Goal: Transaction & Acquisition: Download file/media

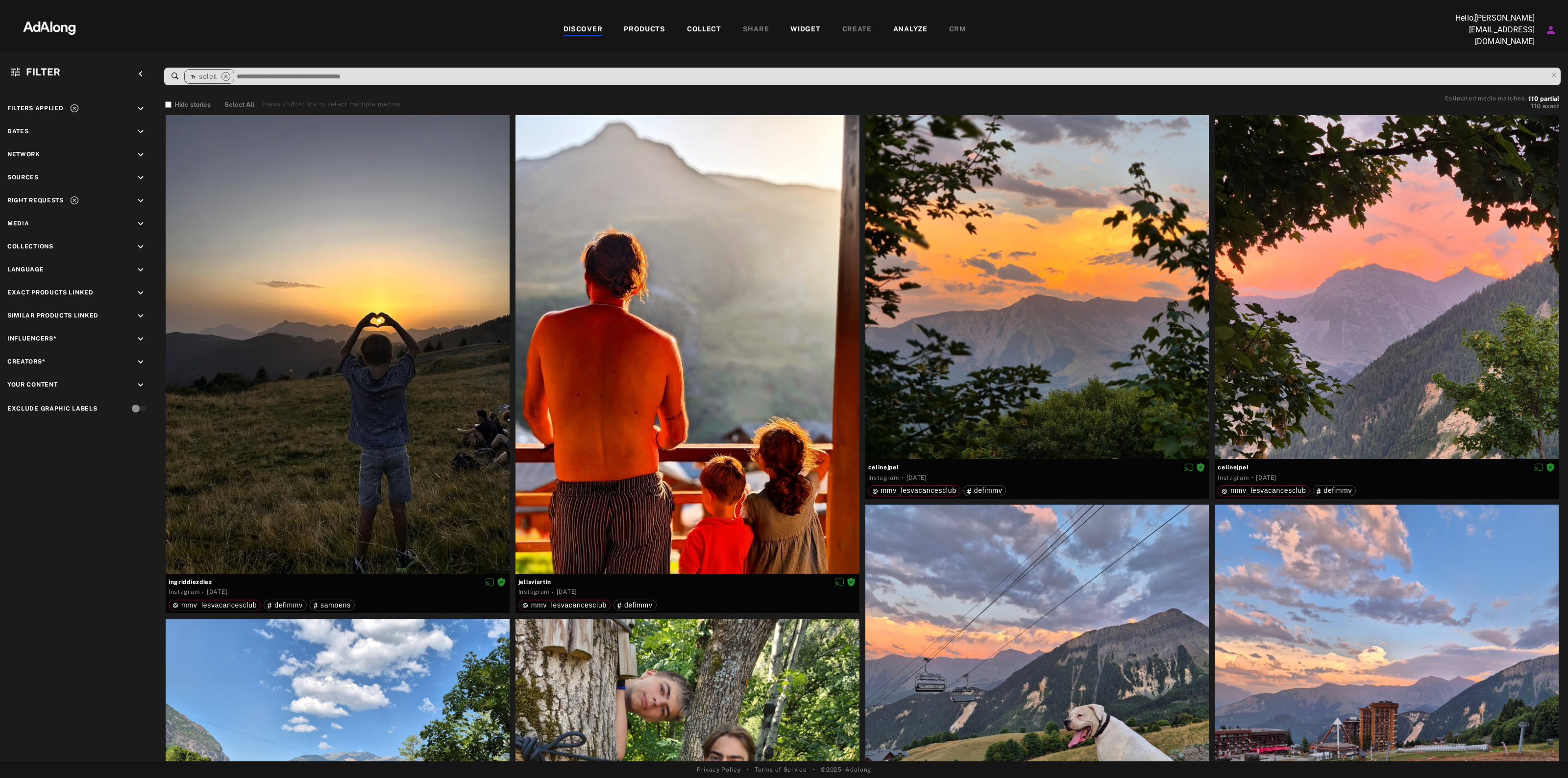
click at [139, 200] on icon "keyboard_arrow_down" at bounding box center [141, 201] width 11 height 11
click at [31, 219] on div "Agreed" at bounding box center [87, 223] width 124 height 10
drag, startPoint x: 141, startPoint y: 265, endPoint x: 136, endPoint y: 256, distance: 10.3
click at [141, 265] on icon "keyboard_arrow_down" at bounding box center [141, 271] width 11 height 11
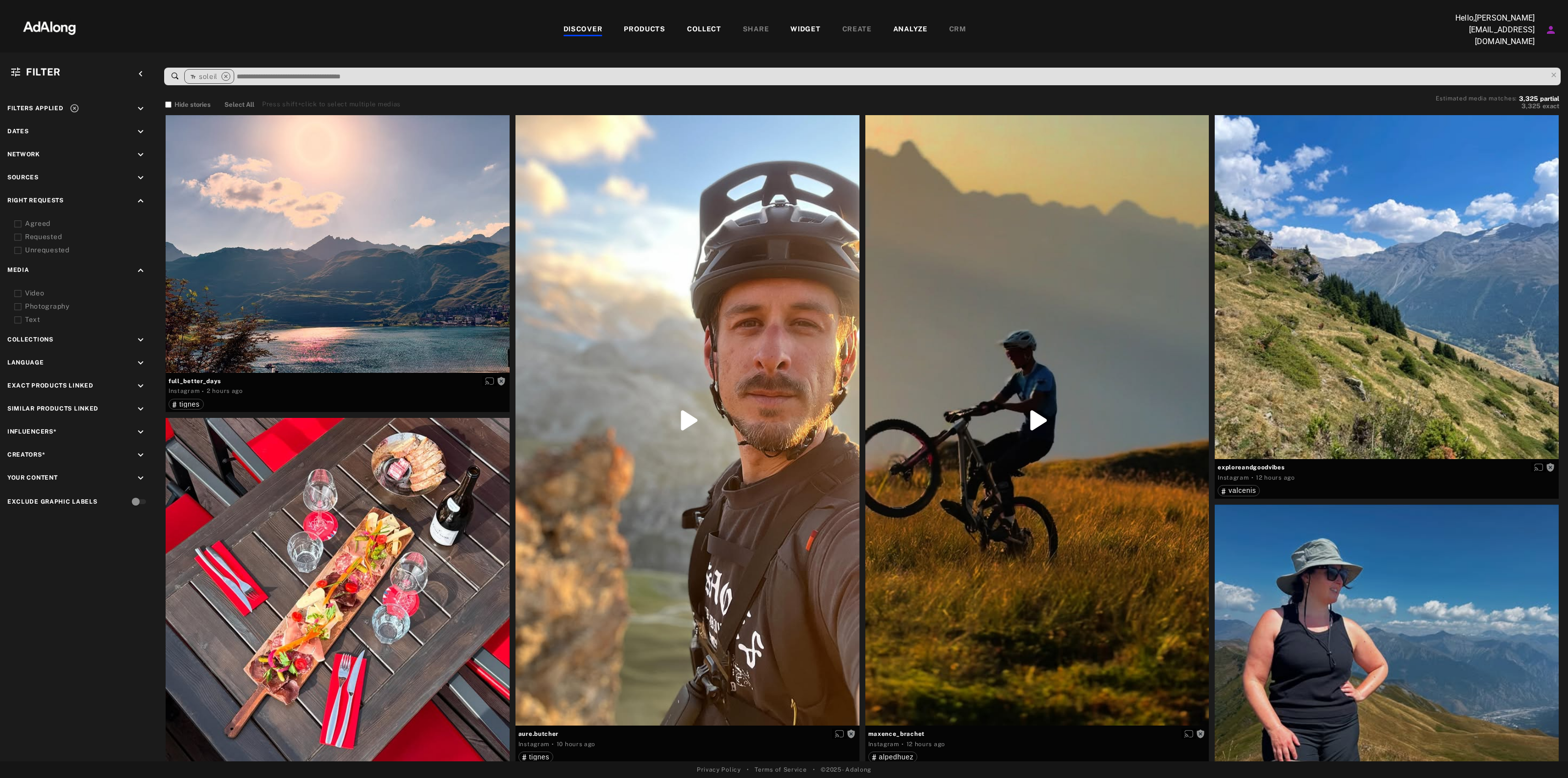
click at [40, 221] on div "Agreed" at bounding box center [87, 223] width 124 height 10
click at [87, 172] on div "Sources keyboard_arrow_down" at bounding box center [78, 179] width 142 height 13
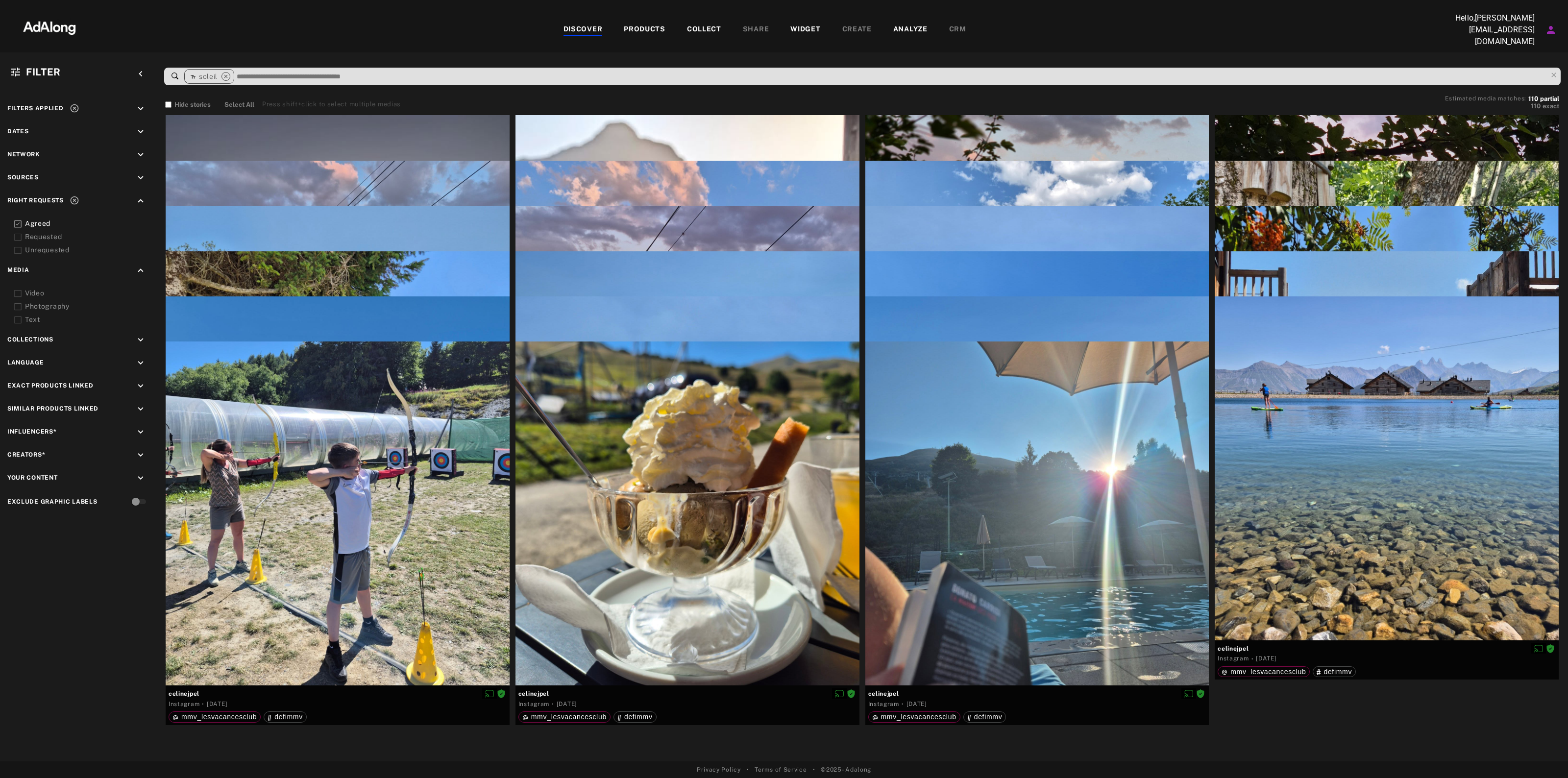
click at [140, 172] on icon "keyboard_arrow_down" at bounding box center [141, 178] width 11 height 11
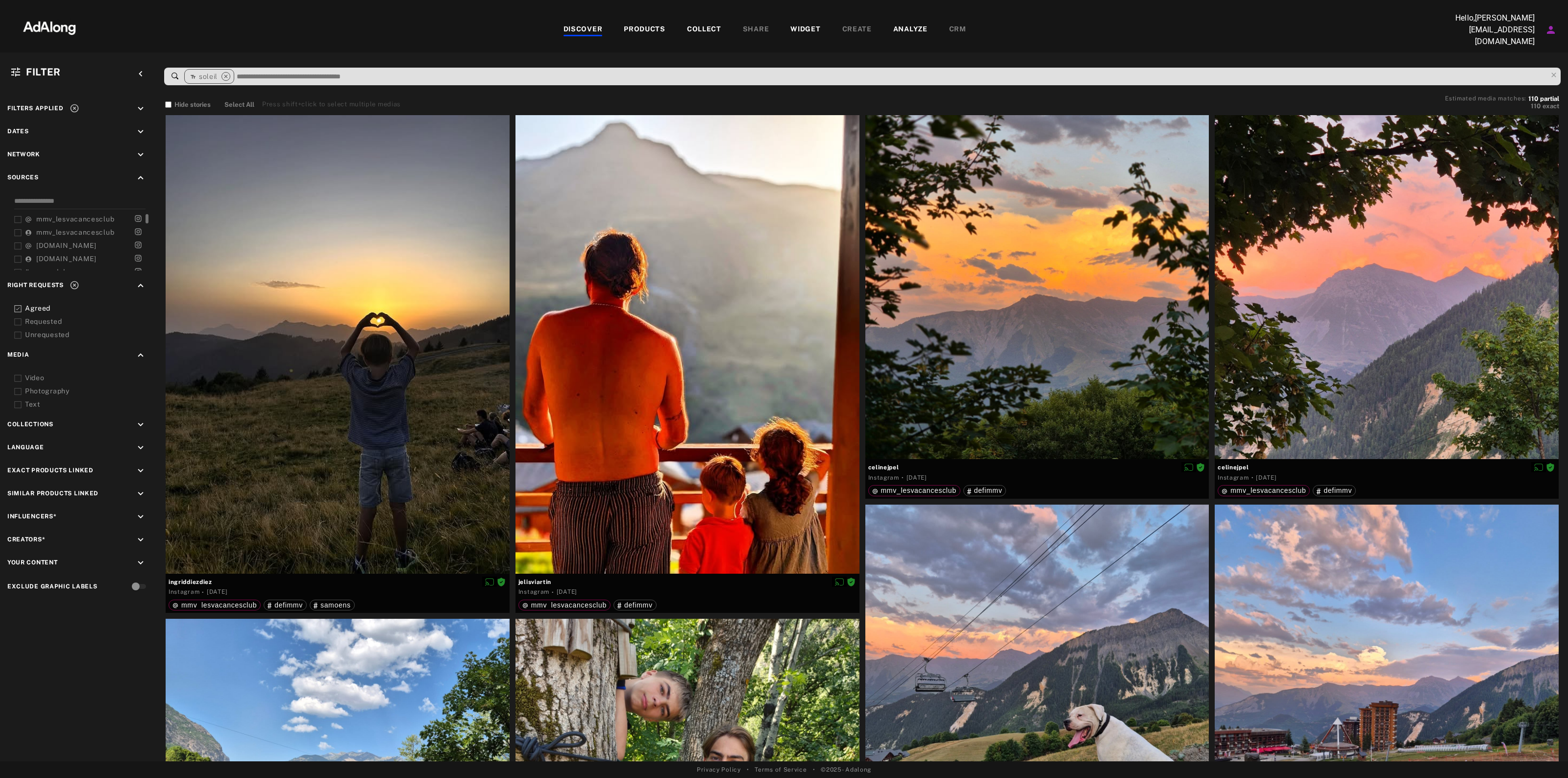
click at [66, 217] on span "mmv_lesvacancesclub" at bounding box center [75, 219] width 78 height 8
click at [74, 229] on span "mmv_lesvacancesclub" at bounding box center [75, 232] width 78 height 8
click at [853, 580] on icon at bounding box center [850, 581] width 8 height 8
click at [883, 633] on span "Link products" at bounding box center [872, 636] width 37 height 7
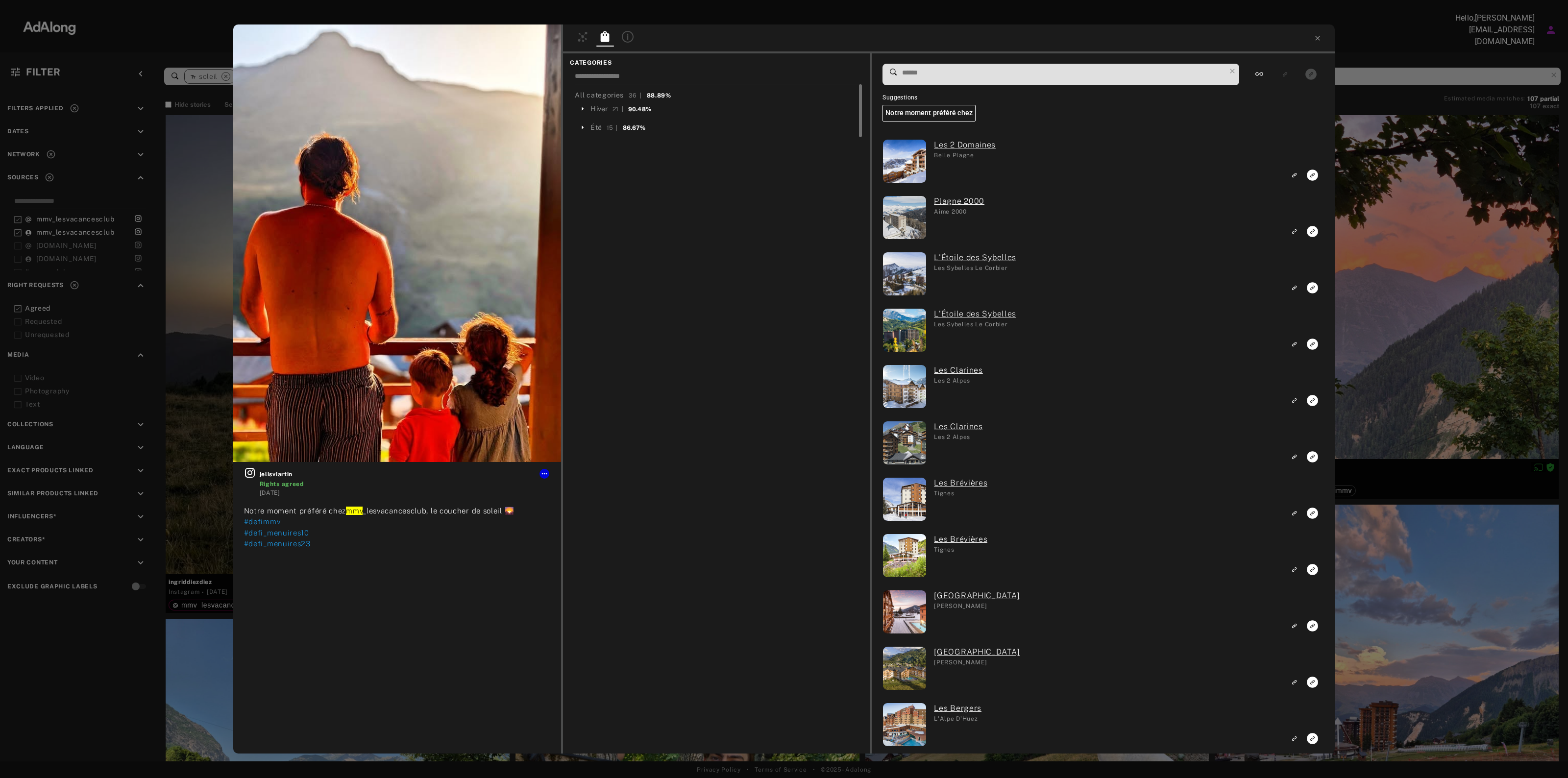
click at [588, 127] on div "Été 15 | 86.67%" at bounding box center [673, 127] width 196 height 16
click at [610, 296] on div "Les Ménuires" at bounding box center [618, 295] width 43 height 10
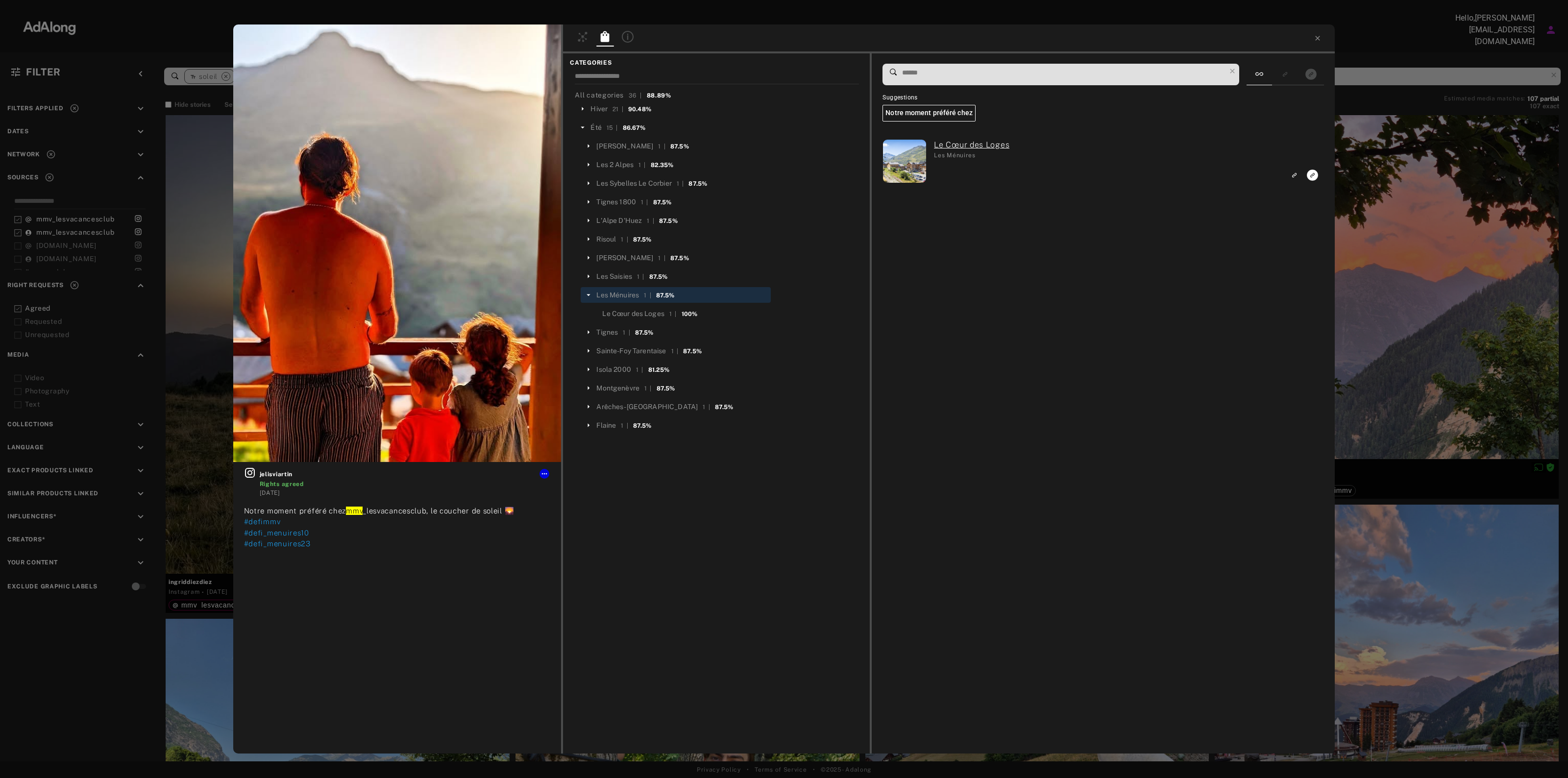
click at [679, 309] on span "Le Cœur des Loges 1 | 100%" at bounding box center [649, 313] width 95 height 9
click at [635, 321] on div "Le Cœur des Loges 1 | 100%" at bounding box center [679, 315] width 184 height 19
click at [638, 315] on div "Le Cœur des Loges" at bounding box center [633, 314] width 62 height 10
click at [1309, 175] on icon "Link to exact product" at bounding box center [1313, 175] width 12 height 12
click at [1314, 39] on icon at bounding box center [1317, 38] width 8 height 8
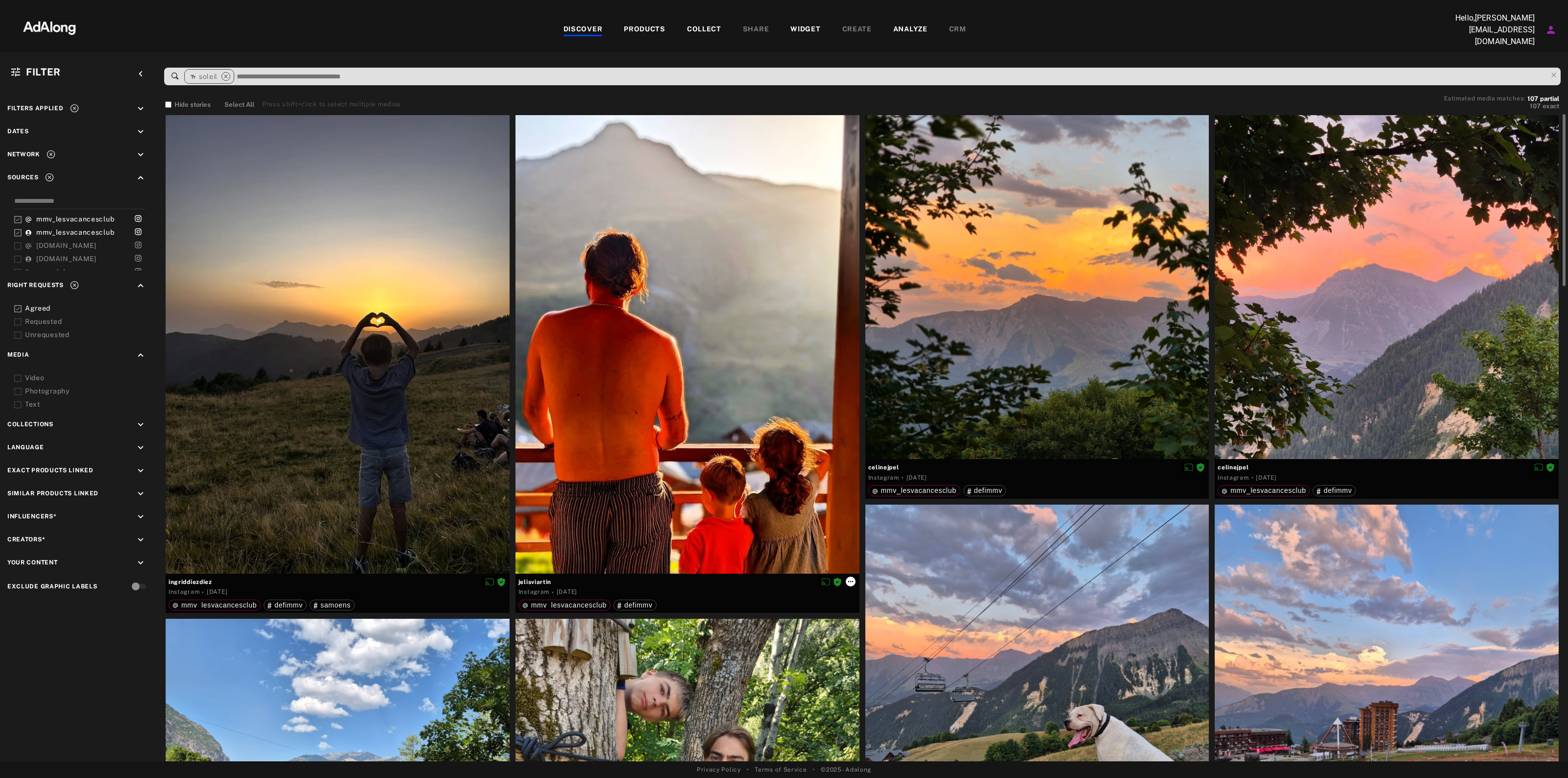
click at [852, 578] on icon at bounding box center [850, 581] width 8 height 8
click at [890, 591] on li "Collect" at bounding box center [878, 591] width 65 height 15
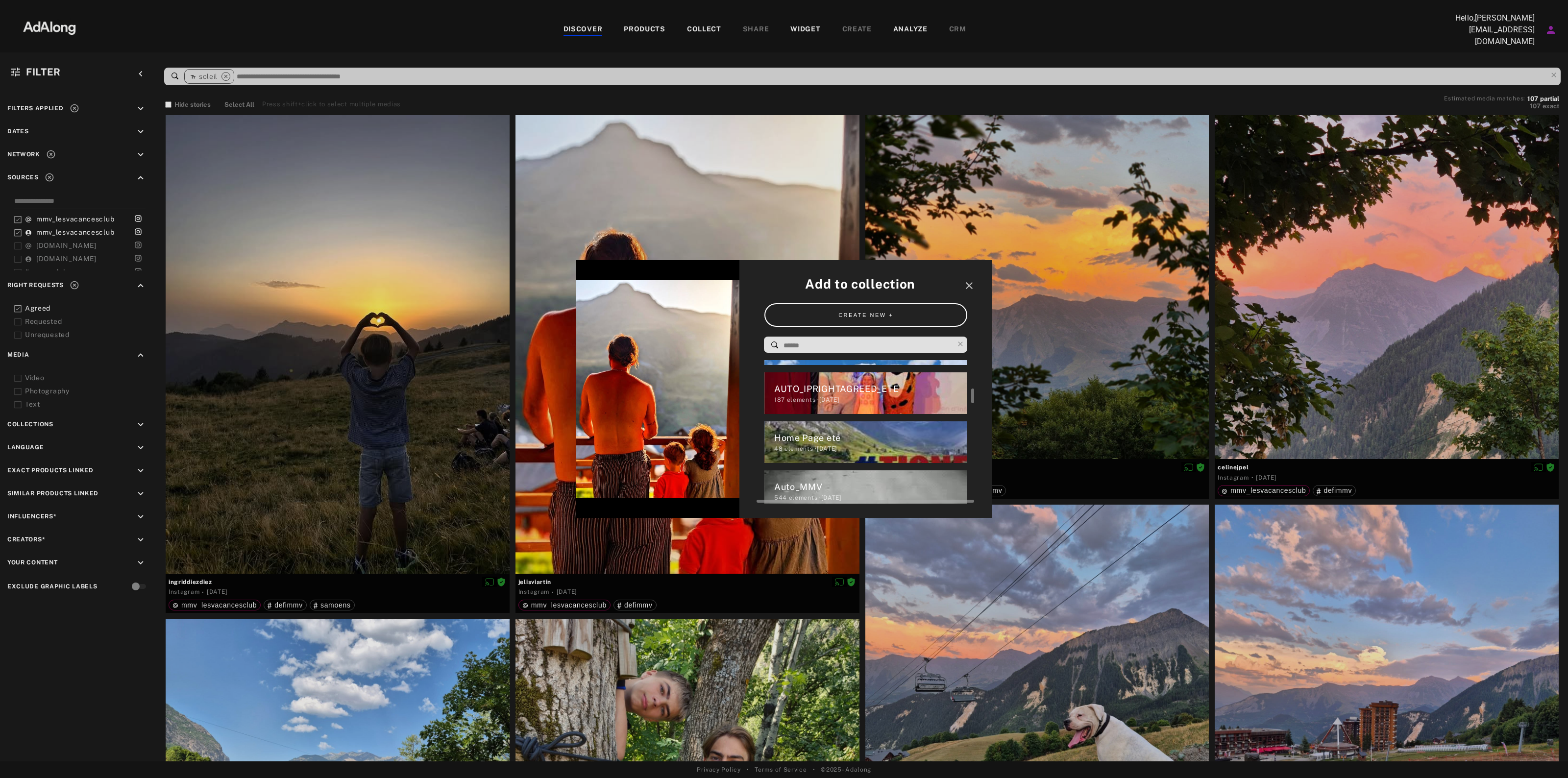
scroll to position [349, 0]
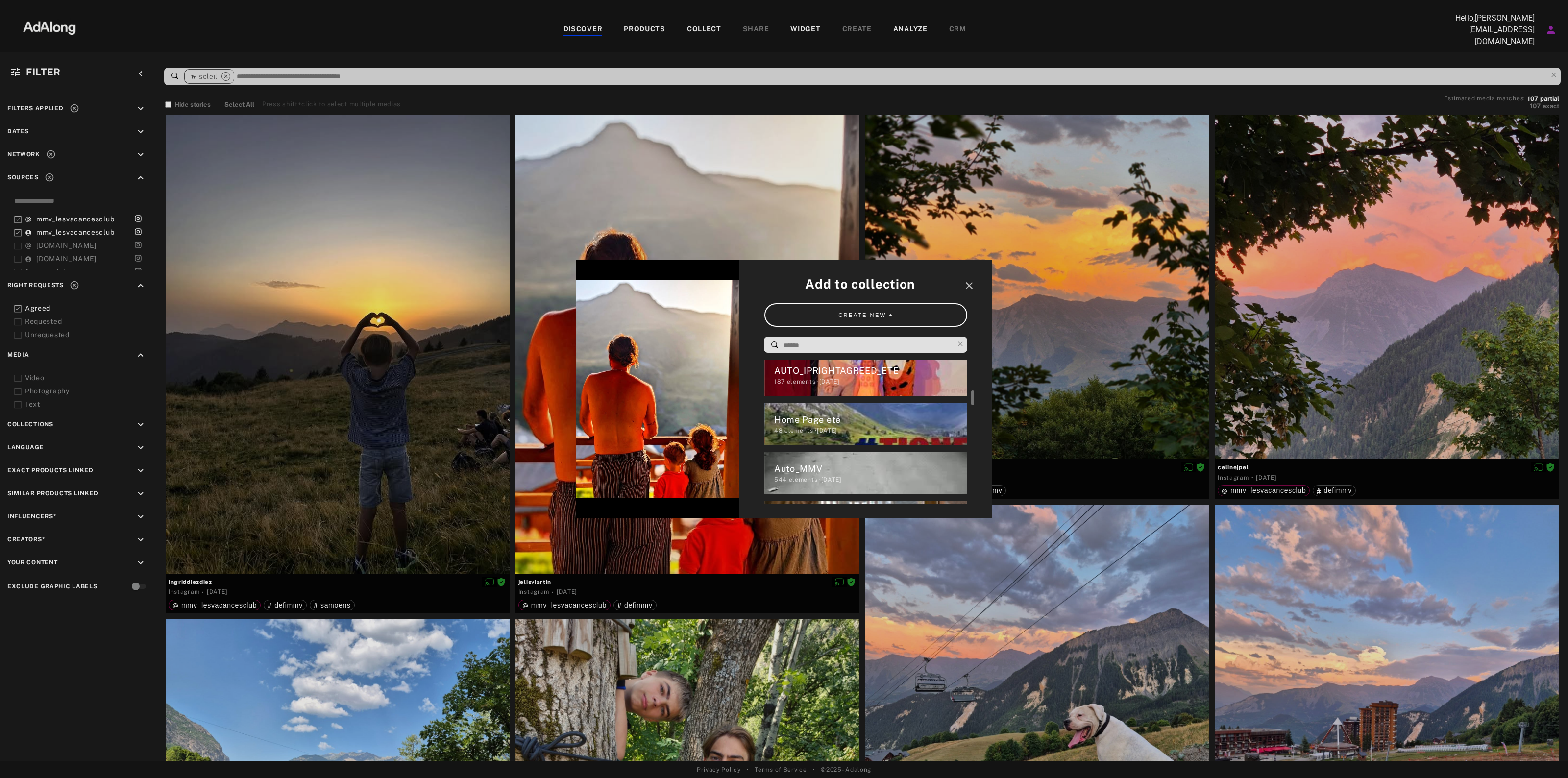
click at [866, 414] on div "Home Page ete" at bounding box center [871, 420] width 194 height 13
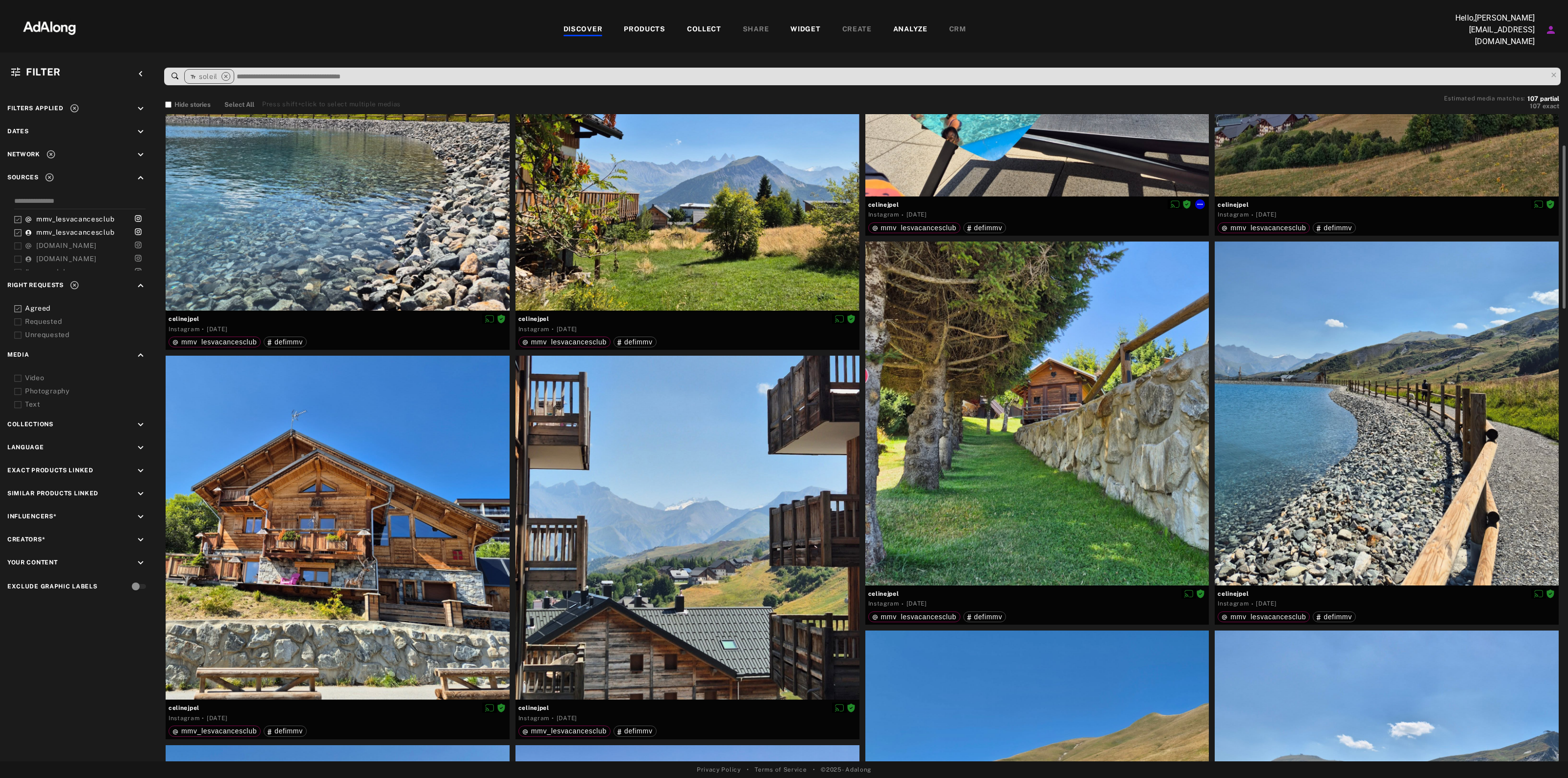
scroll to position [858, 0]
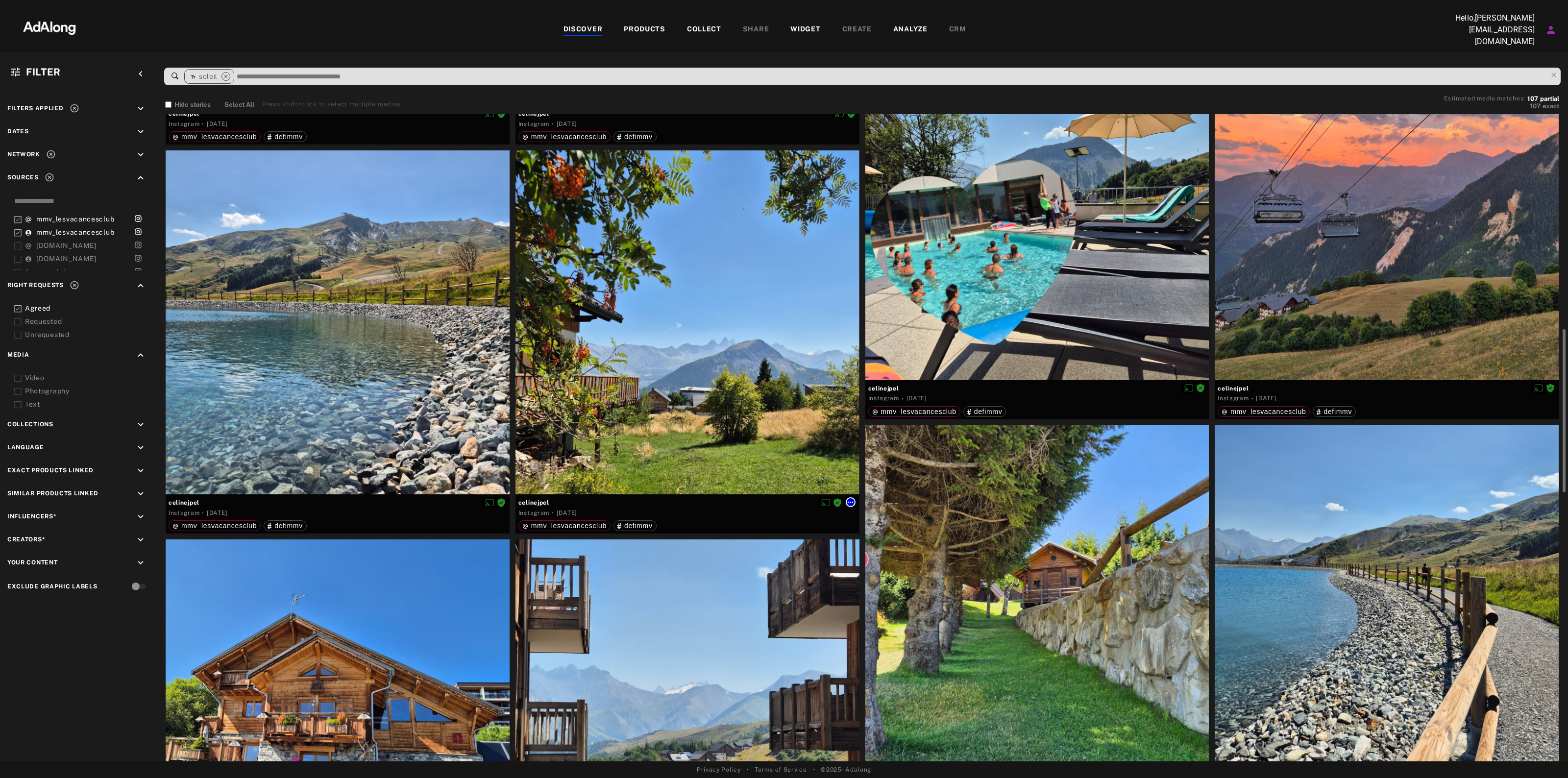
click at [850, 502] on icon at bounding box center [850, 502] width 5 height 1
click at [869, 510] on span "Collect" at bounding box center [863, 511] width 19 height 7
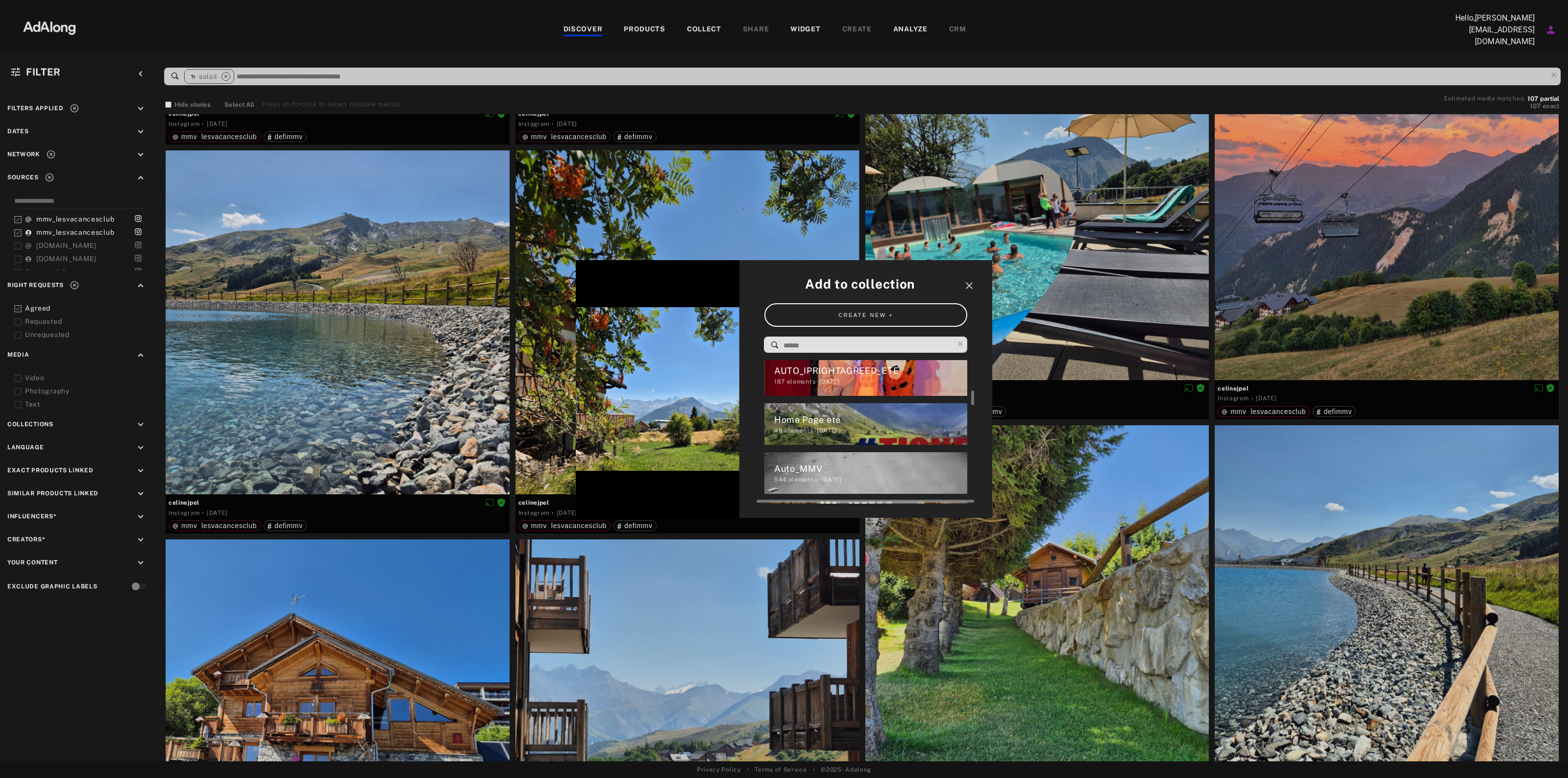
click at [868, 413] on div "Home Page ete" at bounding box center [871, 420] width 194 height 13
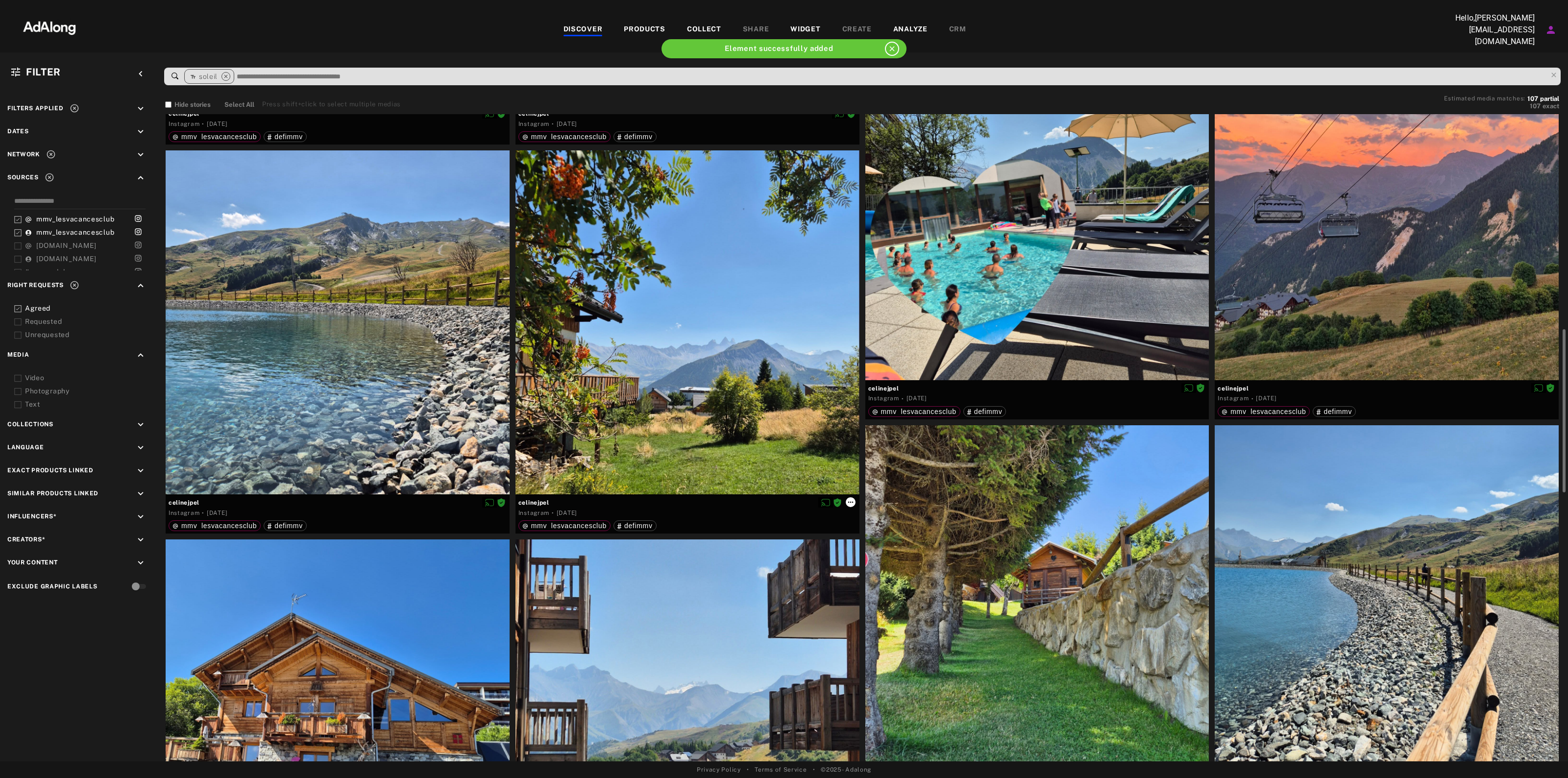
click at [848, 499] on icon at bounding box center [850, 502] width 8 height 8
click at [863, 554] on span "Link products" at bounding box center [872, 557] width 37 height 7
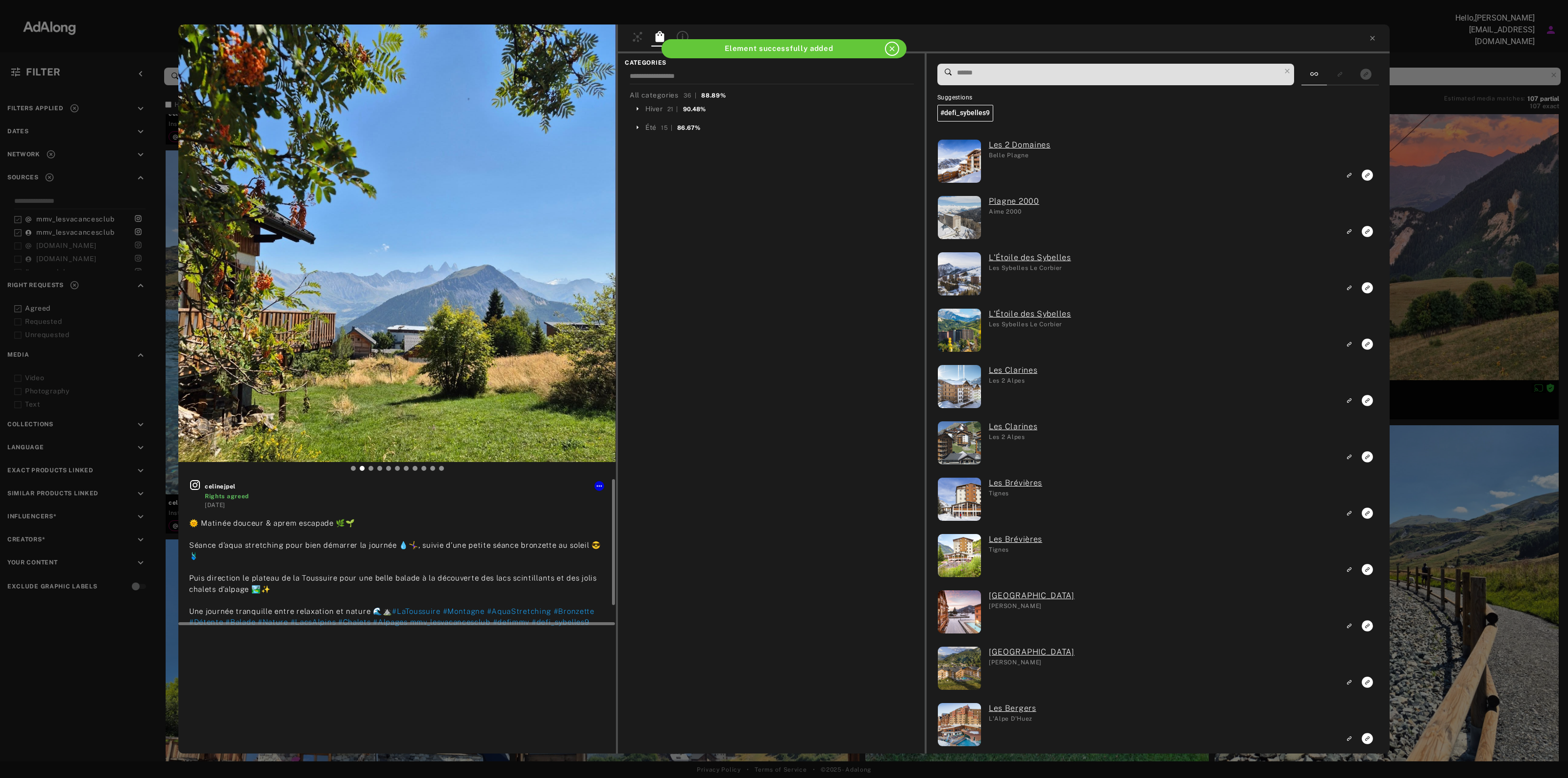
scroll to position [24, 0]
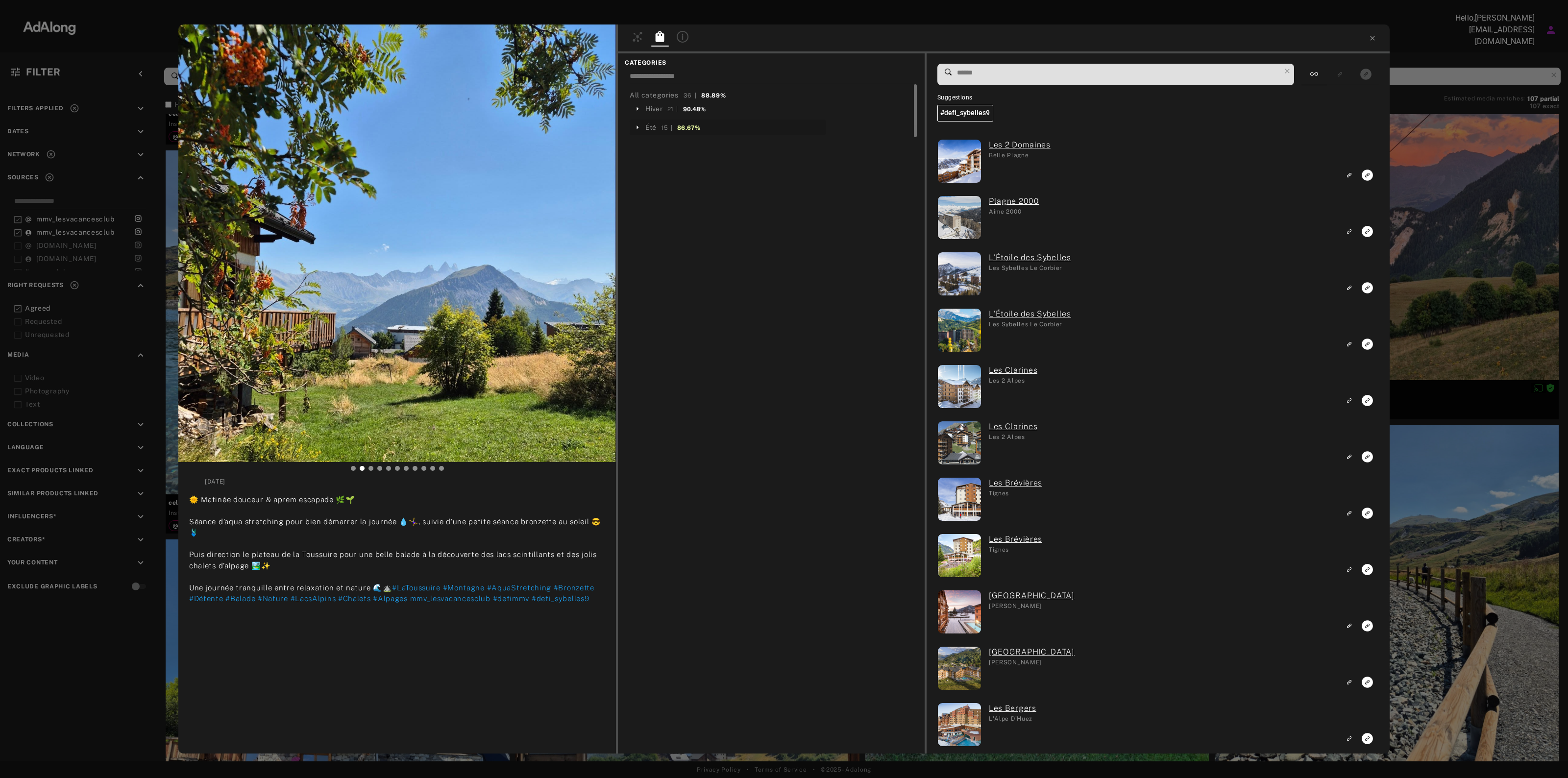
click at [684, 125] on div "86.67%" at bounding box center [689, 128] width 23 height 9
click at [702, 182] on div "Les Sybelles Le Corbier" at bounding box center [688, 183] width 75 height 10
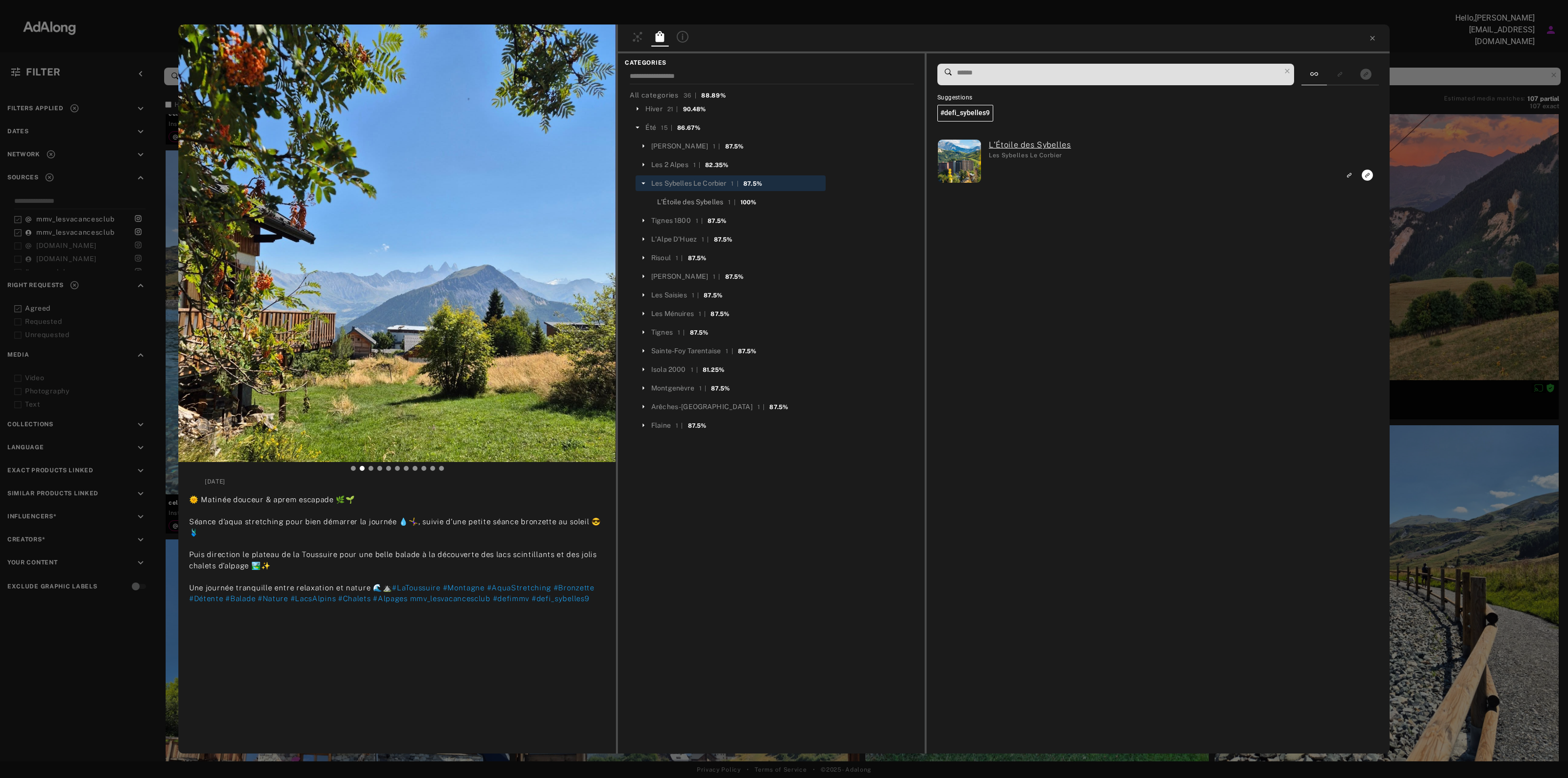
click at [718, 202] on div "L'Étoile des Sybelles" at bounding box center [690, 202] width 66 height 10
click at [1368, 175] on icon "Link to exact product" at bounding box center [1367, 175] width 12 height 12
click at [1371, 38] on icon at bounding box center [1372, 38] width 8 height 8
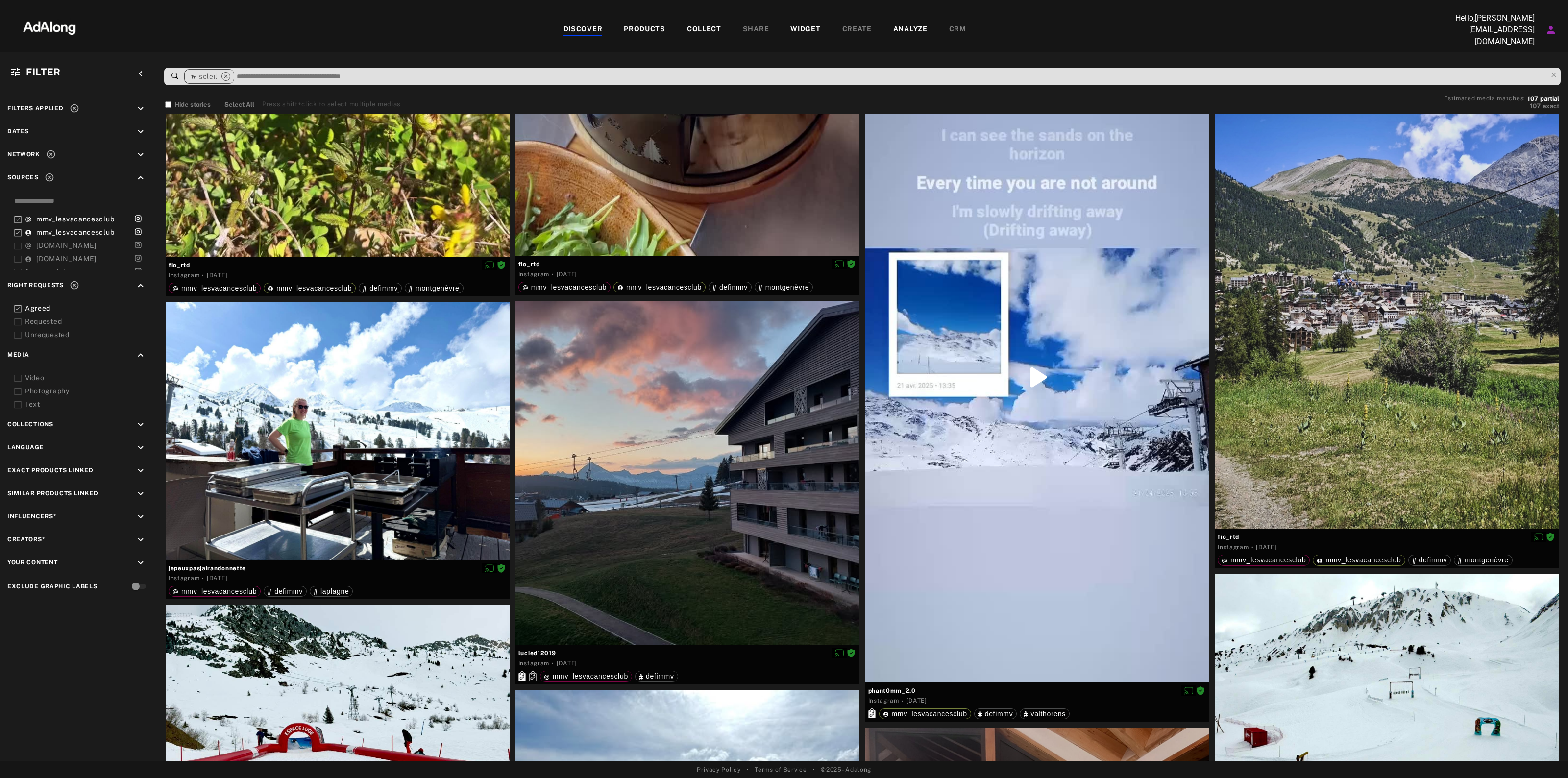
click at [65, 150] on div "Network keyboard_arrow_down" at bounding box center [78, 156] width 142 height 13
click at [137, 150] on icon "keyboard_arrow_down" at bounding box center [141, 155] width 11 height 11
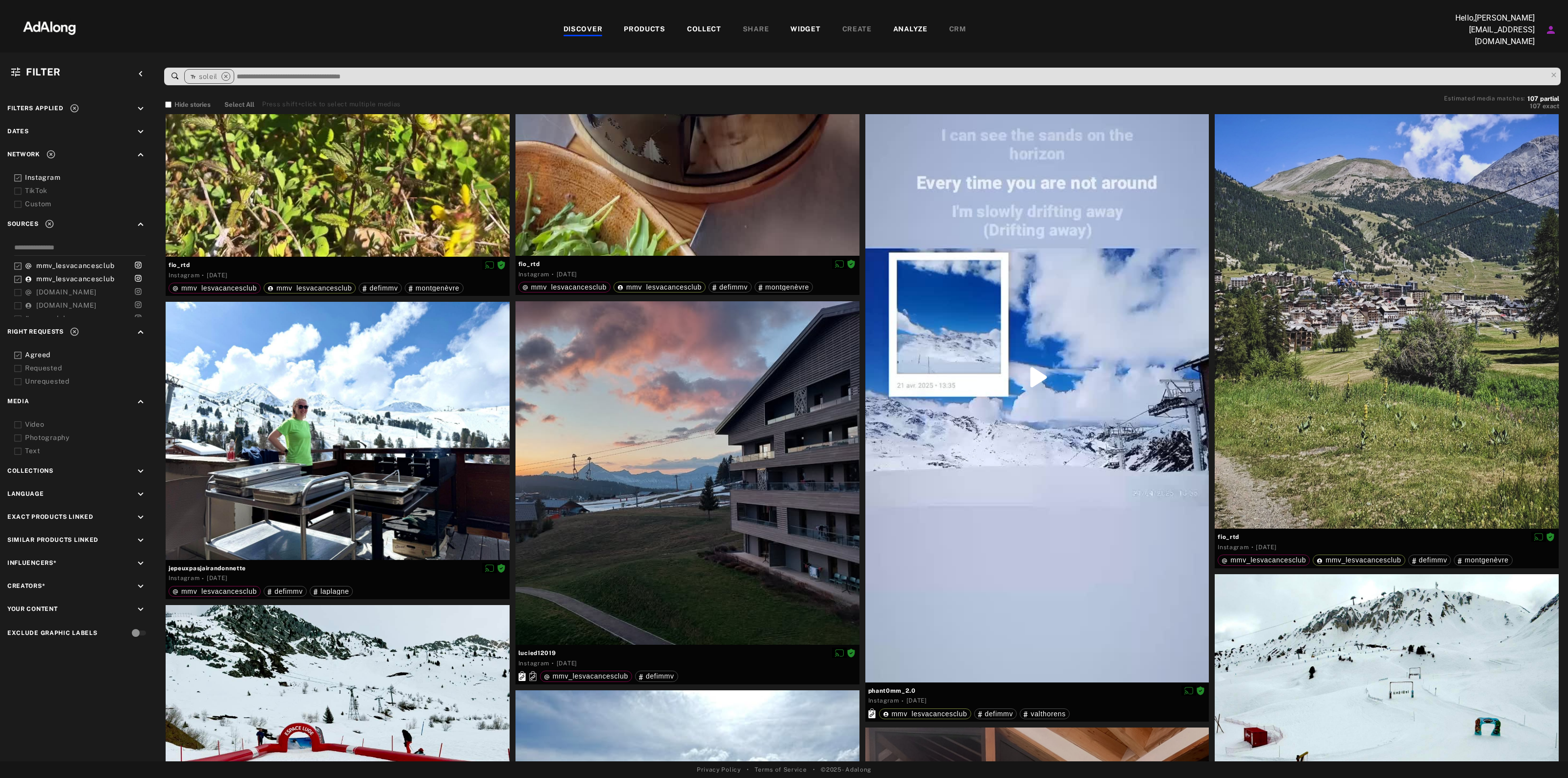
click at [43, 174] on div "Instagram" at bounding box center [87, 177] width 124 height 10
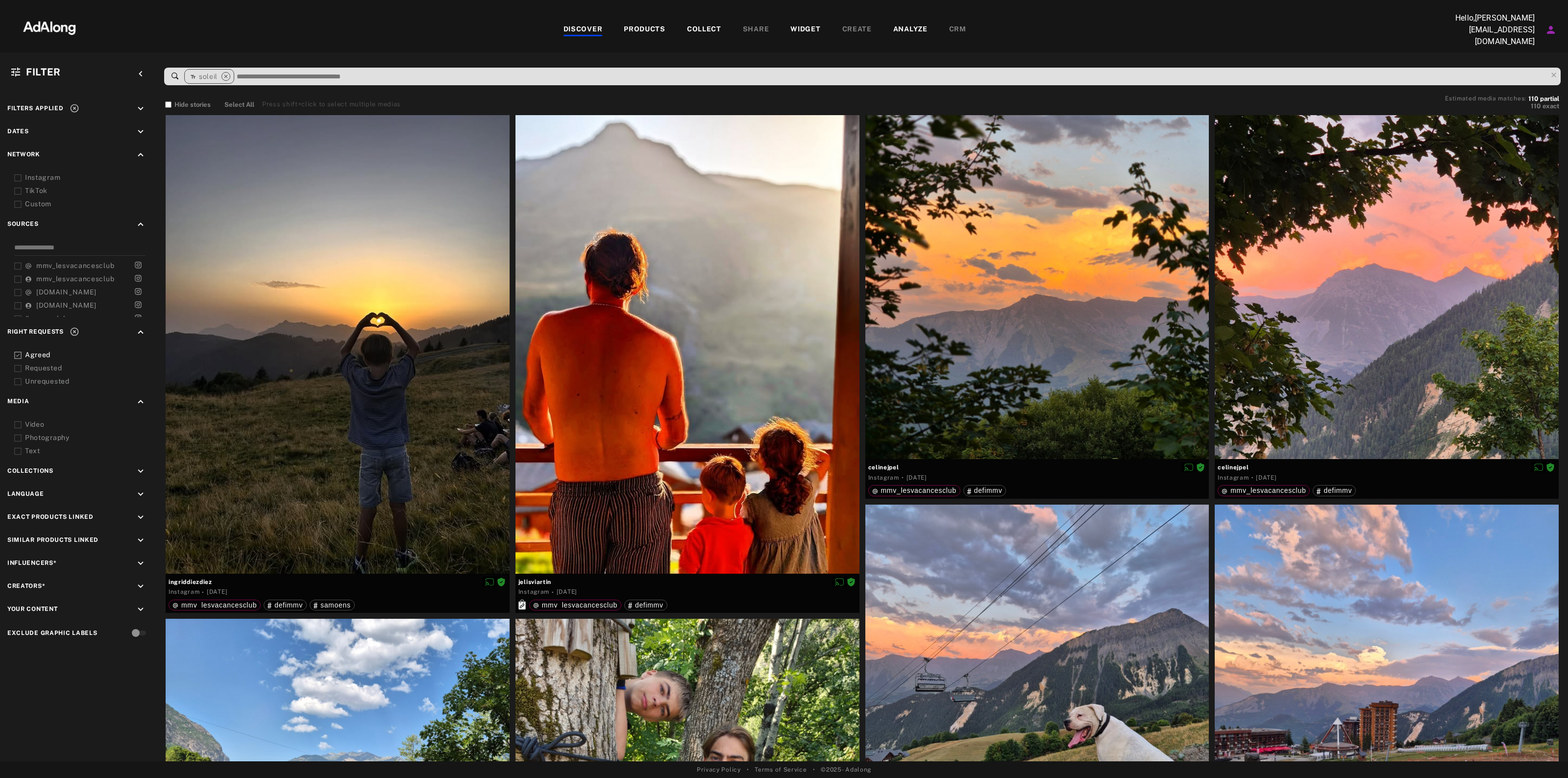
click at [140, 104] on icon "keyboard_arrow_down" at bounding box center [141, 109] width 11 height 11
click at [10, 131] on icon at bounding box center [13, 134] width 7 height 7
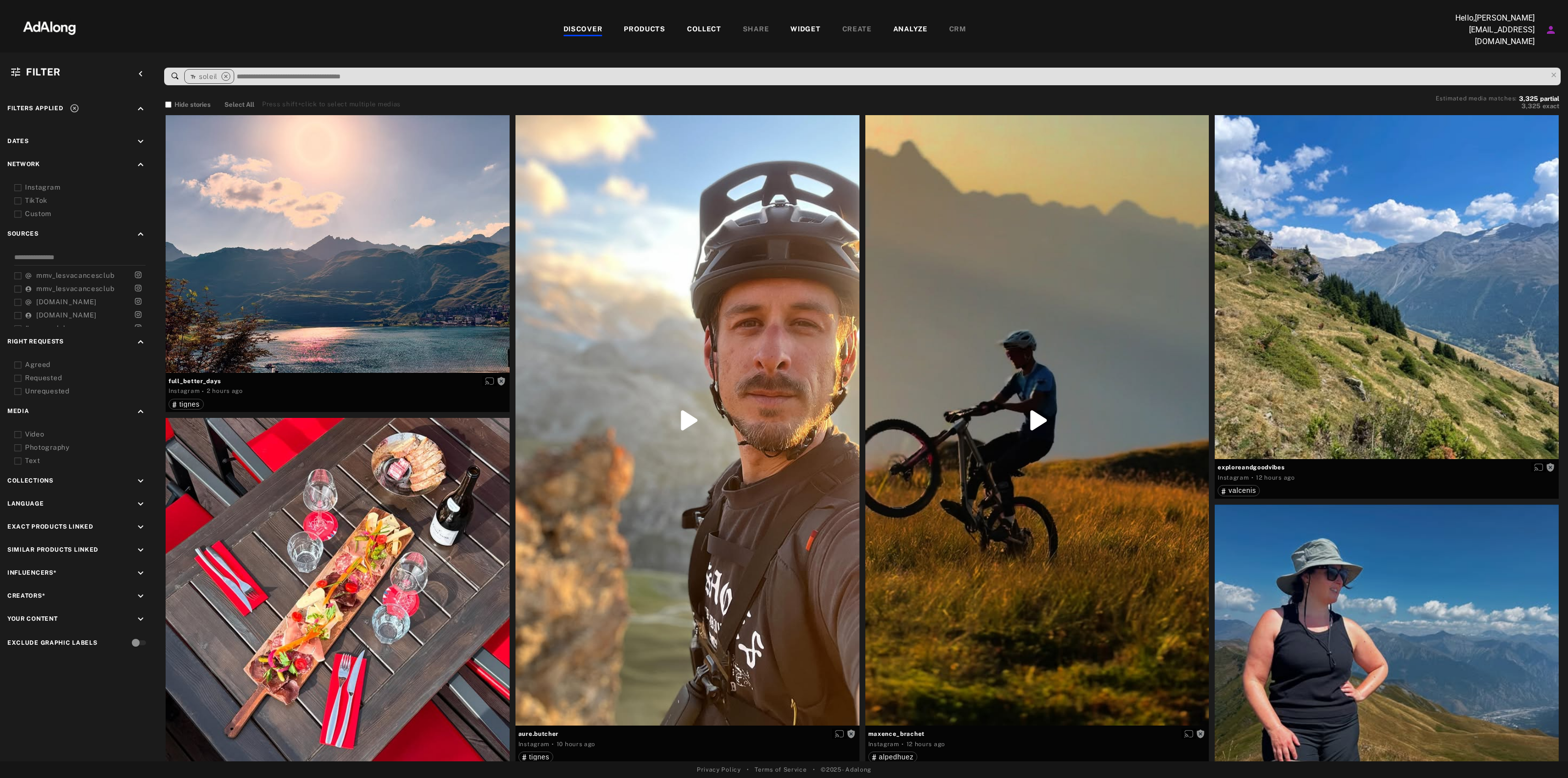
click at [72, 106] on icon at bounding box center [74, 108] width 9 height 9
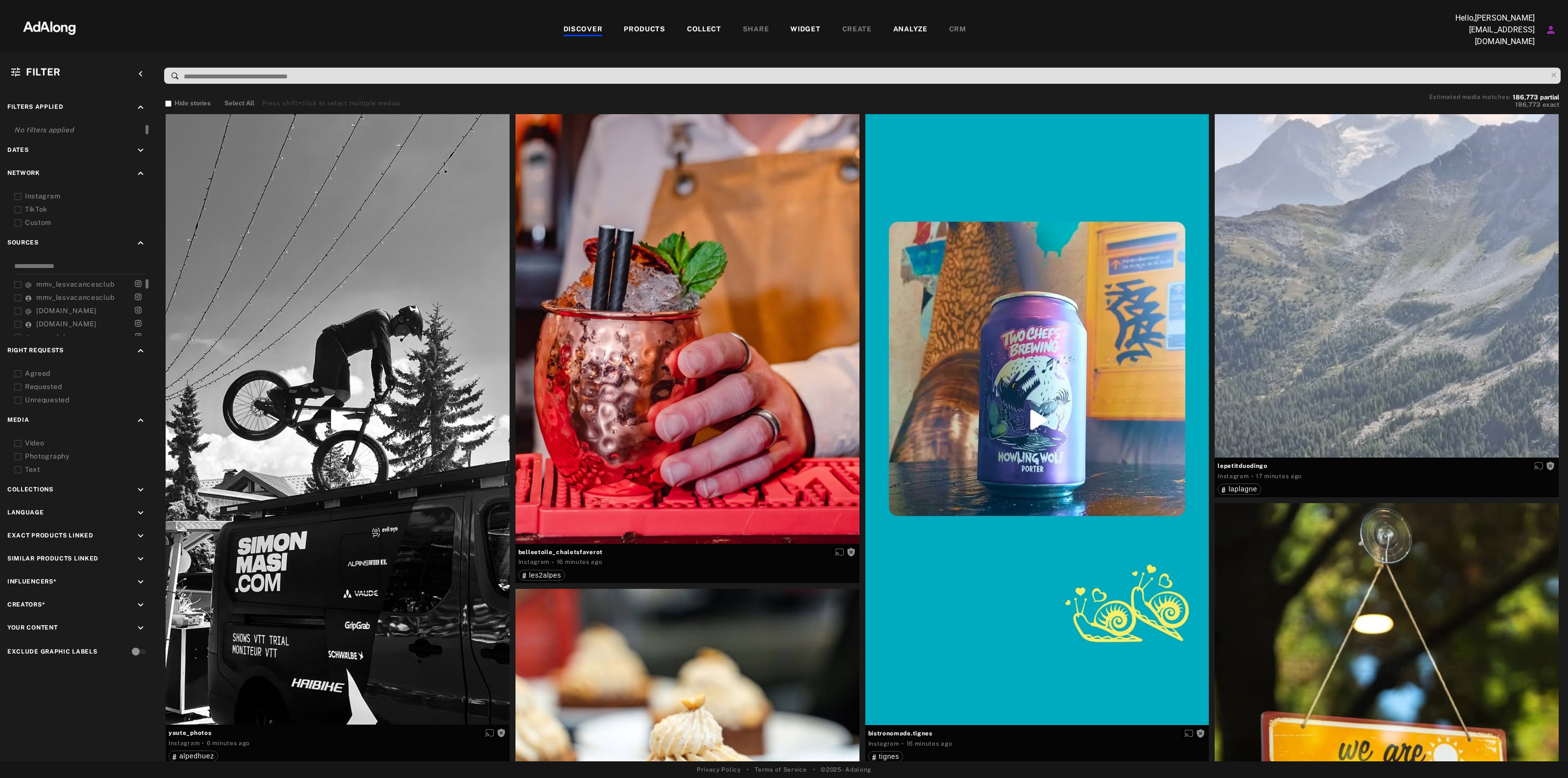
click at [66, 280] on span "mmv_lesvacancesclub" at bounding box center [75, 284] width 78 height 8
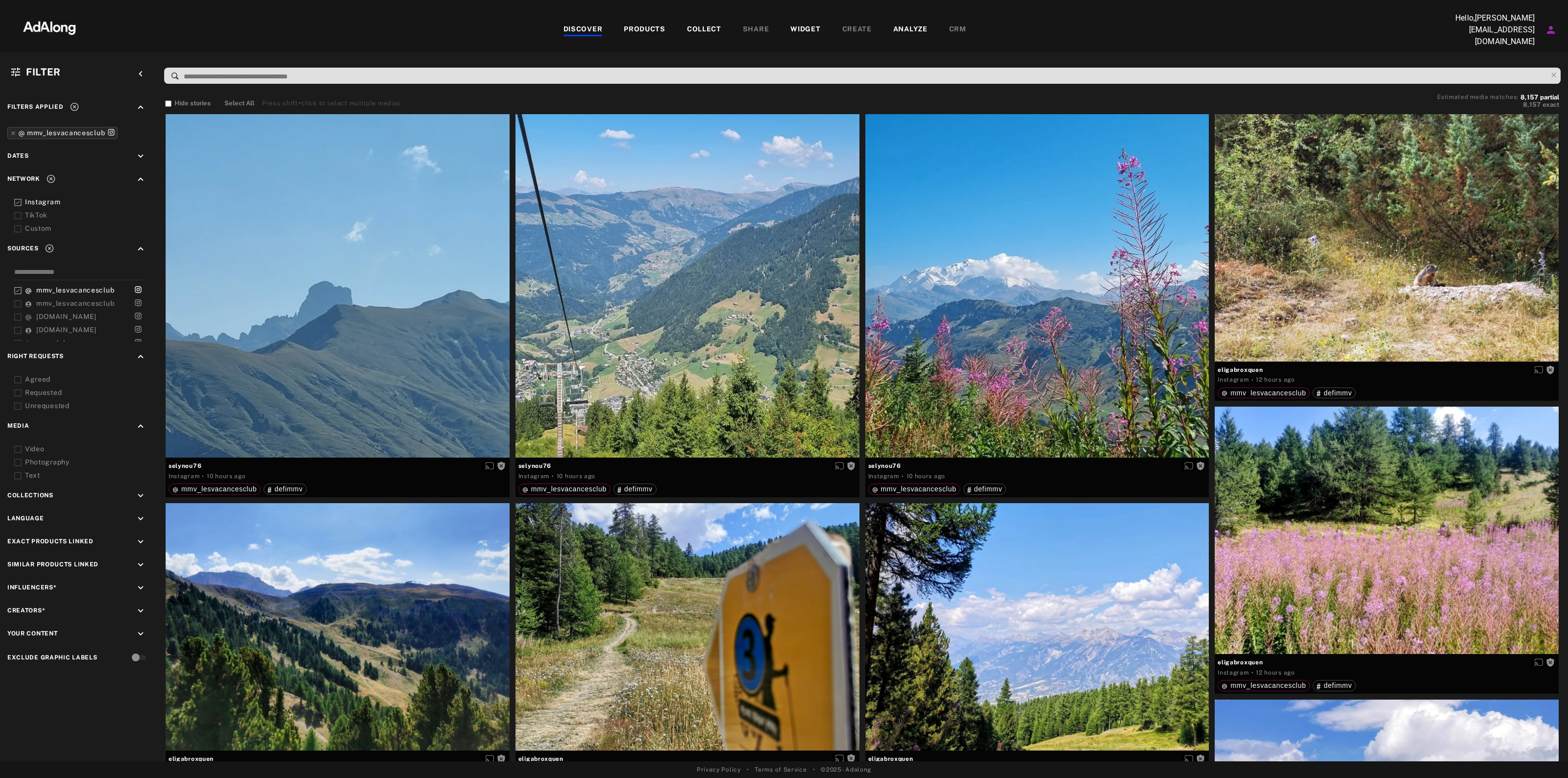
click at [44, 374] on div "Agreed" at bounding box center [87, 379] width 124 height 10
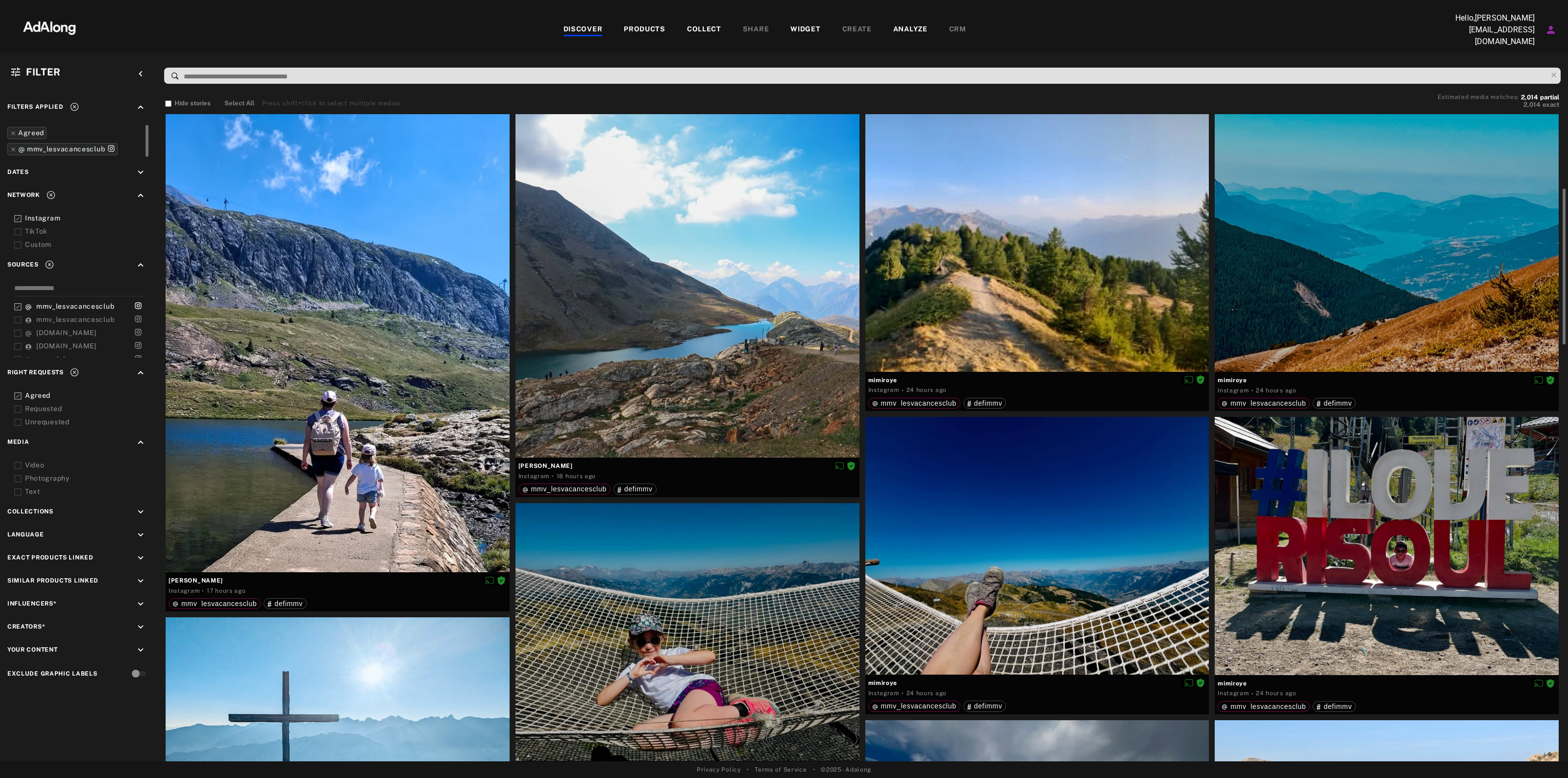
scroll to position [122, 0]
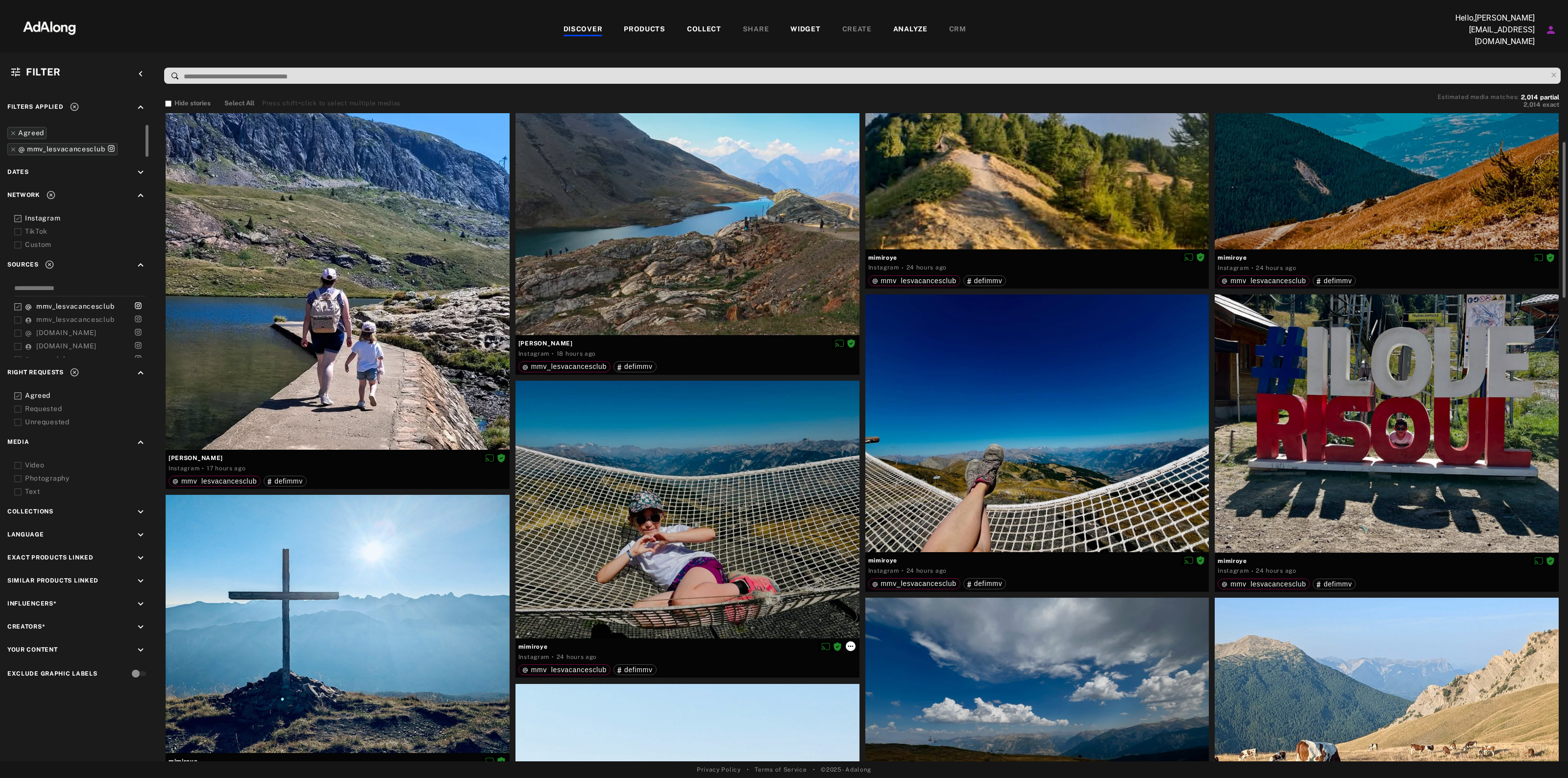
click at [855, 642] on button at bounding box center [850, 647] width 10 height 10
drag, startPoint x: 869, startPoint y: 658, endPoint x: 873, endPoint y: 653, distance: 6.4
click at [869, 659] on li "Collect" at bounding box center [878, 654] width 65 height 15
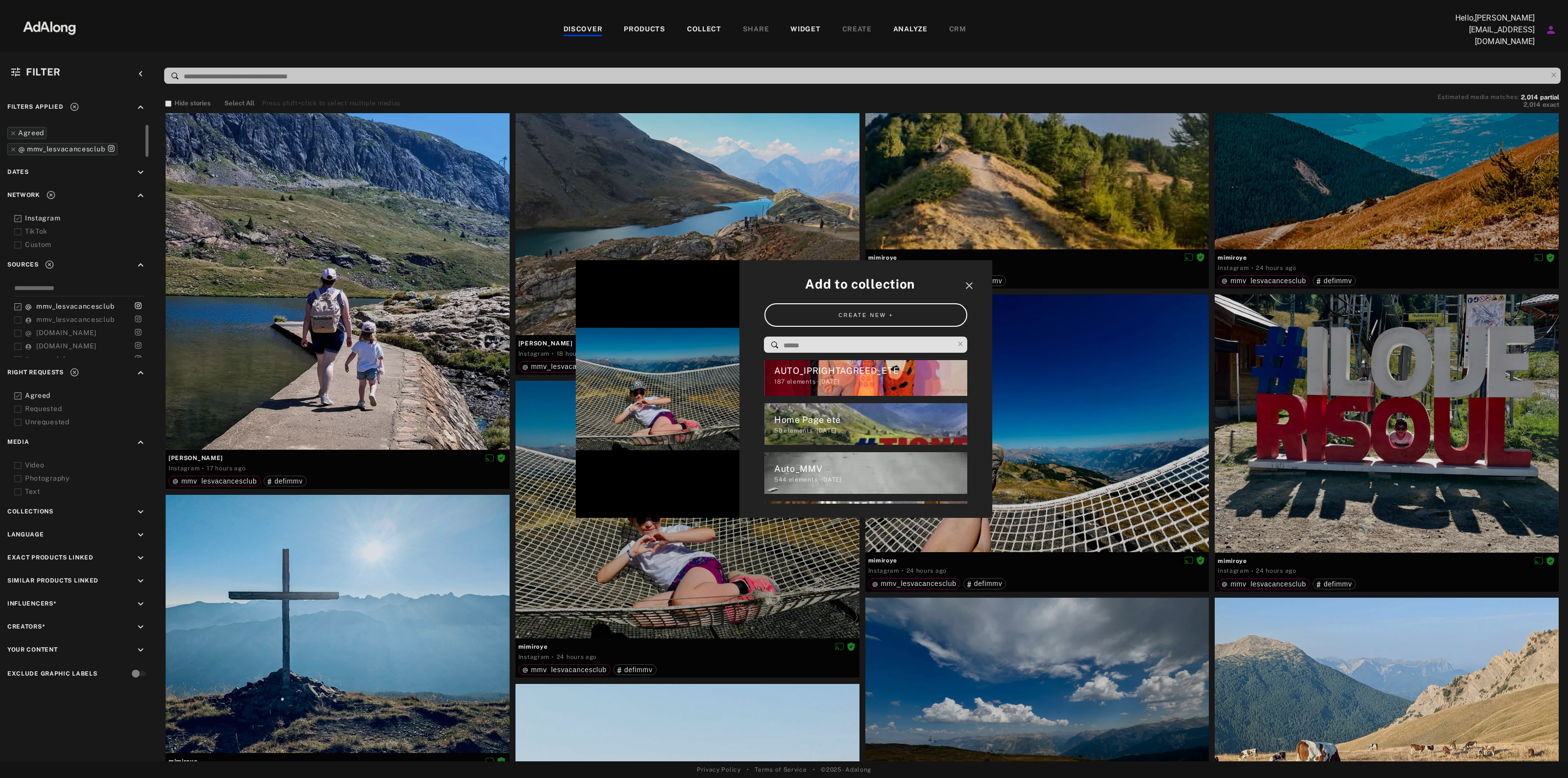
click at [845, 413] on div "Home Page ete" at bounding box center [871, 420] width 194 height 13
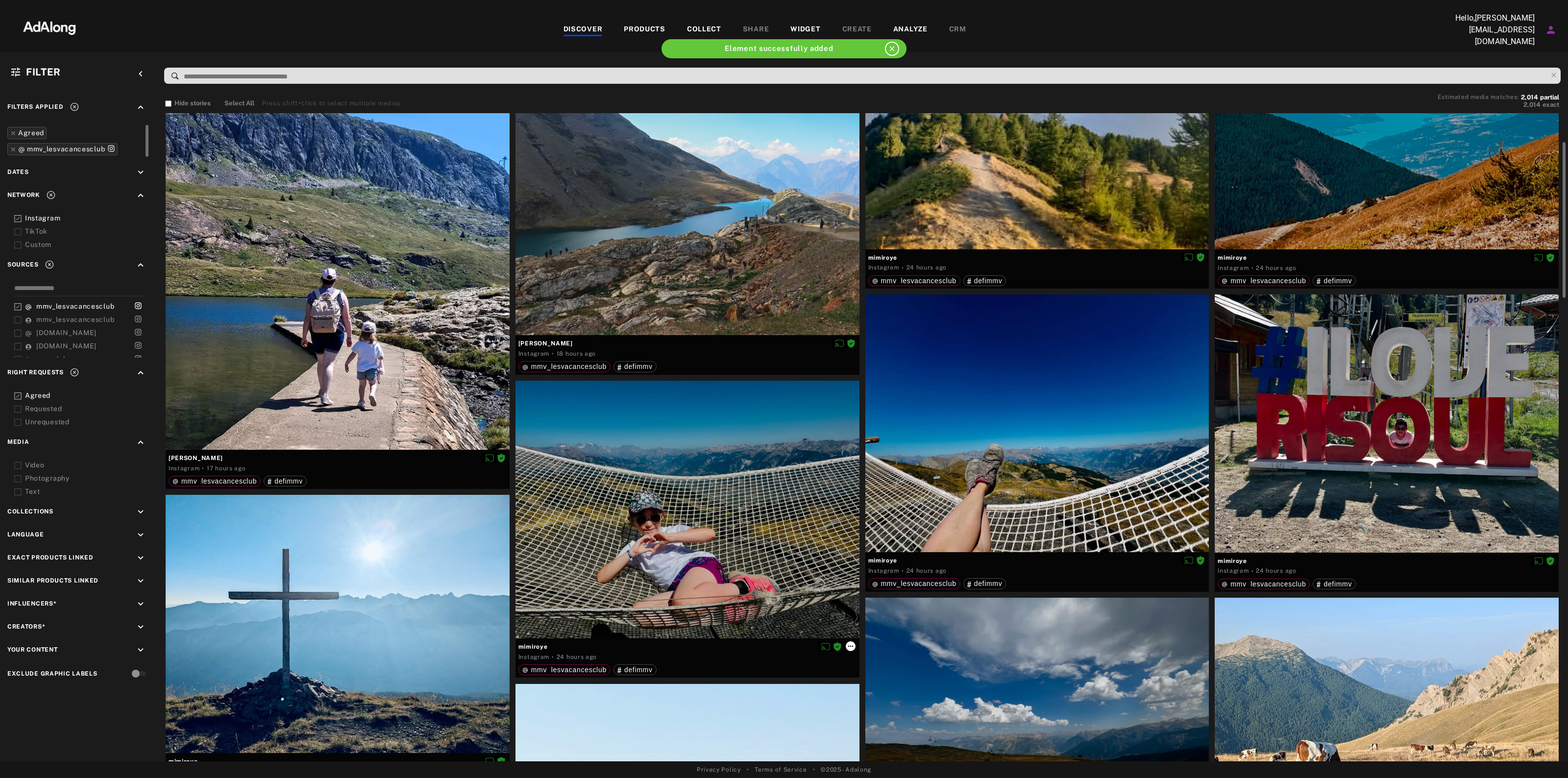
click at [853, 643] on icon at bounding box center [850, 646] width 8 height 8
click at [868, 701] on span "Link products" at bounding box center [872, 701] width 37 height 7
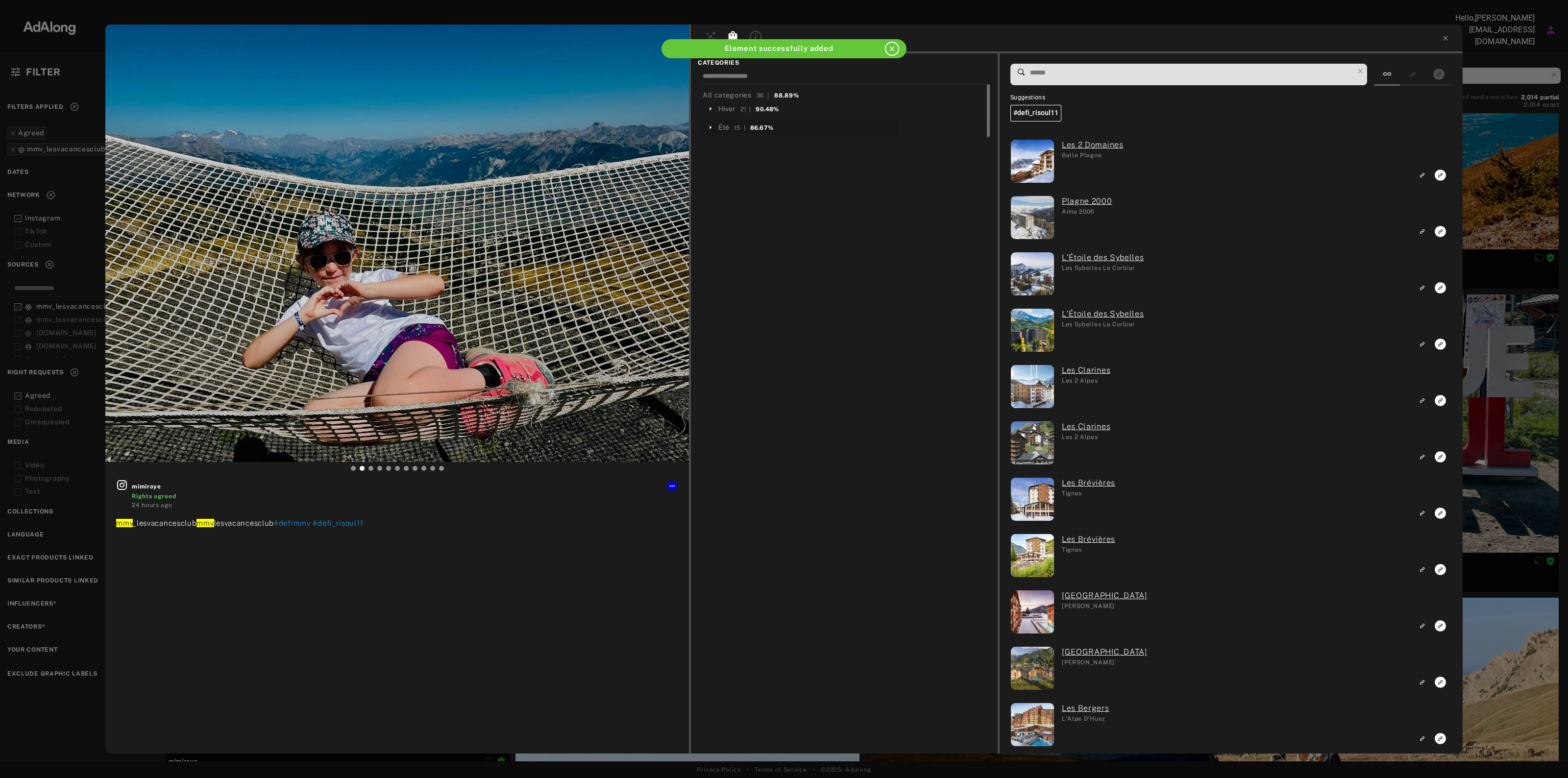
click at [730, 127] on span "Été 15 | 86.67%" at bounding box center [746, 127] width 55 height 9
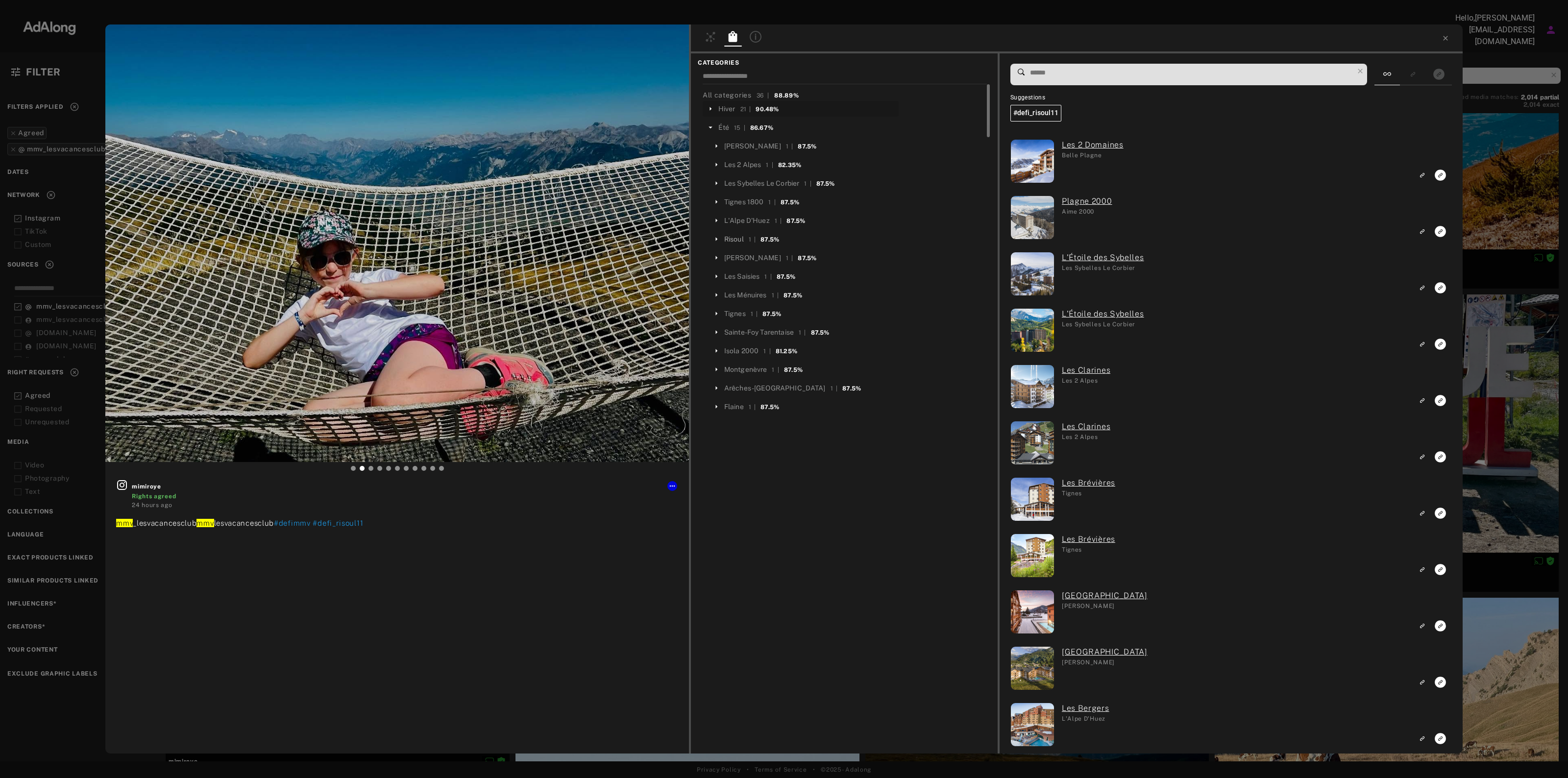
click at [732, 241] on div "Risoul" at bounding box center [734, 239] width 19 height 10
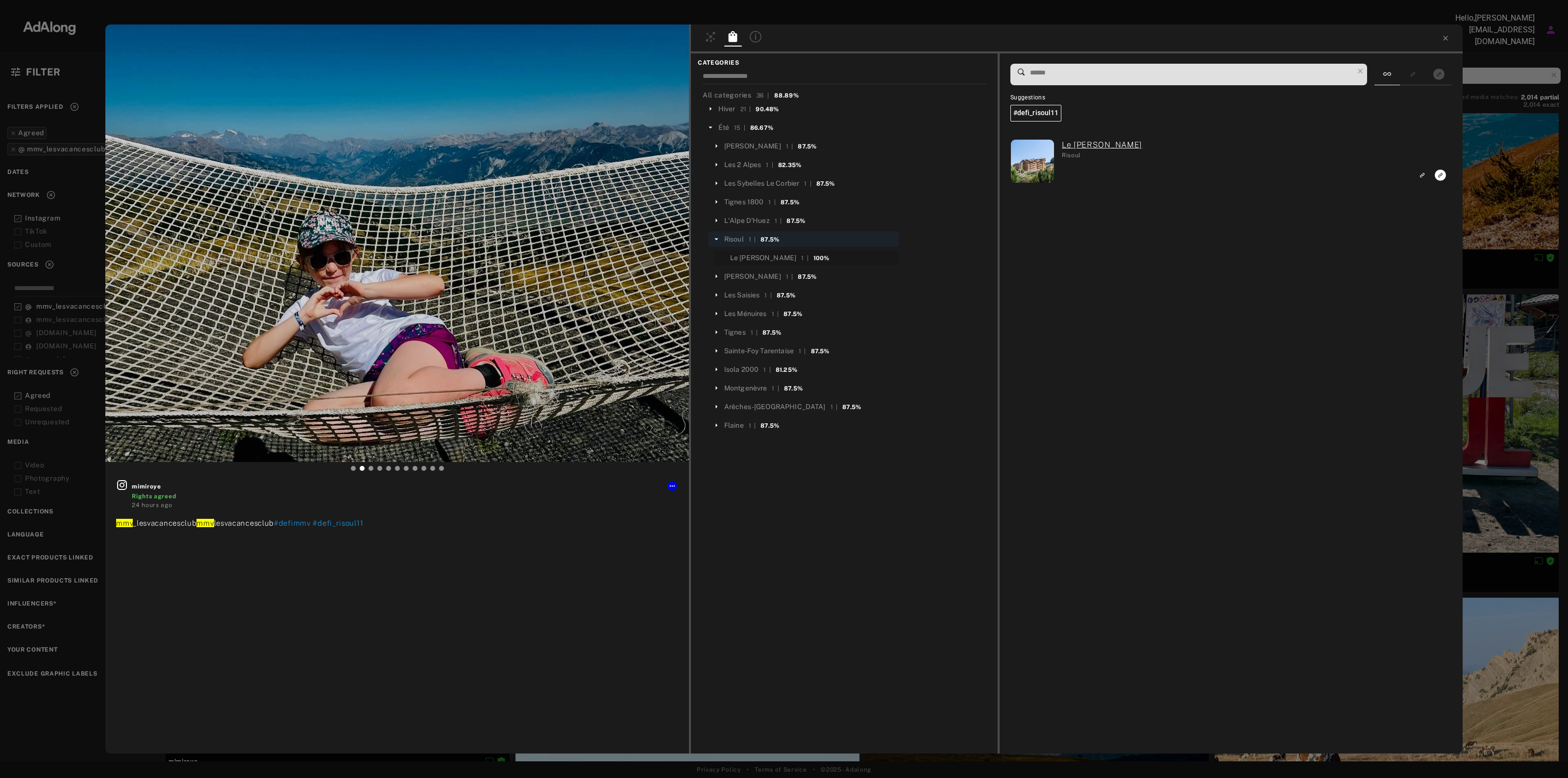
click at [780, 253] on span "Le Silvana 1 | 100%" at bounding box center [779, 257] width 99 height 9
click at [755, 258] on div "Le Silvana" at bounding box center [763, 258] width 66 height 10
click at [1438, 170] on rect "Link to exact product" at bounding box center [1440, 175] width 12 height 12
click at [1442, 32] on div at bounding box center [1077, 38] width 772 height 29
click at [1444, 40] on icon at bounding box center [1445, 38] width 8 height 8
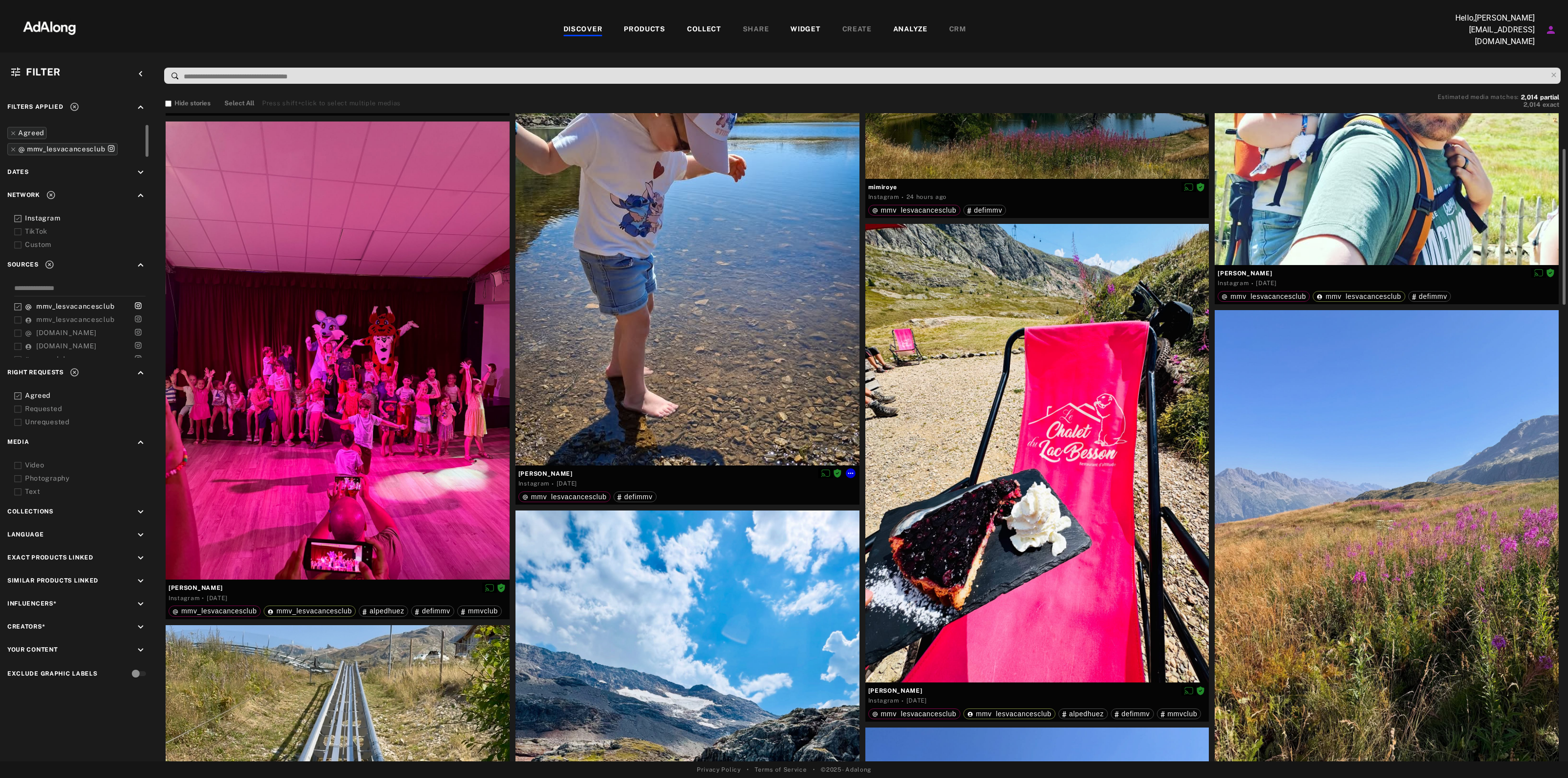
scroll to position [858, 0]
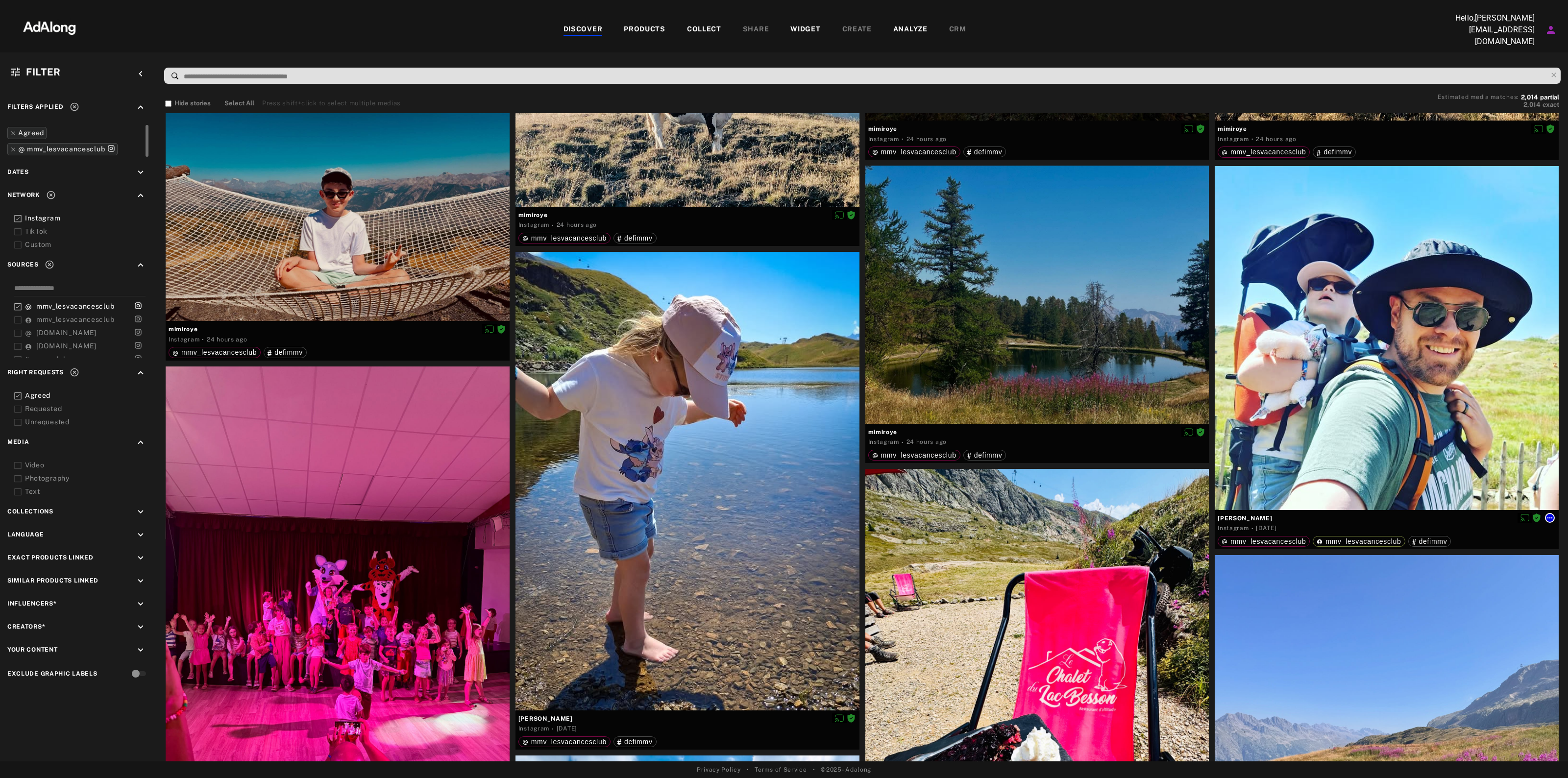
click at [1554, 515] on icon at bounding box center [1550, 517] width 8 height 8
click at [1528, 527] on li "Collect" at bounding box center [1528, 526] width 65 height 15
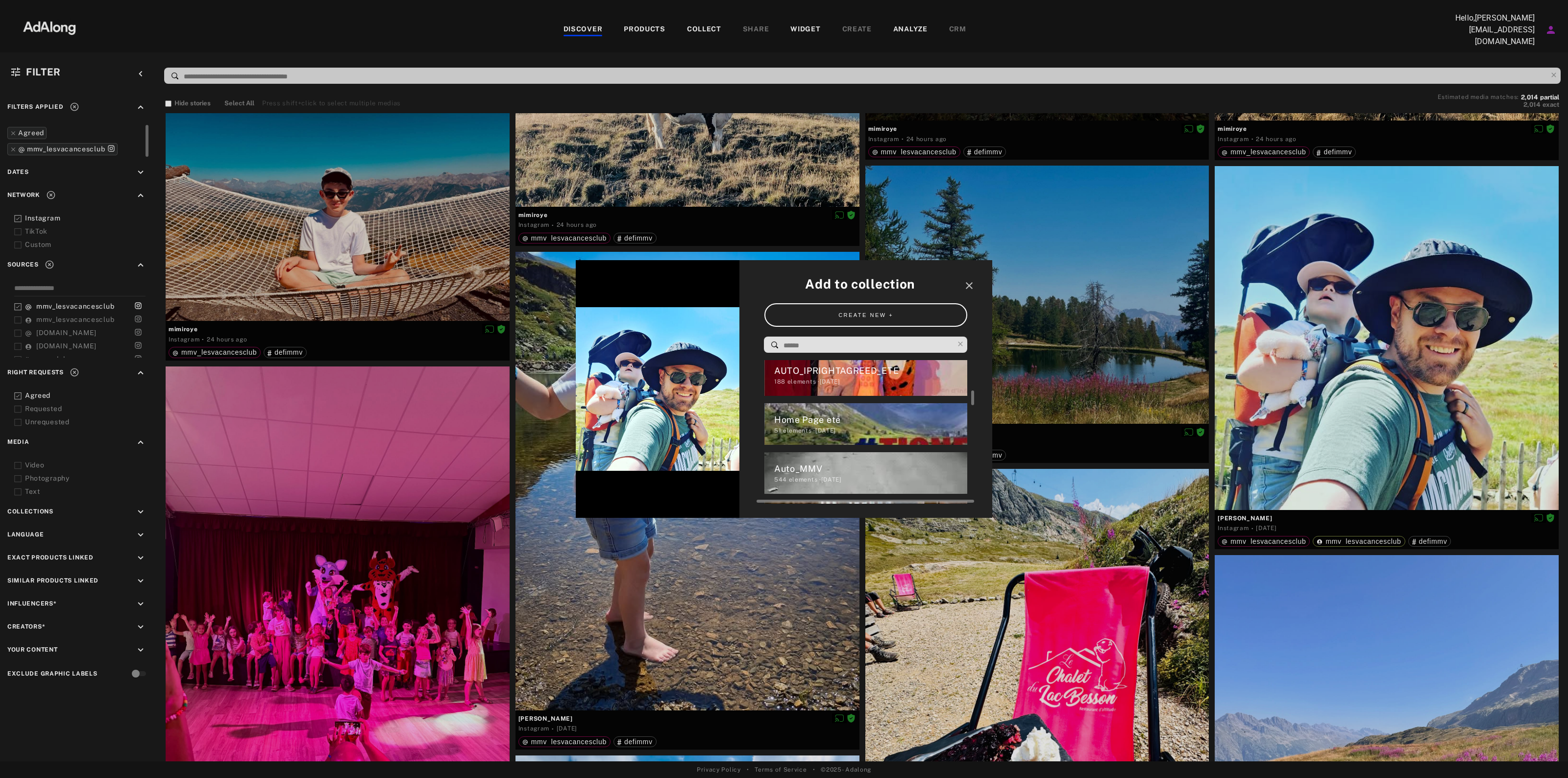
click at [926, 426] on div "51 elements · 2025.01.22" at bounding box center [871, 430] width 194 height 9
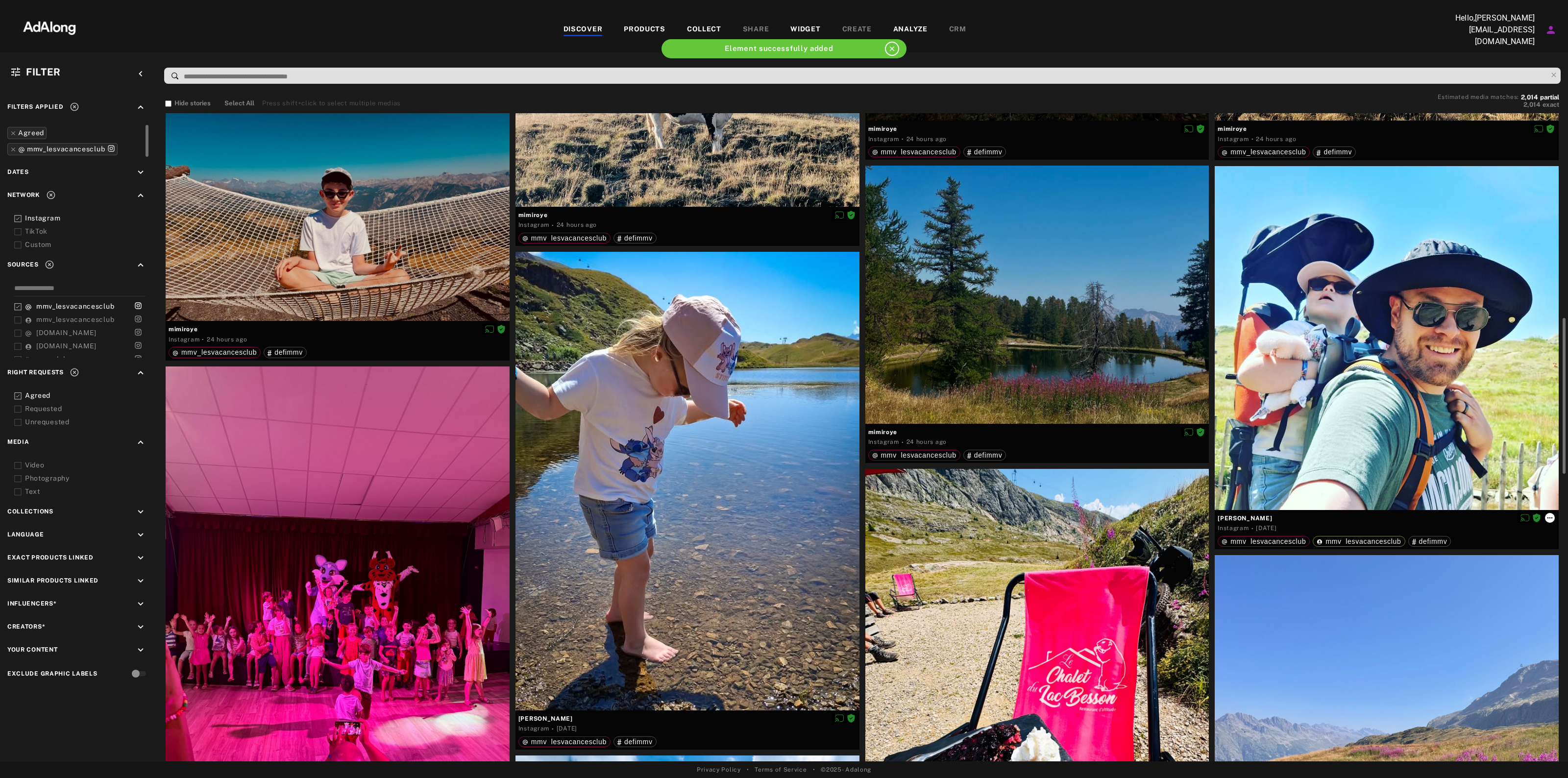
click at [1551, 514] on icon at bounding box center [1550, 517] width 8 height 8
click at [1522, 569] on span "Link products" at bounding box center [1522, 572] width 37 height 7
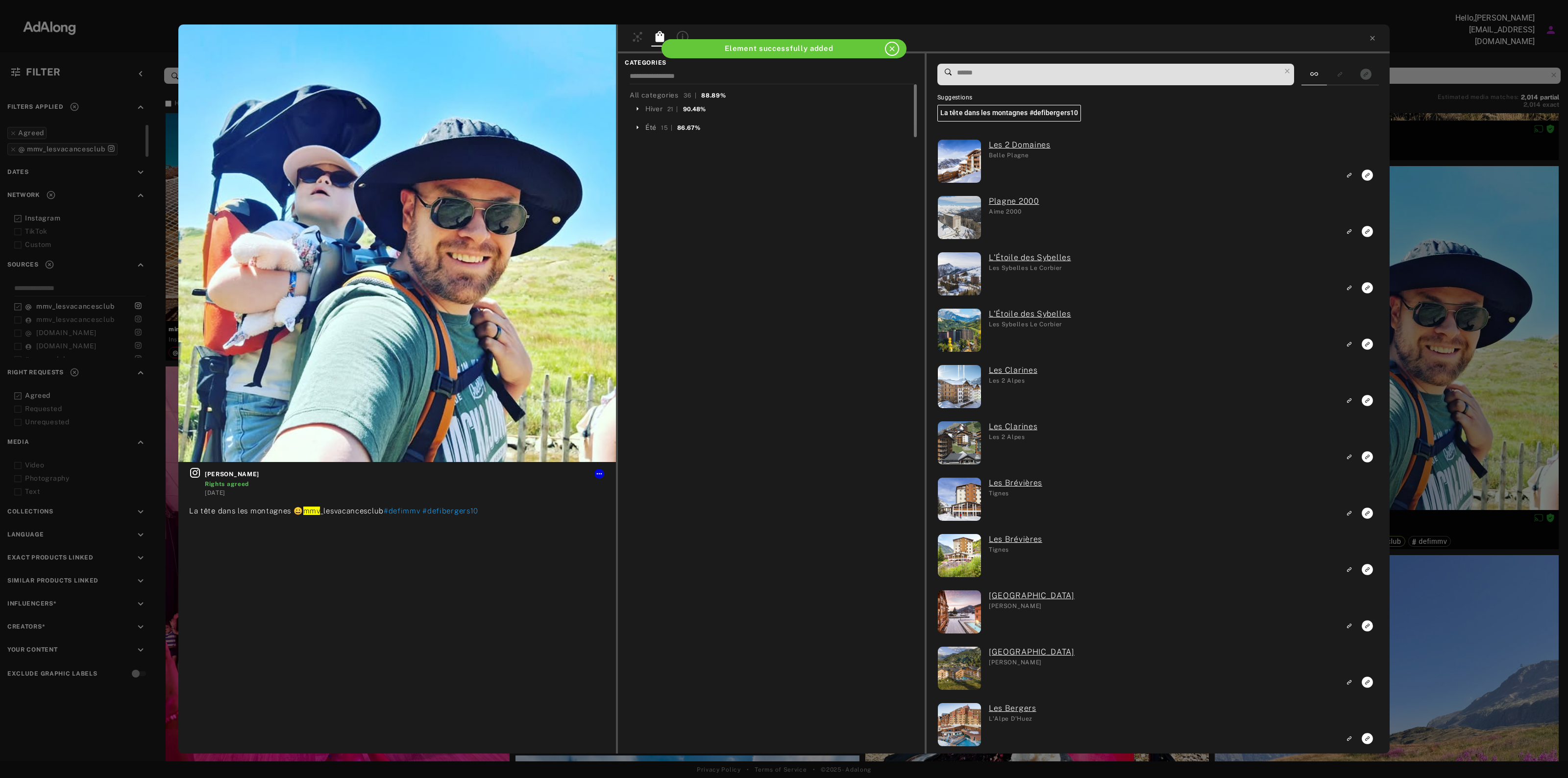
click at [647, 123] on div "Été" at bounding box center [651, 127] width 11 height 10
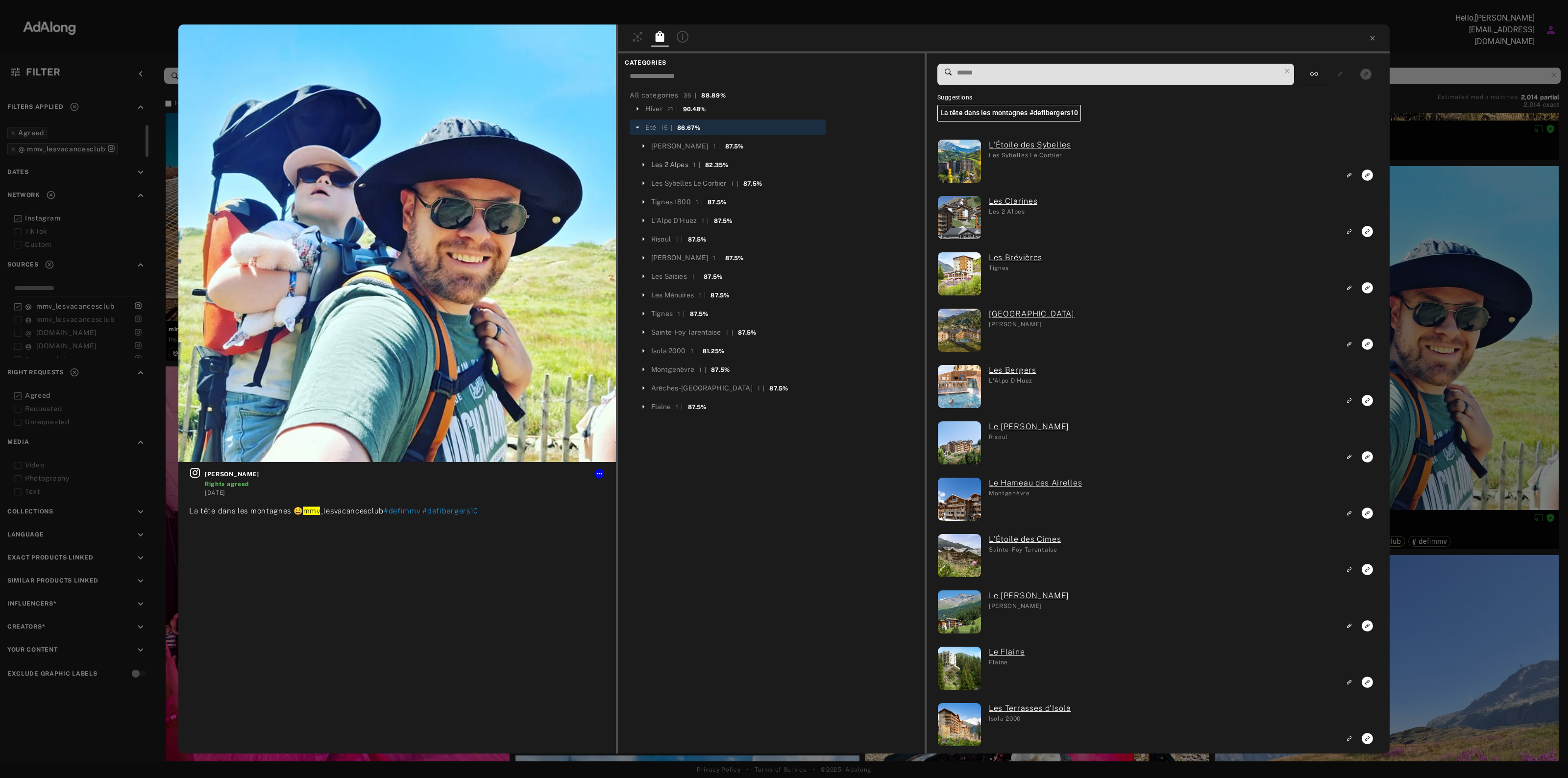
click at [664, 163] on div "Les 2 Alpes" at bounding box center [670, 164] width 37 height 10
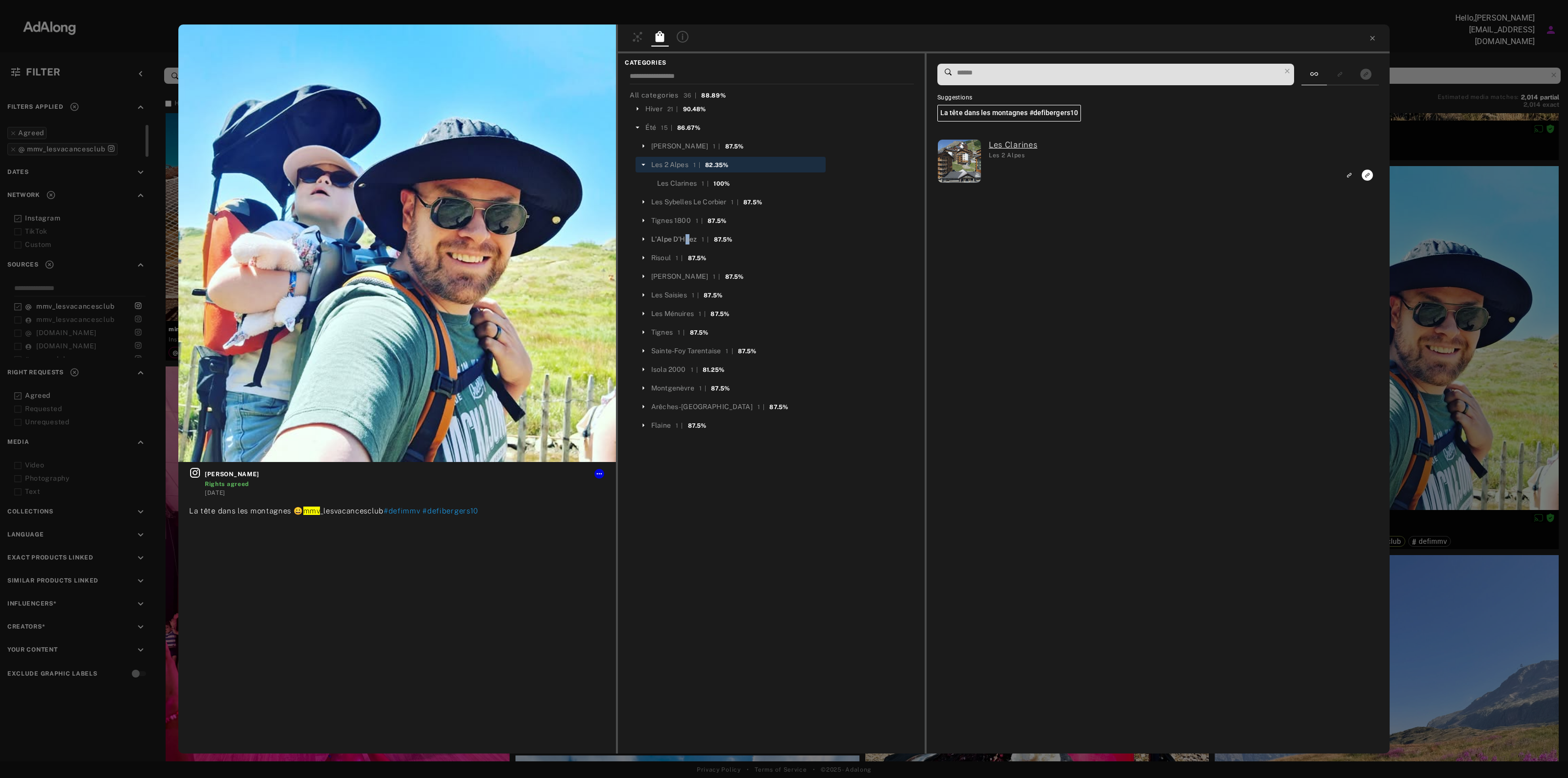
click at [689, 236] on div "L'Alpe D'Huez" at bounding box center [674, 239] width 46 height 10
click at [697, 259] on span "Les Bergers 1 | 50%" at bounding box center [692, 257] width 69 height 9
click at [671, 259] on div "Les Bergers" at bounding box center [677, 258] width 39 height 10
click at [1368, 175] on rect "Link to exact product" at bounding box center [1367, 175] width 12 height 12
click at [1375, 40] on icon at bounding box center [1372, 38] width 8 height 8
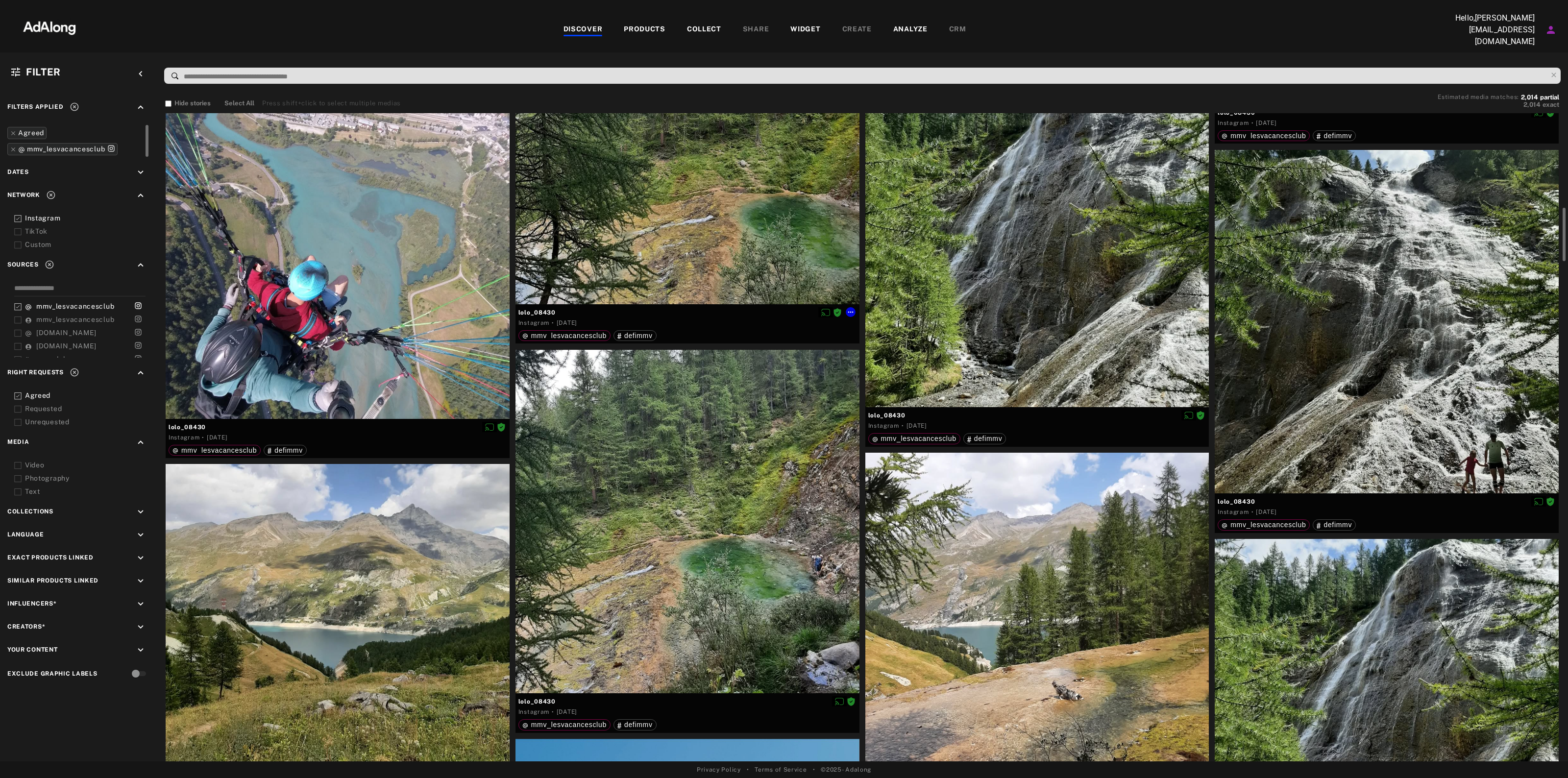
scroll to position [3369, 0]
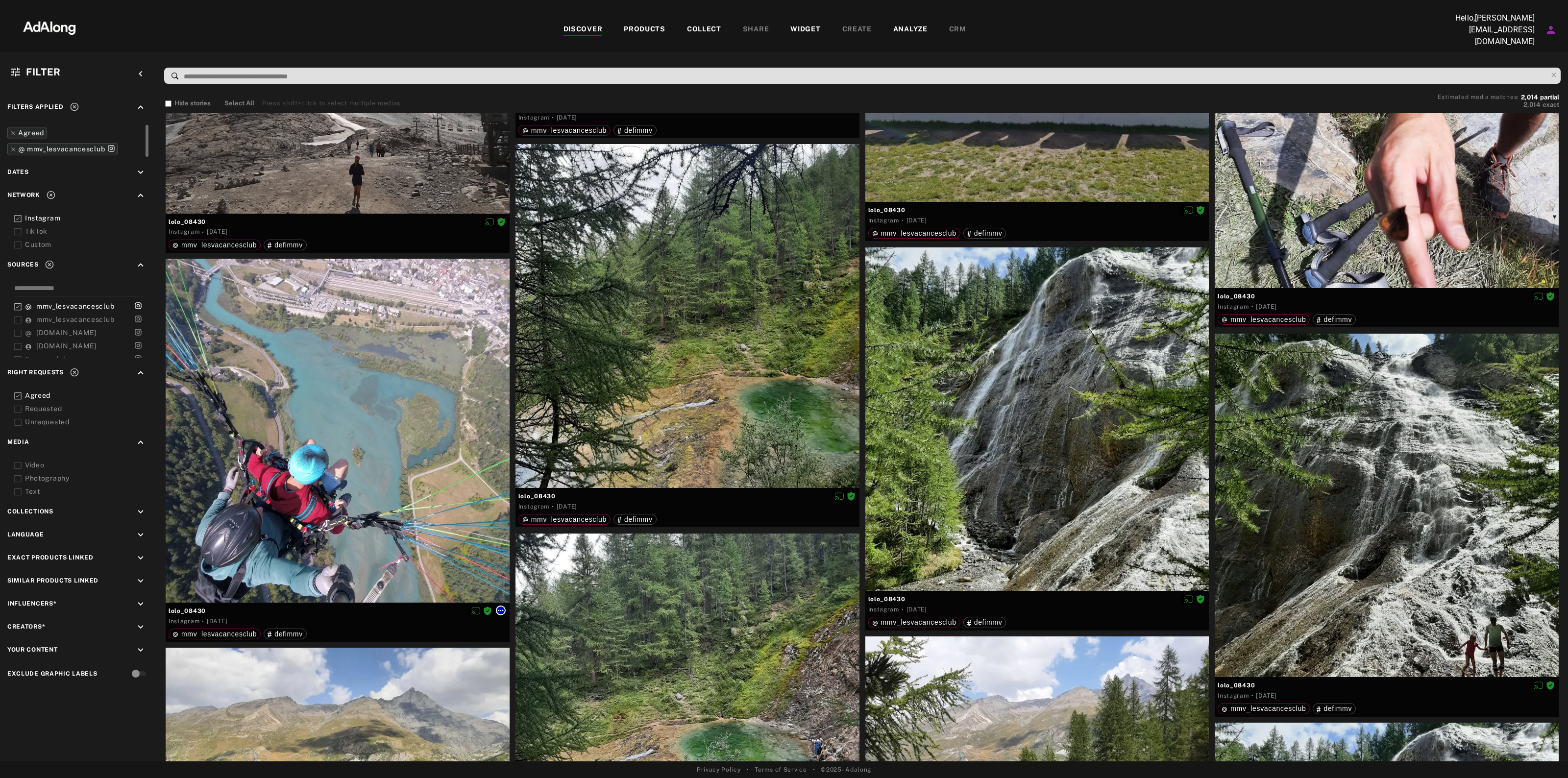
click at [503, 607] on icon at bounding box center [500, 611] width 8 height 8
click at [535, 615] on li "Collect" at bounding box center [528, 619] width 65 height 15
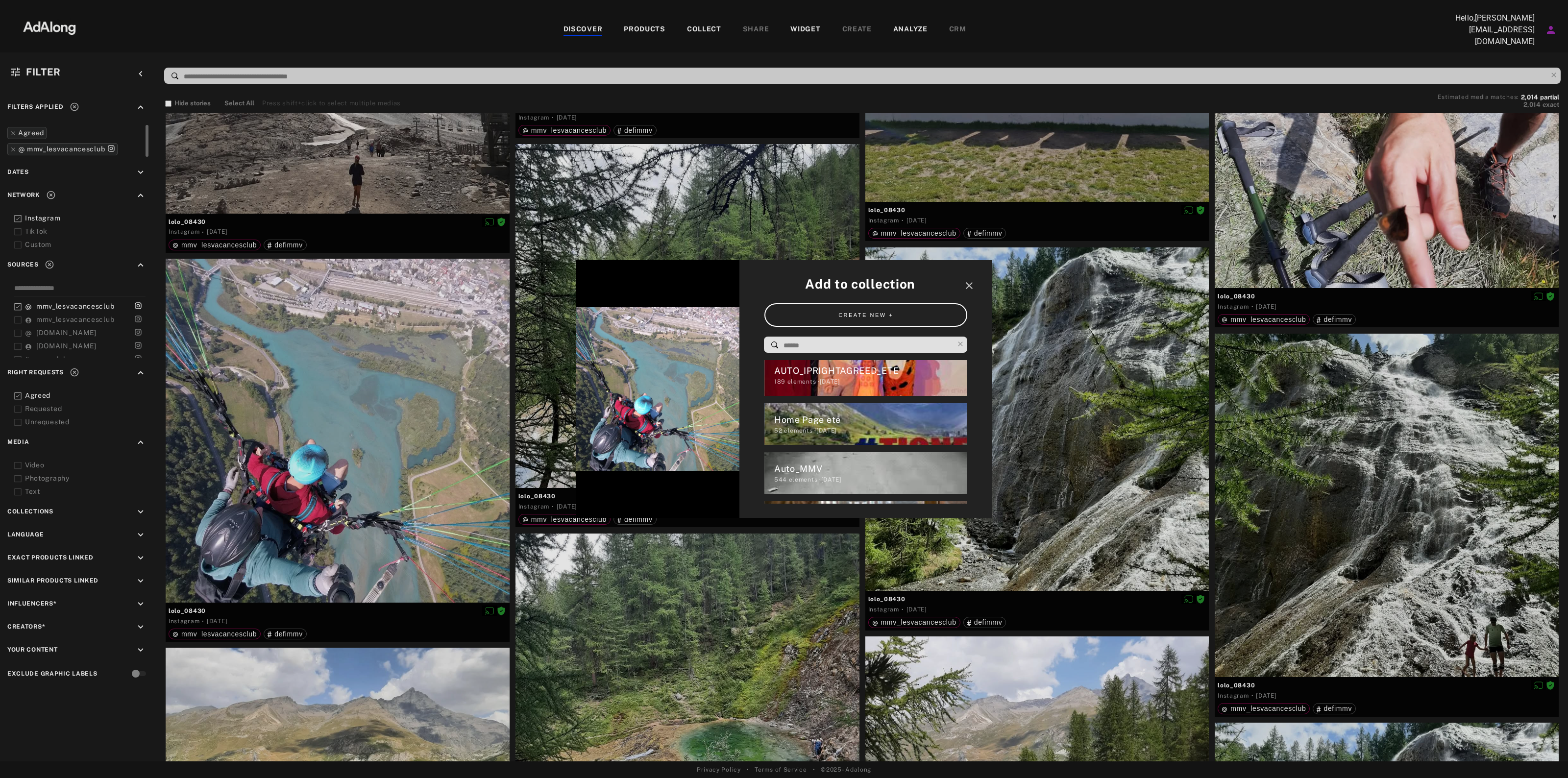
click at [810, 424] on div "Home Page ete" at bounding box center [871, 420] width 194 height 13
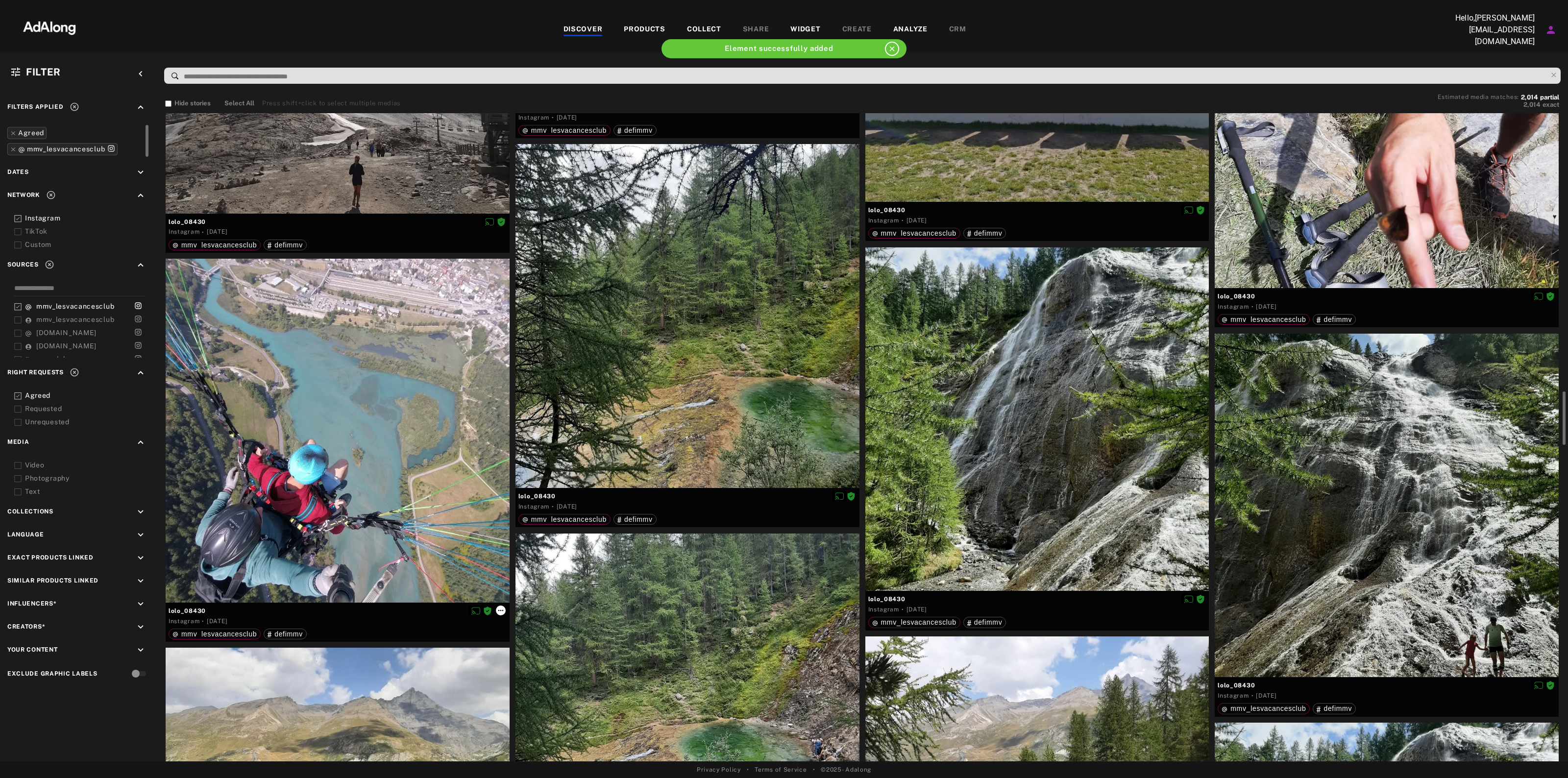
click at [500, 607] on icon at bounding box center [500, 611] width 8 height 8
click at [533, 670] on div "Link products" at bounding box center [522, 665] width 37 height 9
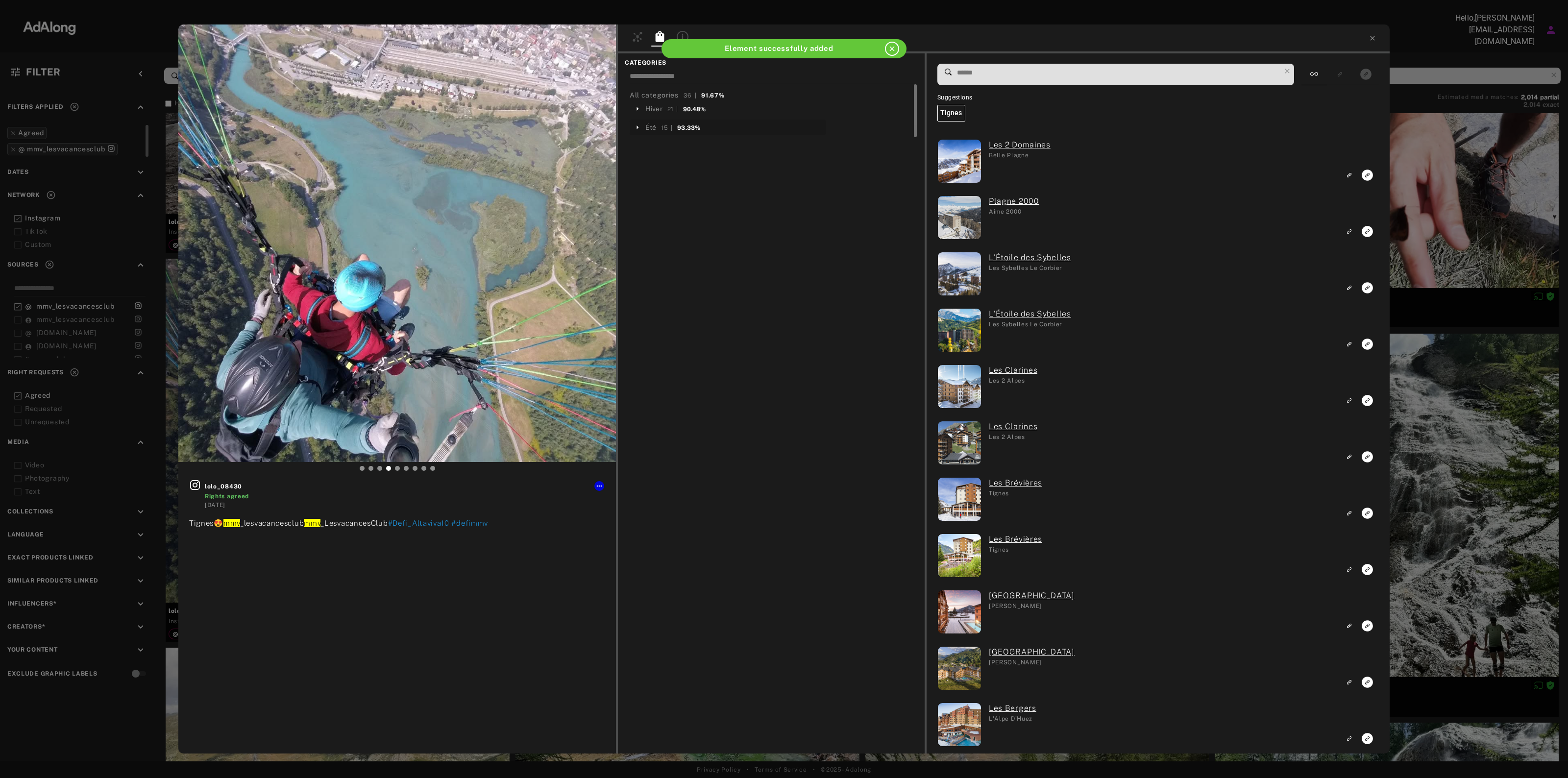
click at [657, 124] on span "Été 15 | 93.33%" at bounding box center [673, 127] width 55 height 9
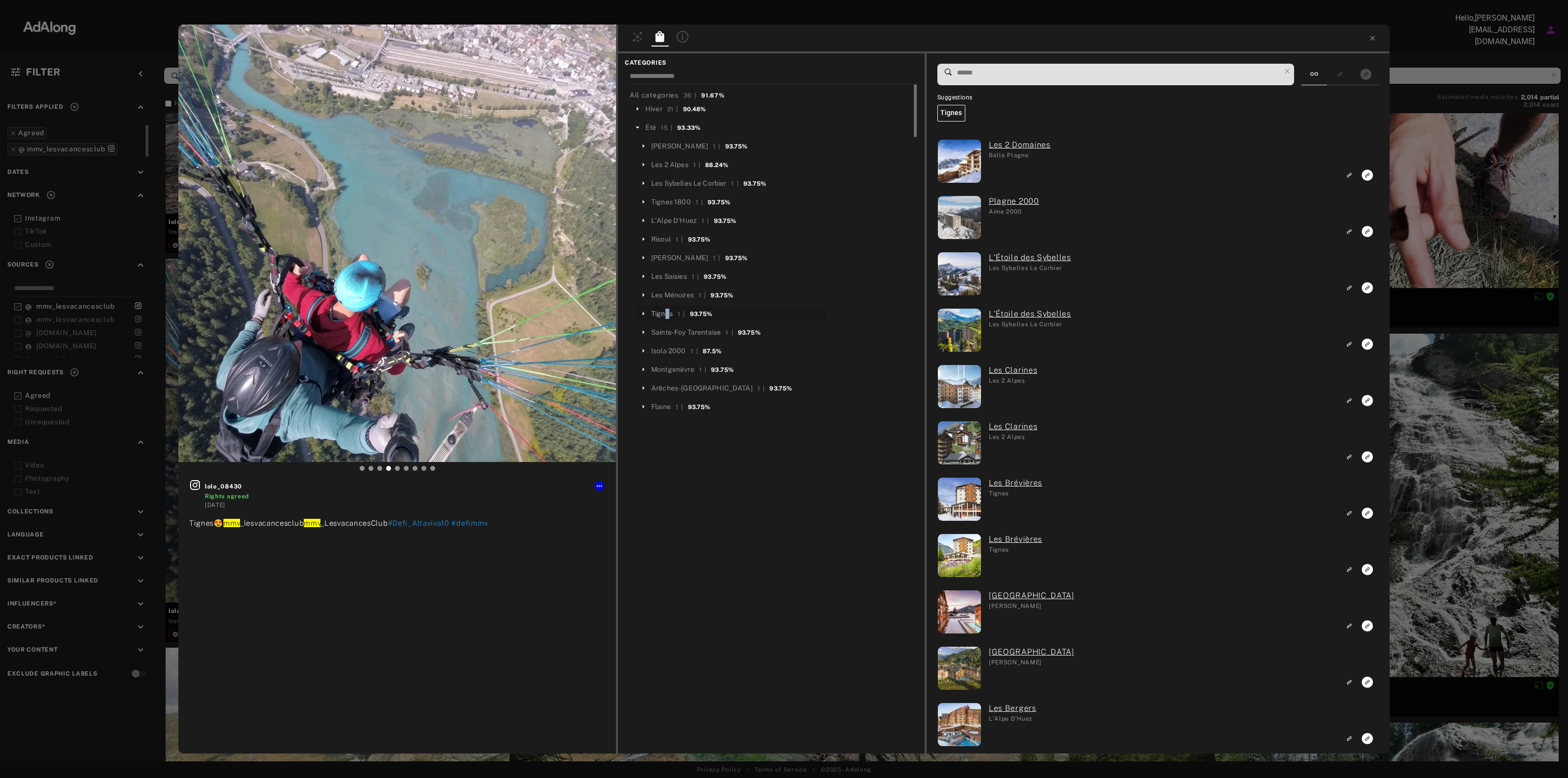
click at [668, 314] on div "Tignes" at bounding box center [662, 314] width 21 height 10
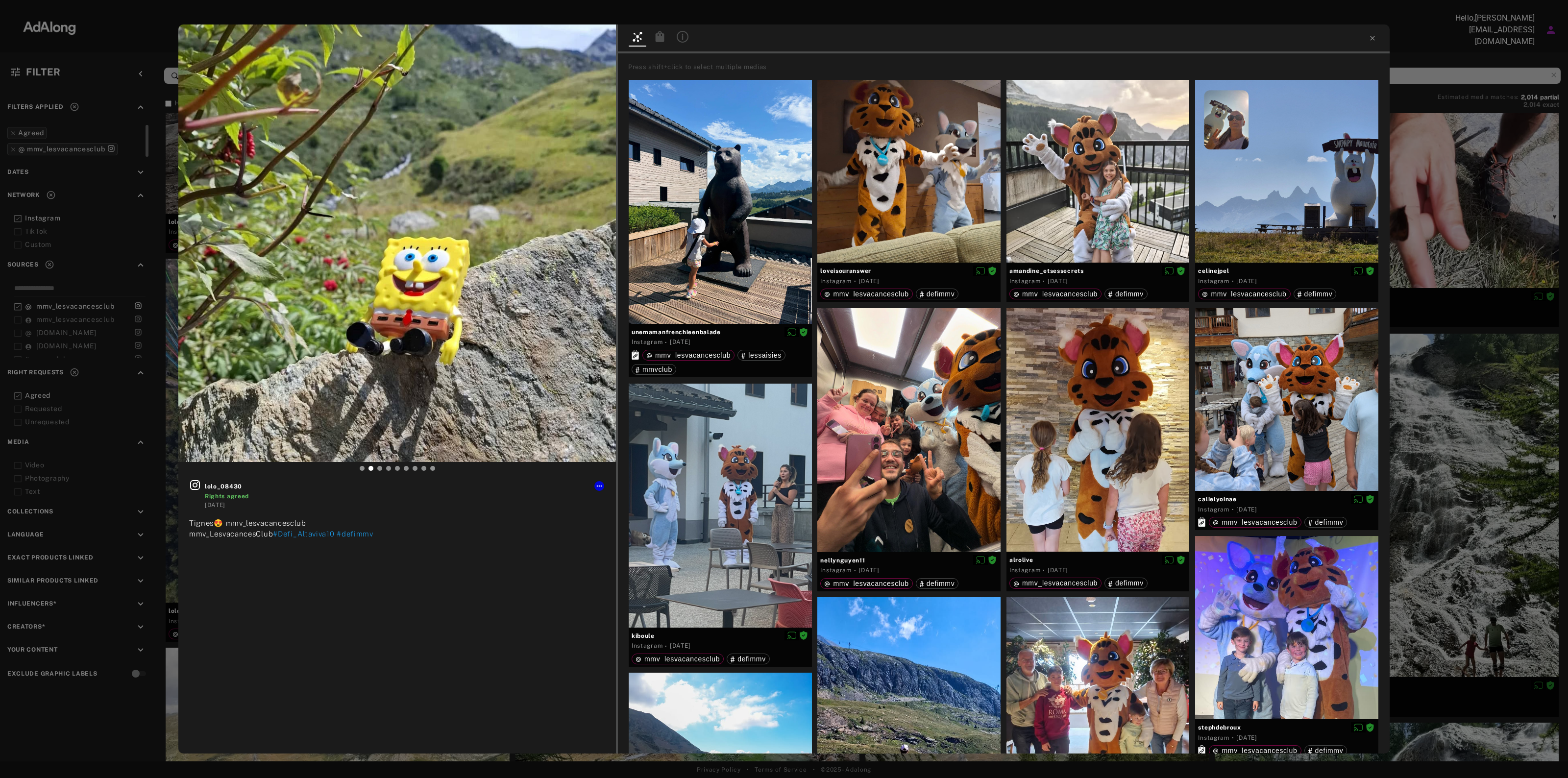
click at [660, 38] on icon at bounding box center [660, 37] width 9 height 11
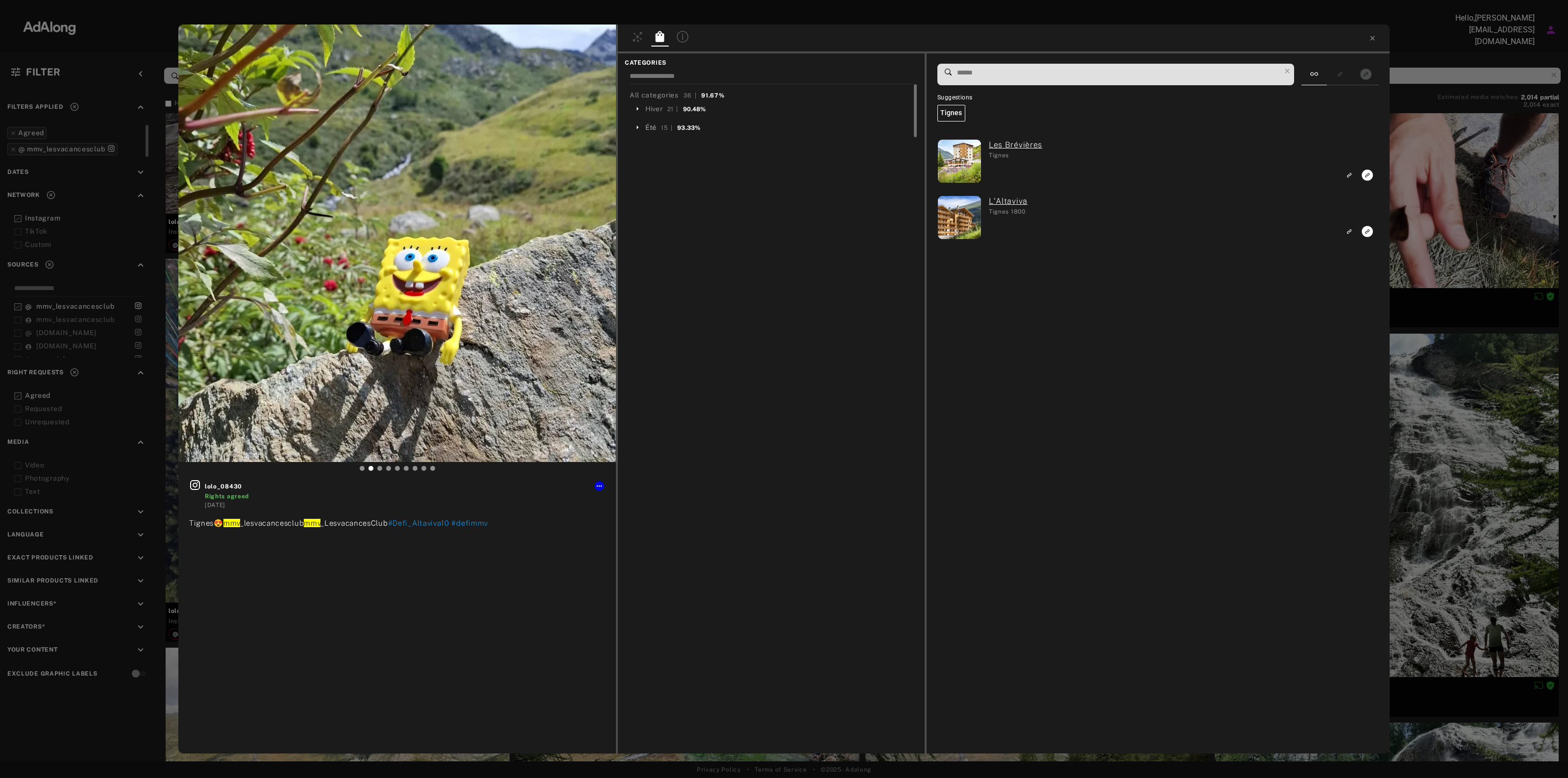
click at [647, 126] on div "Été" at bounding box center [651, 127] width 11 height 10
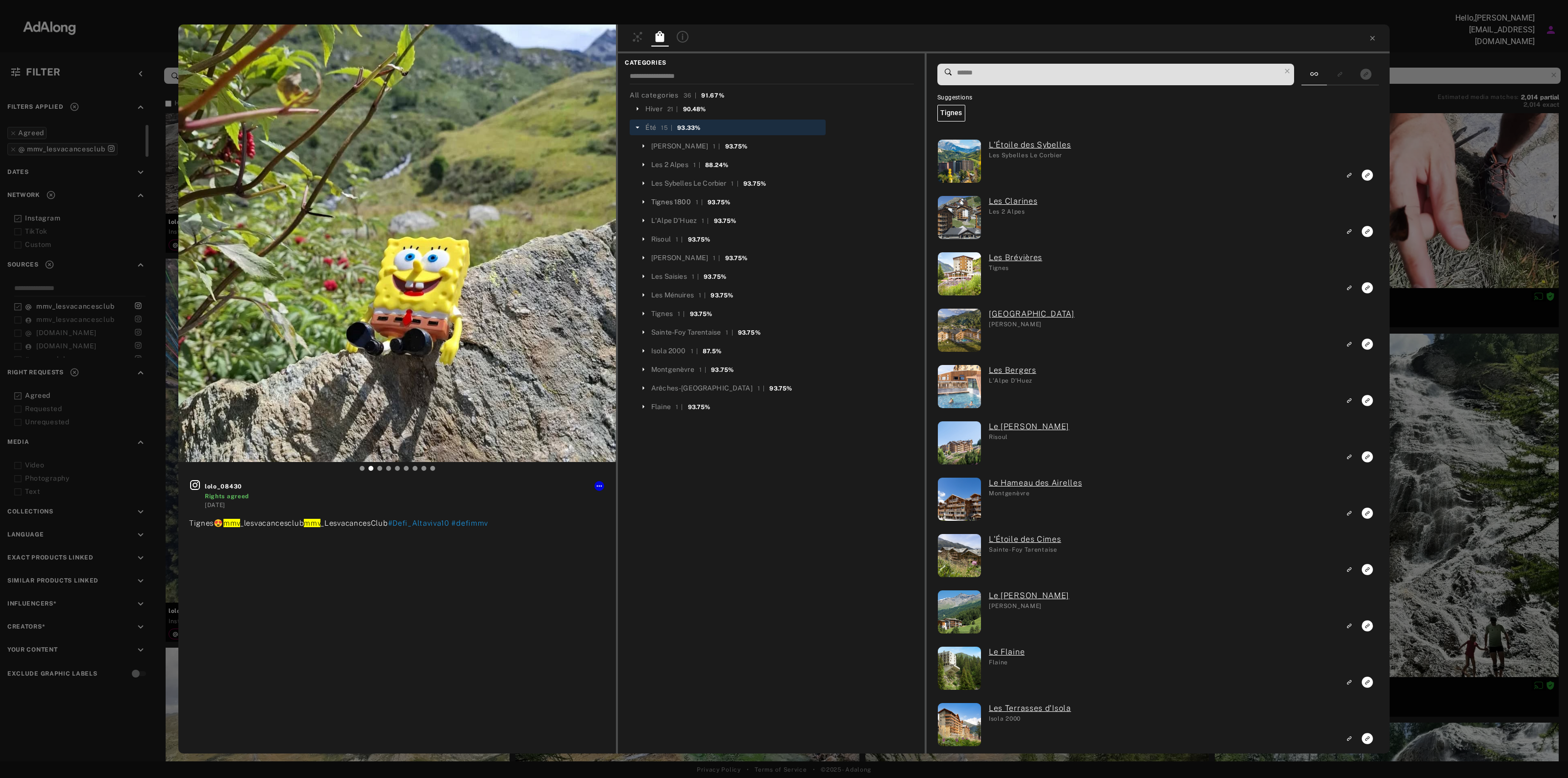
click at [670, 199] on div "Tignes 1800" at bounding box center [671, 202] width 40 height 10
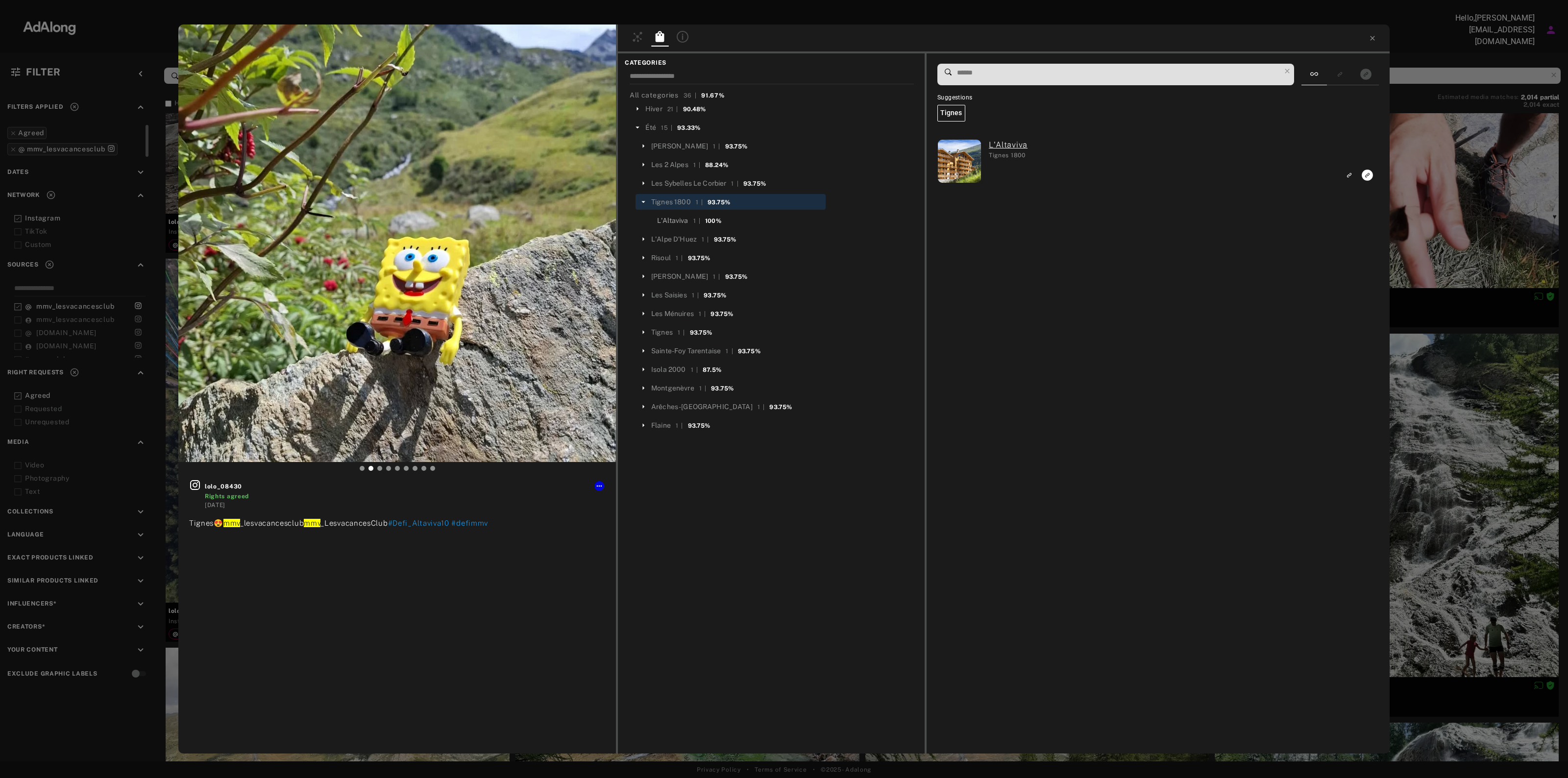
click at [679, 220] on div "L'Altaviva" at bounding box center [673, 220] width 32 height 10
click at [1368, 175] on rect "Link to exact product" at bounding box center [1367, 175] width 12 height 12
click at [1372, 35] on icon at bounding box center [1372, 38] width 8 height 8
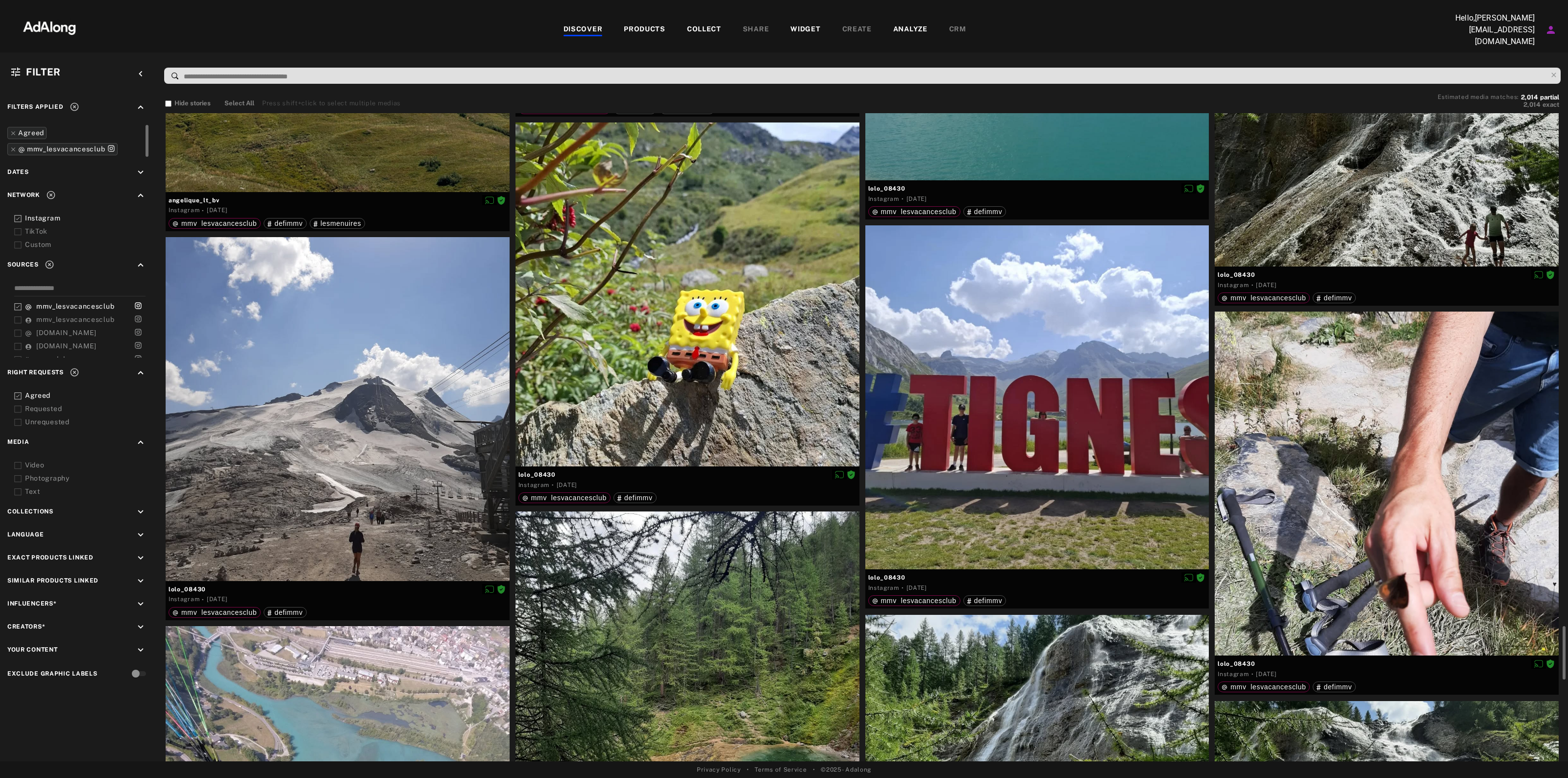
scroll to position [3369, 0]
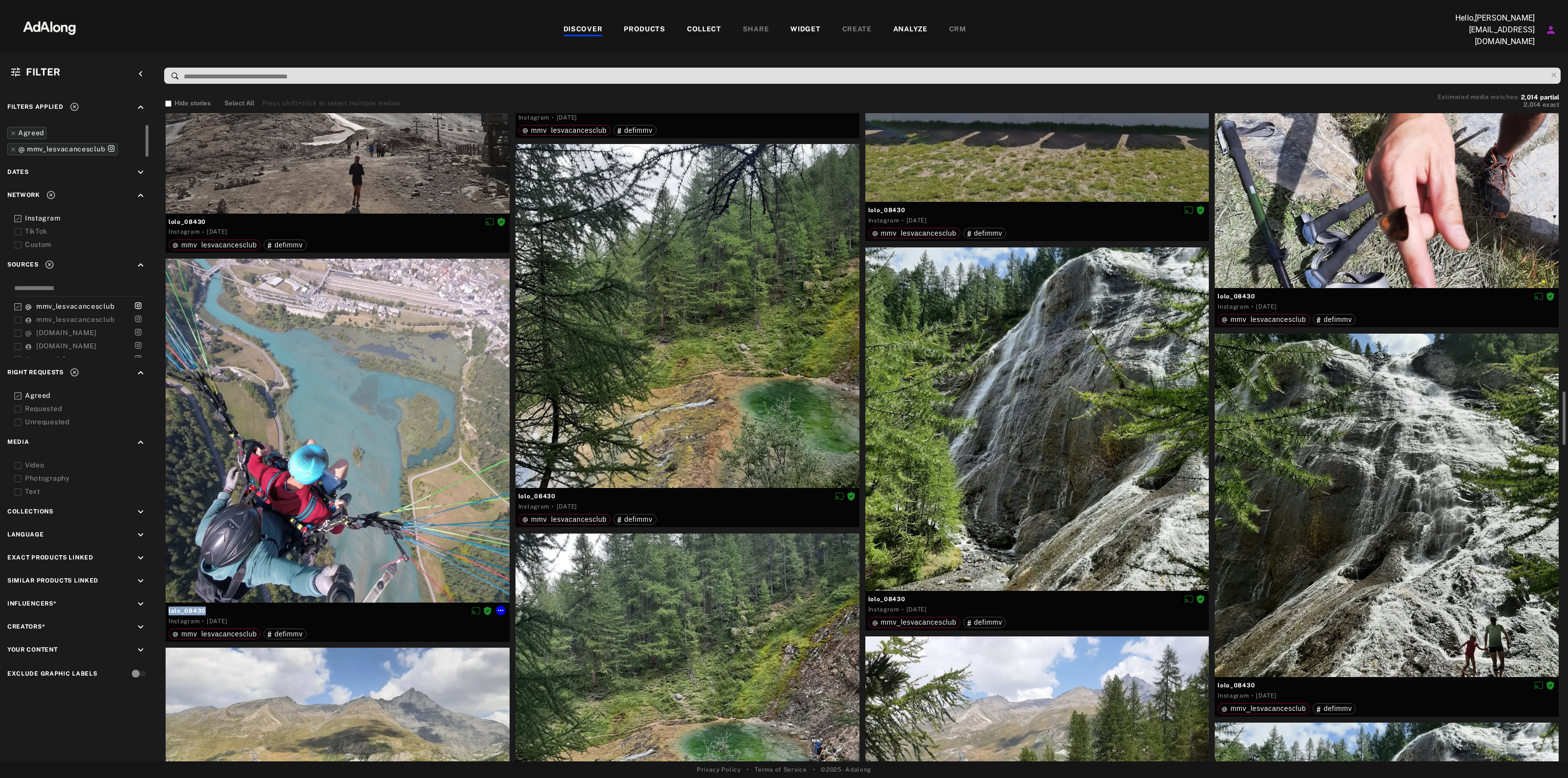
drag, startPoint x: 210, startPoint y: 606, endPoint x: 167, endPoint y: 609, distance: 43.1
click at [167, 609] on div "lolo_08430 Instagram · 4 days ago mmv_lesvacancesclub defimmv" at bounding box center [337, 622] width 344 height 39
copy div "lolo_08430"
click at [498, 608] on icon at bounding box center [500, 611] width 8 height 8
click at [525, 690] on span "Download content" at bounding box center [528, 688] width 49 height 7
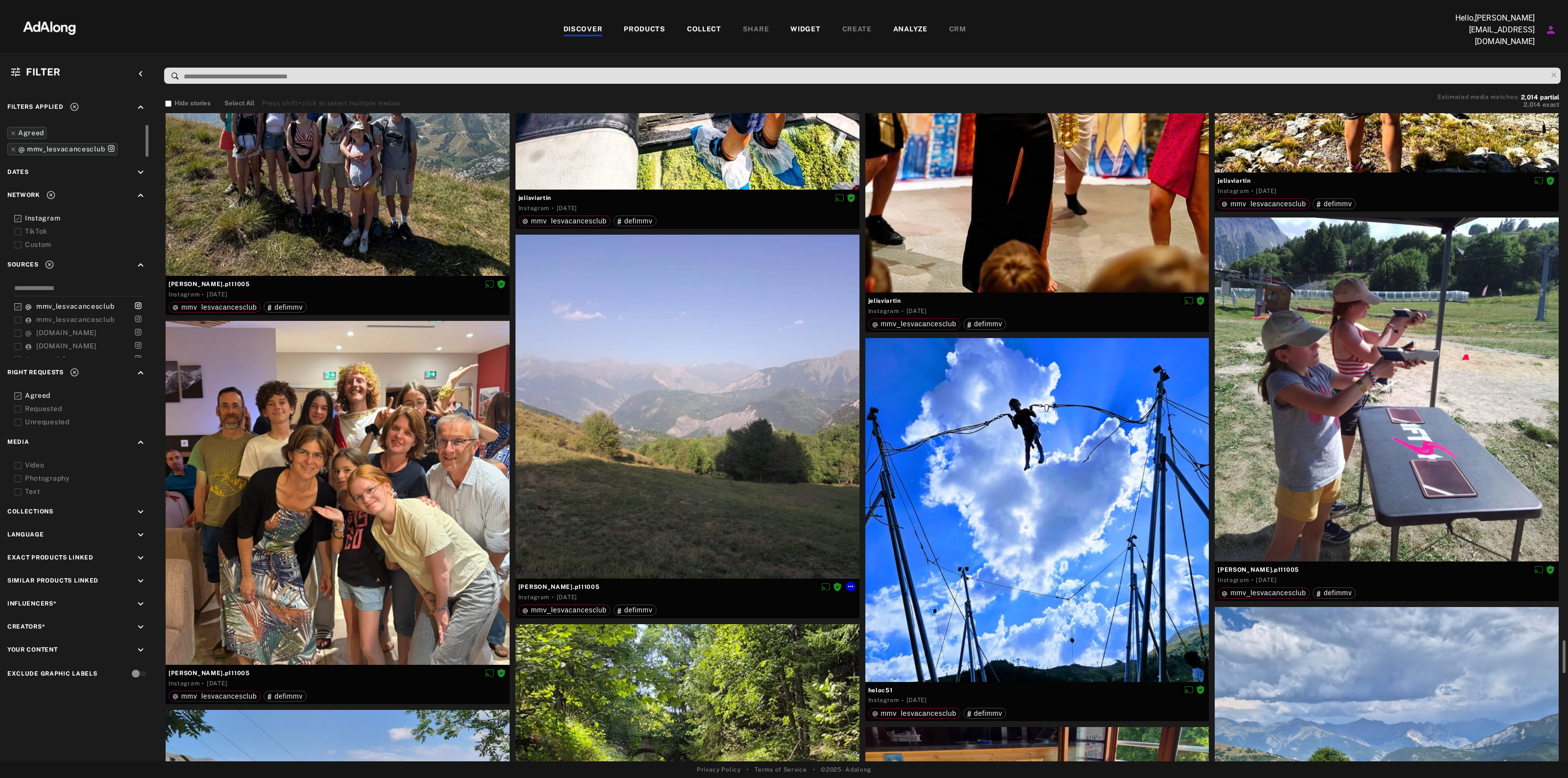
scroll to position [9245, 0]
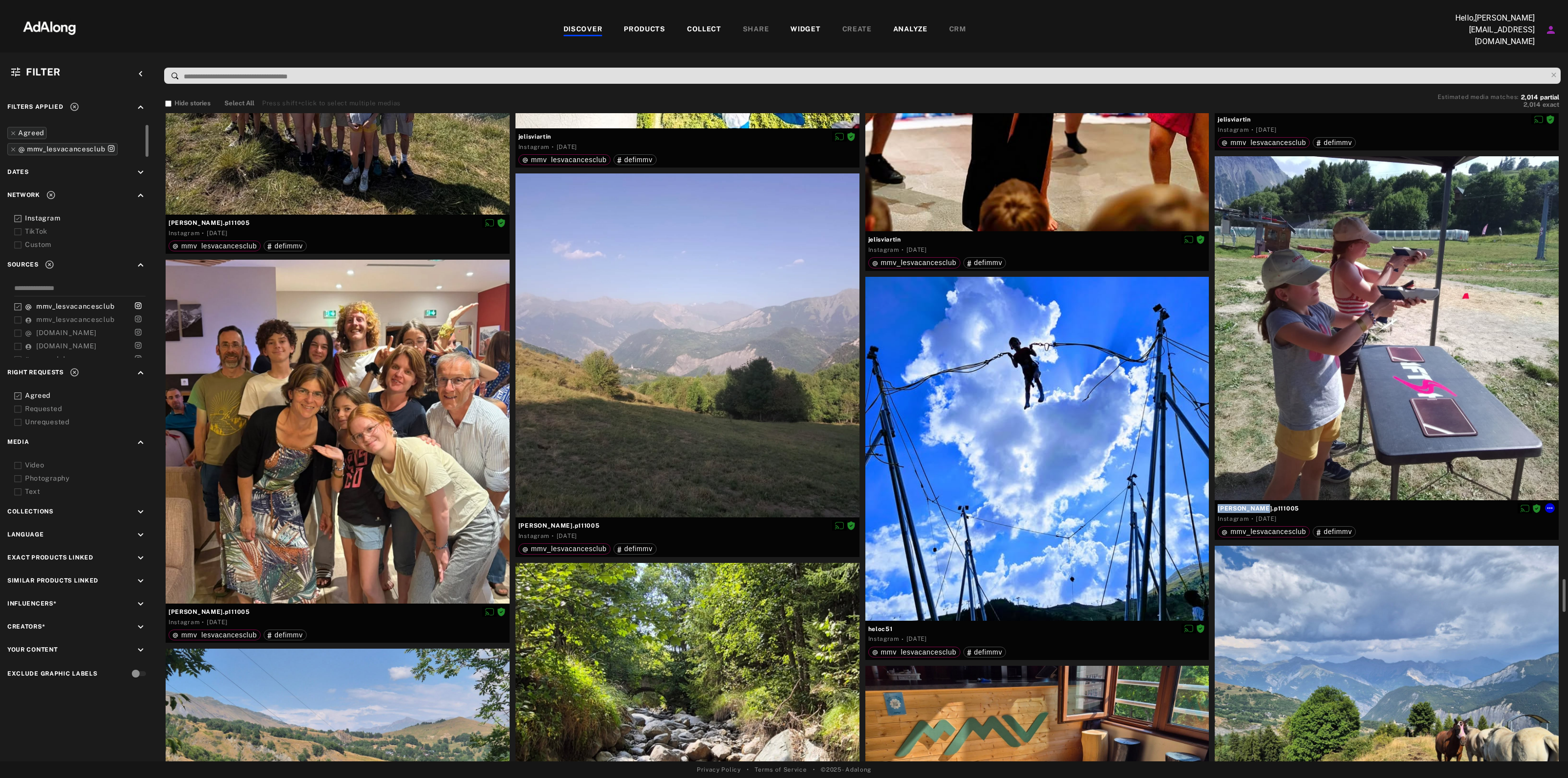
drag, startPoint x: 1264, startPoint y: 506, endPoint x: 1217, endPoint y: 508, distance: 47.0
click at [1217, 508] on div "anna.p111005 Instagram · 4 days ago mmv_lesvacancesclub defimmv" at bounding box center [1387, 520] width 344 height 39
copy div "[PERSON_NAME].p111005"
click at [1550, 506] on icon at bounding box center [1550, 508] width 8 height 8
click at [1517, 587] on span "Download content" at bounding box center [1528, 585] width 49 height 7
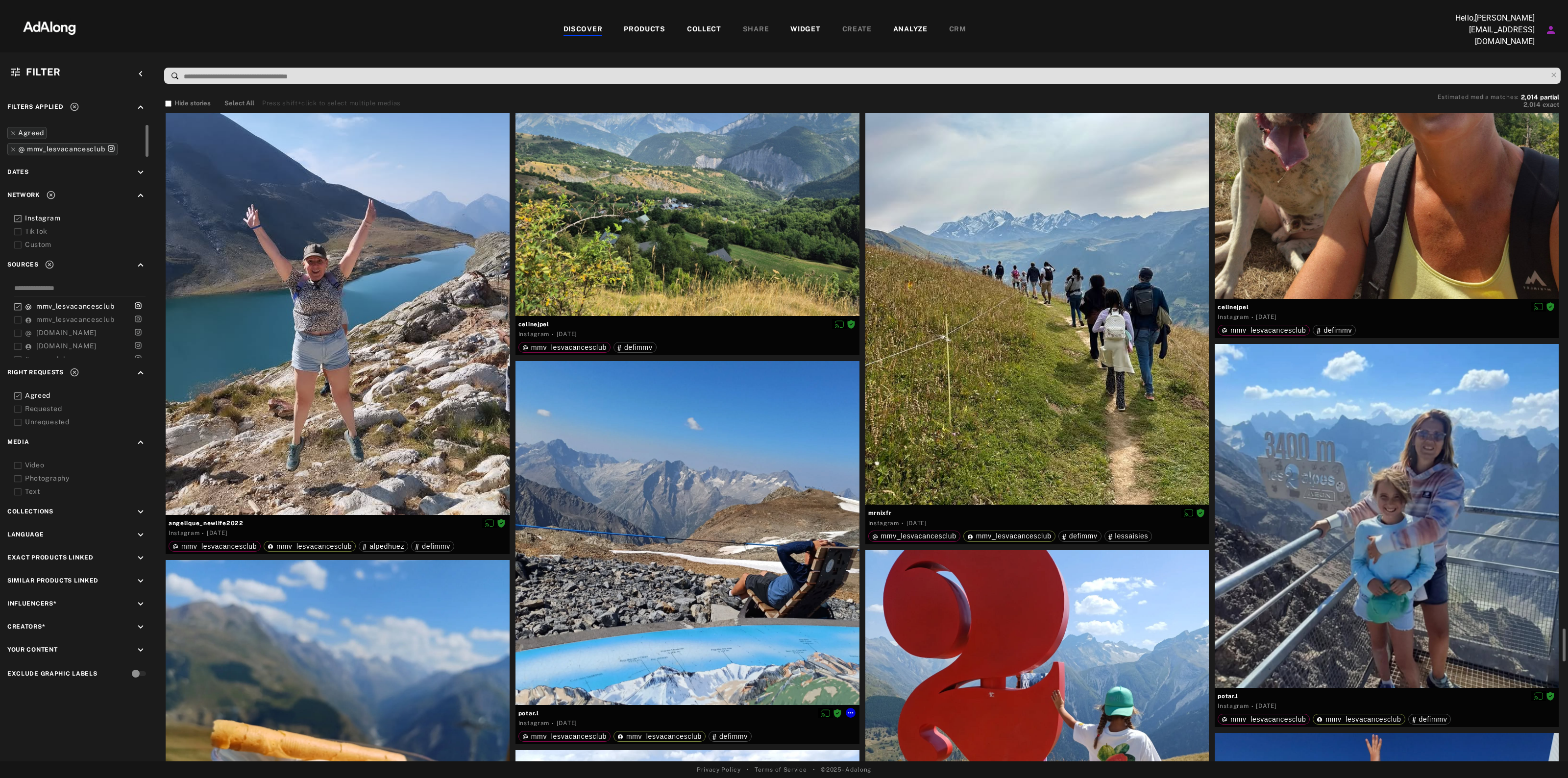
scroll to position [10286, 0]
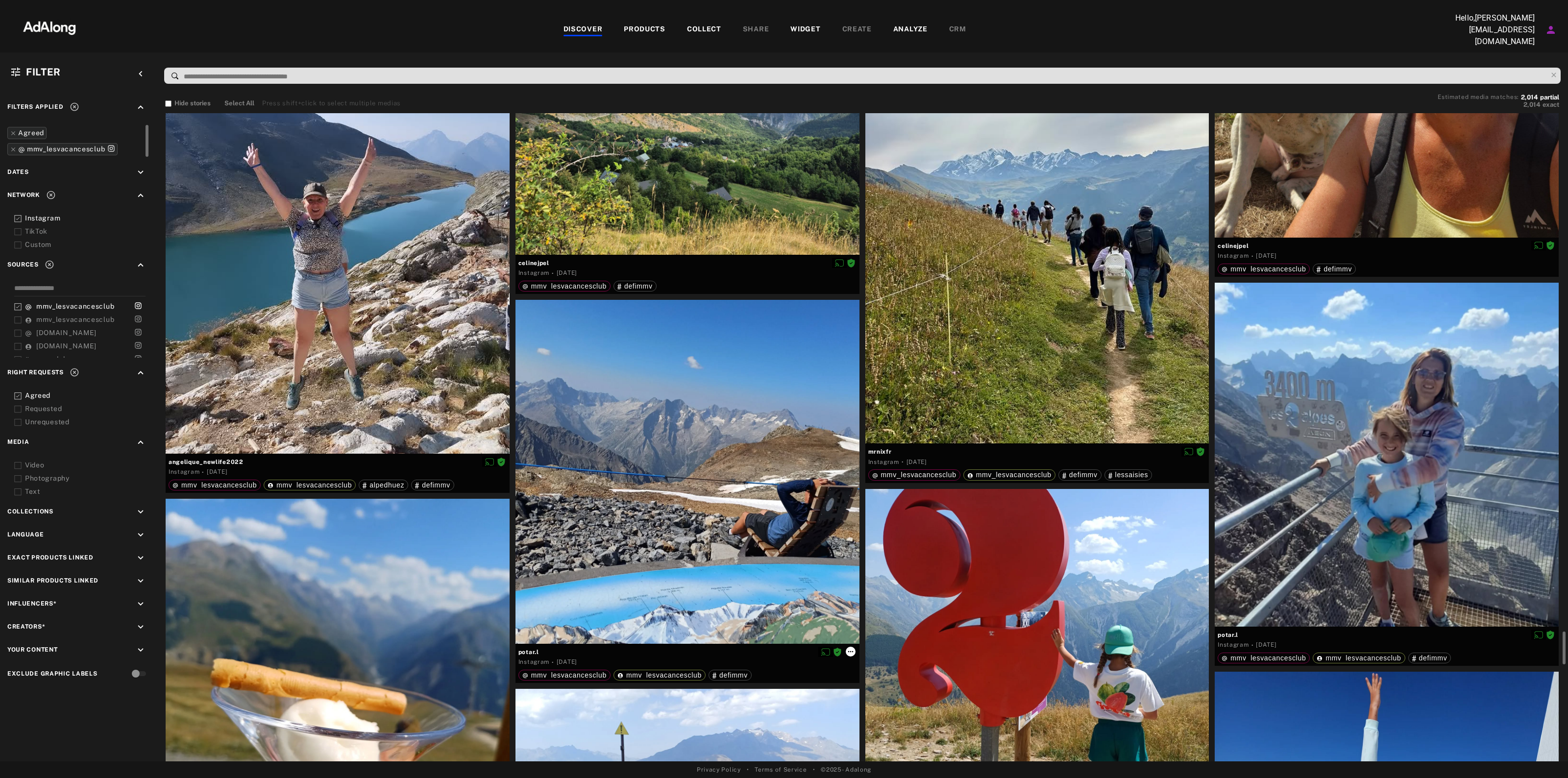
click at [852, 648] on icon at bounding box center [850, 651] width 8 height 8
click at [872, 731] on span "Download content" at bounding box center [878, 728] width 49 height 7
drag, startPoint x: 549, startPoint y: 646, endPoint x: 517, endPoint y: 651, distance: 32.4
click at [517, 651] on div "potar.l Instagram · 5 days ago mmv_lesvacancesclub mmv_lesvacancesclub defimmv" at bounding box center [687, 664] width 344 height 39
copy div "potar.l"
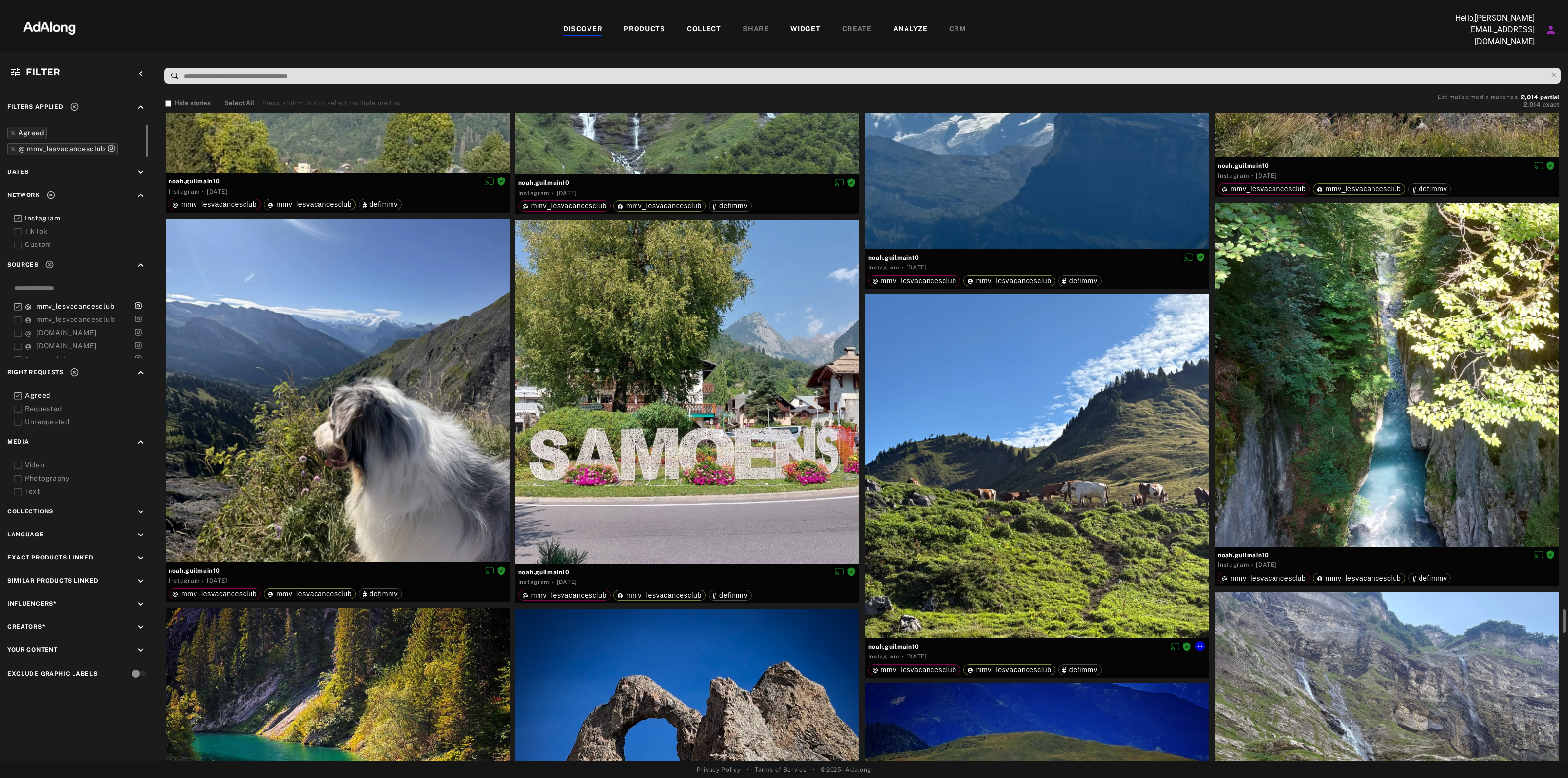
scroll to position [13655, 0]
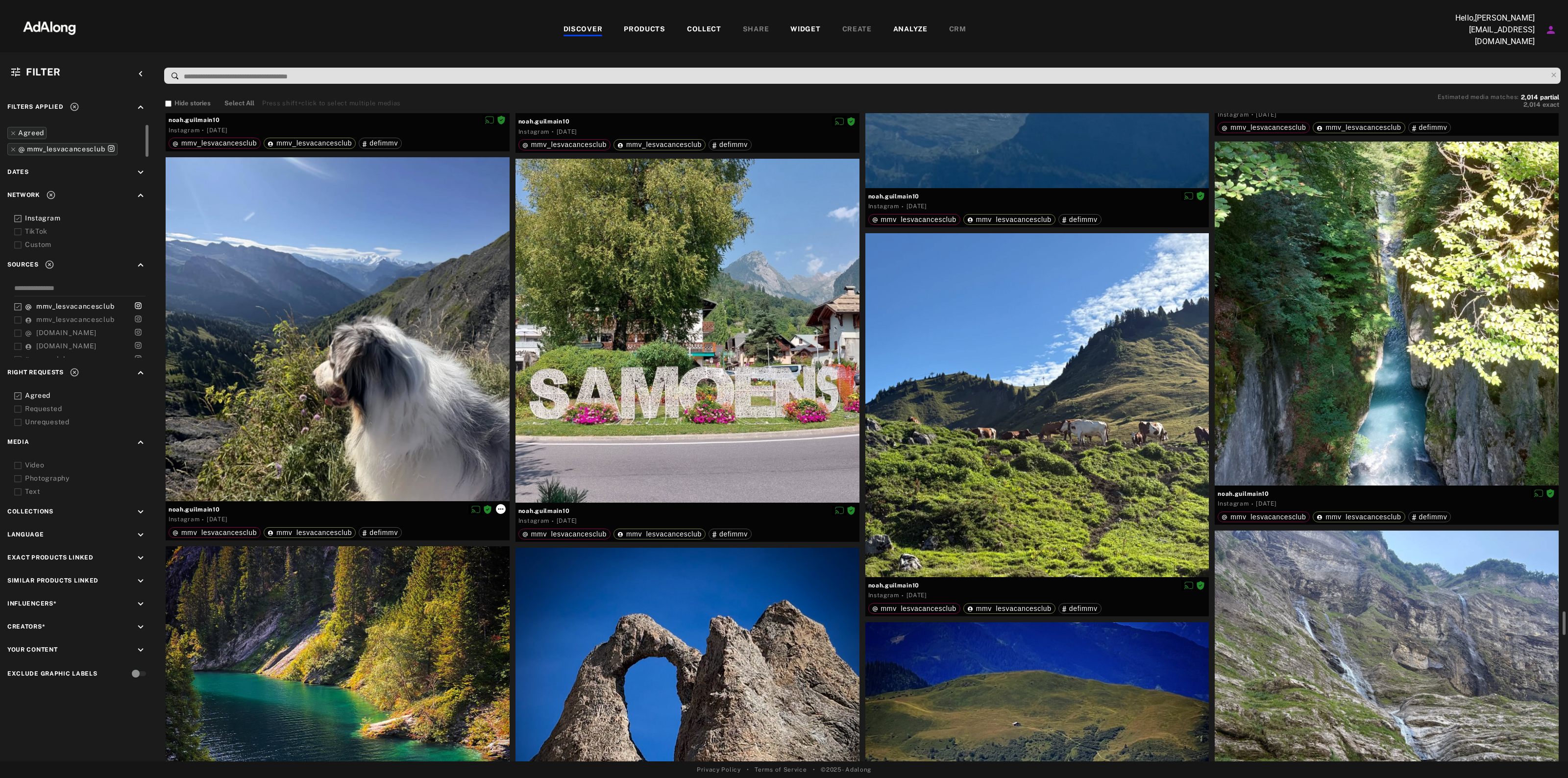
click at [500, 506] on icon at bounding box center [500, 509] width 8 height 8
drag, startPoint x: 517, startPoint y: 587, endPoint x: 210, endPoint y: 496, distance: 320.2
click at [211, 496] on div "Collect Reset rights Link products Download content" at bounding box center [784, 389] width 1568 height 778
drag, startPoint x: 234, startPoint y: 503, endPoint x: 180, endPoint y: 505, distance: 54.0
click at [180, 505] on div at bounding box center [784, 389] width 1568 height 778
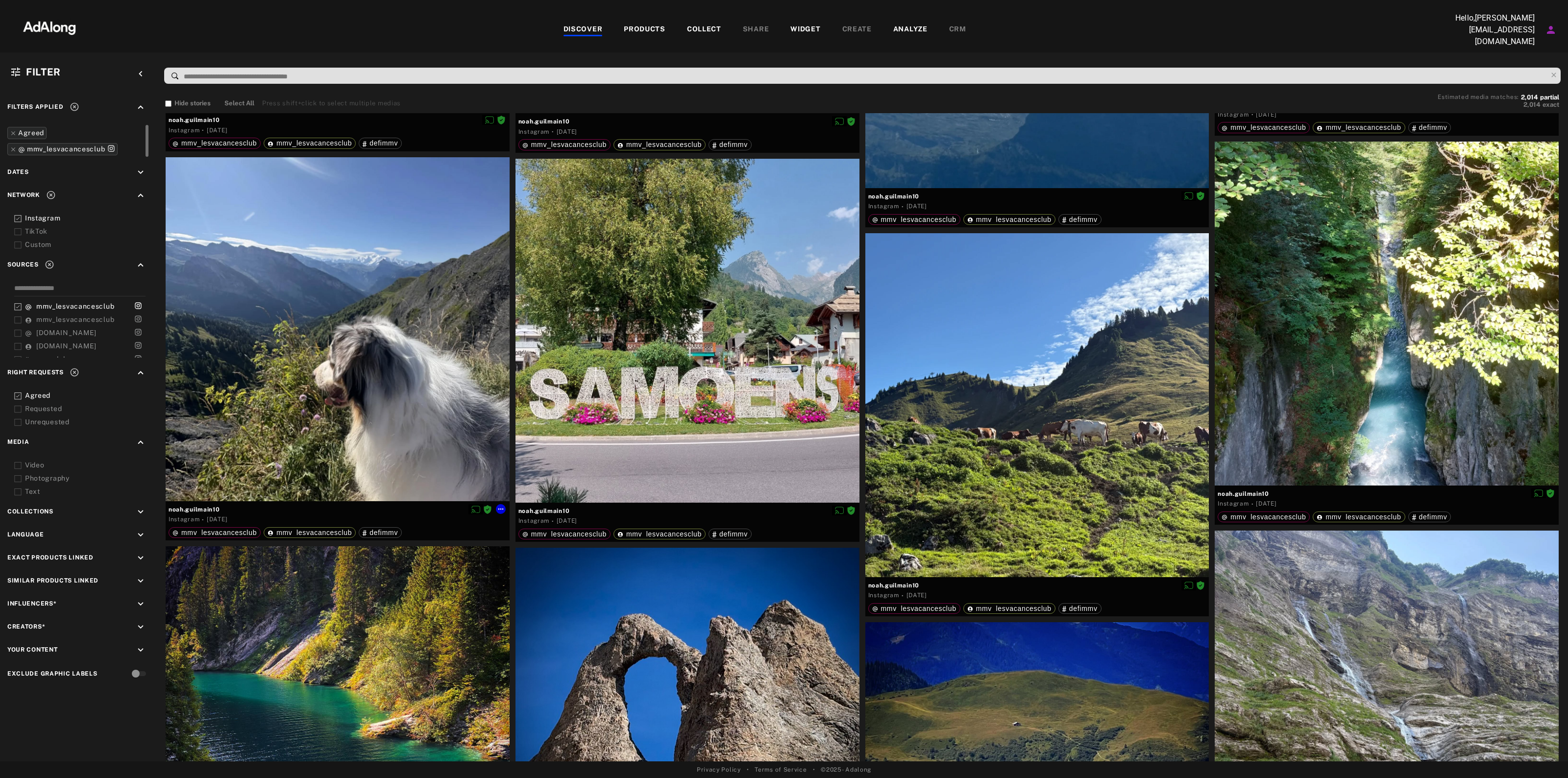
click at [179, 506] on div "Collect Reset rights Link products Download content" at bounding box center [784, 389] width 1568 height 778
drag, startPoint x: 201, startPoint y: 507, endPoint x: 166, endPoint y: 509, distance: 35.1
click at [166, 509] on div "noah.guilmain10 Instagram · 5 days ago mmv_lesvacancesclub mmv_lesvacancesclub …" at bounding box center [337, 521] width 344 height 39
copy div "noah.guilmain10"
click at [506, 505] on span "noah.guilmain10" at bounding box center [337, 510] width 338 height 9
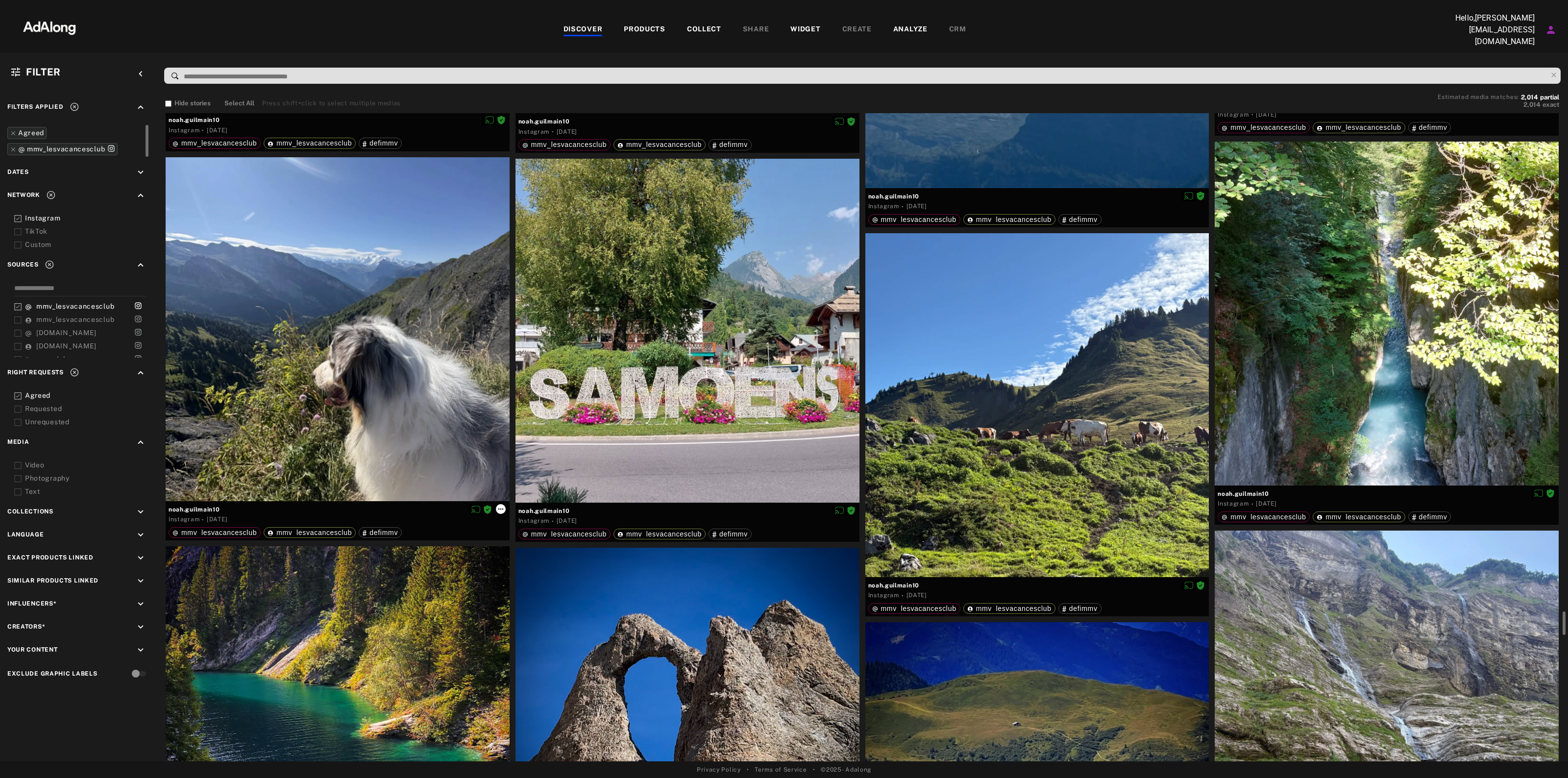
click at [503, 506] on icon at bounding box center [500, 509] width 8 height 8
click at [530, 581] on li "Download content" at bounding box center [528, 586] width 65 height 15
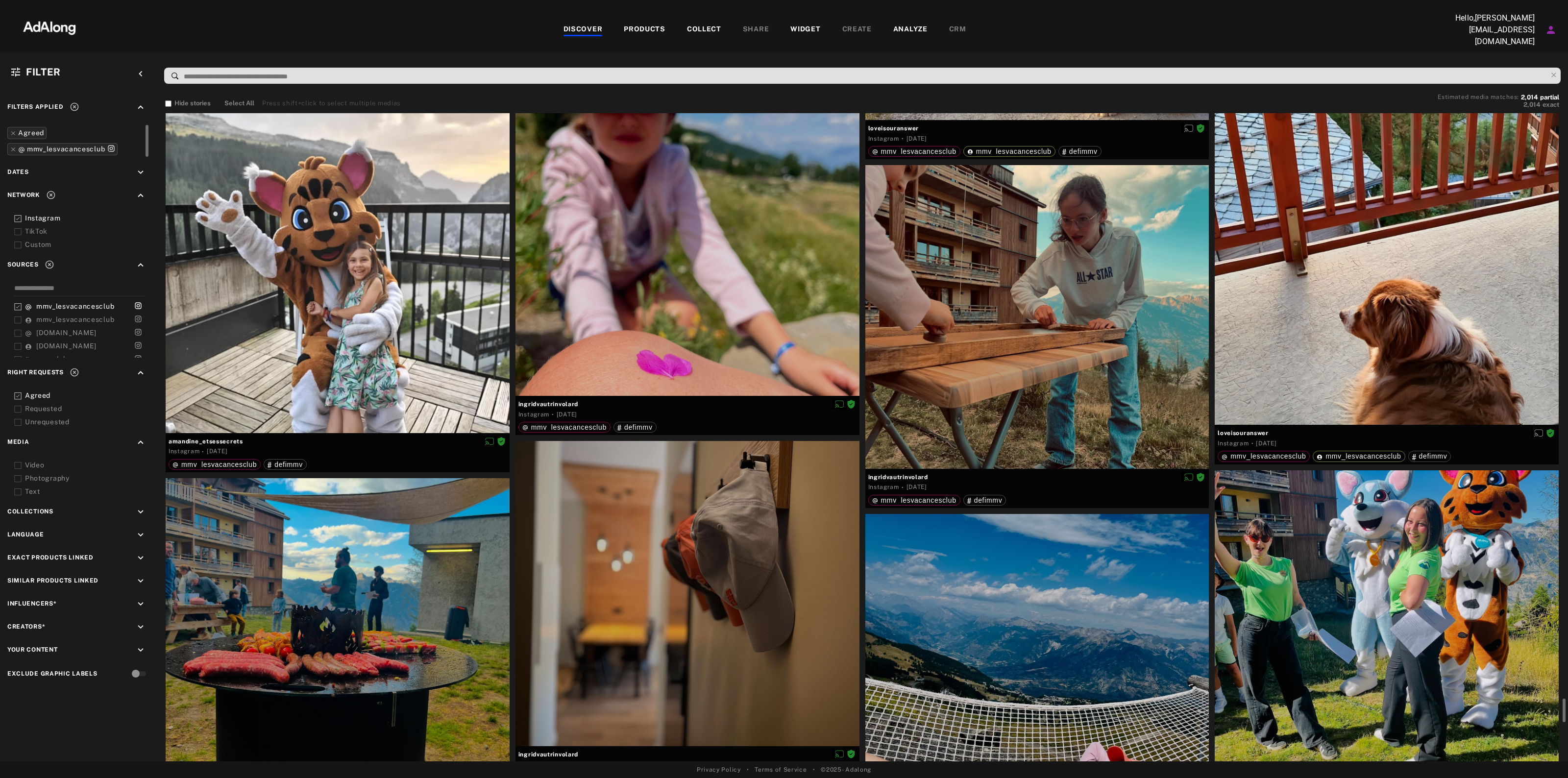
scroll to position [16289, 0]
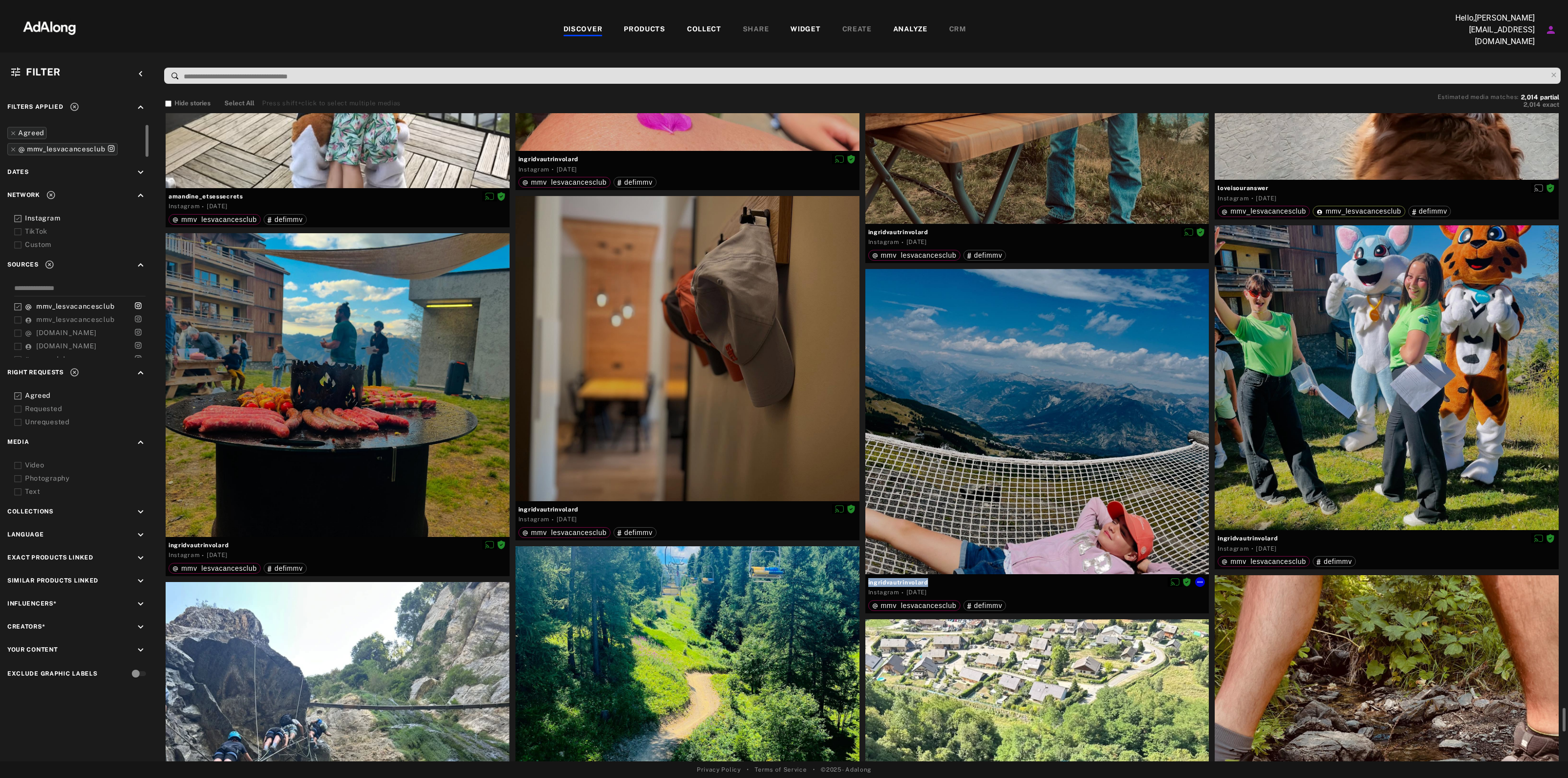
drag, startPoint x: 954, startPoint y: 575, endPoint x: 865, endPoint y: 581, distance: 89.2
click at [866, 581] on div "ingridvautrinvolard Instagram · 6 days ago mmv_lesvacancesclub defimmv" at bounding box center [1037, 594] width 344 height 39
copy div "ingridvautrinvolard"
click at [1200, 578] on icon at bounding box center [1200, 582] width 8 height 8
click at [1221, 657] on span "Download content" at bounding box center [1228, 659] width 49 height 7
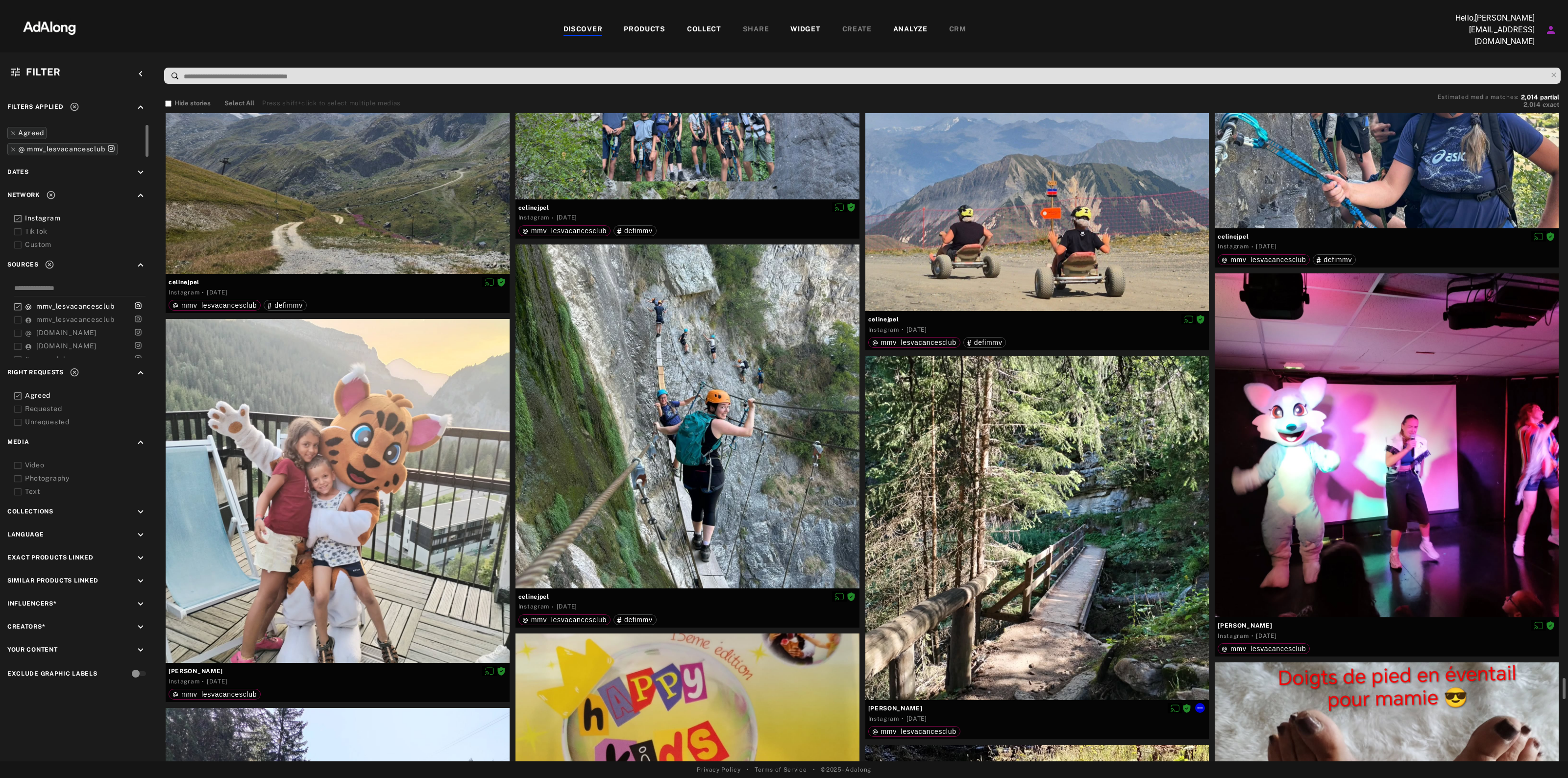
scroll to position [17147, 0]
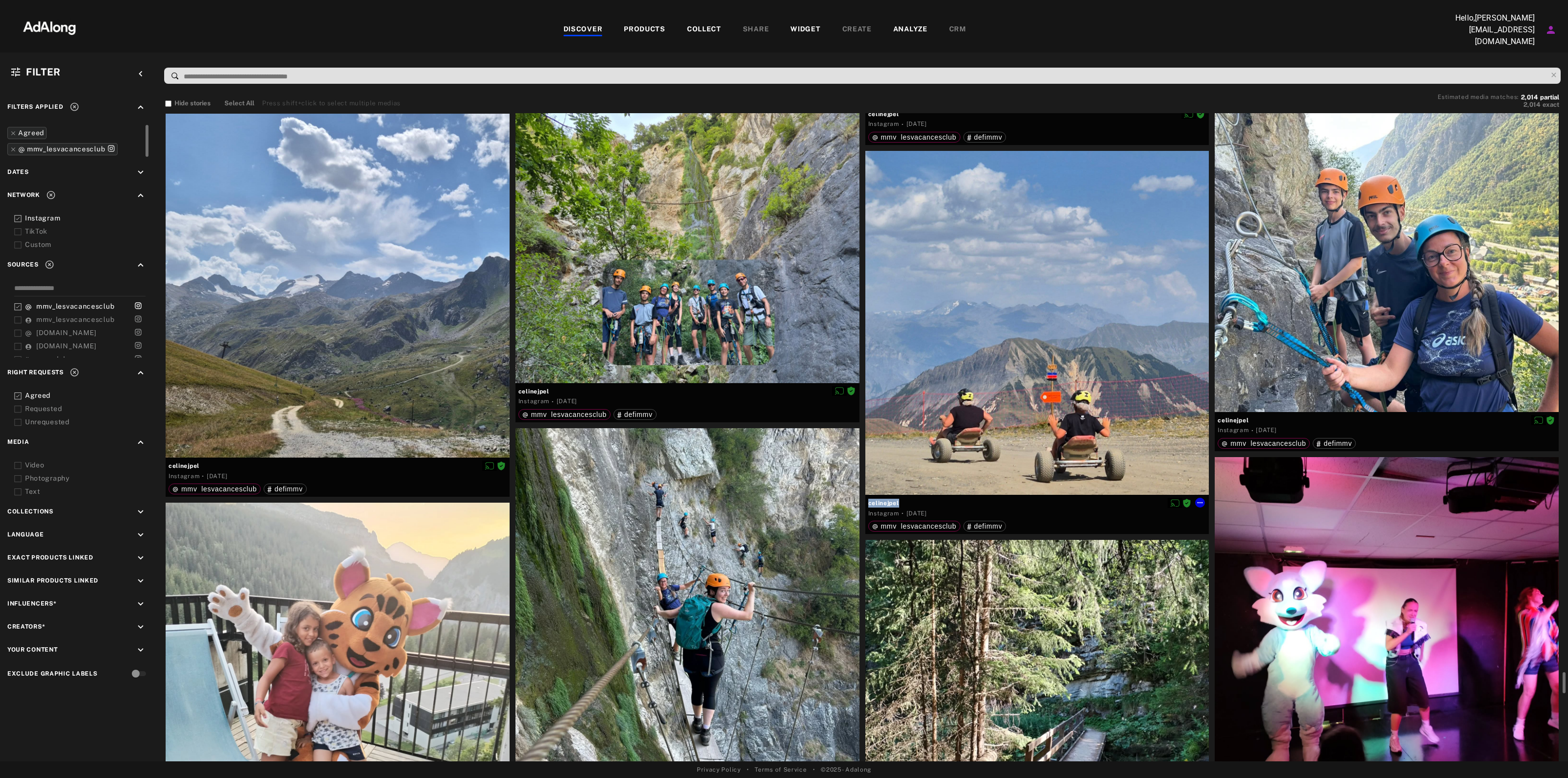
drag, startPoint x: 906, startPoint y: 493, endPoint x: 866, endPoint y: 502, distance: 41.0
click at [866, 502] on div "celinejpel Instagram · 6 days ago mmv_lesvacancesclub defimmv" at bounding box center [1037, 514] width 344 height 39
copy div "celinejpel"
click at [1200, 499] on icon at bounding box center [1200, 502] width 8 height 8
click at [1218, 582] on span "Download content" at bounding box center [1228, 580] width 49 height 7
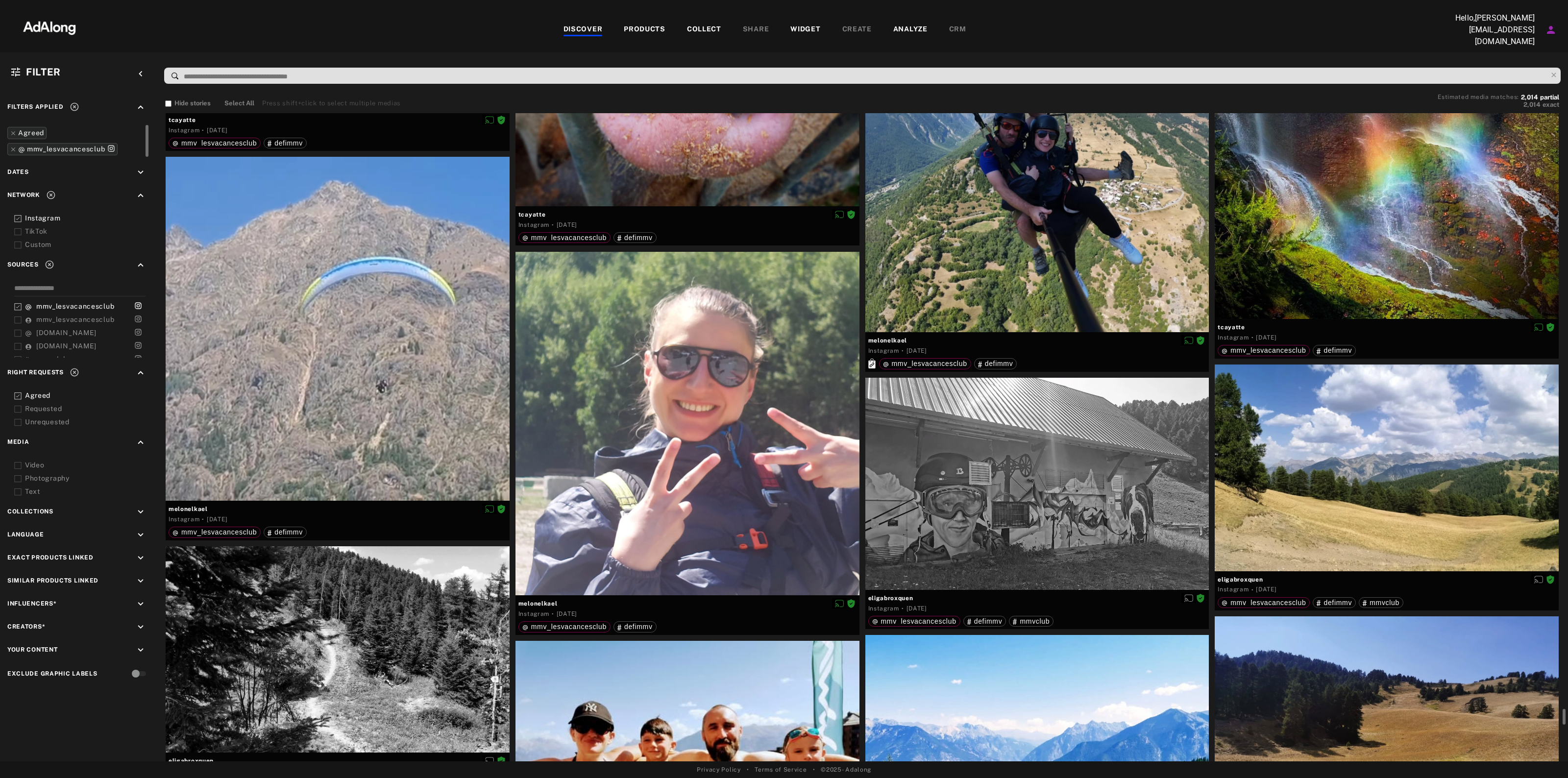
scroll to position [23946, 0]
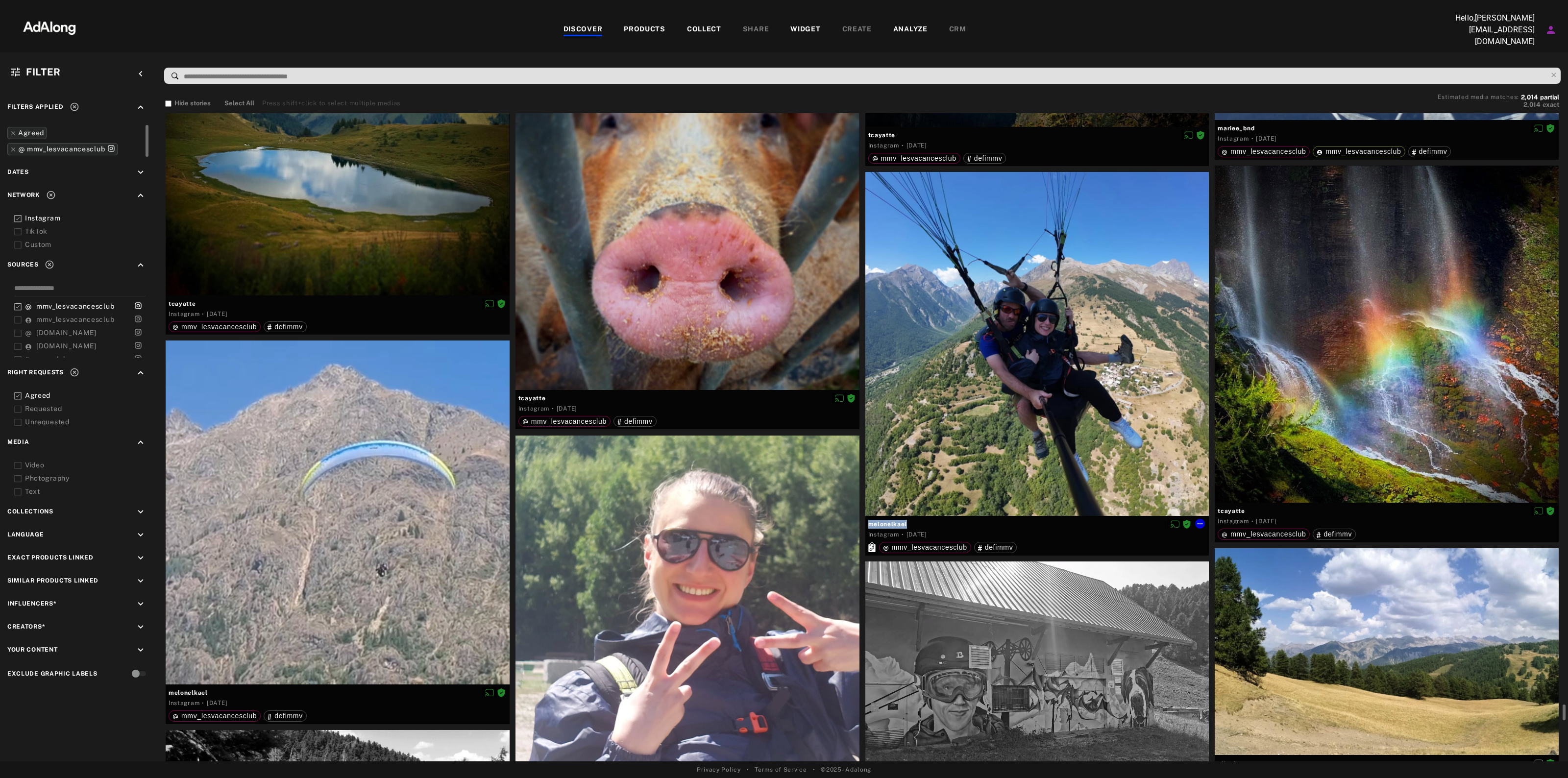
drag, startPoint x: 939, startPoint y: 515, endPoint x: 865, endPoint y: 522, distance: 74.3
click at [866, 521] on div "melonelkael Instagram · 7 days ago mmv_lesvacancesclub defimmv" at bounding box center [1037, 536] width 344 height 39
copy div "melonelkael"
click at [1205, 520] on span "melonelkael" at bounding box center [1037, 524] width 338 height 9
click at [1200, 521] on icon at bounding box center [1200, 524] width 8 height 8
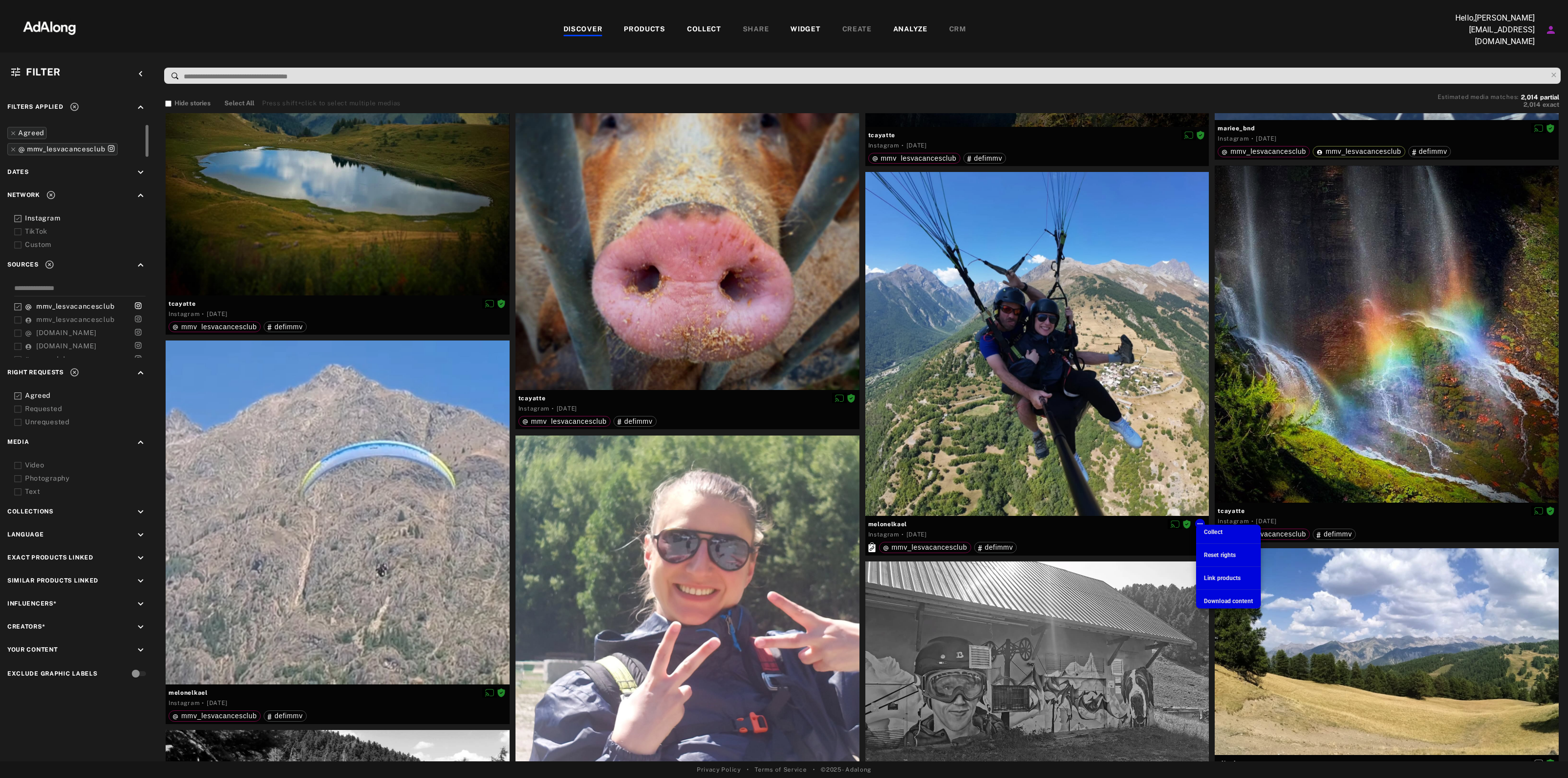
click at [1216, 600] on span "Download content" at bounding box center [1228, 601] width 49 height 7
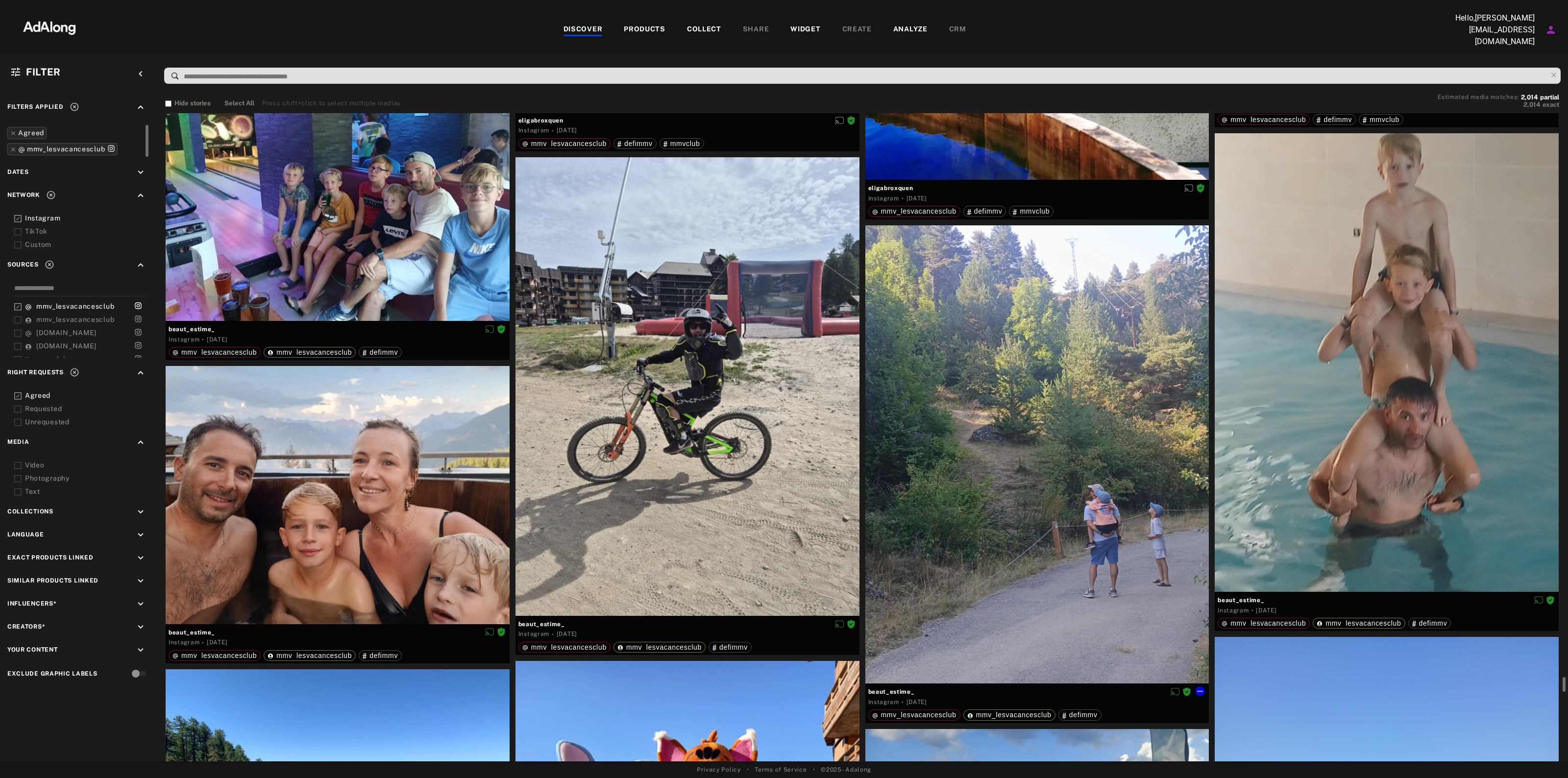
scroll to position [24804, 0]
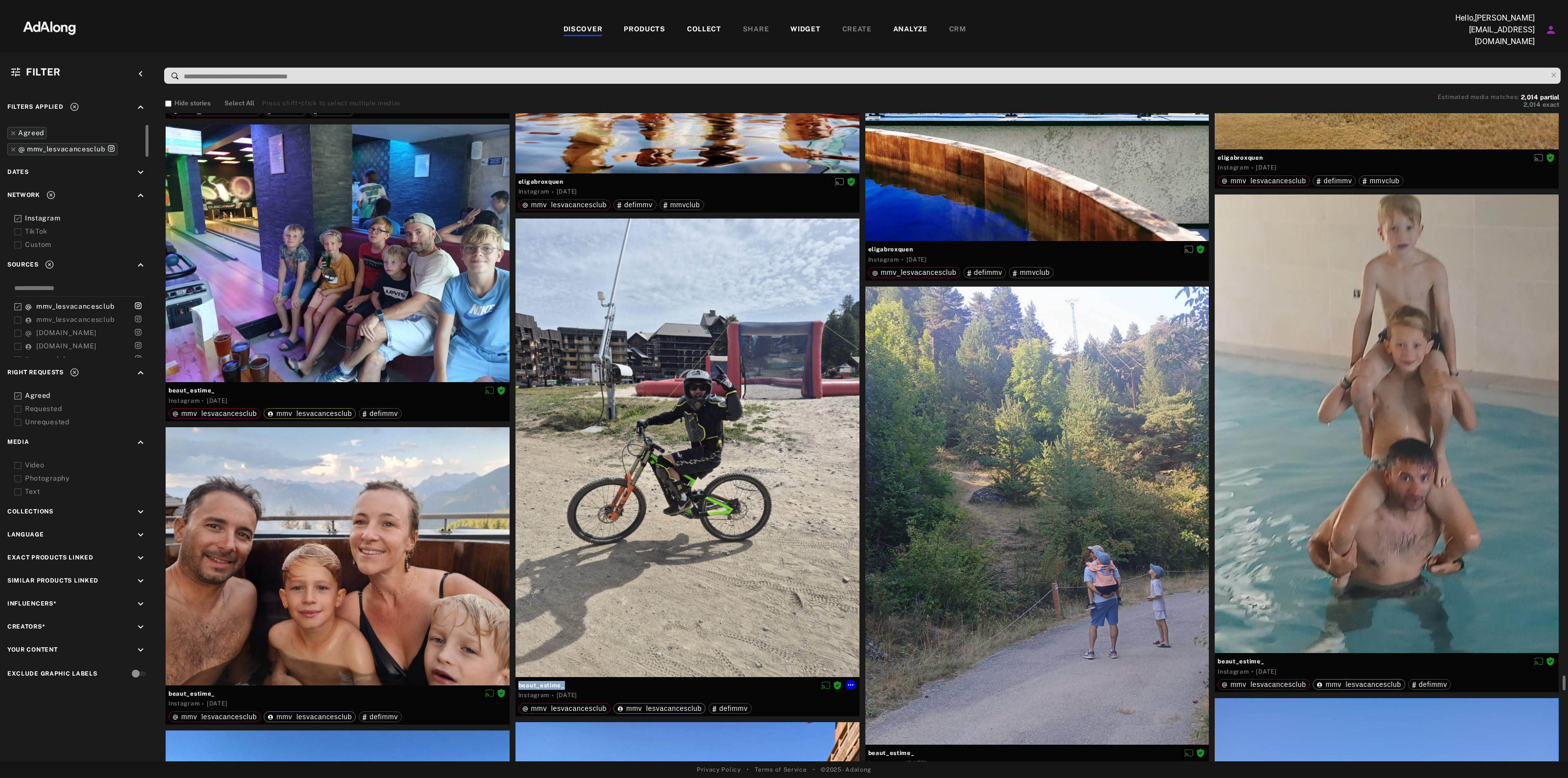
drag, startPoint x: 570, startPoint y: 679, endPoint x: 513, endPoint y: 684, distance: 57.2
click at [513, 684] on div "beaut_estime_ Instagram · 1 week ago mmv_lesvacancesclub mmv_lesvacancesclub de…" at bounding box center [687, 471] width 350 height 504
copy div "beaut_estime_"
click at [849, 682] on icon at bounding box center [850, 685] width 8 height 8
click at [875, 758] on div "Download content" at bounding box center [878, 762] width 49 height 9
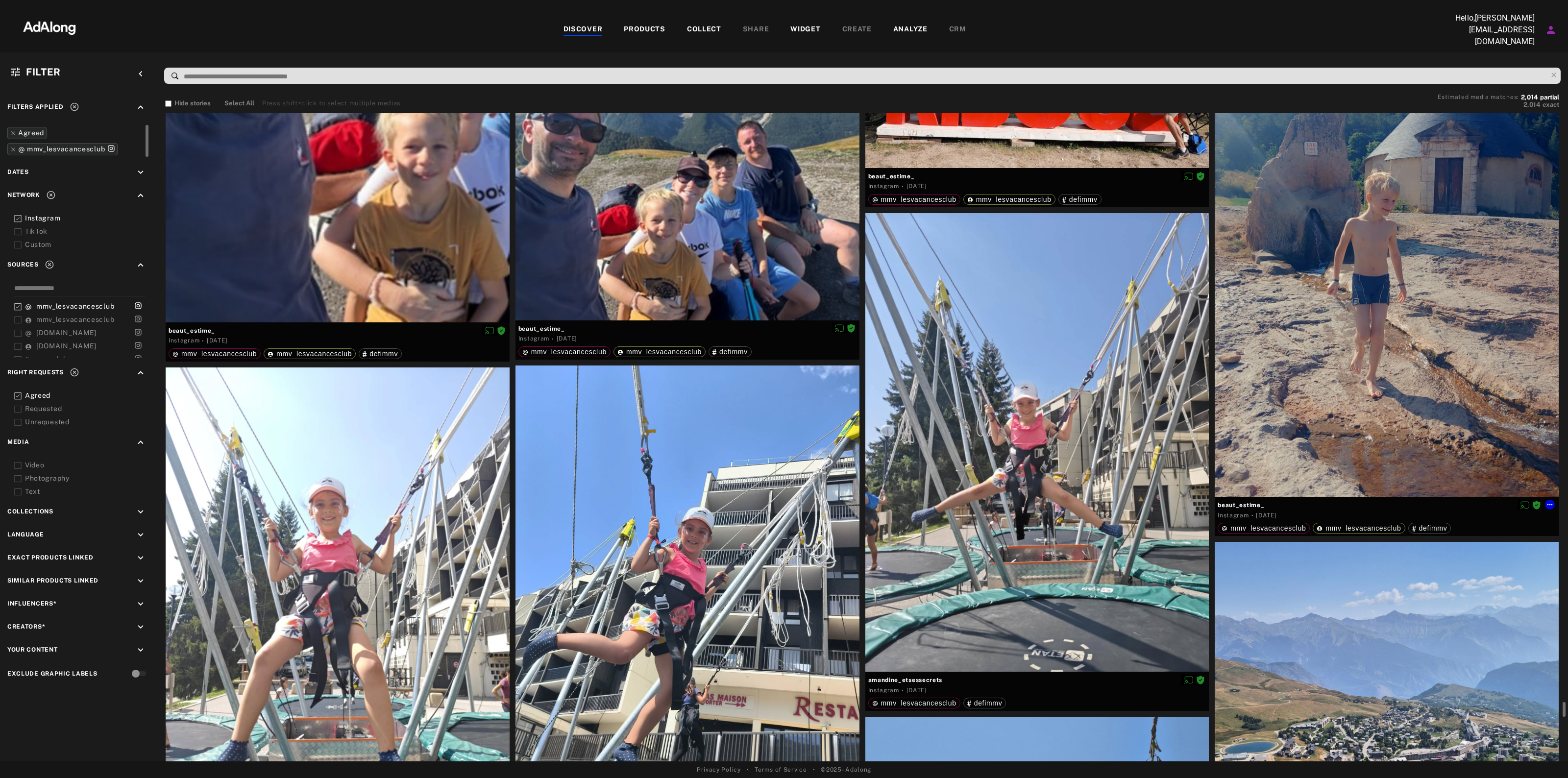
scroll to position [26090, 0]
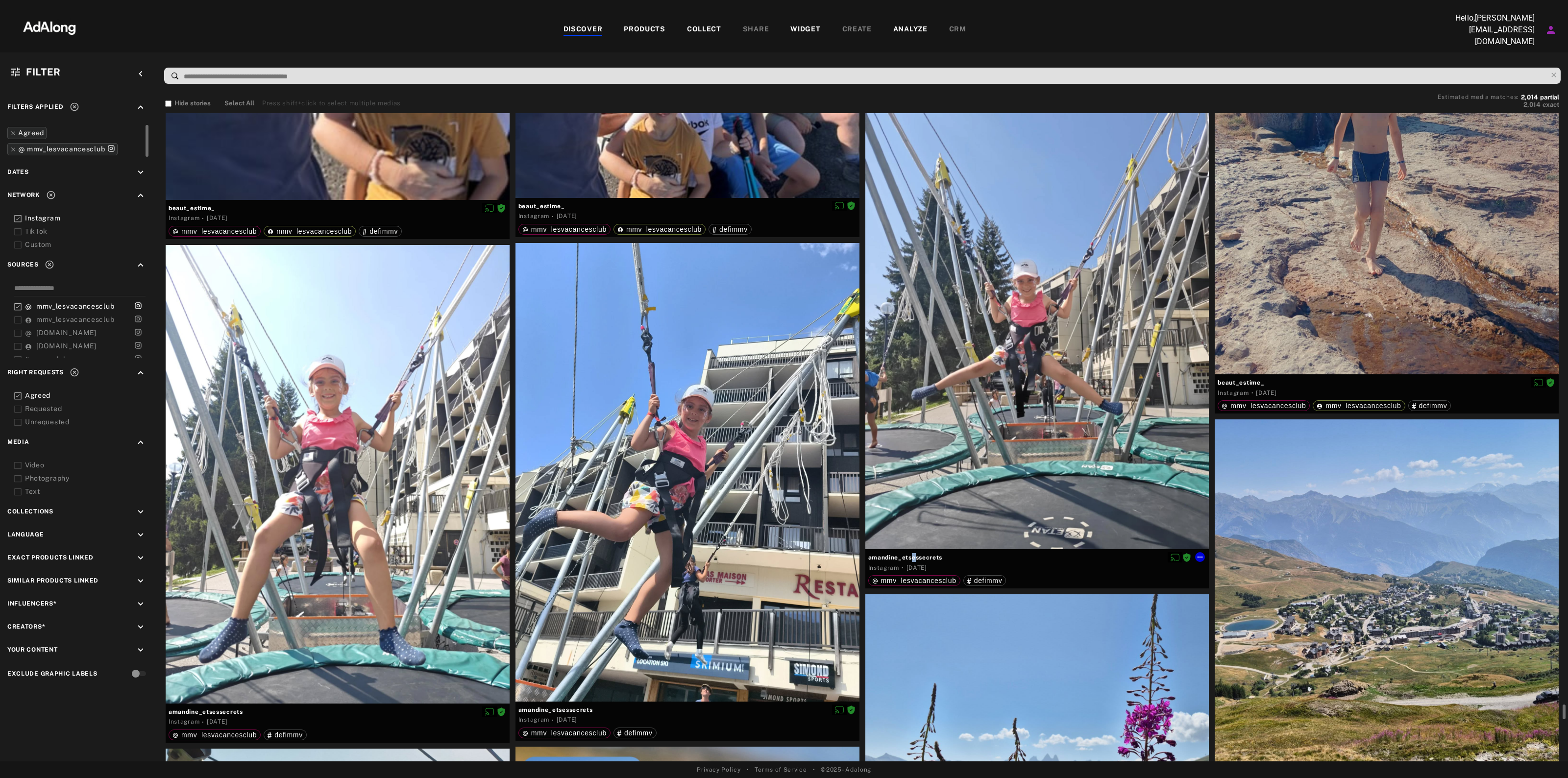
click at [915, 553] on span "amandine_etsessecrets" at bounding box center [1037, 558] width 338 height 9
click at [1206, 552] on div "amandine_etsessecrets Instagram · 1 week ago mmv_lesvacancesclub defimmv" at bounding box center [1037, 569] width 344 height 39
click at [1205, 554] on button at bounding box center [1200, 557] width 10 height 10
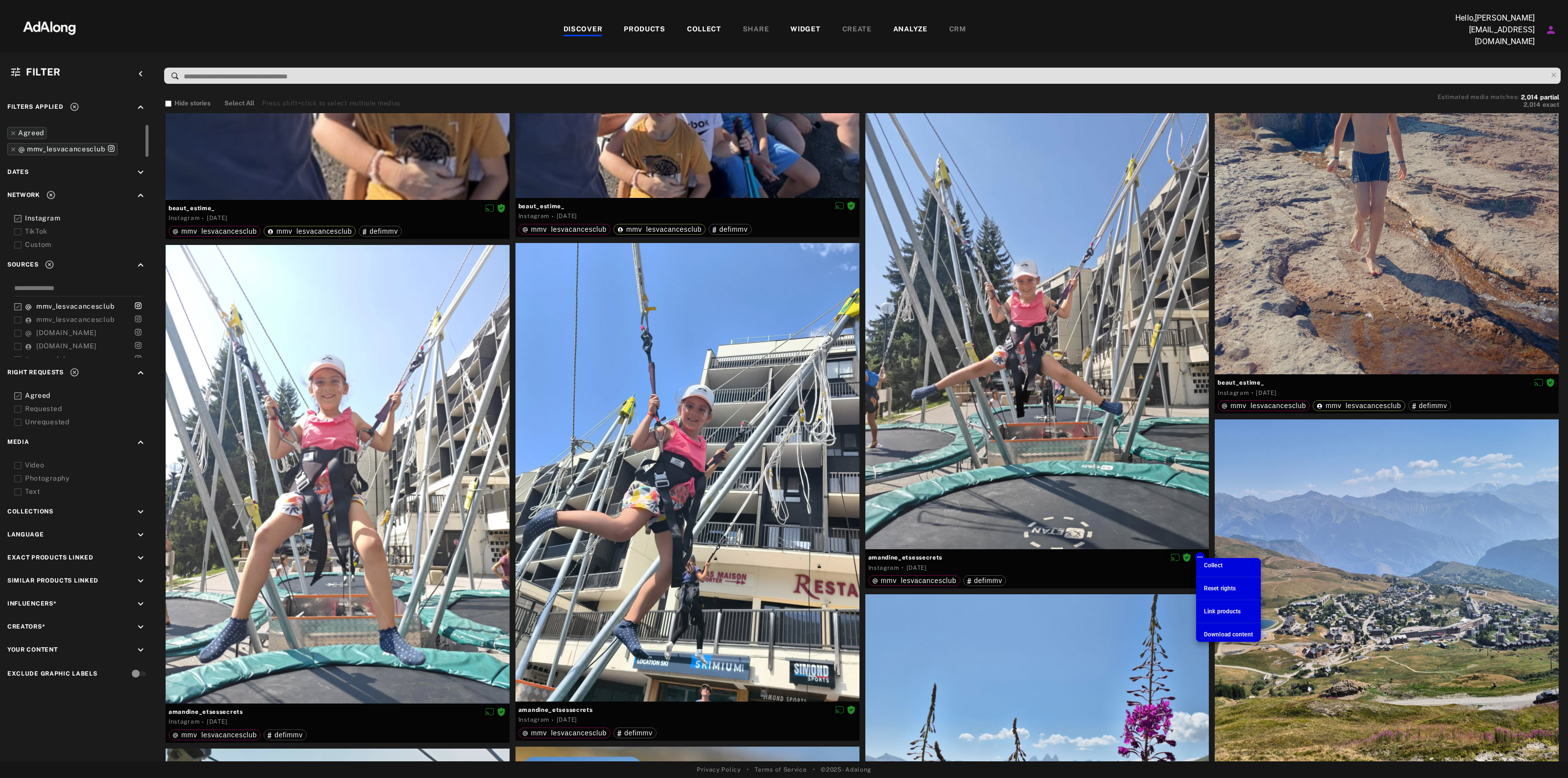
click at [1218, 634] on span "Download content" at bounding box center [1228, 634] width 49 height 7
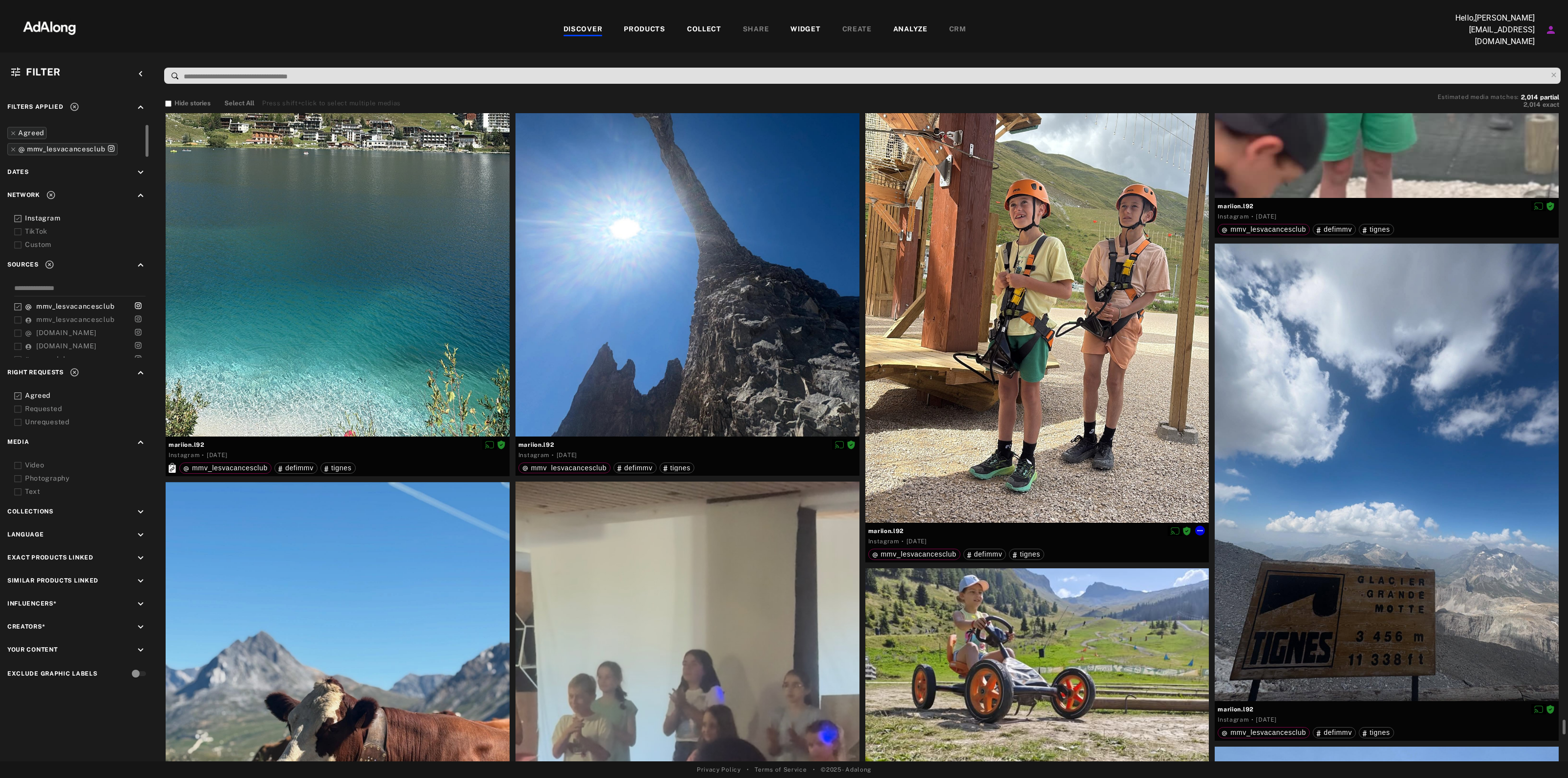
scroll to position [30869, 0]
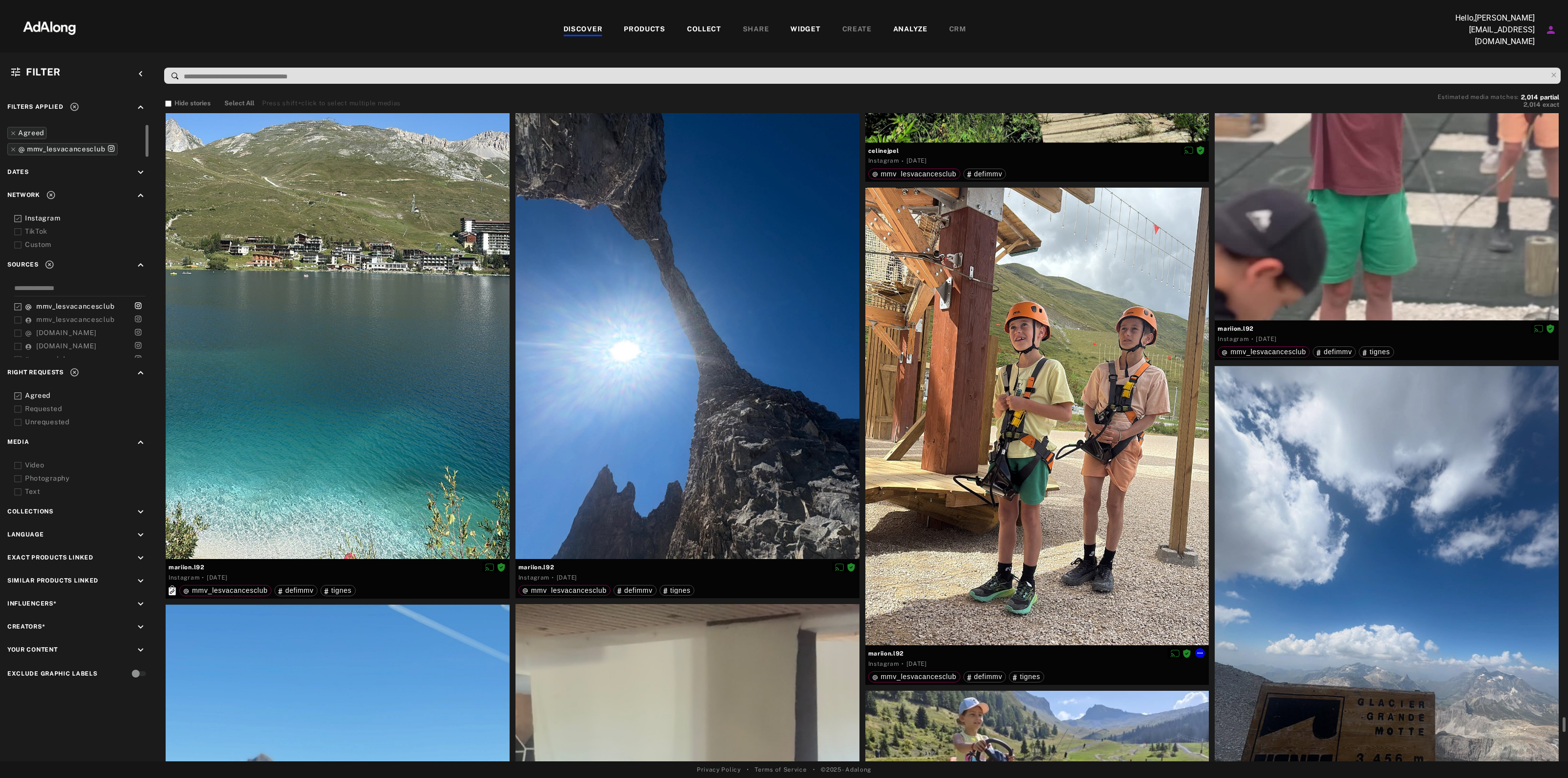
click at [891, 650] on span "mariion.l92" at bounding box center [1037, 654] width 338 height 9
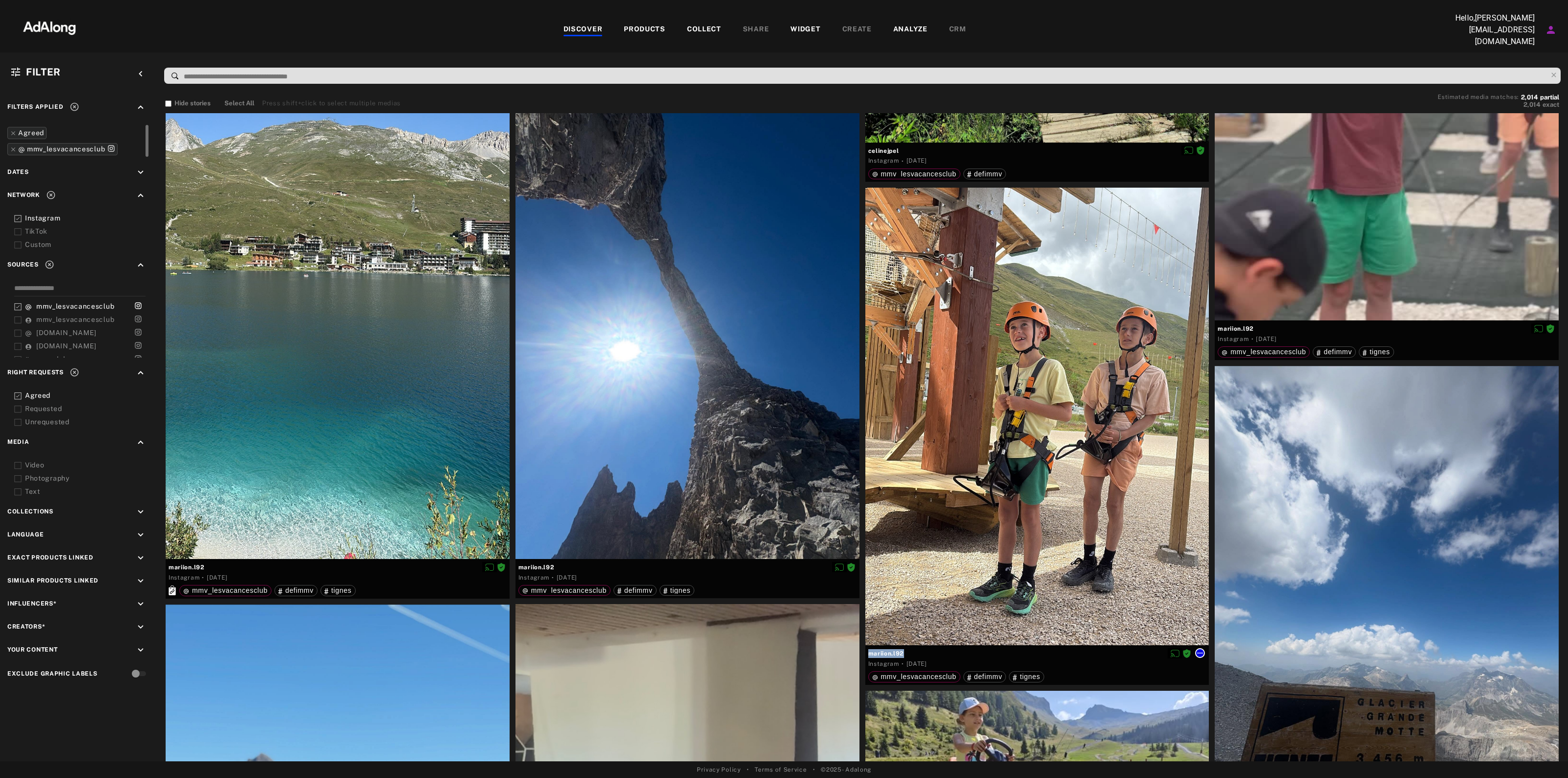
click at [1201, 650] on icon at bounding box center [1200, 653] width 8 height 8
click at [1236, 730] on span "Download content" at bounding box center [1228, 731] width 49 height 7
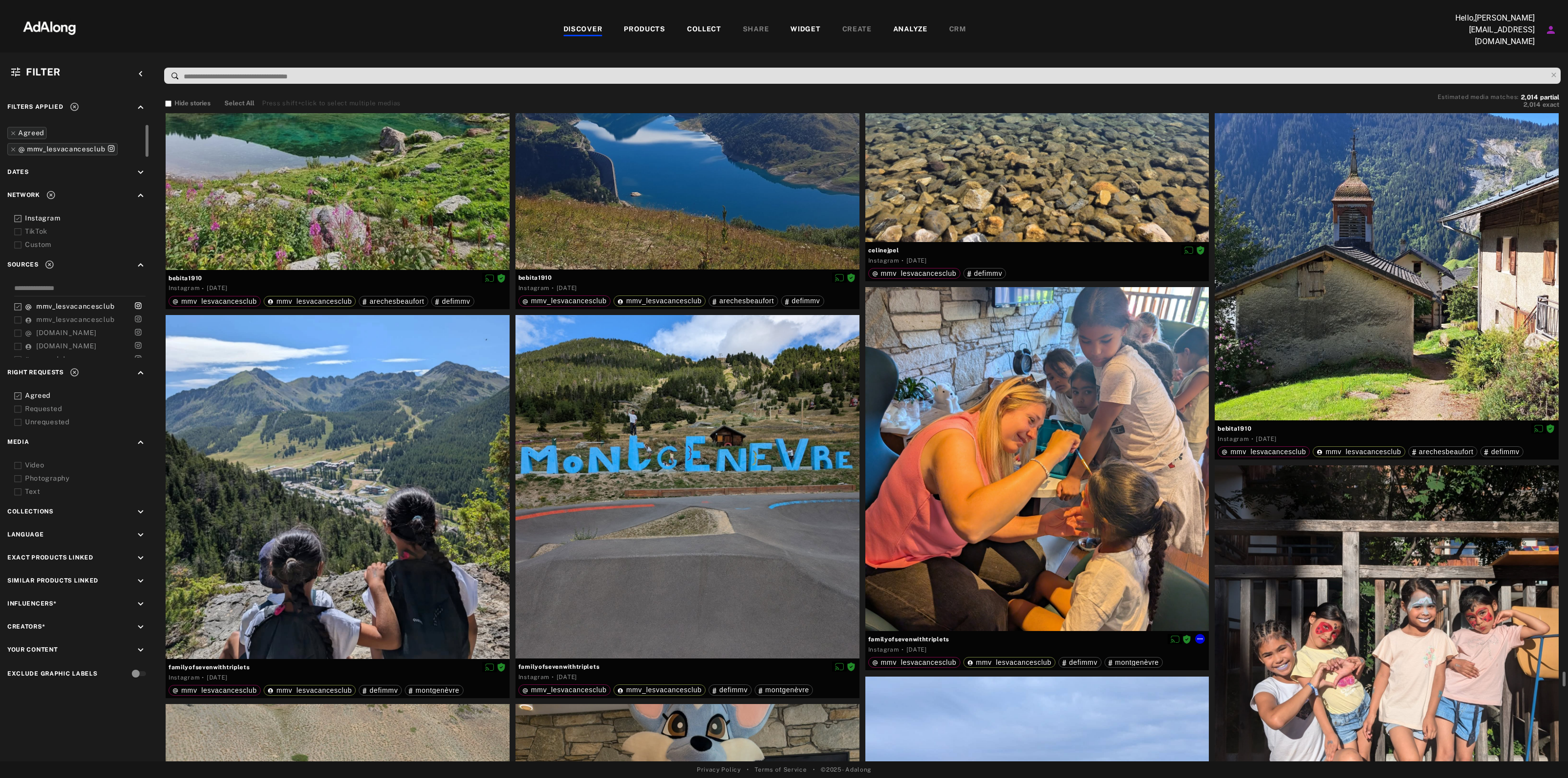
scroll to position [32890, 0]
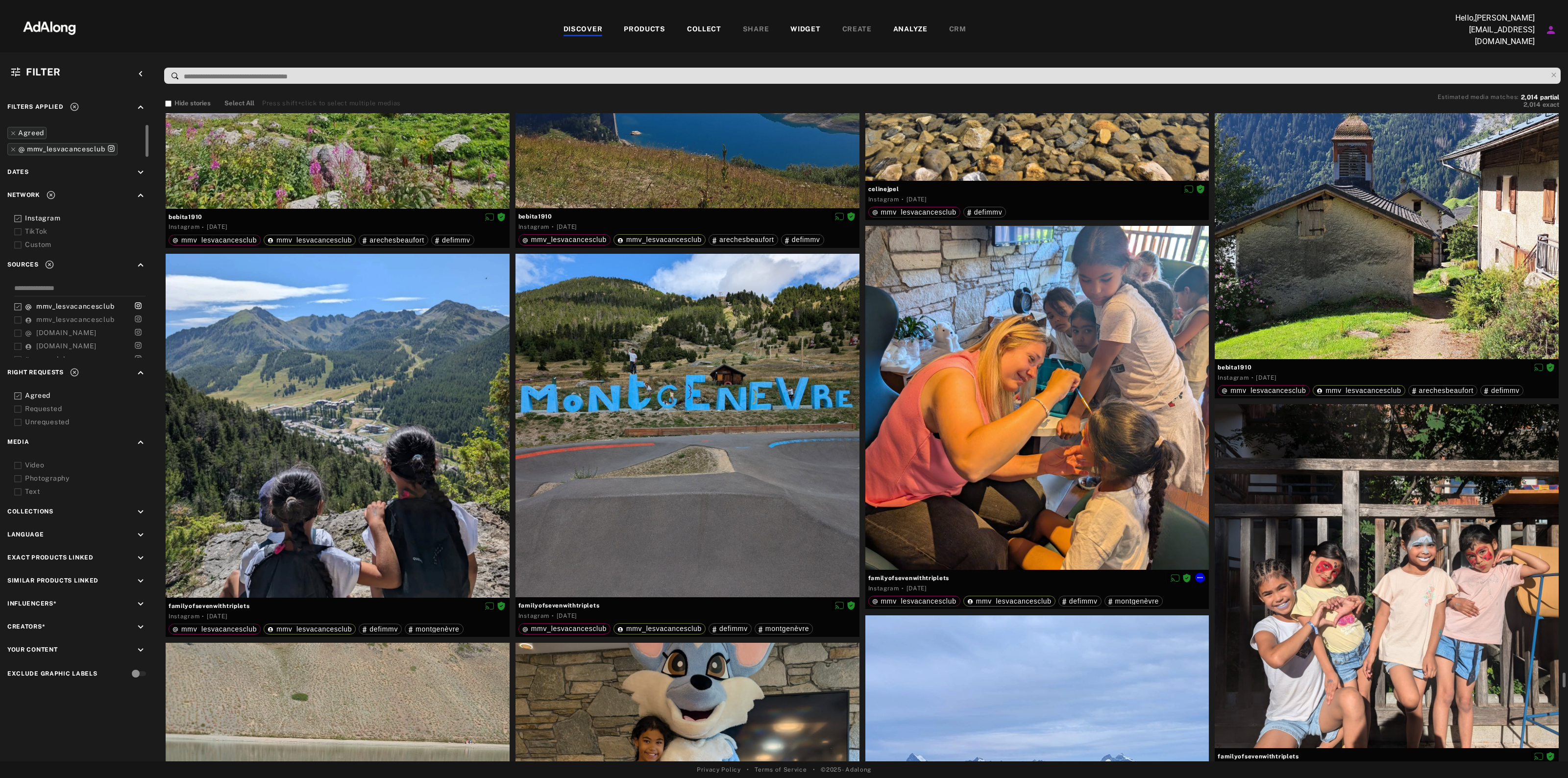
click at [929, 577] on span "familyofsevenwithtriplets" at bounding box center [1037, 578] width 338 height 9
click at [929, 577] on span "familyofsevenwithtriplets" at bounding box center [1037, 578] width 338 height 9
copy div "familyofsevenwithtriplets"
click at [1202, 574] on icon at bounding box center [1200, 578] width 8 height 8
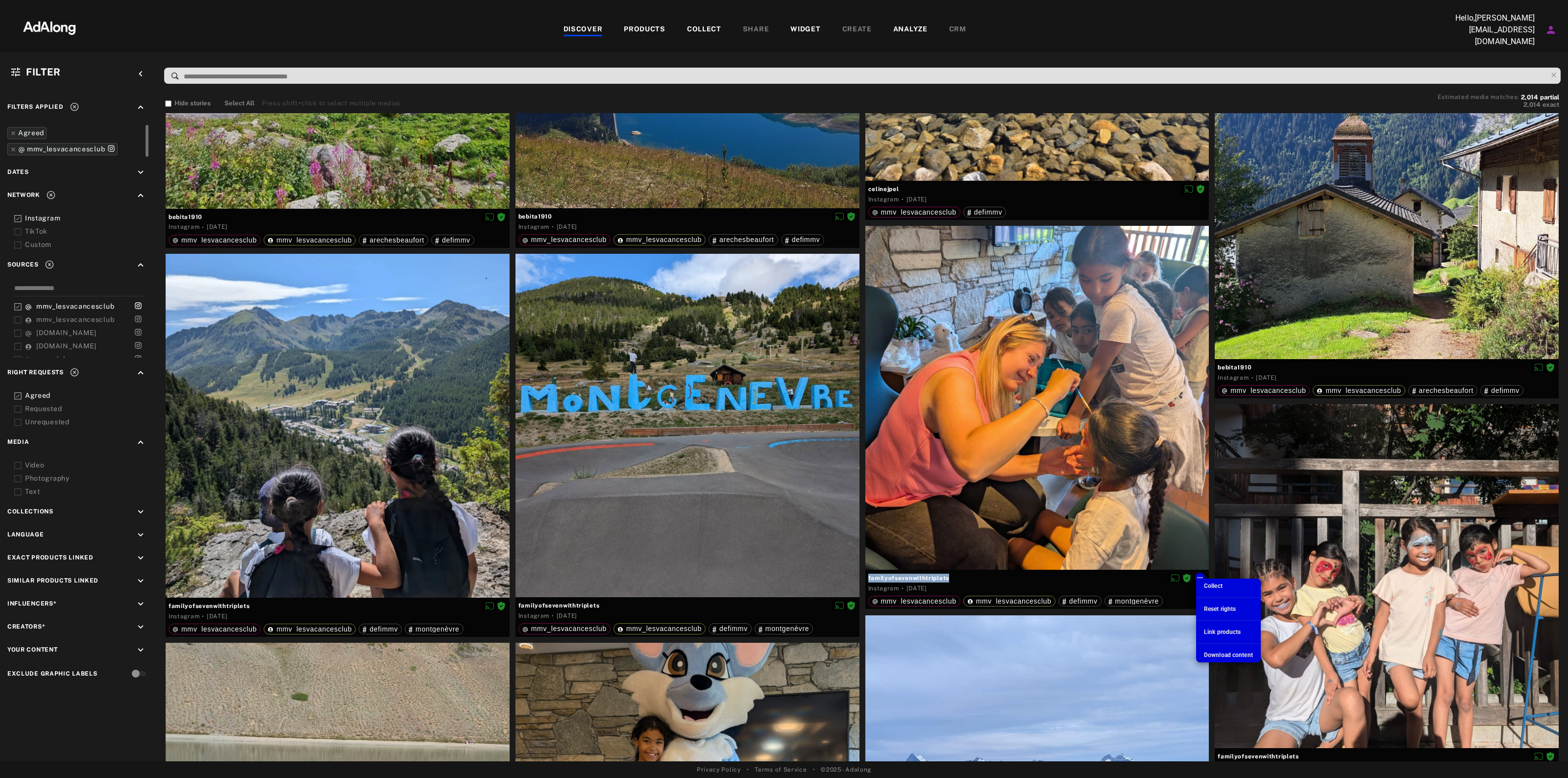
click at [1220, 655] on span "Download content" at bounding box center [1228, 655] width 49 height 7
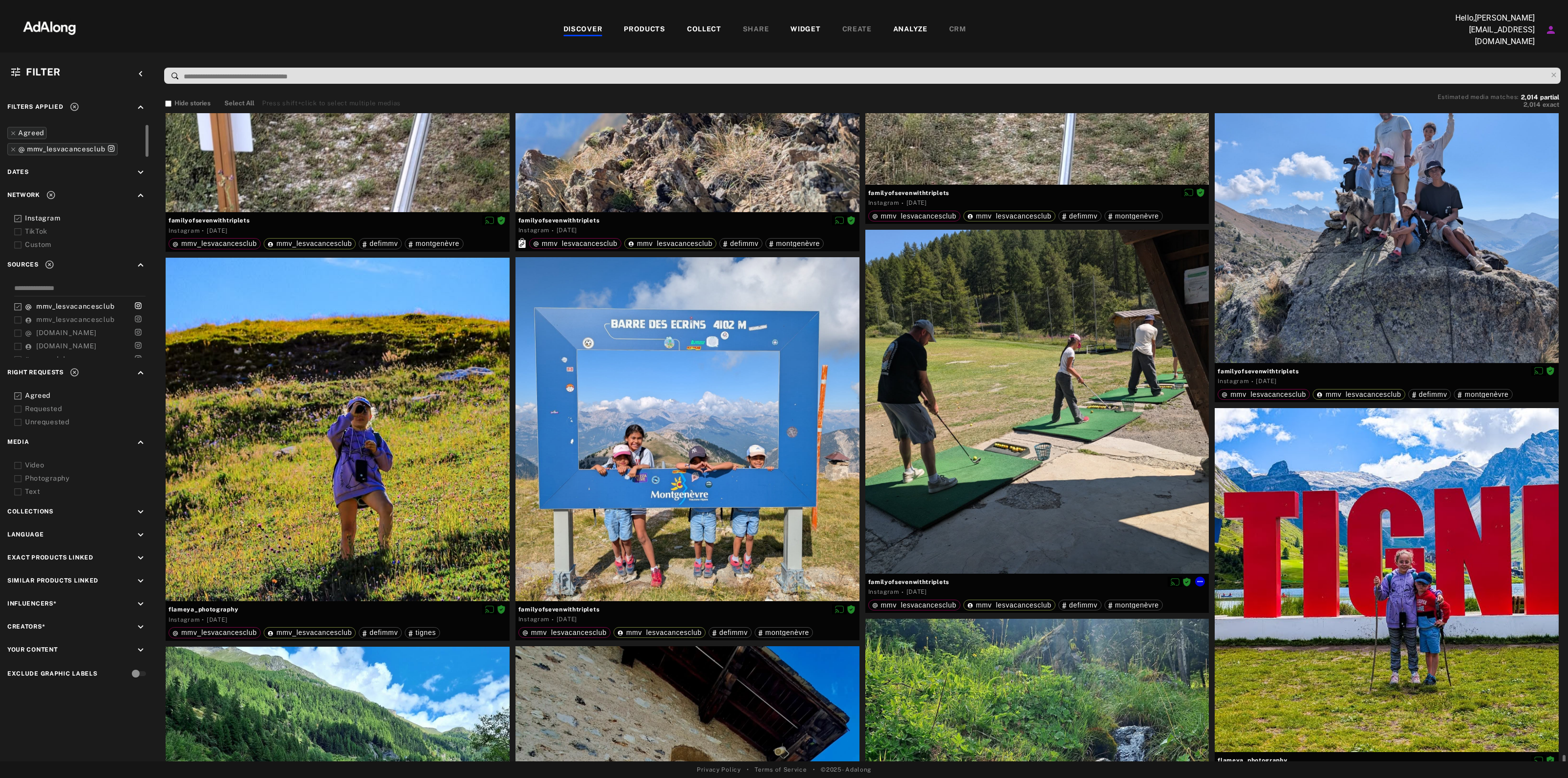
scroll to position [34115, 0]
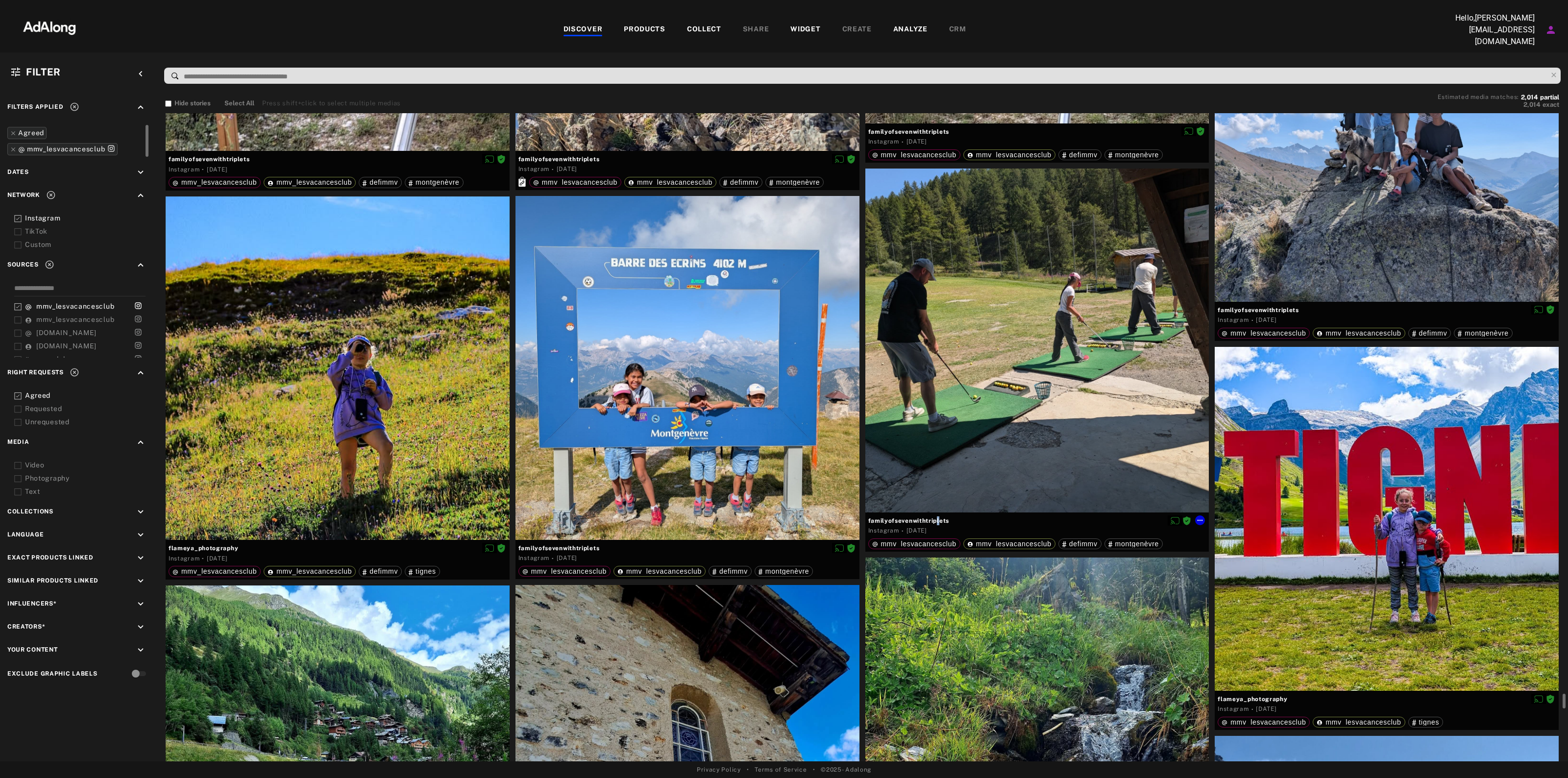
click at [939, 516] on span "familyofsevenwithtriplets" at bounding box center [1037, 520] width 338 height 9
drag, startPoint x: 937, startPoint y: 521, endPoint x: 971, endPoint y: 532, distance: 35.7
click at [973, 532] on div "Instagram · 2 weeks ago" at bounding box center [1037, 531] width 338 height 10
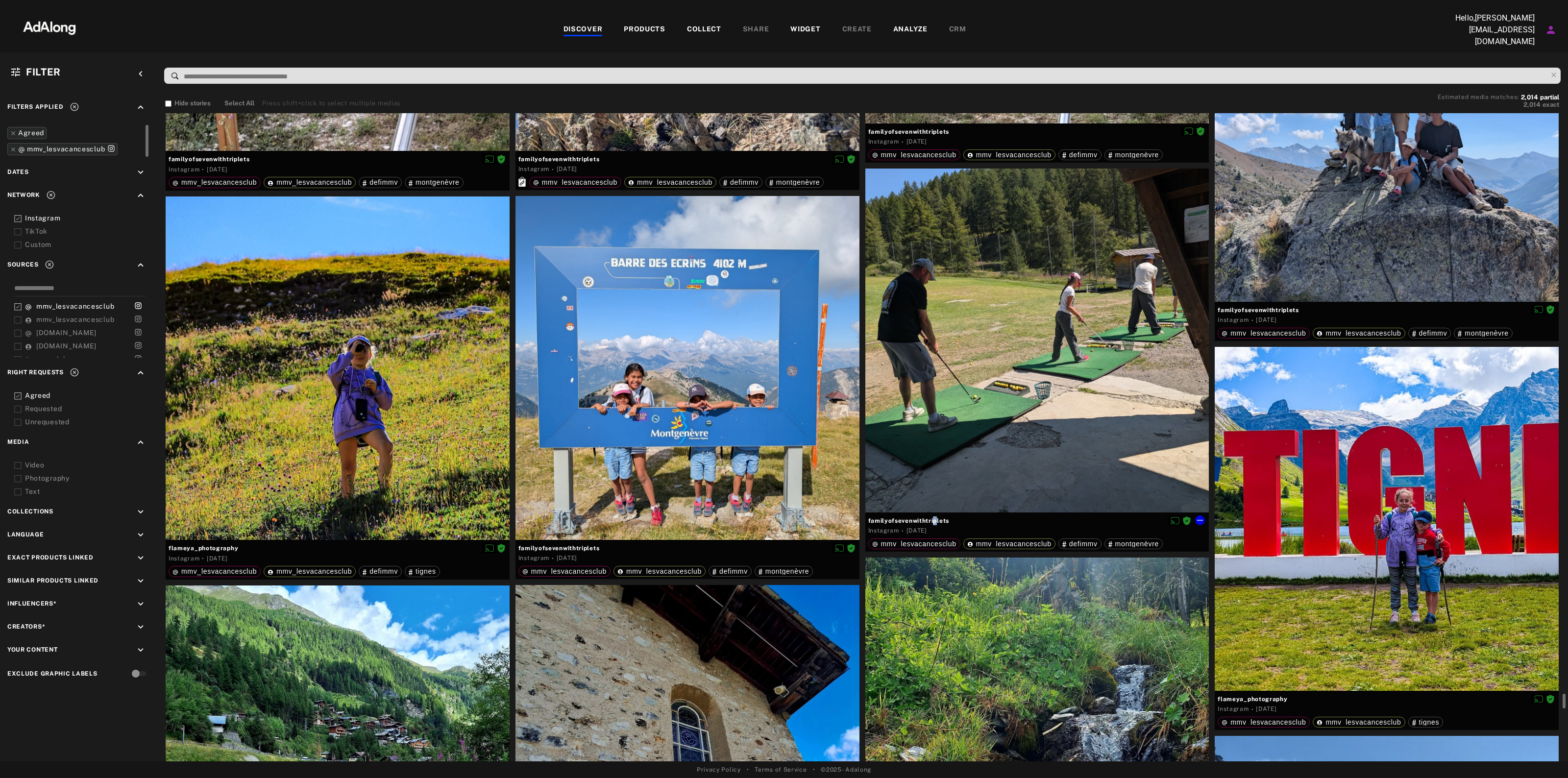
click at [935, 518] on span "familyofsevenwithtriplets" at bounding box center [1037, 520] width 338 height 9
click at [934, 519] on span "familyofsevenwithtriplets" at bounding box center [1037, 520] width 338 height 9
click at [1200, 517] on icon at bounding box center [1200, 520] width 8 height 8
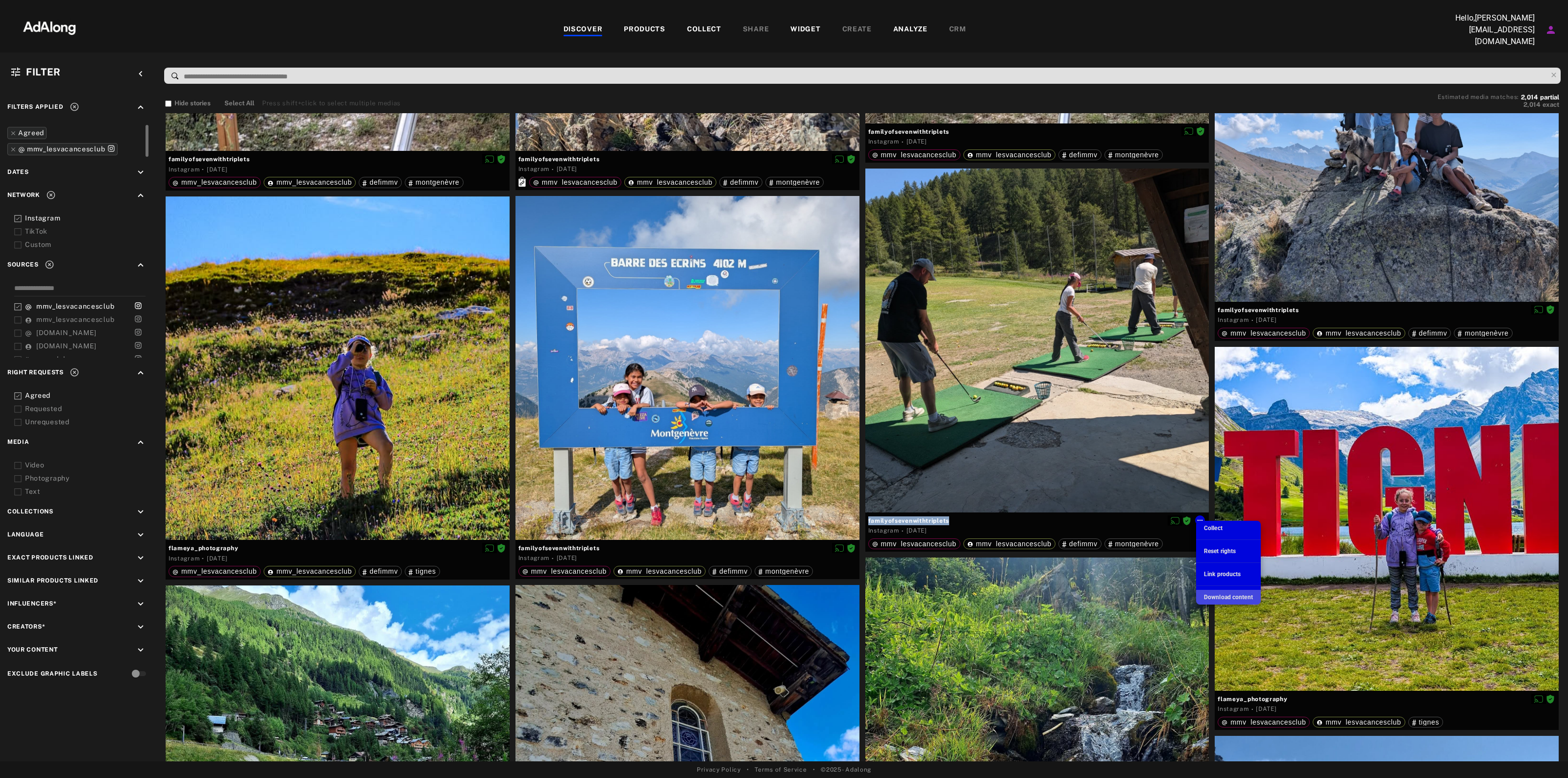
click at [1217, 598] on span "Download content" at bounding box center [1228, 597] width 49 height 7
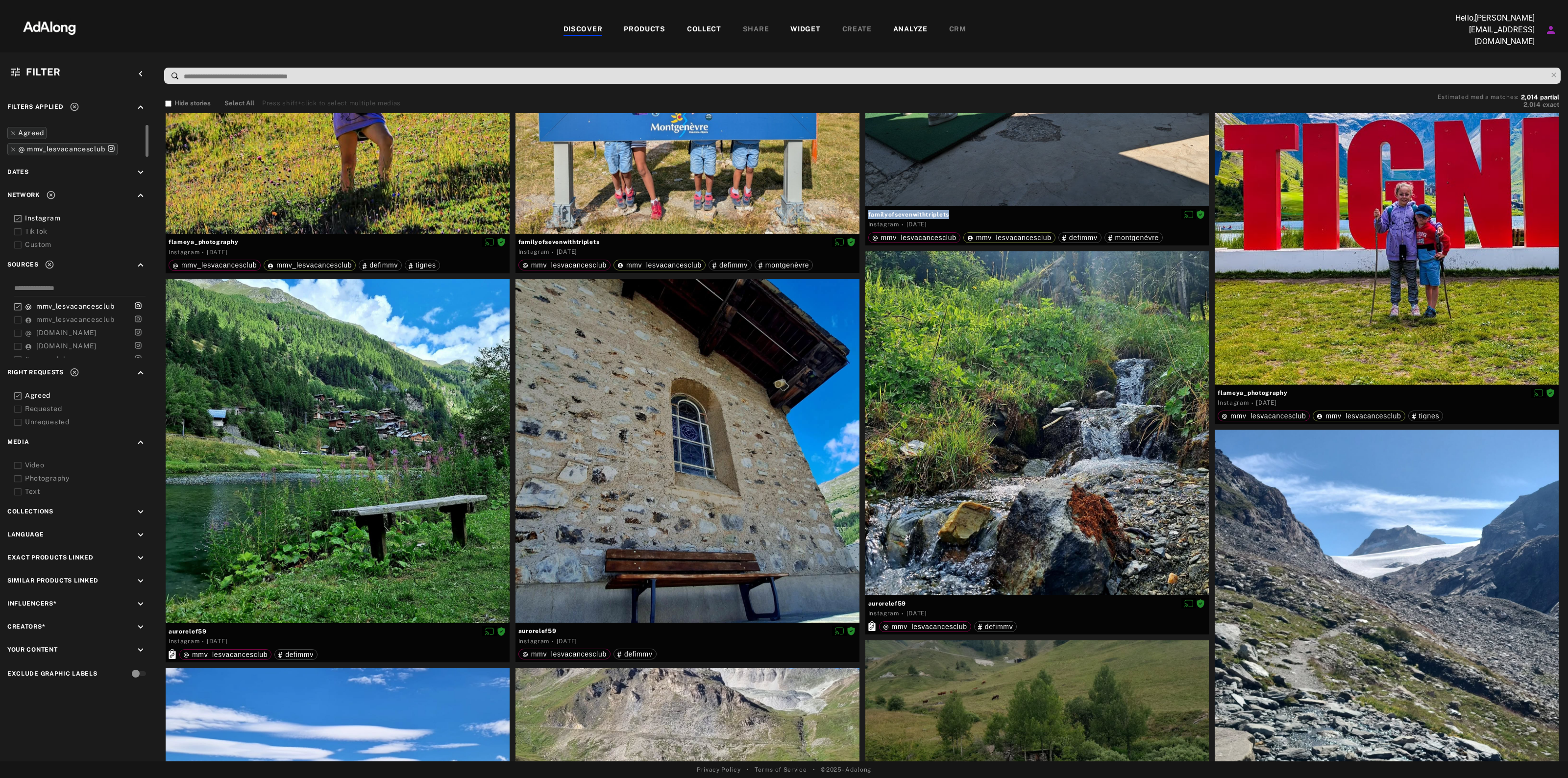
scroll to position [34483, 0]
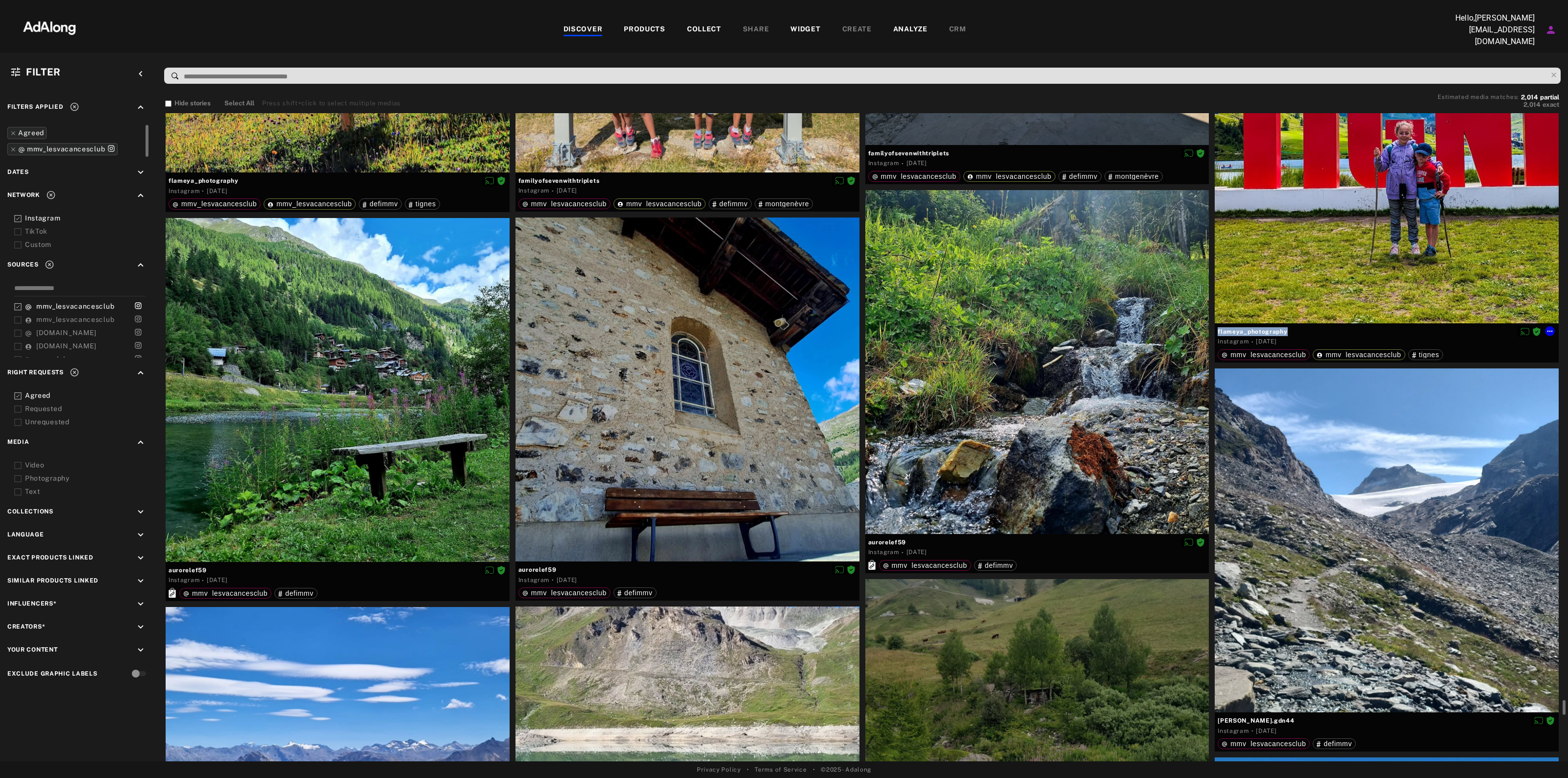
drag, startPoint x: 1289, startPoint y: 327, endPoint x: 1216, endPoint y: 327, distance: 73.0
click at [1216, 327] on div "flameya_photography Instagram · 2 weeks ago mmv_lesvacancesclub mmv_lesvacances…" at bounding box center [1387, 343] width 344 height 39
copy div "flameya_photography"
click at [1547, 328] on icon at bounding box center [1550, 331] width 8 height 8
click at [1520, 402] on li "Download content" at bounding box center [1528, 408] width 65 height 15
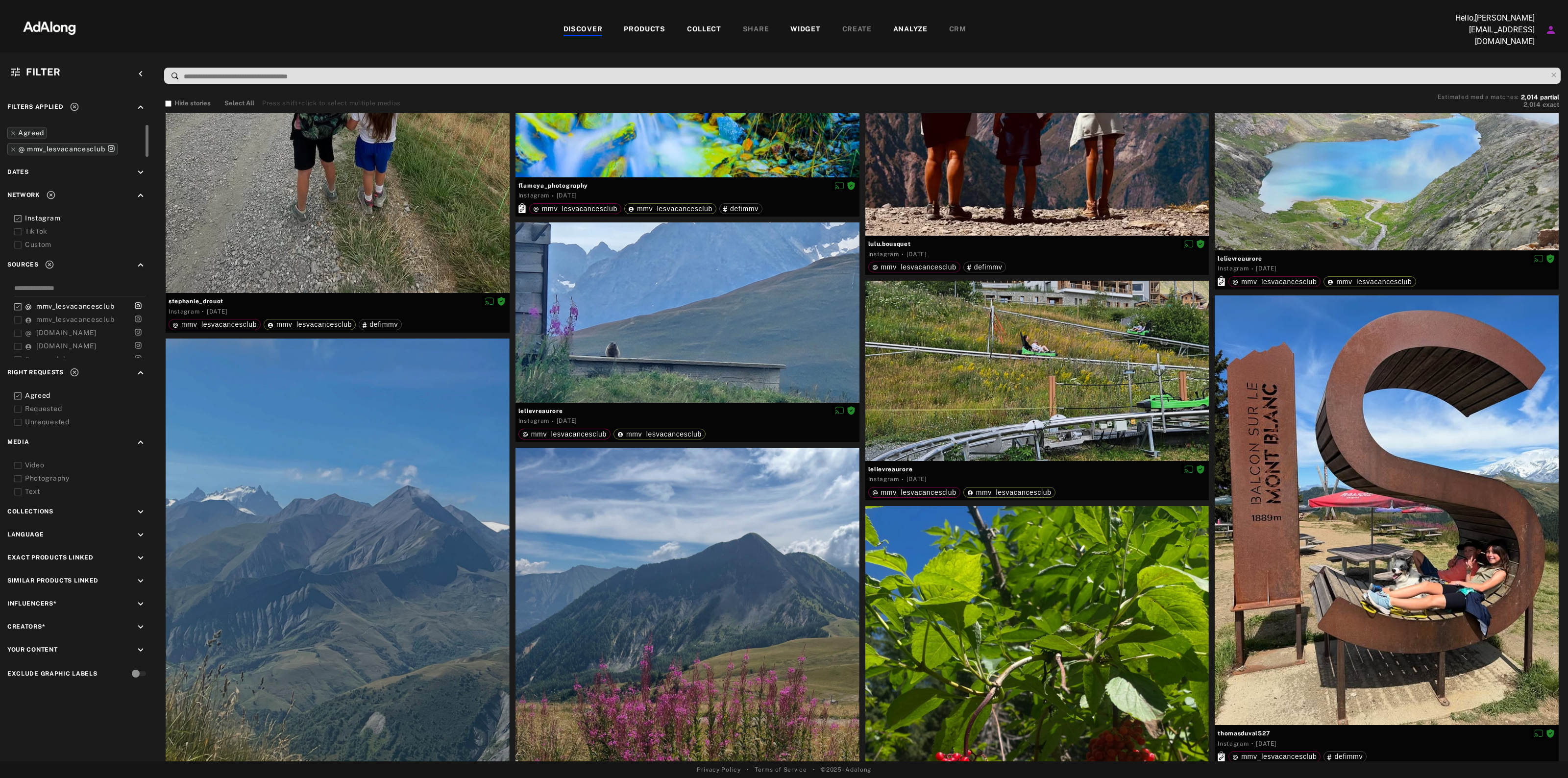
scroll to position [38832, 0]
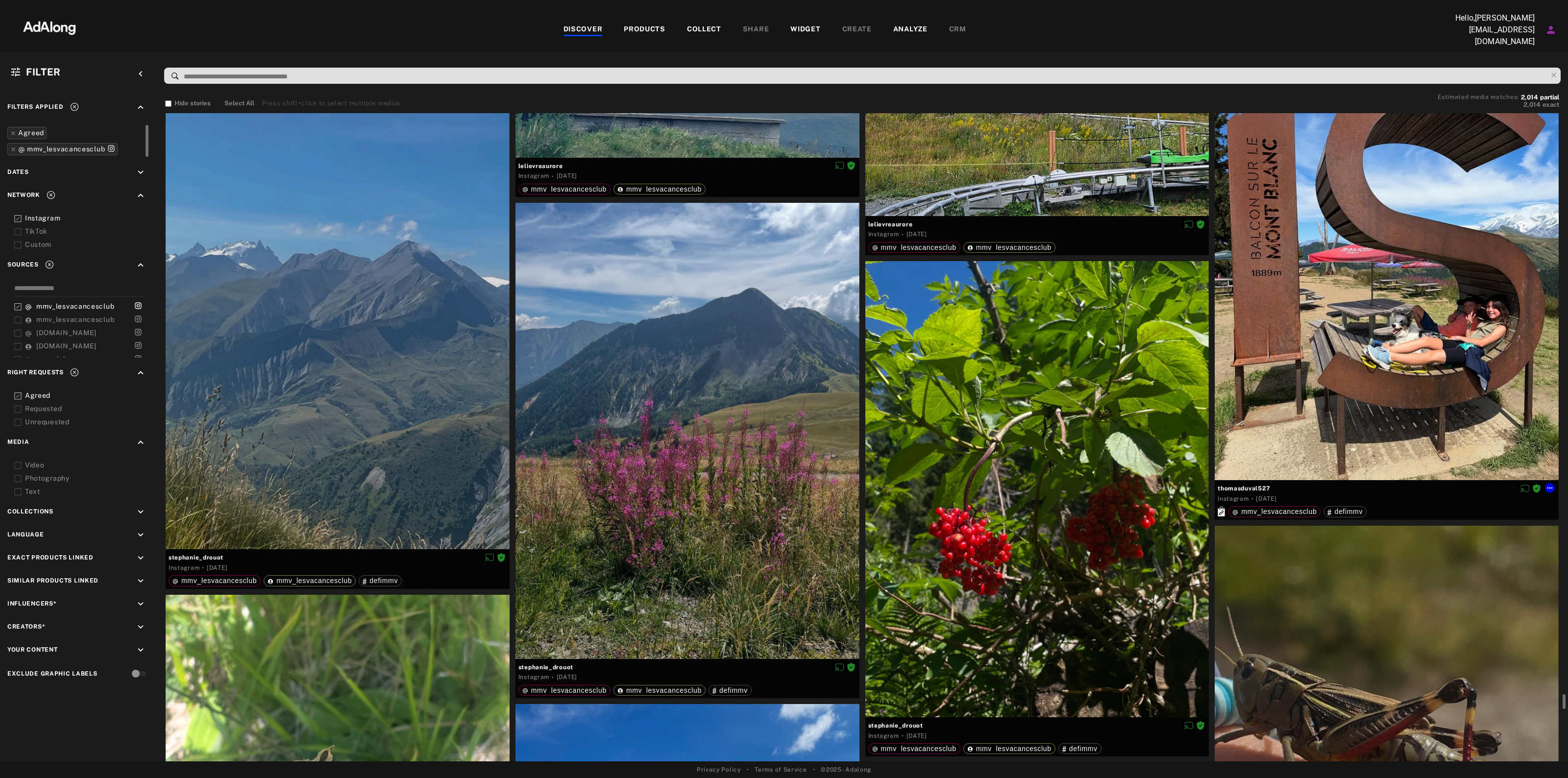
click at [1253, 486] on span "thomasduval527" at bounding box center [1386, 488] width 338 height 9
click at [1253, 486] on span "thomasduval527" at bounding box center [1386, 488] width 338 height 9
click at [1552, 484] on icon at bounding box center [1550, 488] width 8 height 8
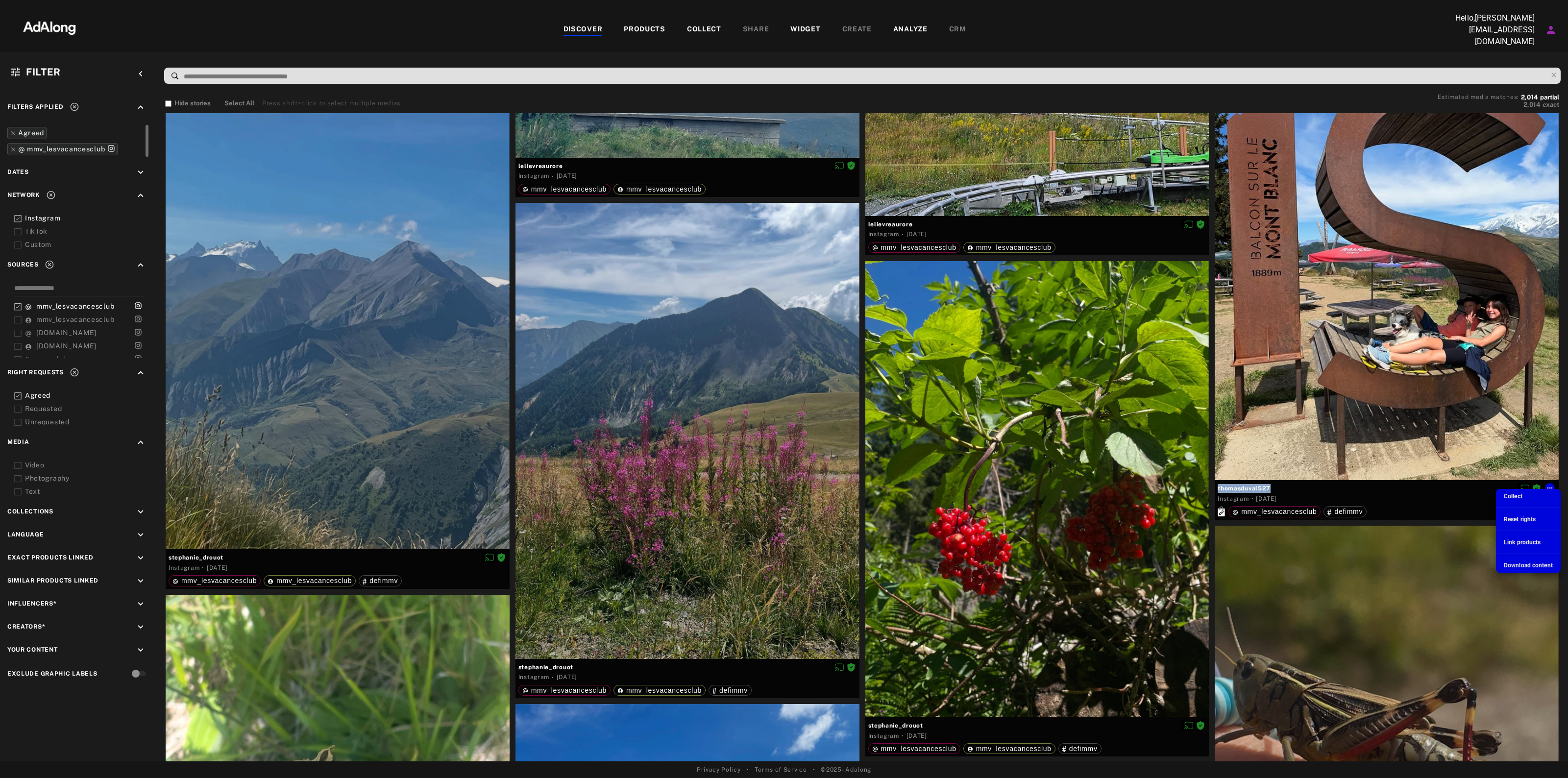
click at [1509, 564] on span "Download content" at bounding box center [1528, 565] width 49 height 7
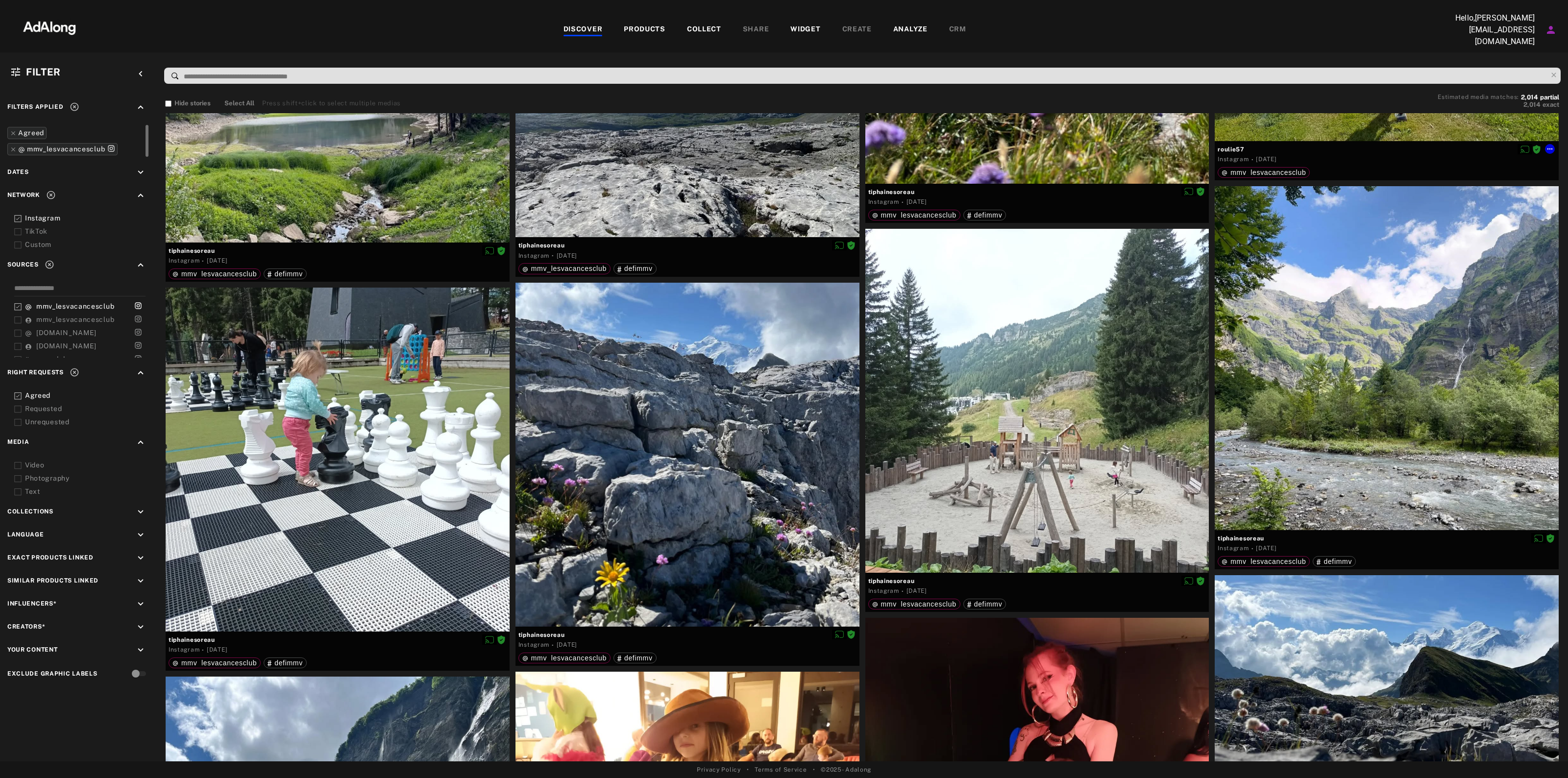
scroll to position [41098, 0]
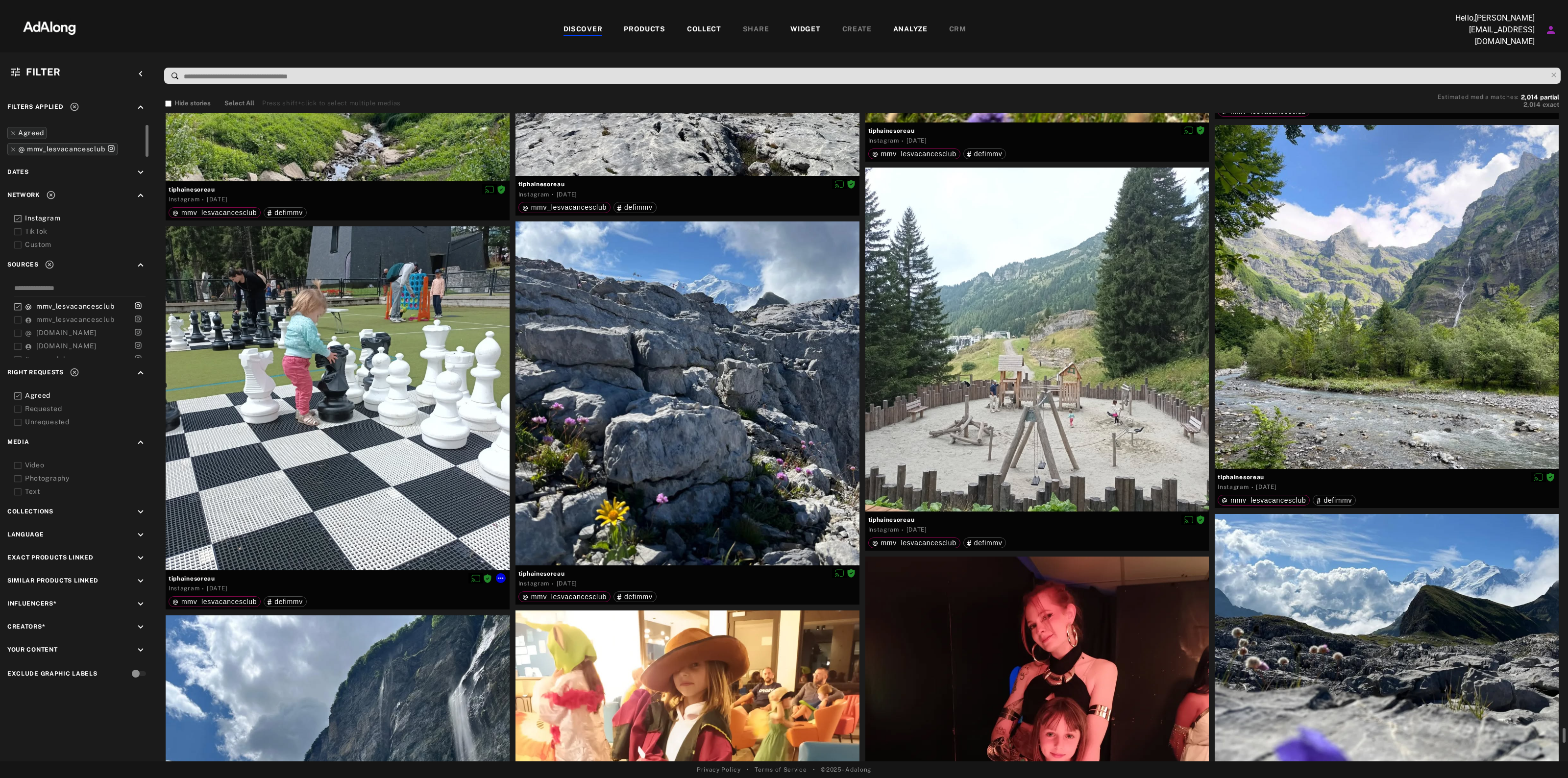
click at [237, 566] on div at bounding box center [337, 398] width 344 height 344
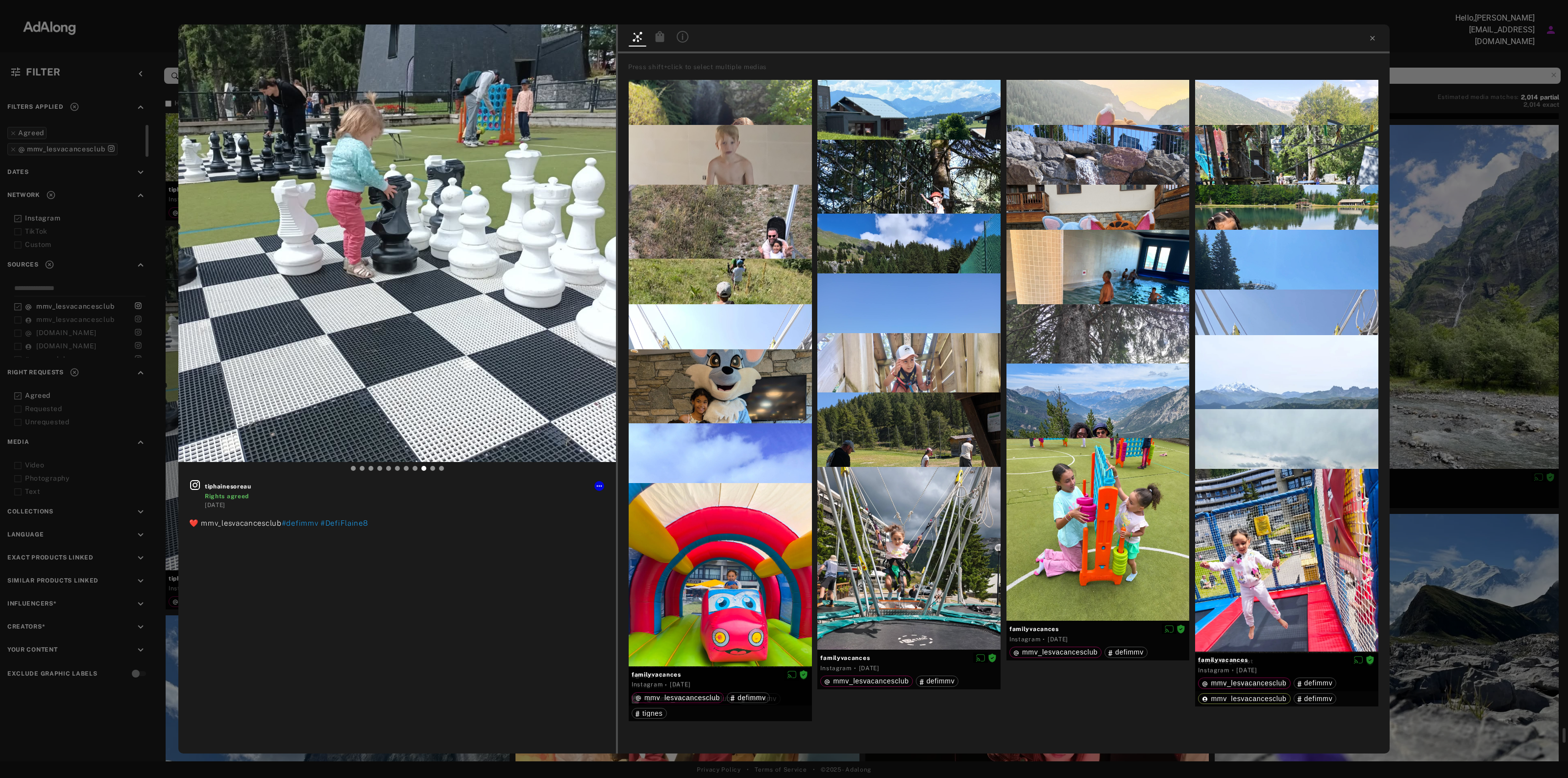
drag, startPoint x: 165, startPoint y: 597, endPoint x: 170, endPoint y: 591, distance: 7.8
click at [165, 598] on div "tiphainesoreau Rights agreed 3 weeks ago ❤️ mmv_lesvacancesclub #defimmv #DefiF…" at bounding box center [784, 389] width 1568 height 778
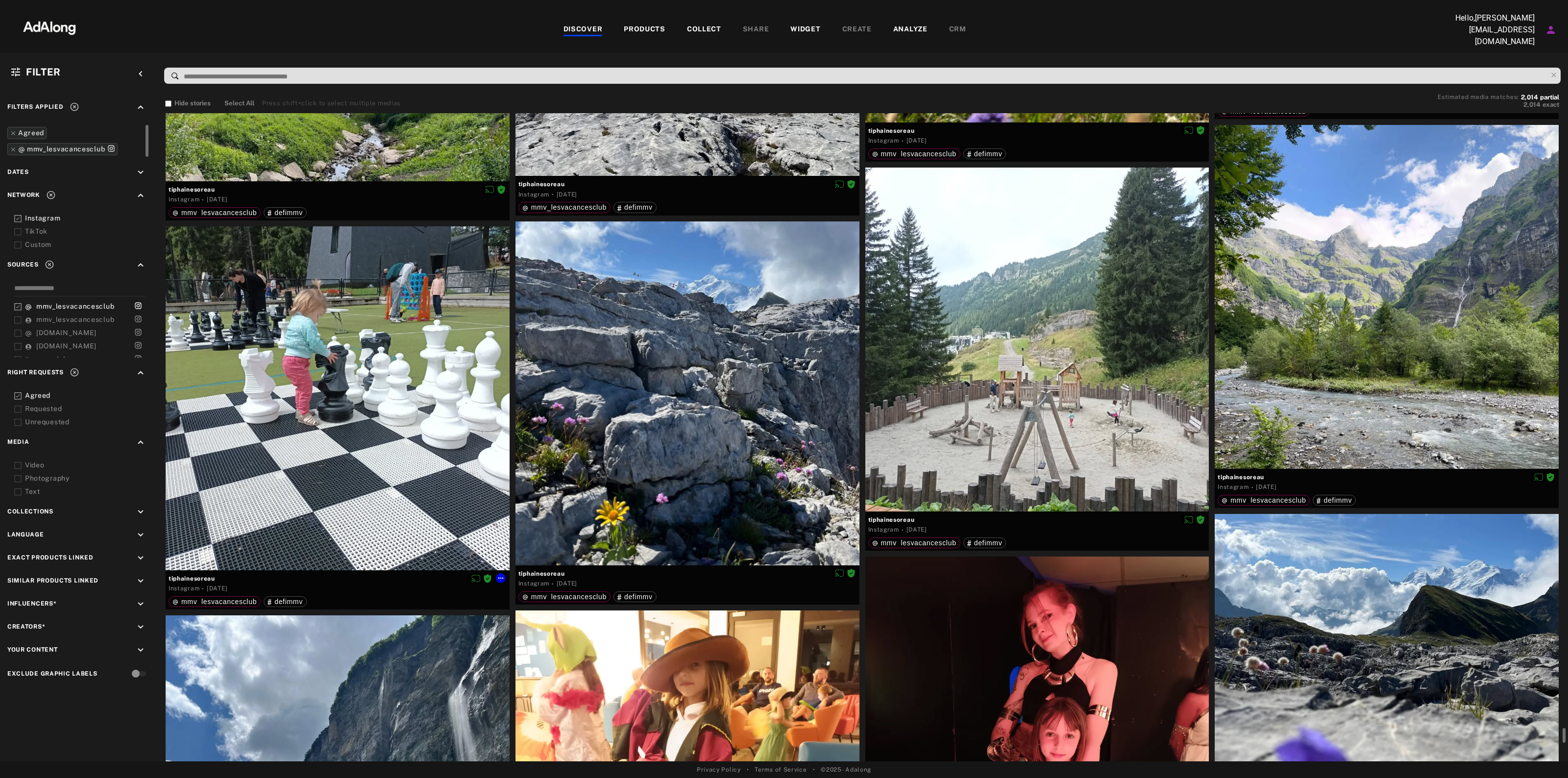
click at [172, 594] on div "mmv_lesvacancesclub defimmv" at bounding box center [337, 601] width 338 height 14
drag, startPoint x: 217, startPoint y: 576, endPoint x: 167, endPoint y: 577, distance: 50.0
click at [167, 577] on div "tiphainesoreau Instagram · 3 weeks ago mmv_lesvacancesclub defimmv" at bounding box center [337, 590] width 344 height 39
click at [502, 574] on icon at bounding box center [500, 578] width 8 height 8
click at [534, 653] on span "Download content" at bounding box center [528, 655] width 49 height 7
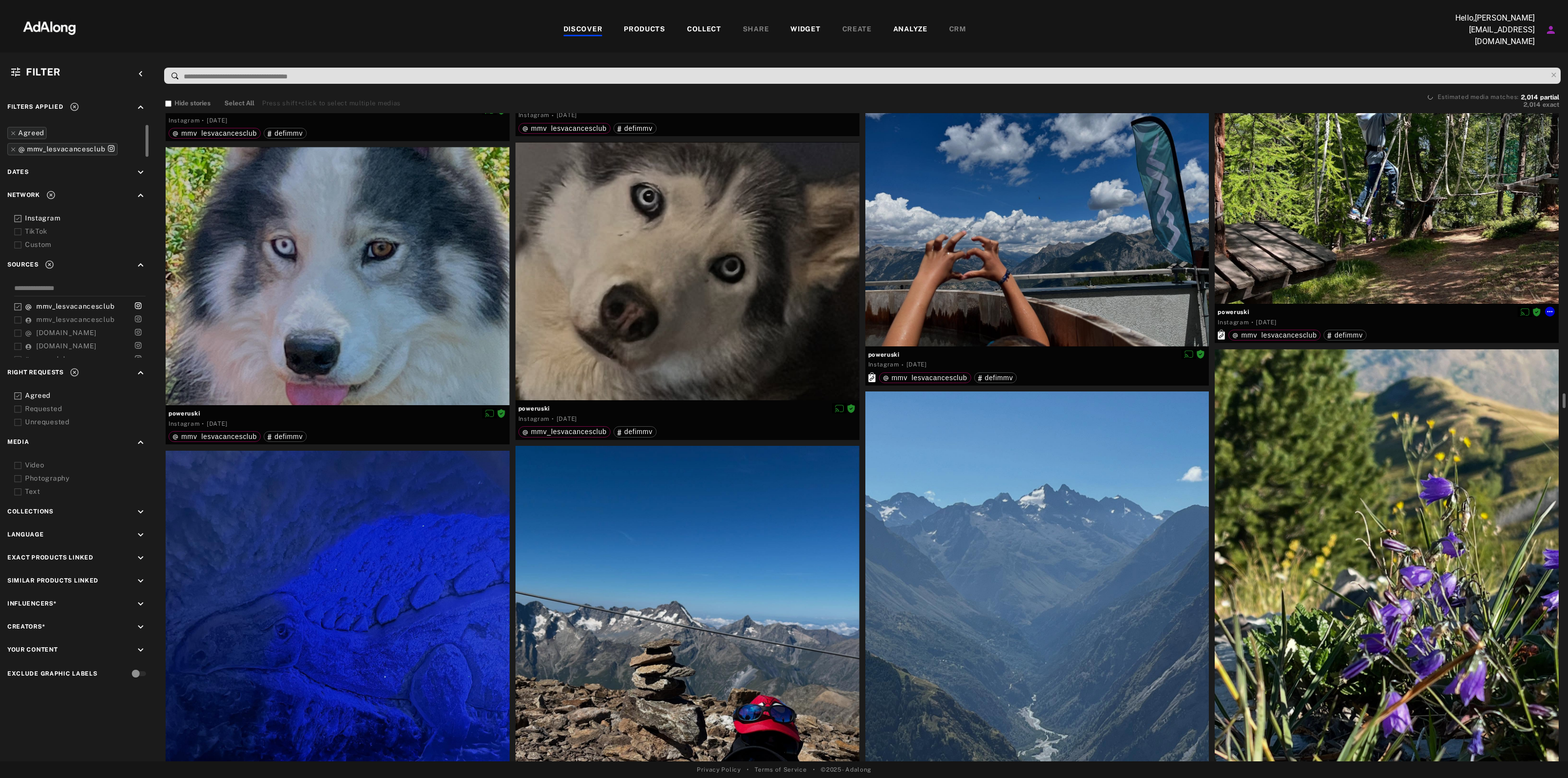
scroll to position [41650, 0]
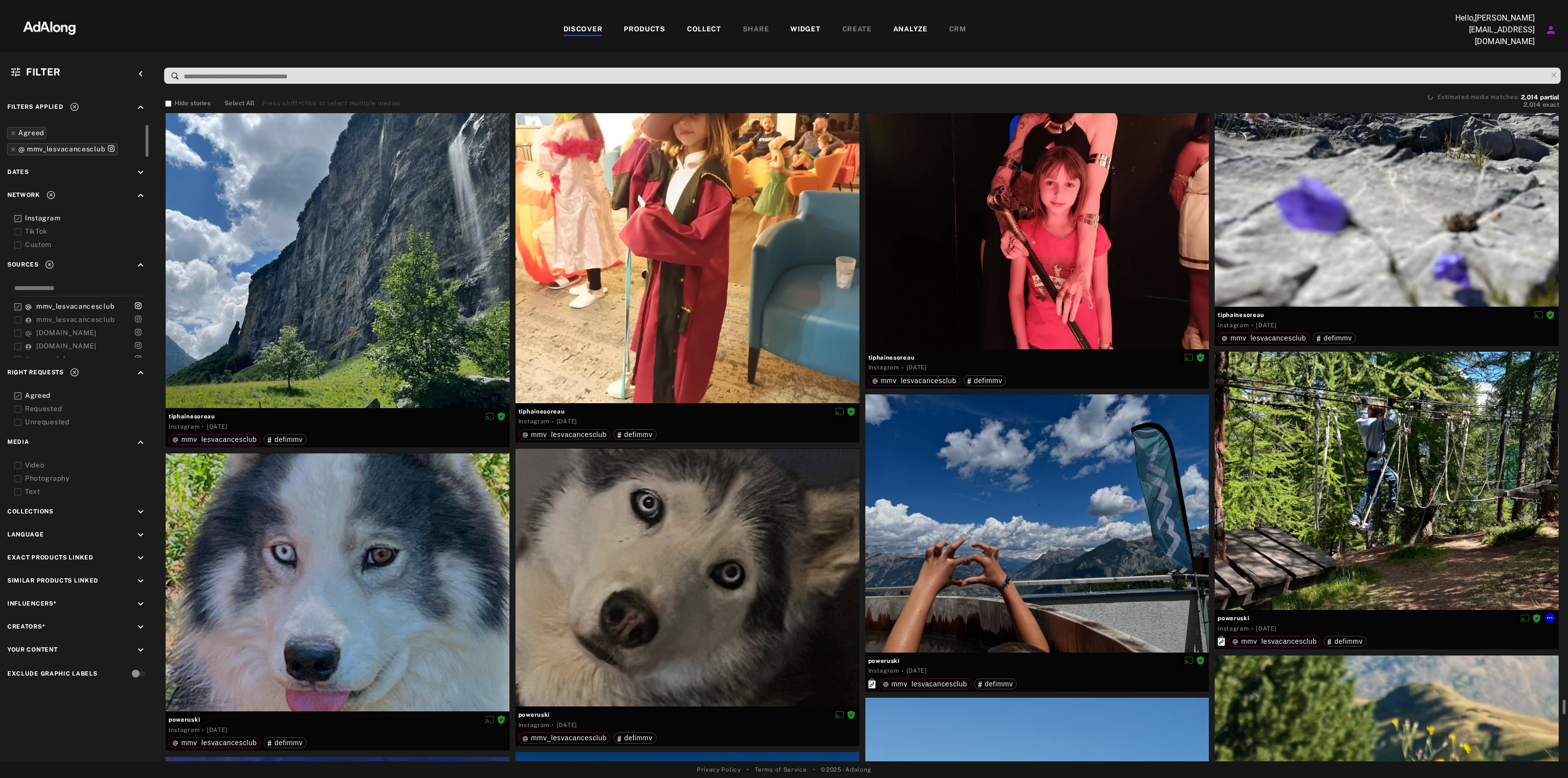
click at [1242, 615] on span "poweruski" at bounding box center [1386, 619] width 338 height 9
click at [1241, 615] on span "poweruski" at bounding box center [1386, 619] width 338 height 9
click at [1552, 614] on icon at bounding box center [1550, 618] width 8 height 8
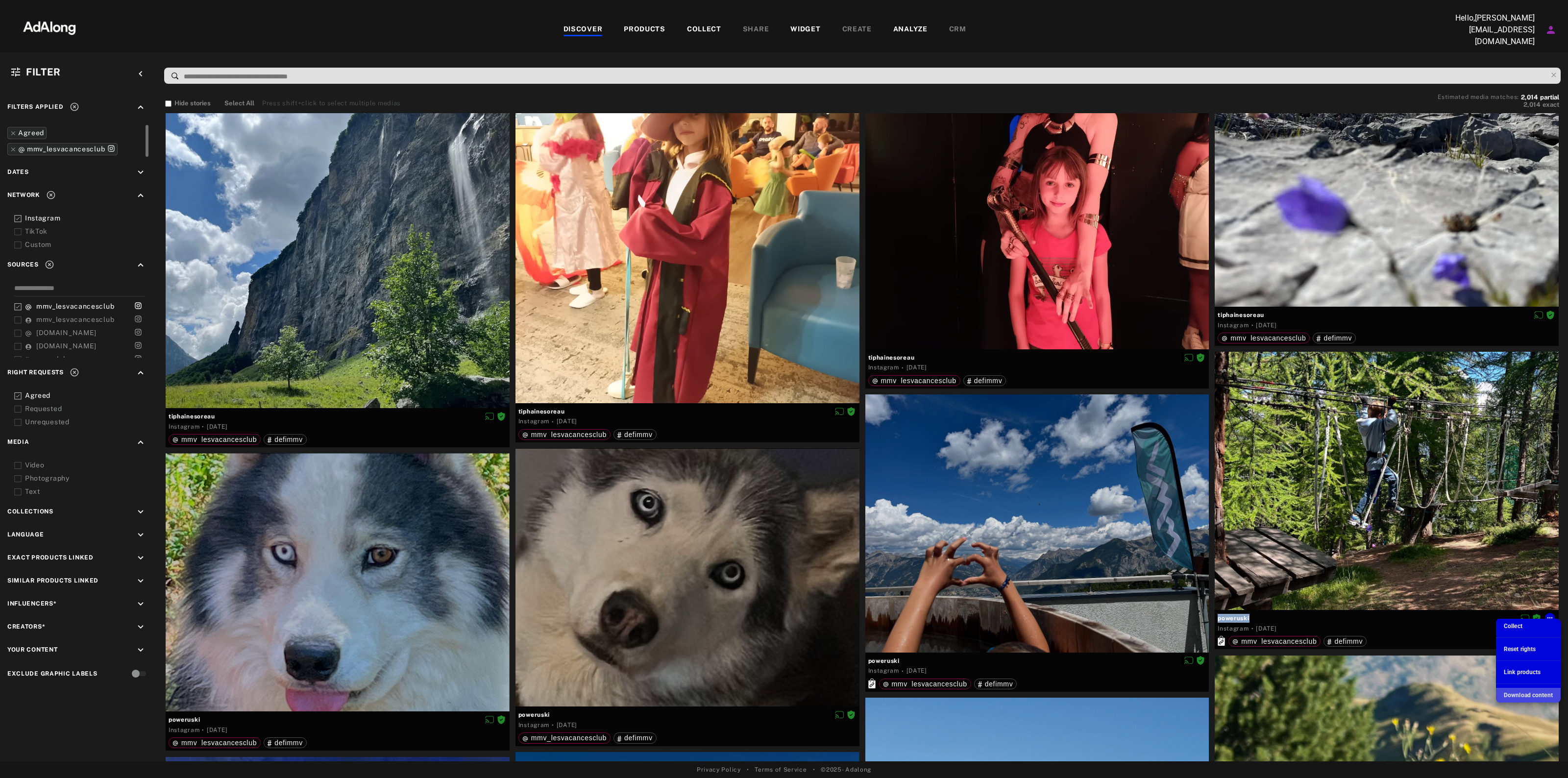
click at [1523, 699] on div "Download content" at bounding box center [1528, 695] width 49 height 9
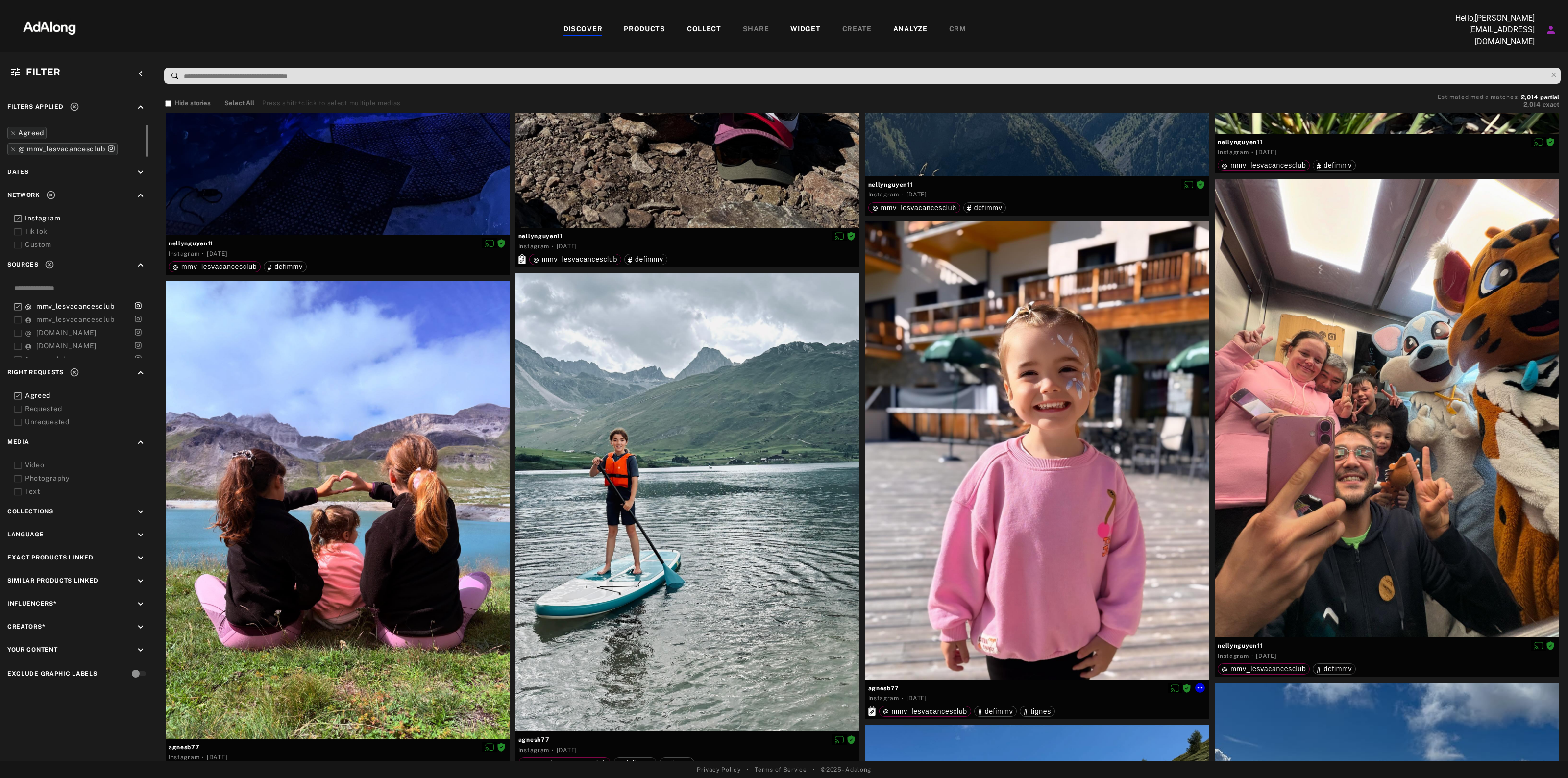
scroll to position [42814, 0]
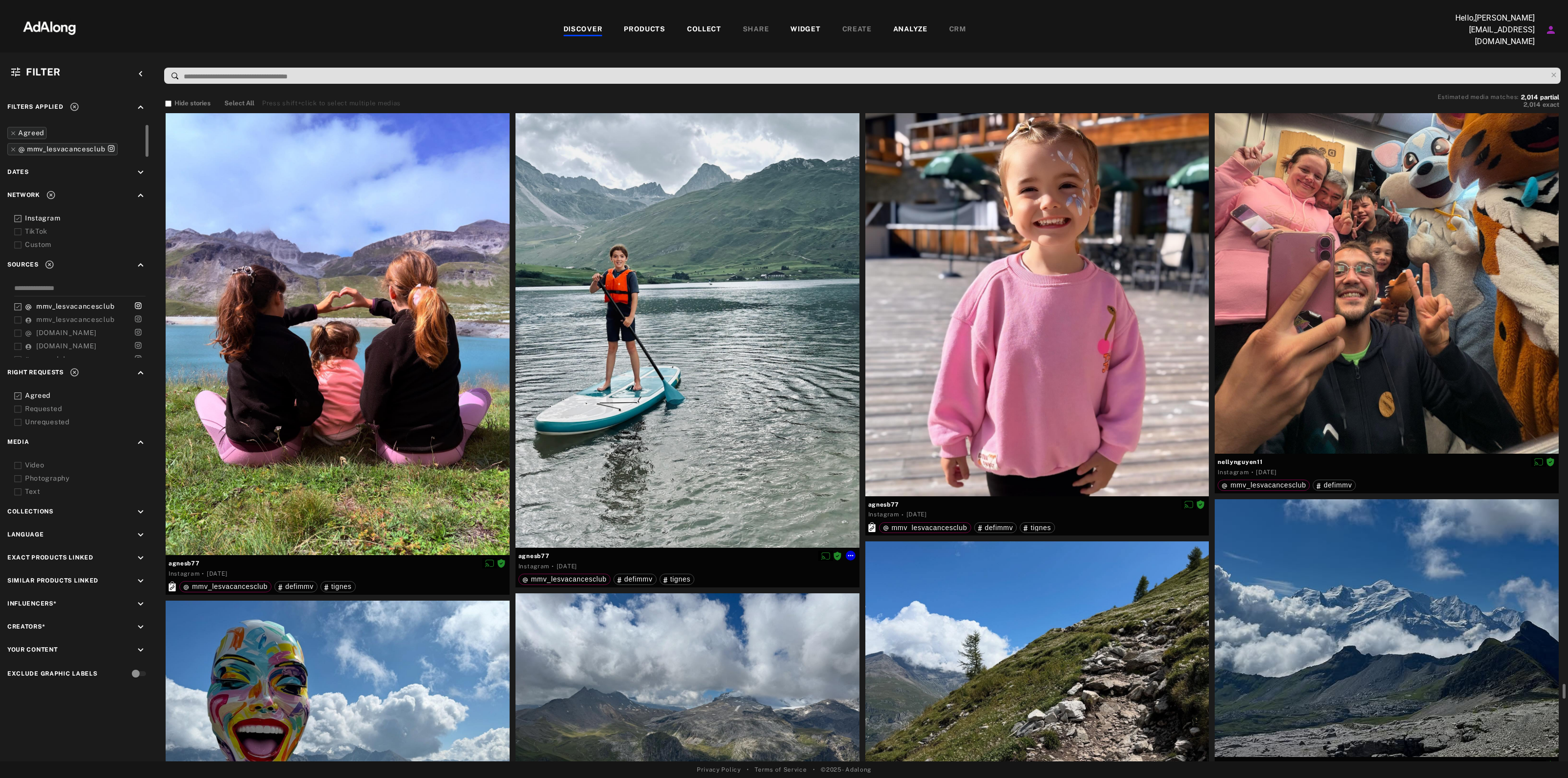
click at [542, 552] on span "agnesb77" at bounding box center [687, 556] width 338 height 9
click at [542, 552] on span "agnesb77" at bounding box center [687, 556] width 338 height 9
click at [856, 552] on span "agnesb77" at bounding box center [687, 556] width 338 height 9
click at [853, 555] on icon at bounding box center [850, 556] width 5 height 1
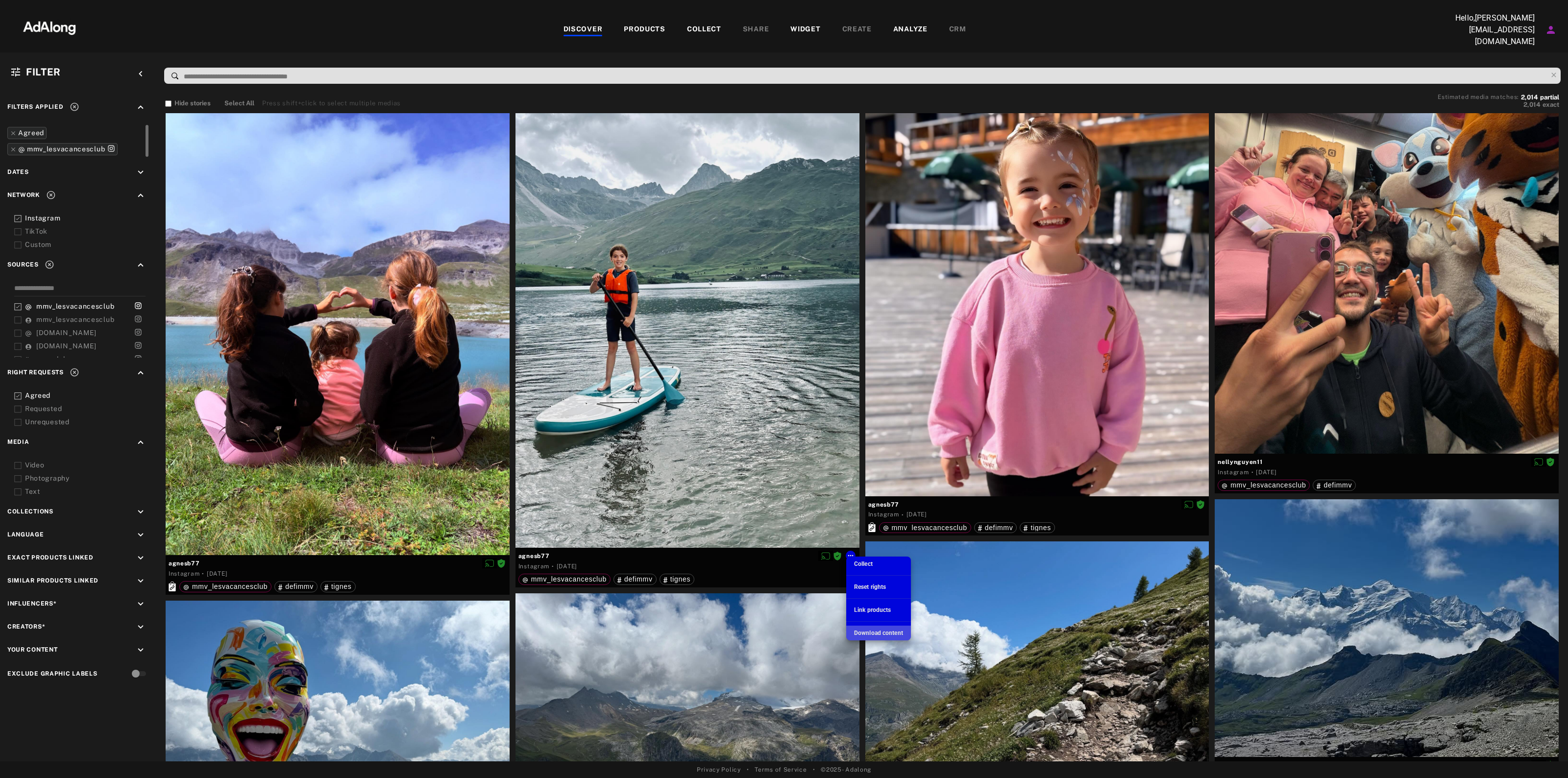
click at [873, 633] on span "Download content" at bounding box center [878, 633] width 49 height 7
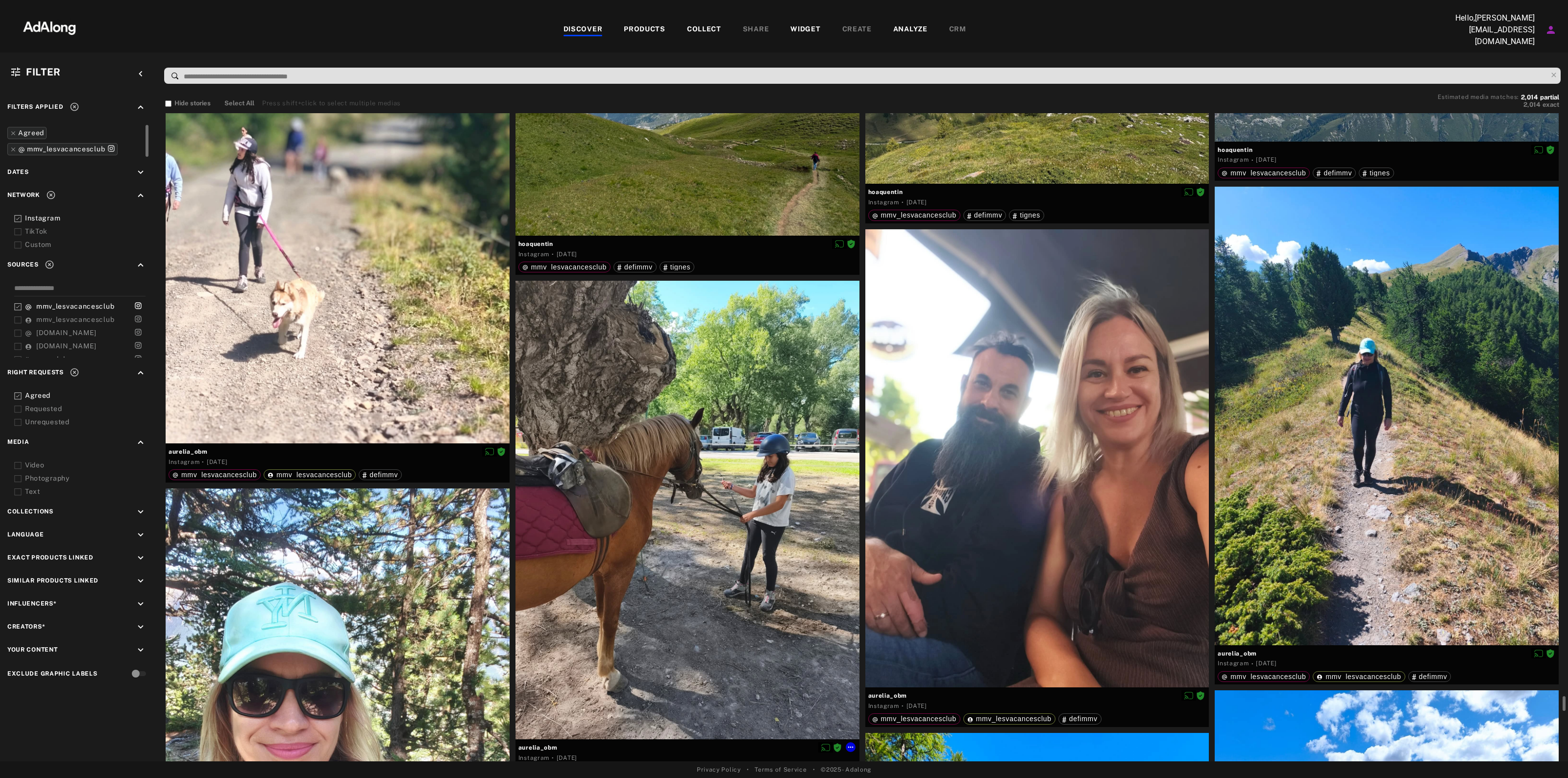
scroll to position [43855, 0]
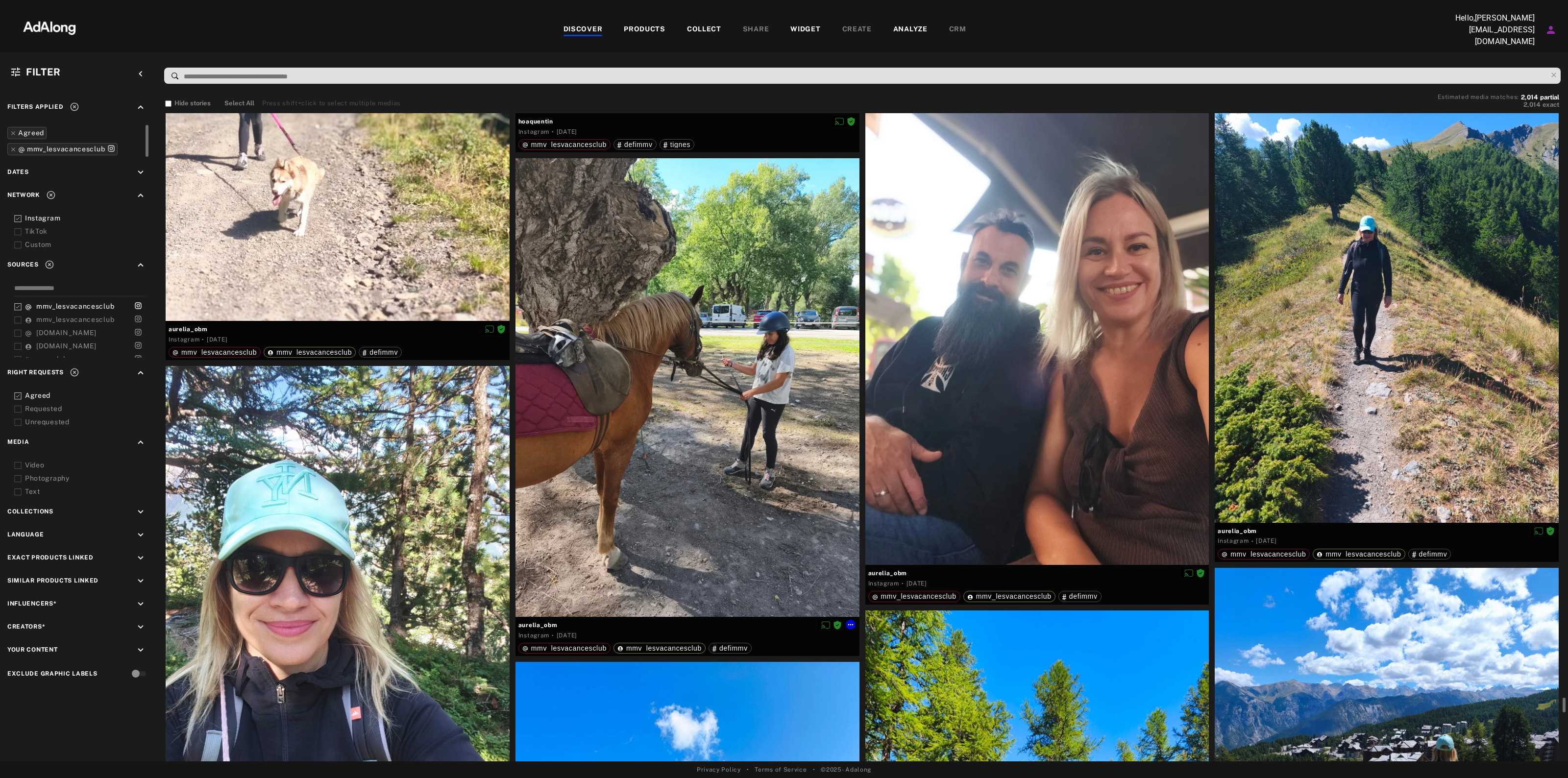
click at [536, 622] on span "aurelia_obm" at bounding box center [687, 625] width 338 height 9
click at [850, 622] on icon at bounding box center [850, 625] width 8 height 8
click at [881, 703] on span "Download content" at bounding box center [878, 702] width 49 height 7
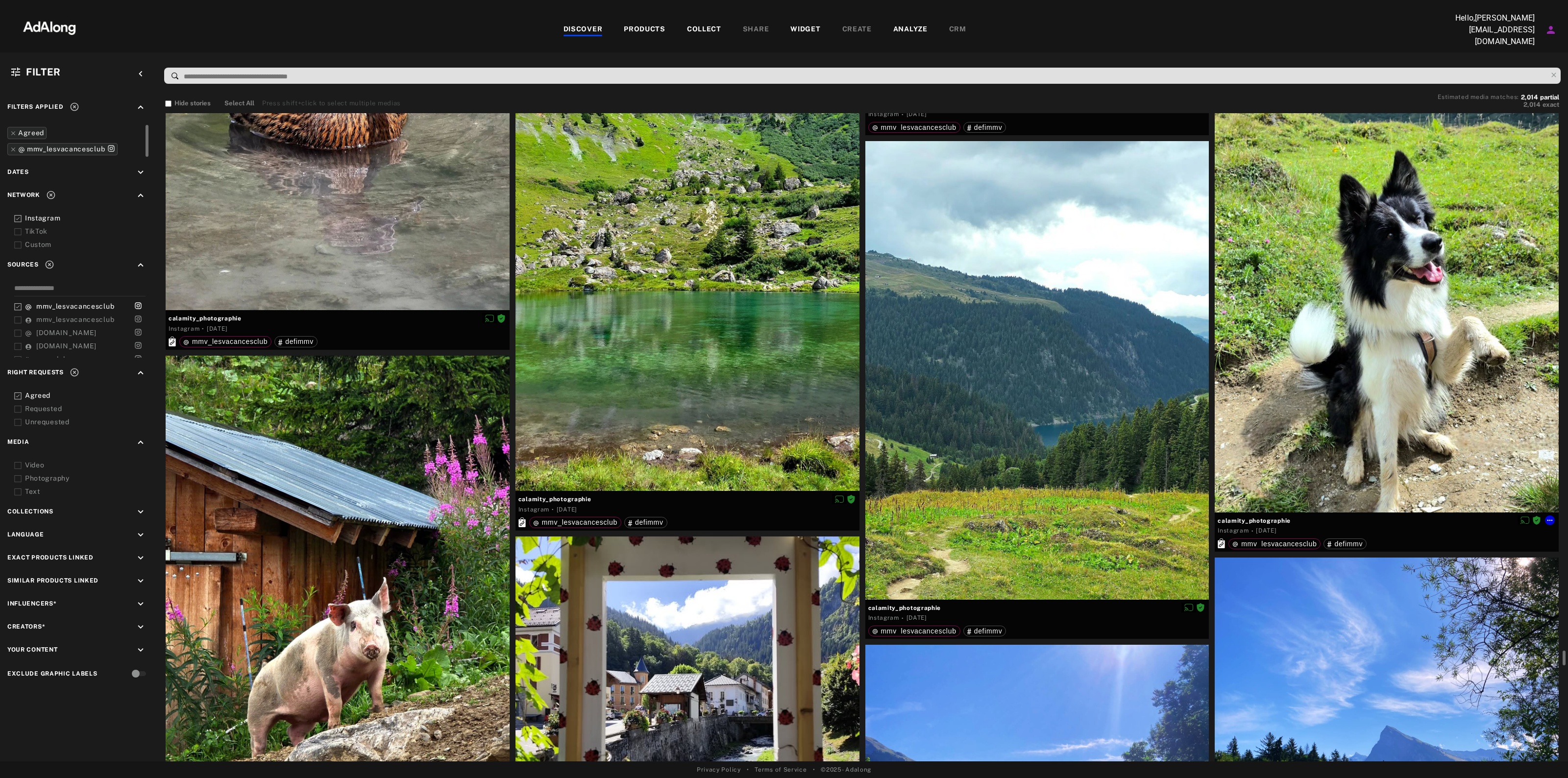
scroll to position [47102, 0]
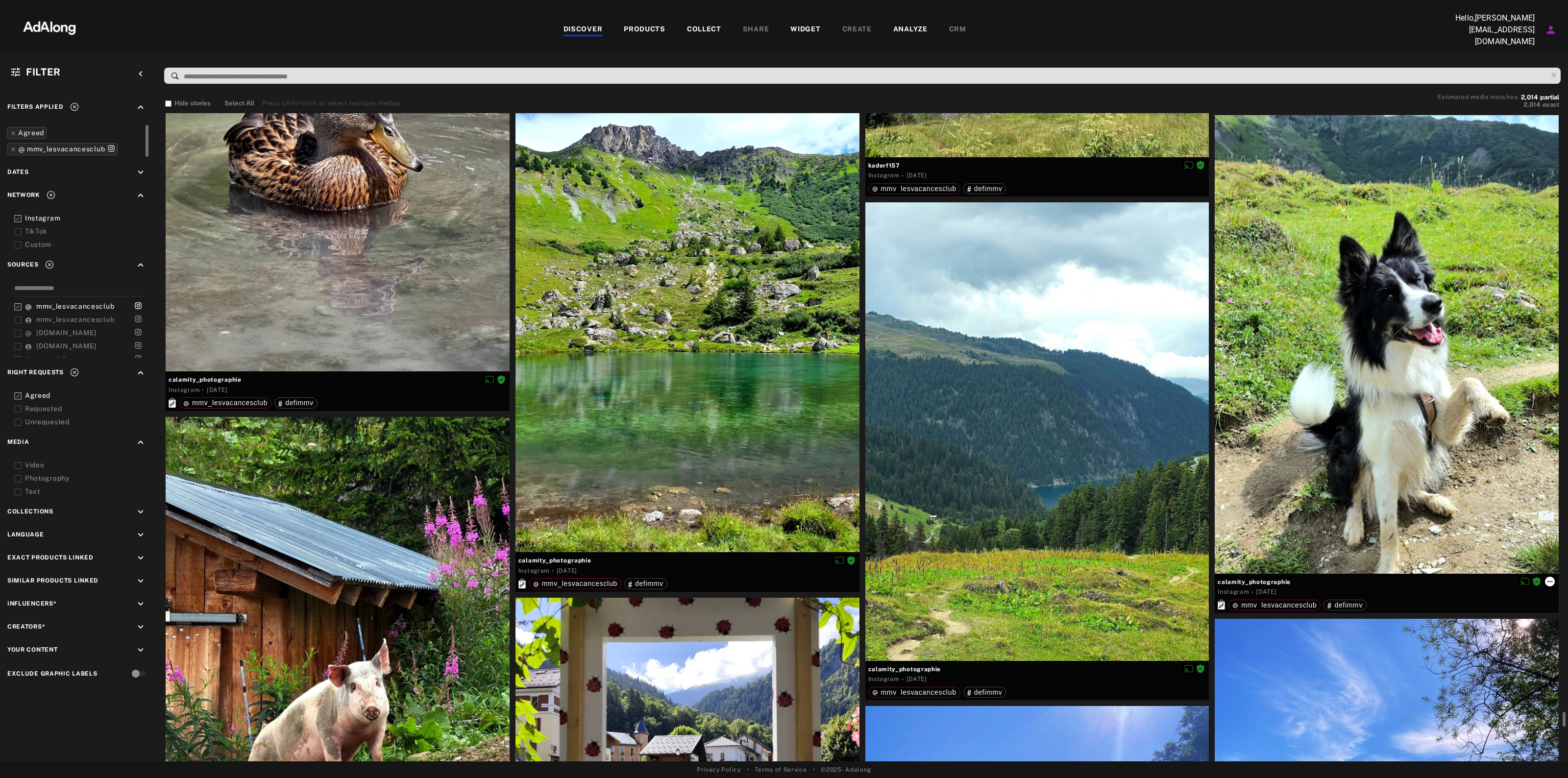
click at [1547, 578] on icon at bounding box center [1550, 581] width 8 height 8
click at [1275, 583] on div at bounding box center [784, 389] width 1568 height 778
drag, startPoint x: 1301, startPoint y: 579, endPoint x: 1217, endPoint y: 576, distance: 84.1
click at [1217, 576] on div "calamity_photographie Instagram · 3 weeks ago mmv_lesvacancesclub defimmv" at bounding box center [1387, 594] width 344 height 39
click at [1547, 578] on icon at bounding box center [1550, 581] width 8 height 8
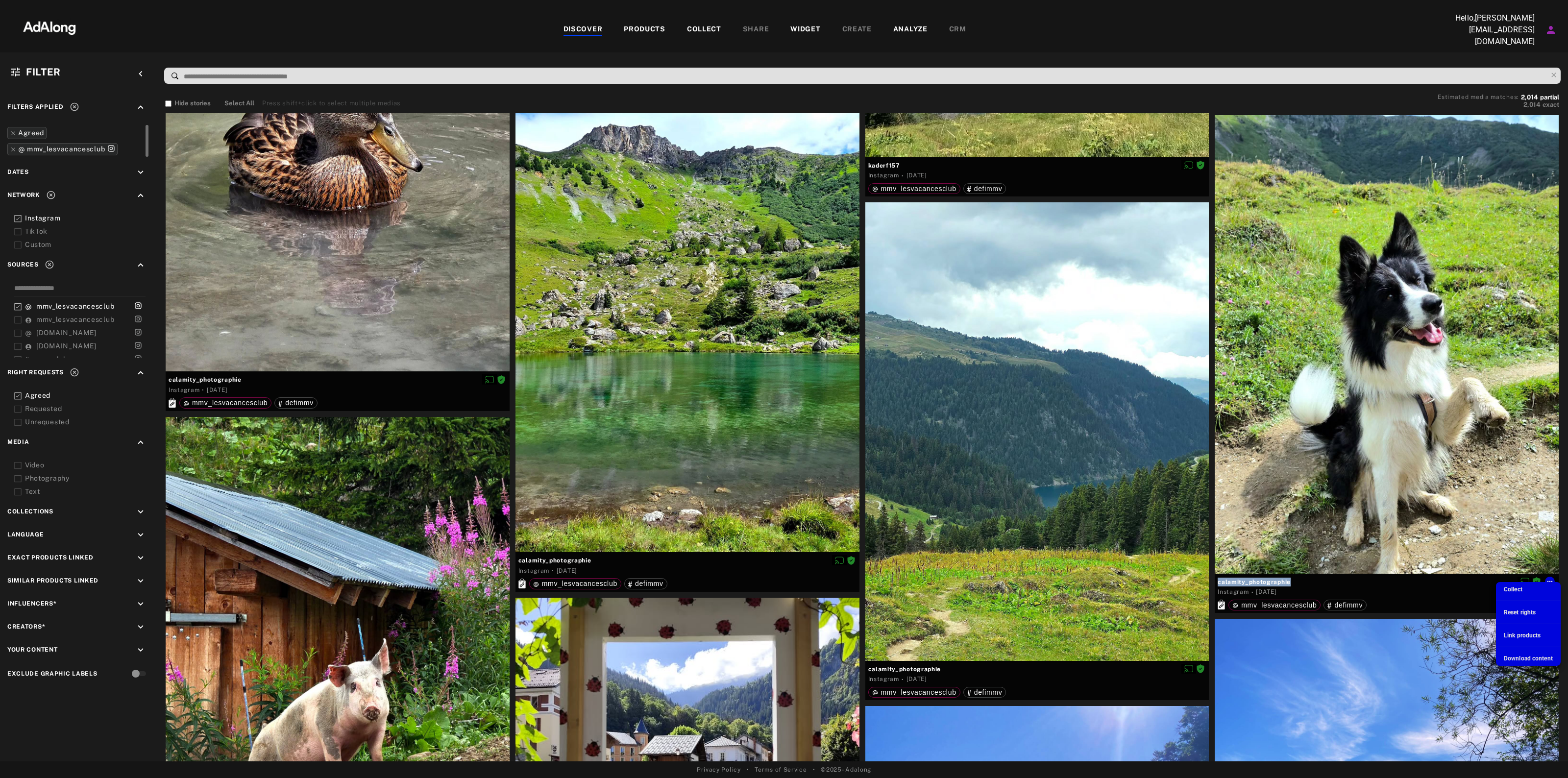
click at [1522, 655] on span "Download content" at bounding box center [1528, 658] width 49 height 7
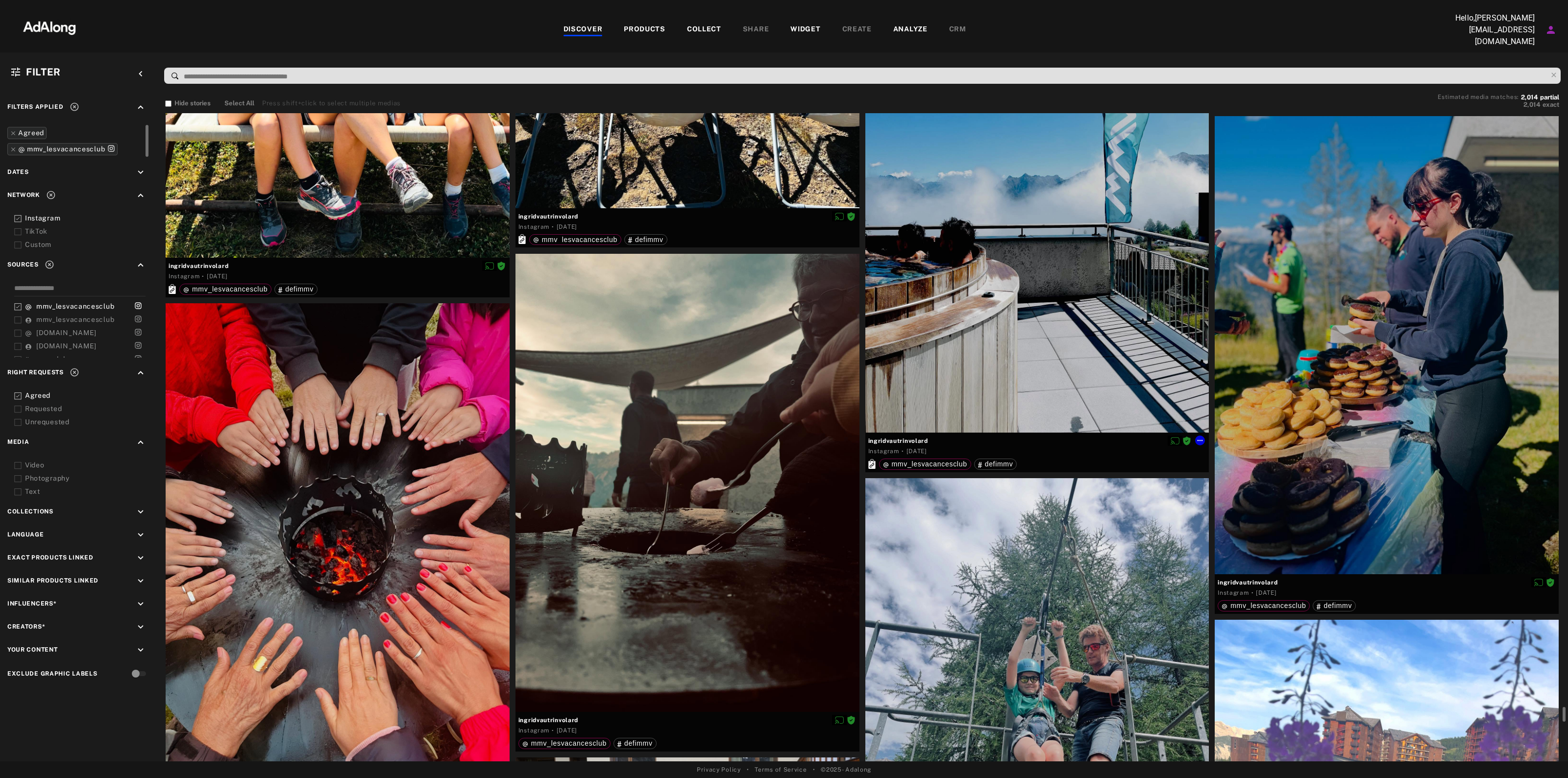
scroll to position [51512, 0]
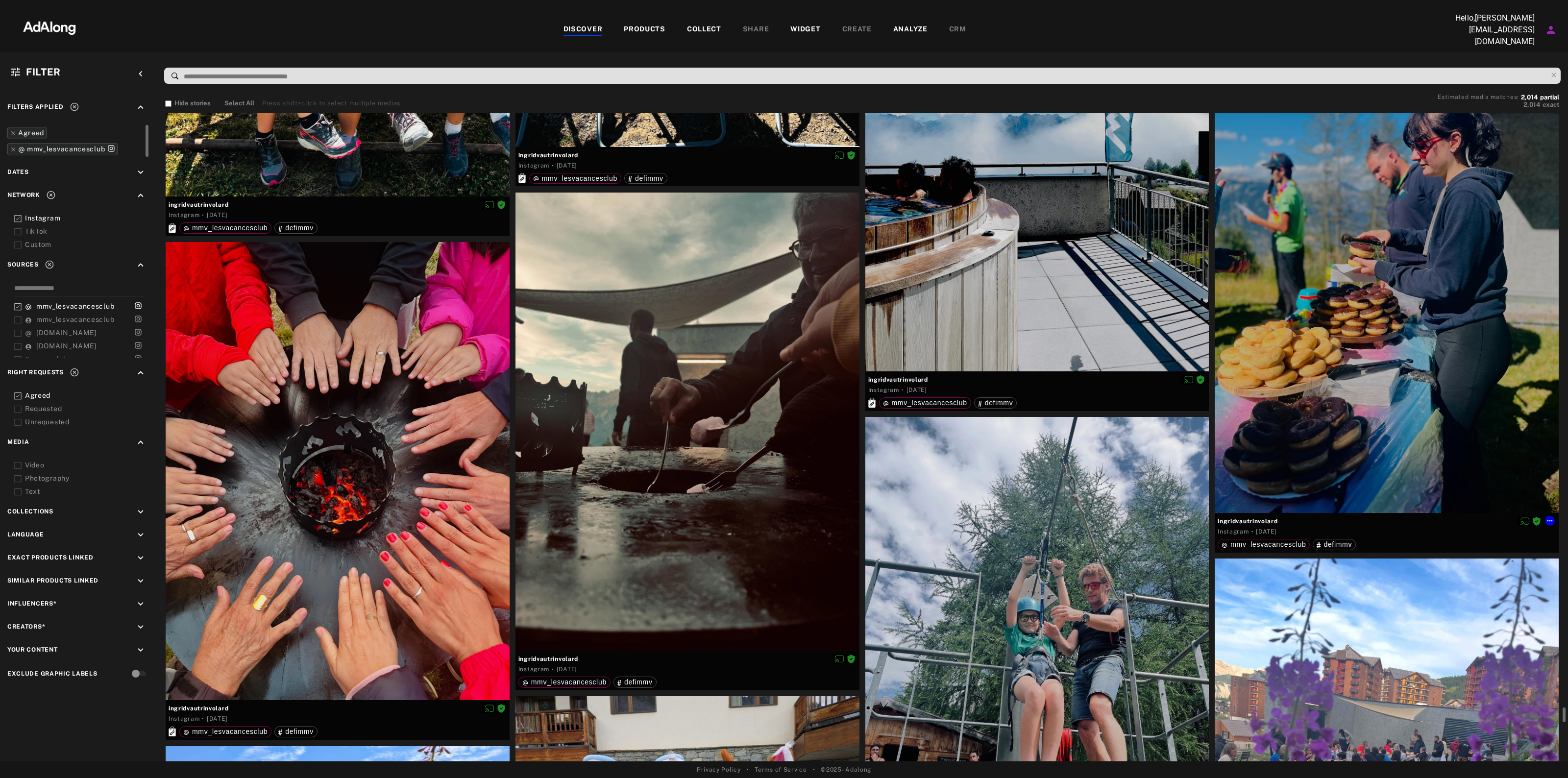
click at [1244, 519] on span "ingridvautrinvolard" at bounding box center [1386, 521] width 338 height 9
click at [1554, 517] on icon at bounding box center [1550, 520] width 8 height 8
click at [1525, 596] on span "Download content" at bounding box center [1528, 598] width 49 height 7
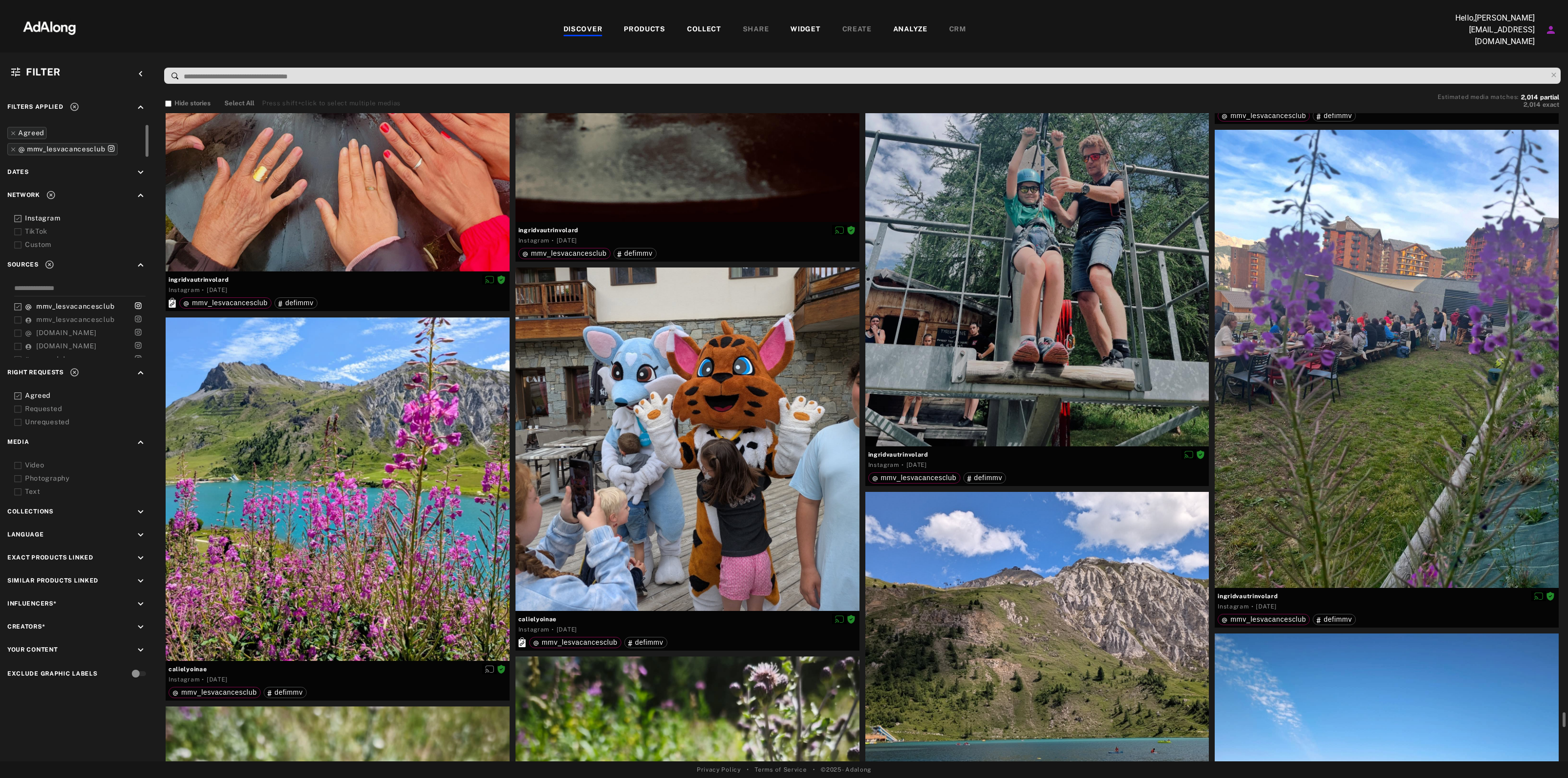
scroll to position [52002, 0]
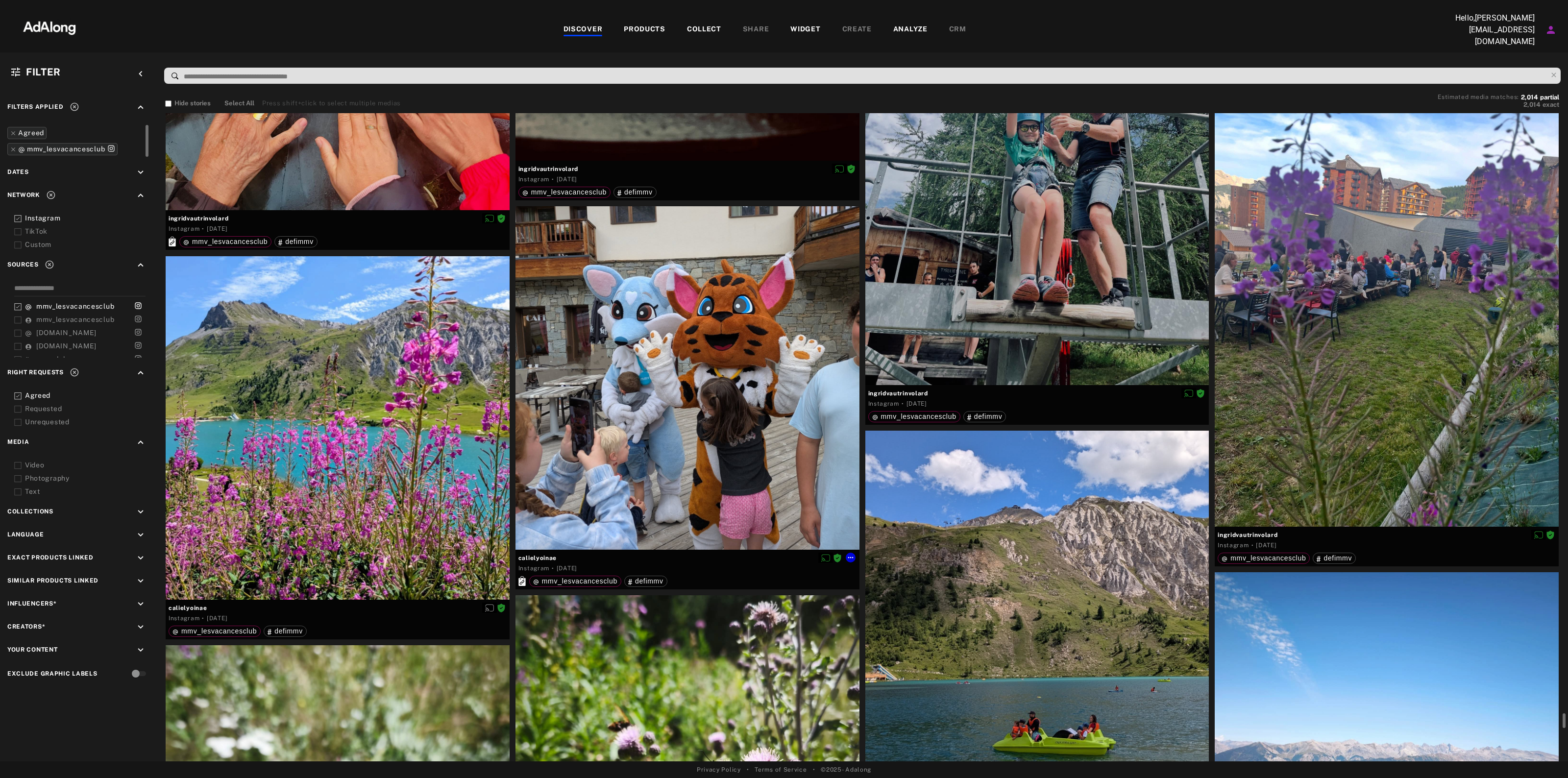
click at [539, 554] on span "calielyoinae" at bounding box center [687, 558] width 338 height 9
click at [850, 557] on icon at bounding box center [850, 558] width 5 height 1
click at [864, 632] on span "Download content" at bounding box center [878, 635] width 49 height 7
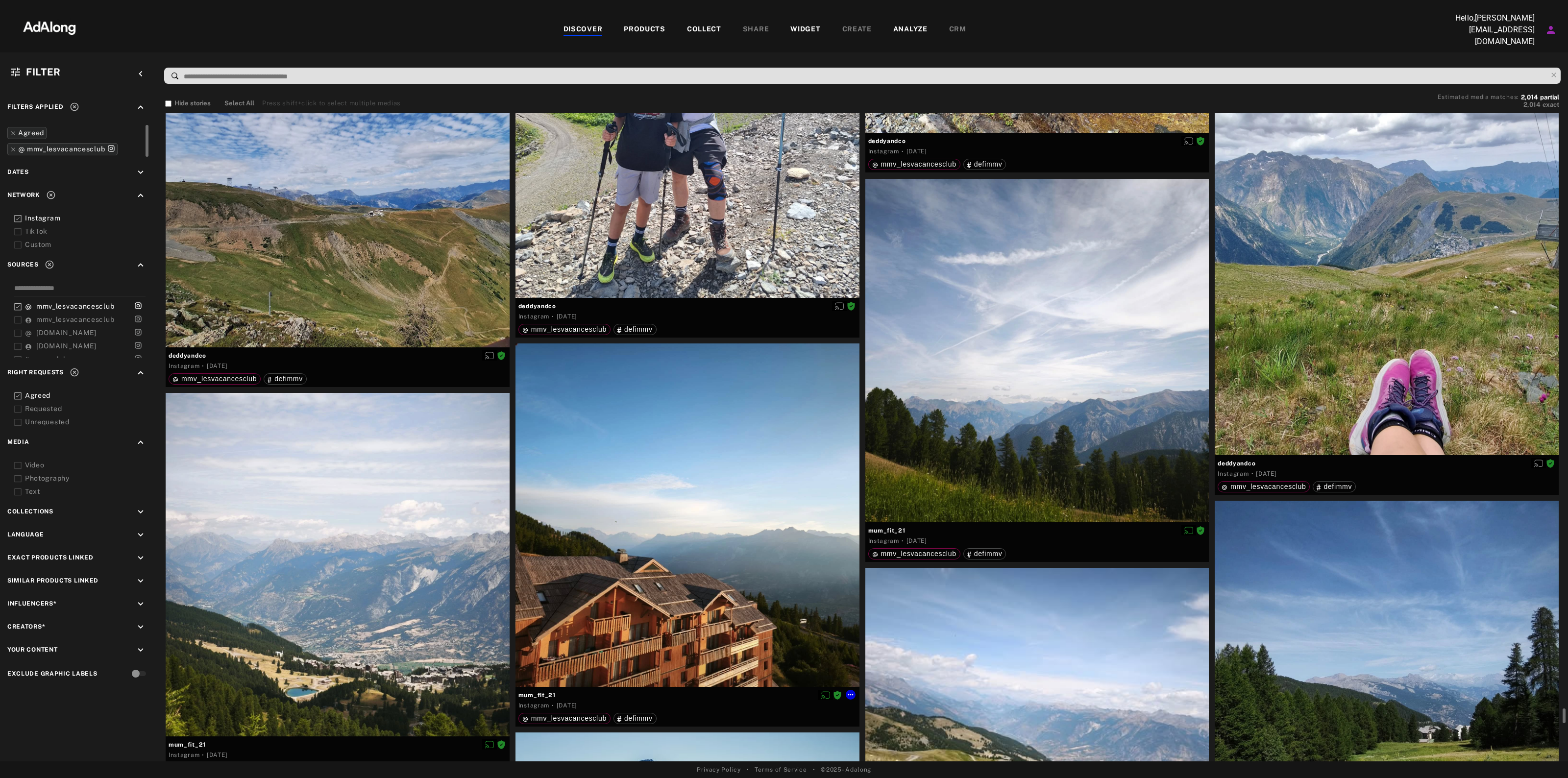
scroll to position [56290, 0]
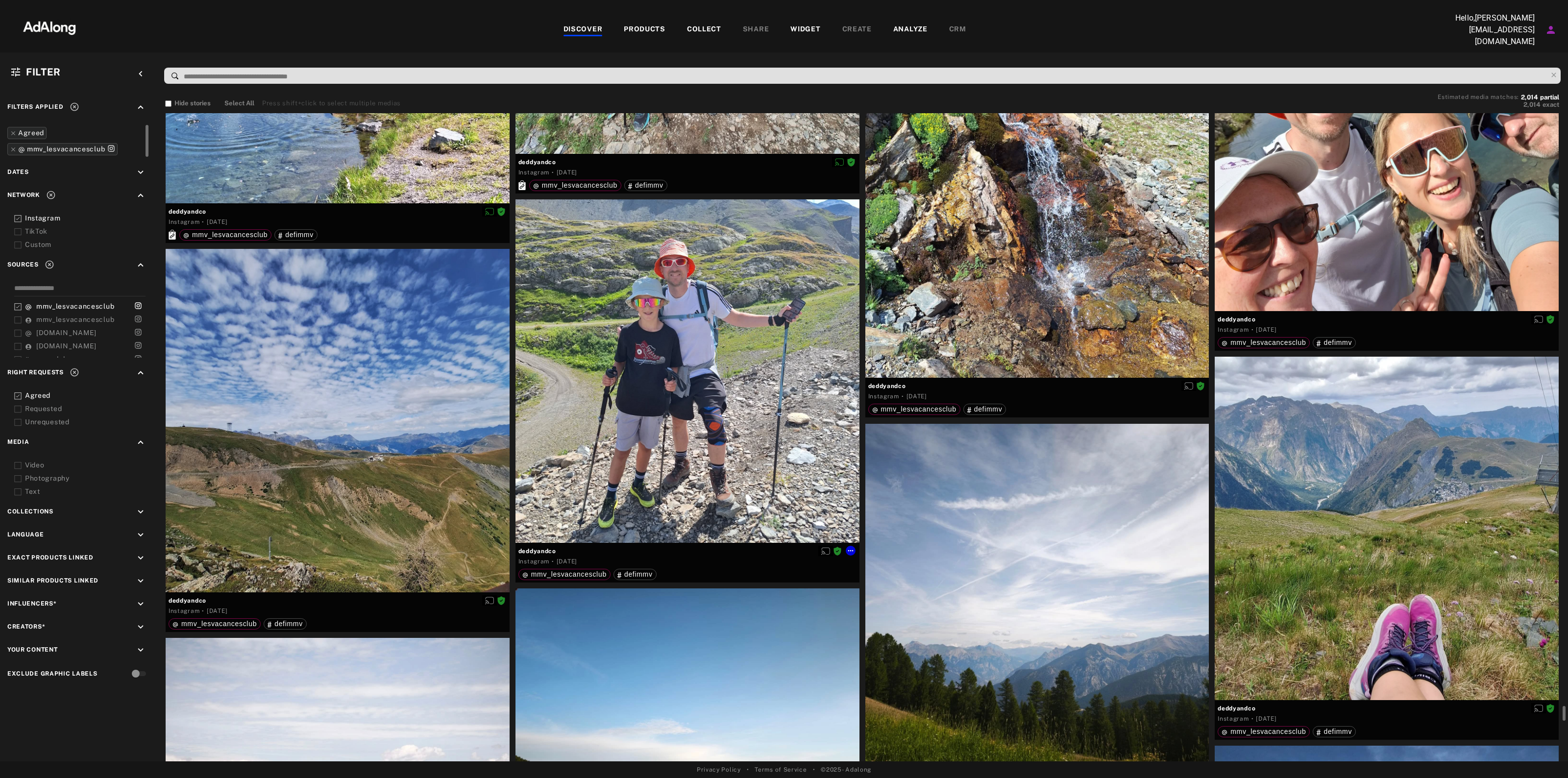
click at [551, 547] on span "deddyandco" at bounding box center [687, 551] width 338 height 9
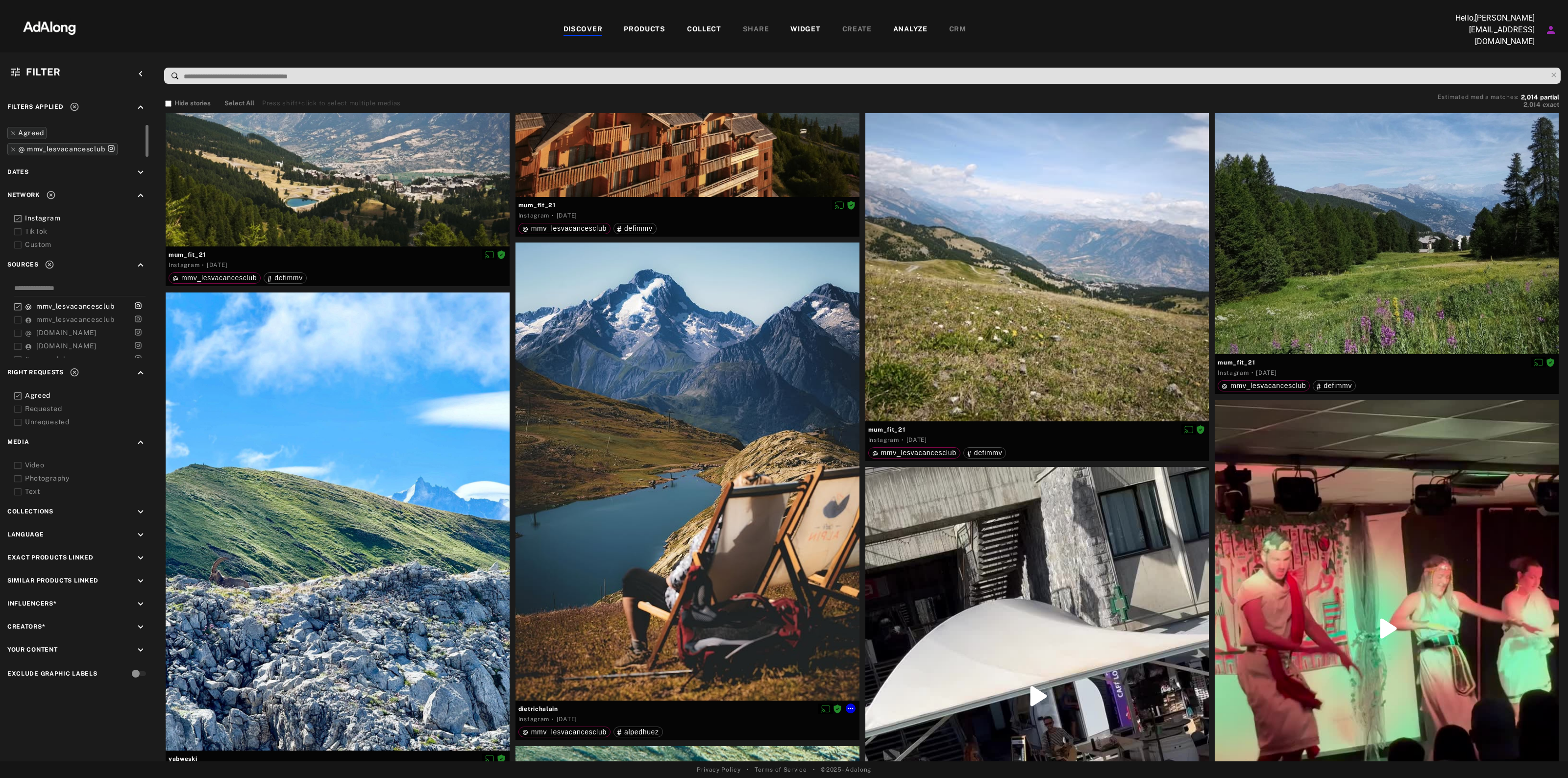
scroll to position [57086, 0]
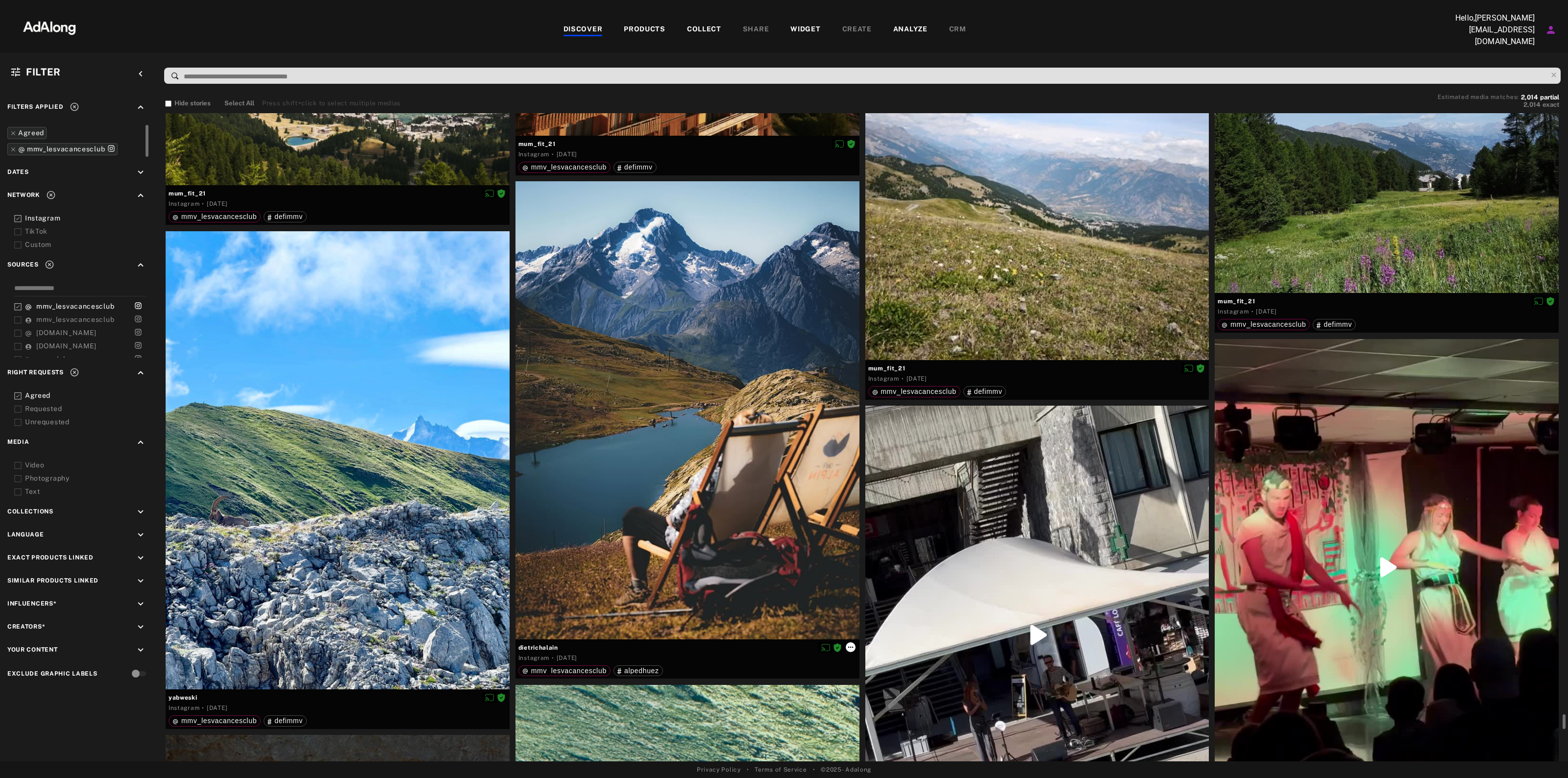
click at [853, 645] on icon at bounding box center [850, 647] width 8 height 8
drag, startPoint x: 865, startPoint y: 727, endPoint x: 600, endPoint y: 643, distance: 278.0
click at [621, 647] on div "Collect Reset rights Link products Download content" at bounding box center [784, 389] width 1568 height 778
click at [560, 646] on div at bounding box center [784, 389] width 1568 height 778
drag, startPoint x: 560, startPoint y: 642, endPoint x: 517, endPoint y: 645, distance: 43.1
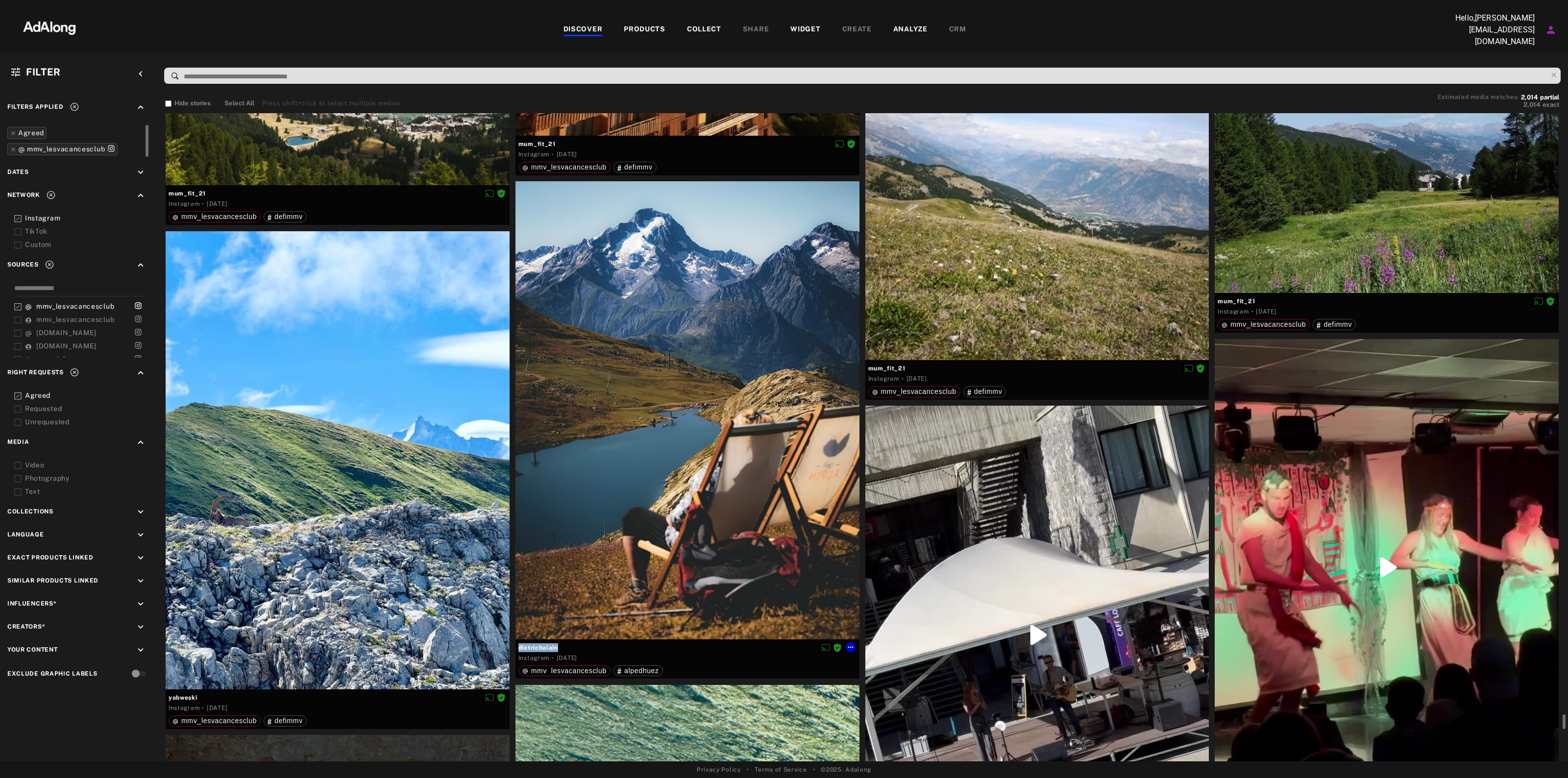
click at [517, 645] on body "Add to collection close CREATE NEW + AUTO_MMV_Content 11,062 elements · 2025.07…" at bounding box center [784, 389] width 1568 height 778
click at [851, 647] on icon at bounding box center [850, 648] width 5 height 1
click at [887, 723] on span "Download content" at bounding box center [878, 724] width 49 height 7
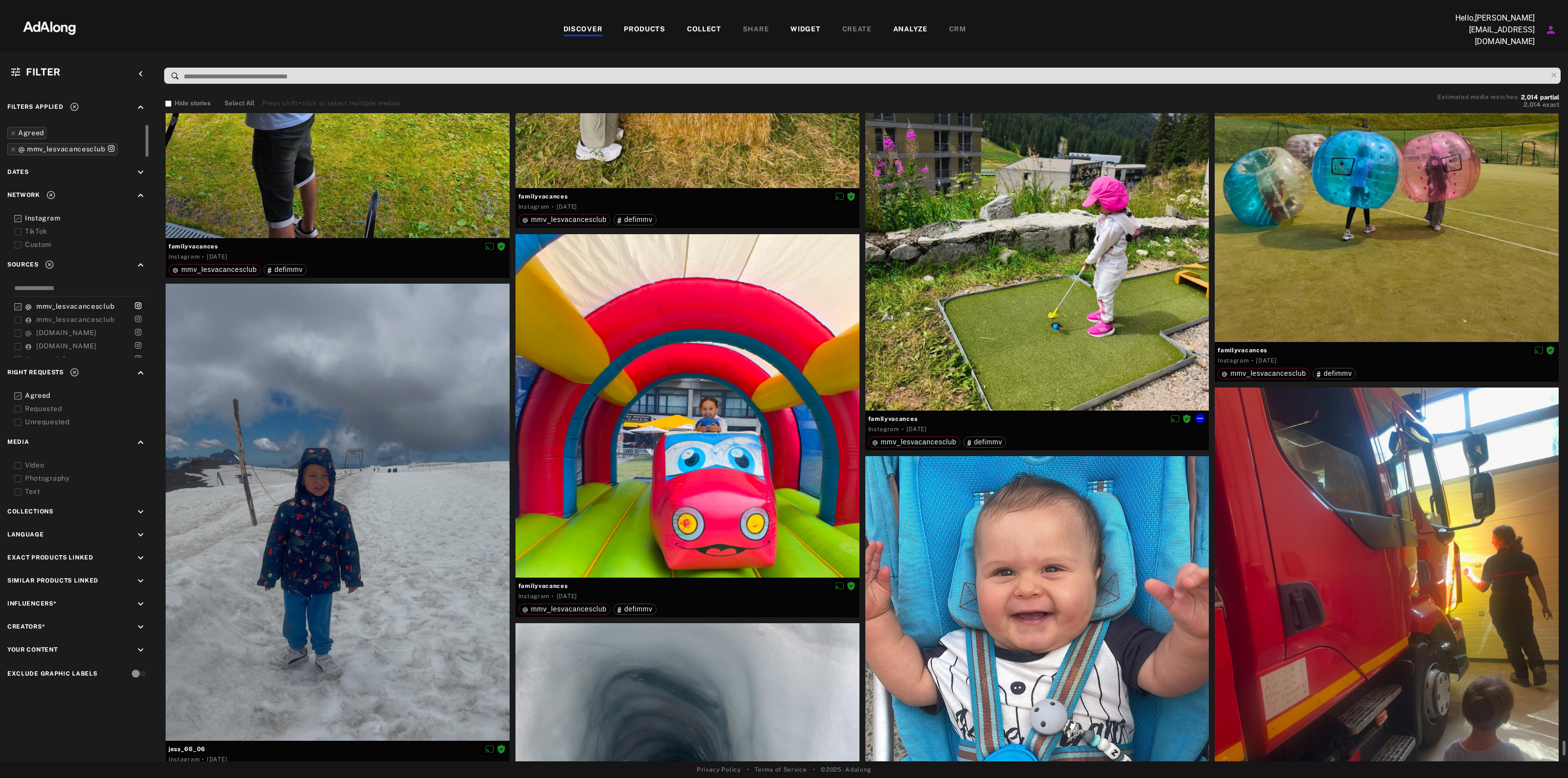
scroll to position [59353, 0]
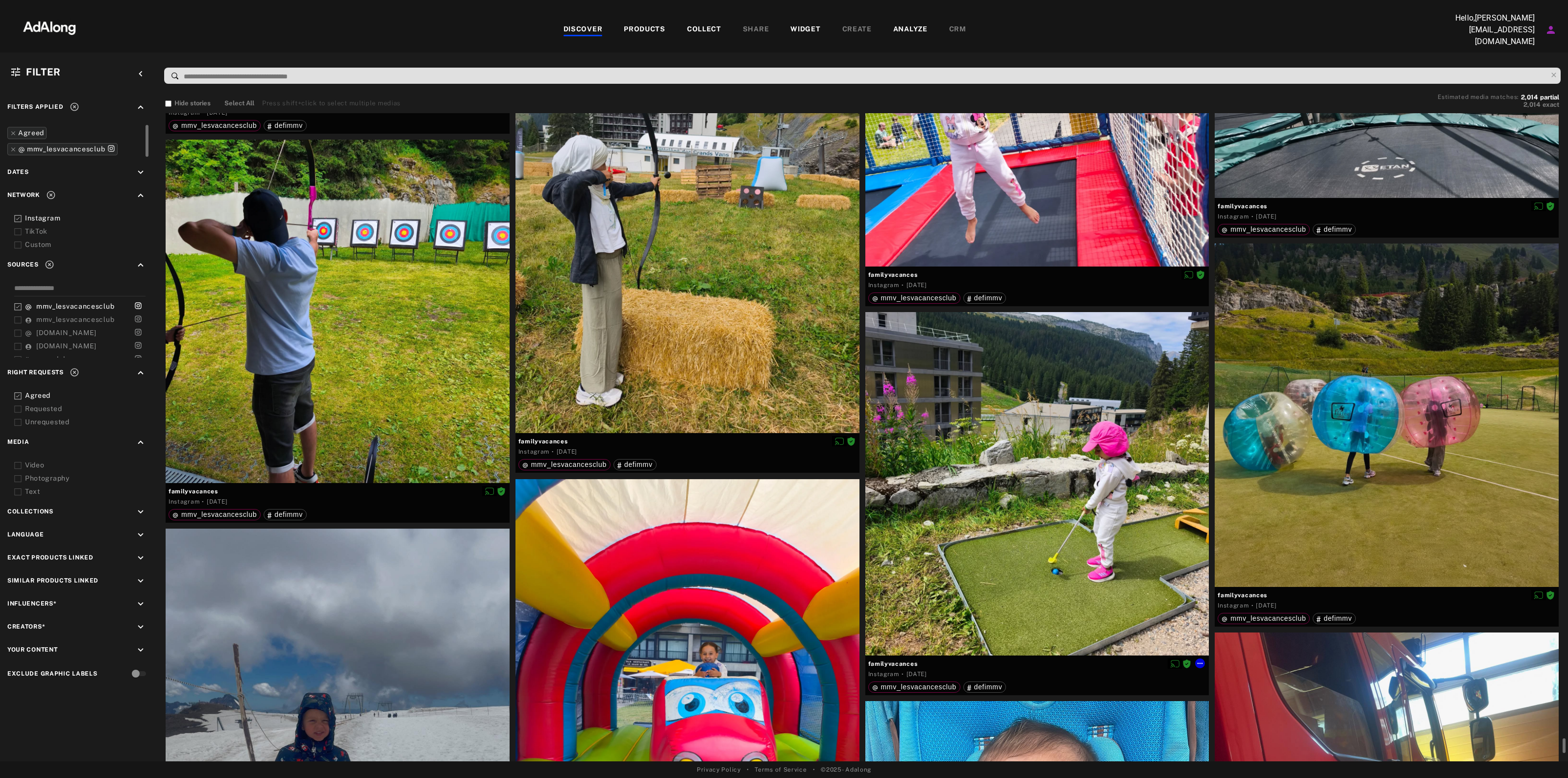
click at [891, 660] on span "familyvacances" at bounding box center [1037, 664] width 338 height 9
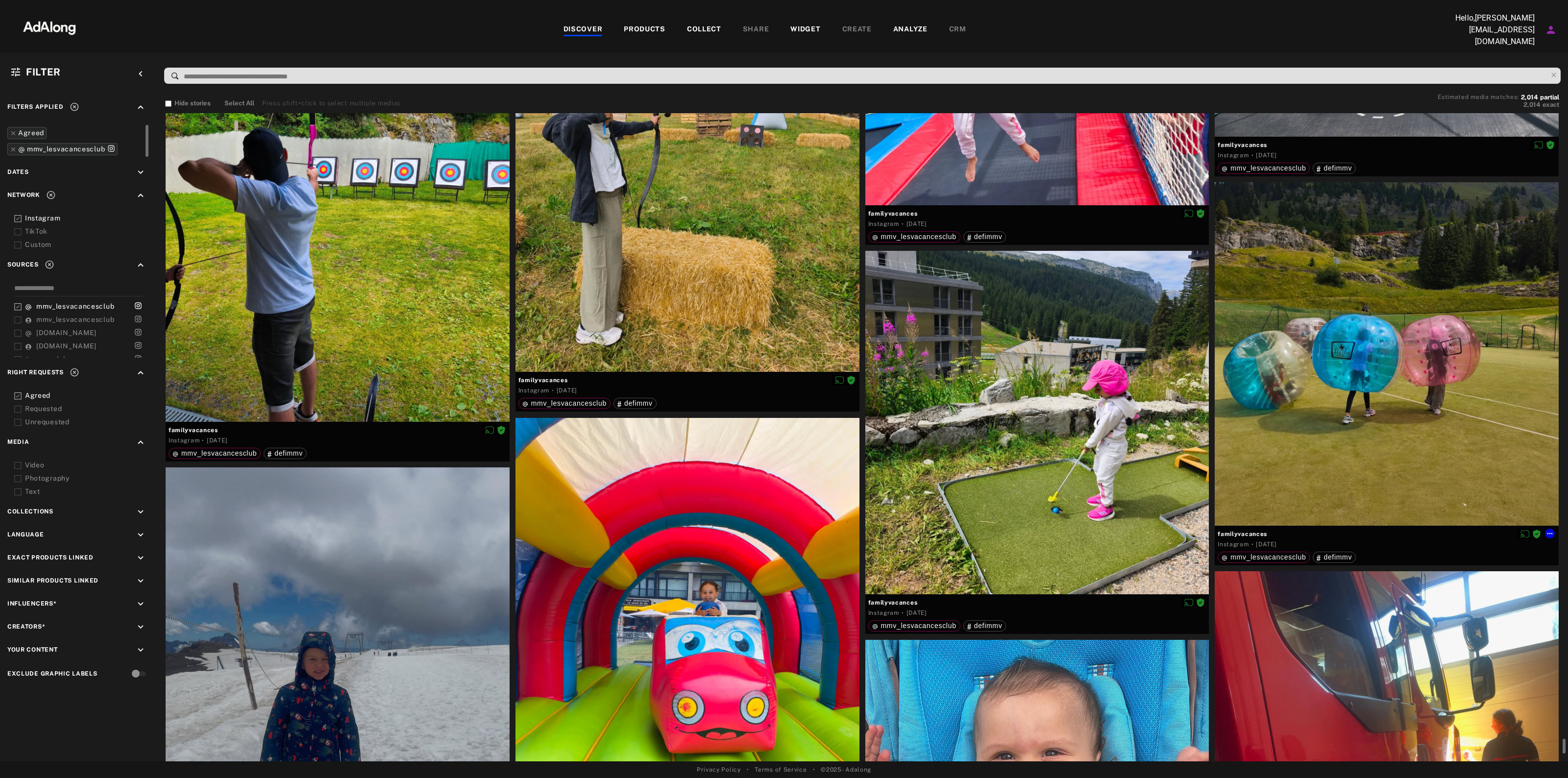
click at [1261, 533] on span "familyvacances" at bounding box center [1386, 534] width 338 height 9
click at [1553, 529] on div at bounding box center [1550, 534] width 10 height 10
click at [1552, 530] on icon at bounding box center [1550, 533] width 8 height 8
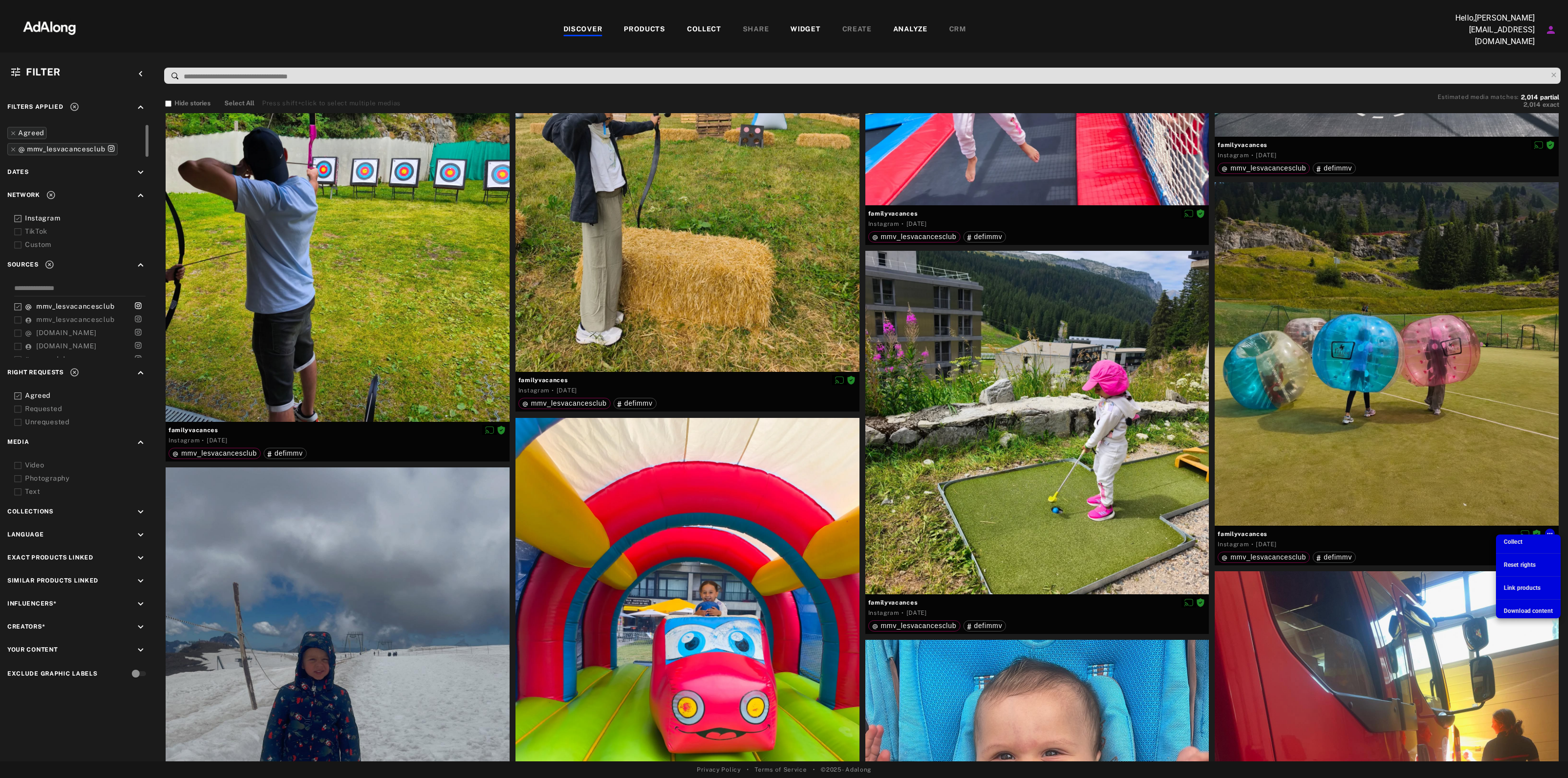
click at [1520, 608] on span "Download content" at bounding box center [1528, 611] width 49 height 7
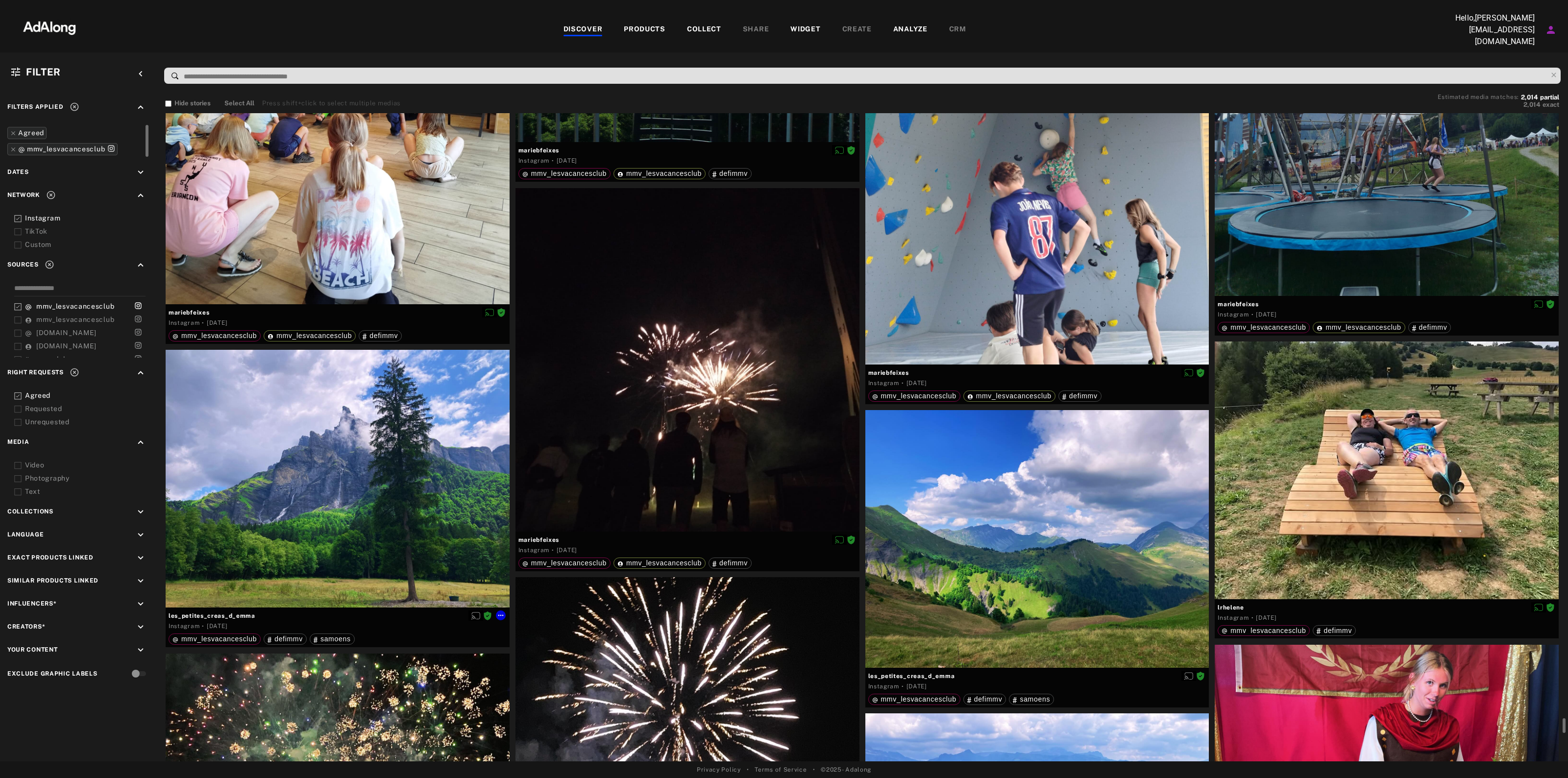
scroll to position [64250, 0]
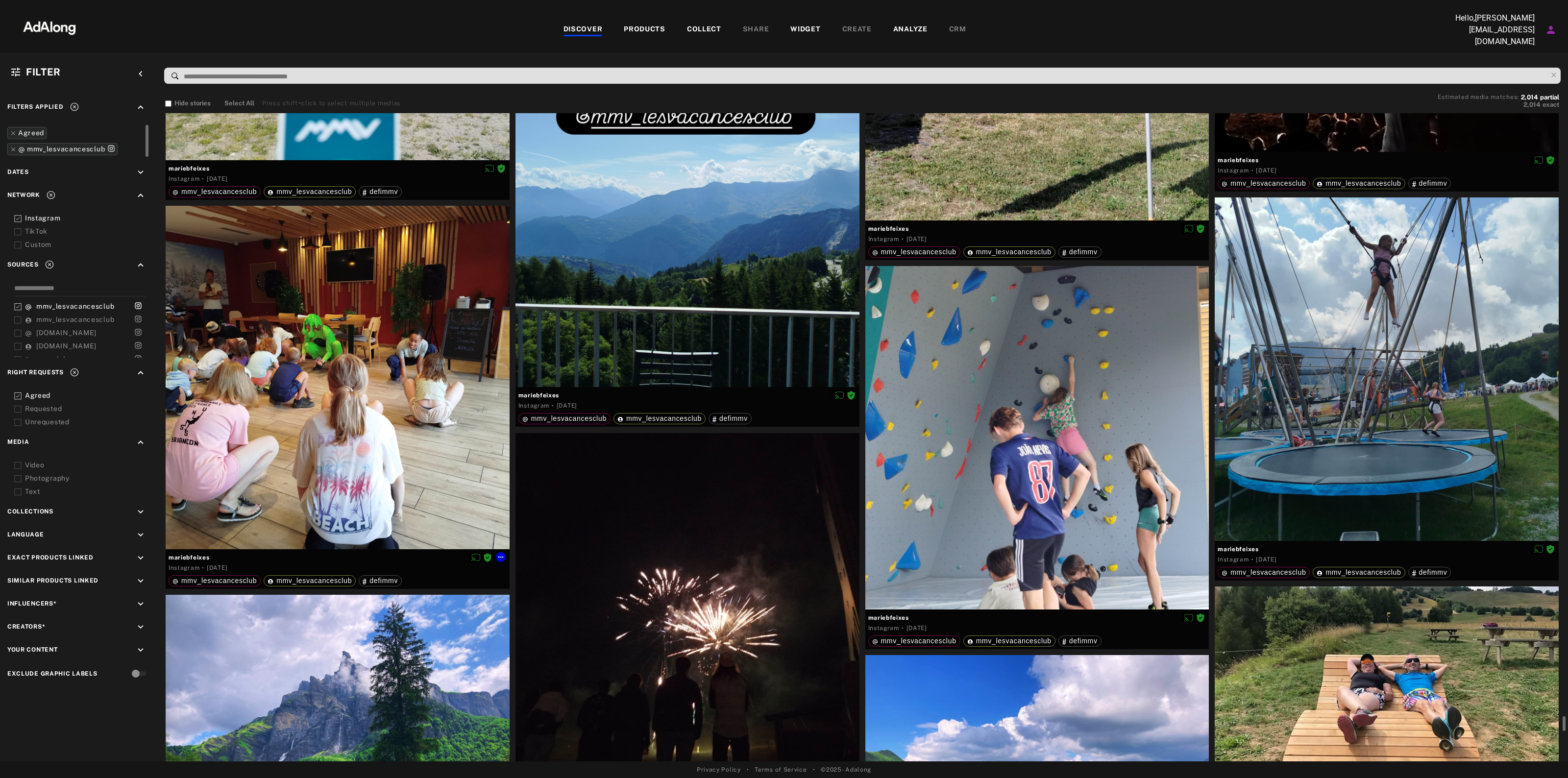
click at [197, 554] on span "mariebfeixes" at bounding box center [337, 558] width 338 height 9
click at [502, 556] on icon at bounding box center [500, 557] width 5 height 1
click at [971, 609] on div at bounding box center [784, 389] width 1568 height 778
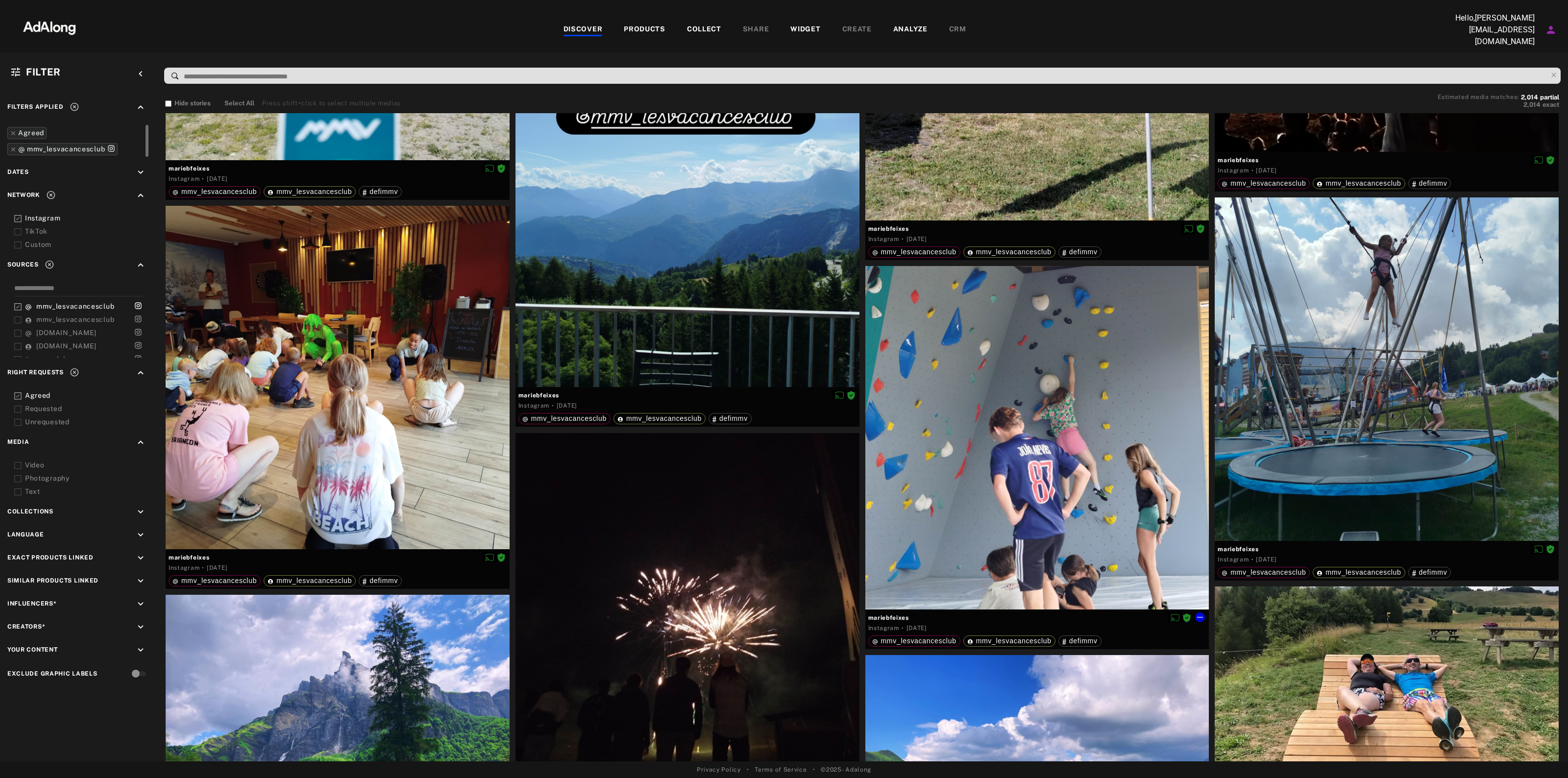
scroll to position [64311, 0]
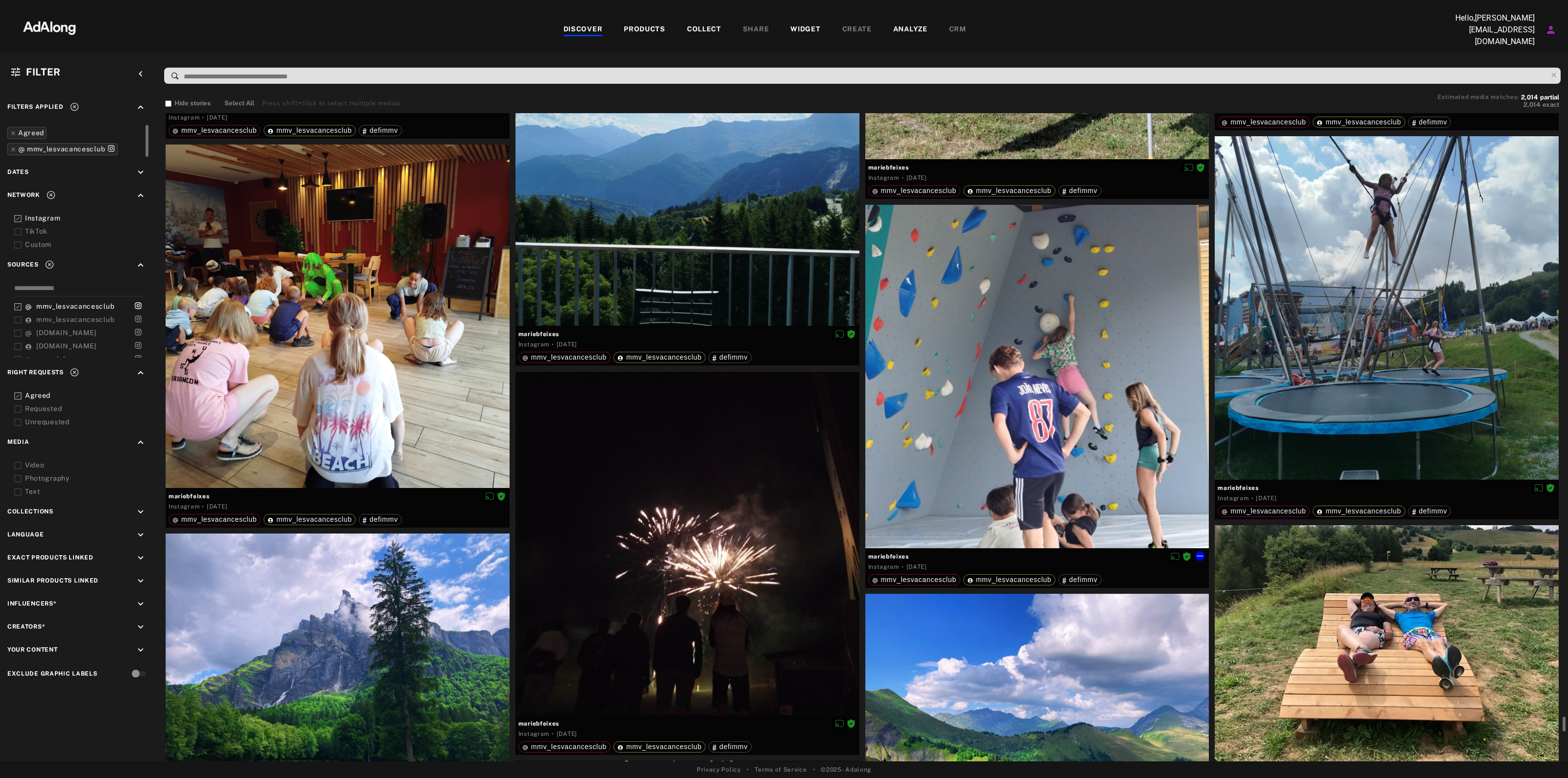
click at [890, 552] on span "mariebfeixes" at bounding box center [1037, 556] width 338 height 9
click at [1201, 556] on icon at bounding box center [1200, 556] width 5 height 1
click at [1217, 631] on span "Download content" at bounding box center [1228, 633] width 49 height 7
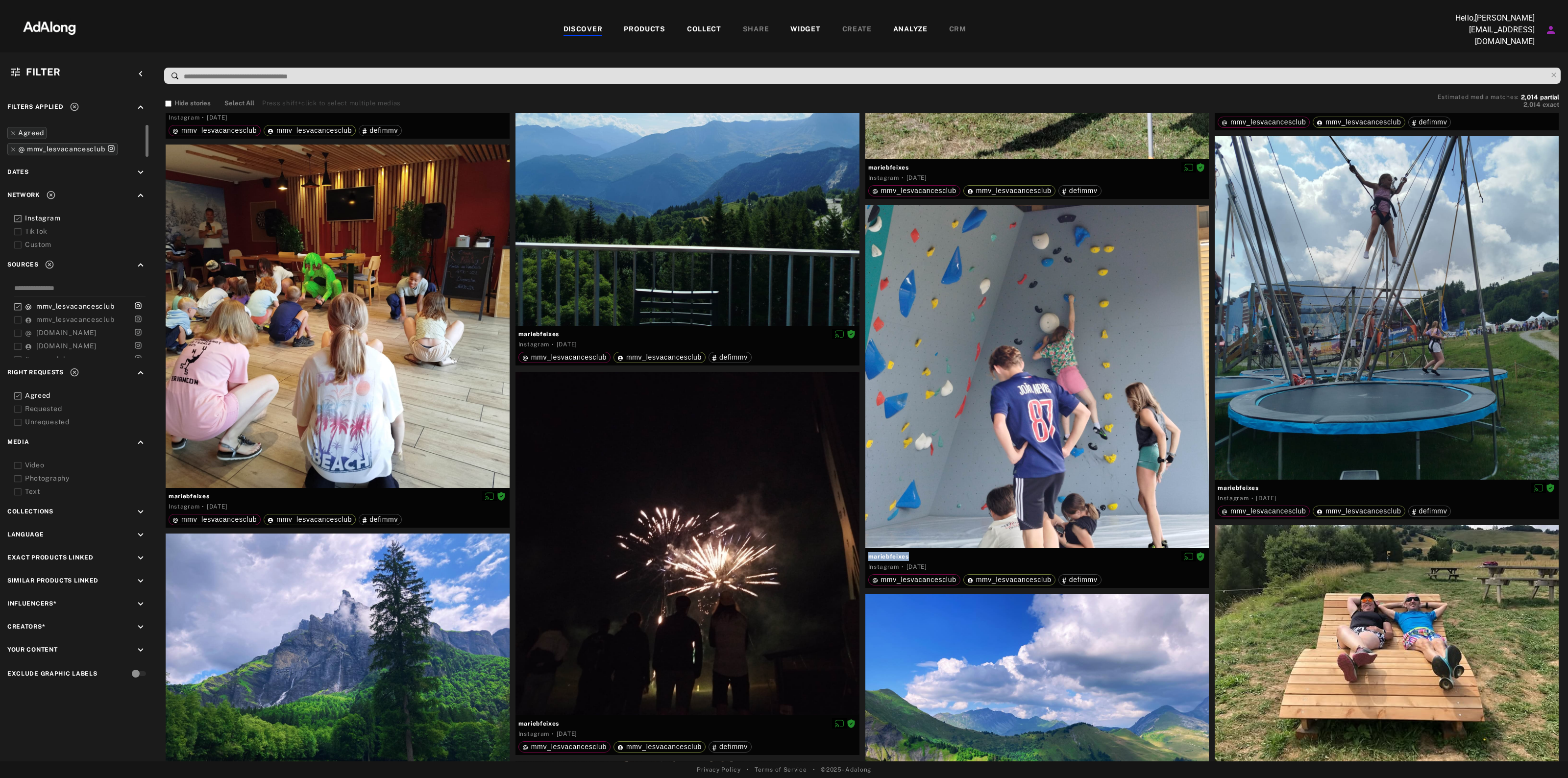
scroll to position [64556, 0]
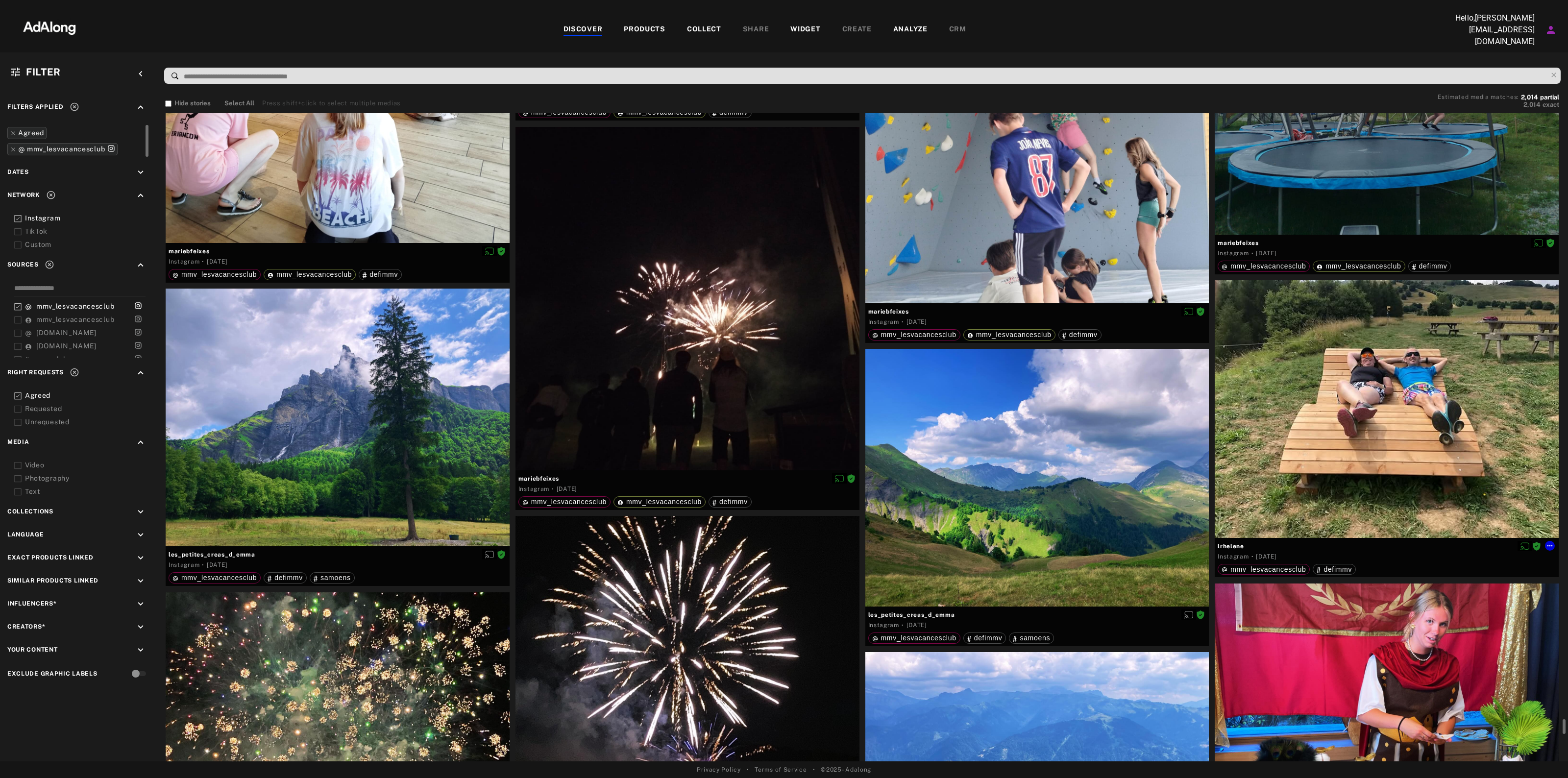
click at [1234, 543] on span "lrhelene" at bounding box center [1386, 546] width 338 height 9
click at [1552, 542] on icon at bounding box center [1550, 545] width 8 height 8
click at [1517, 620] on span "Download content" at bounding box center [1528, 623] width 49 height 7
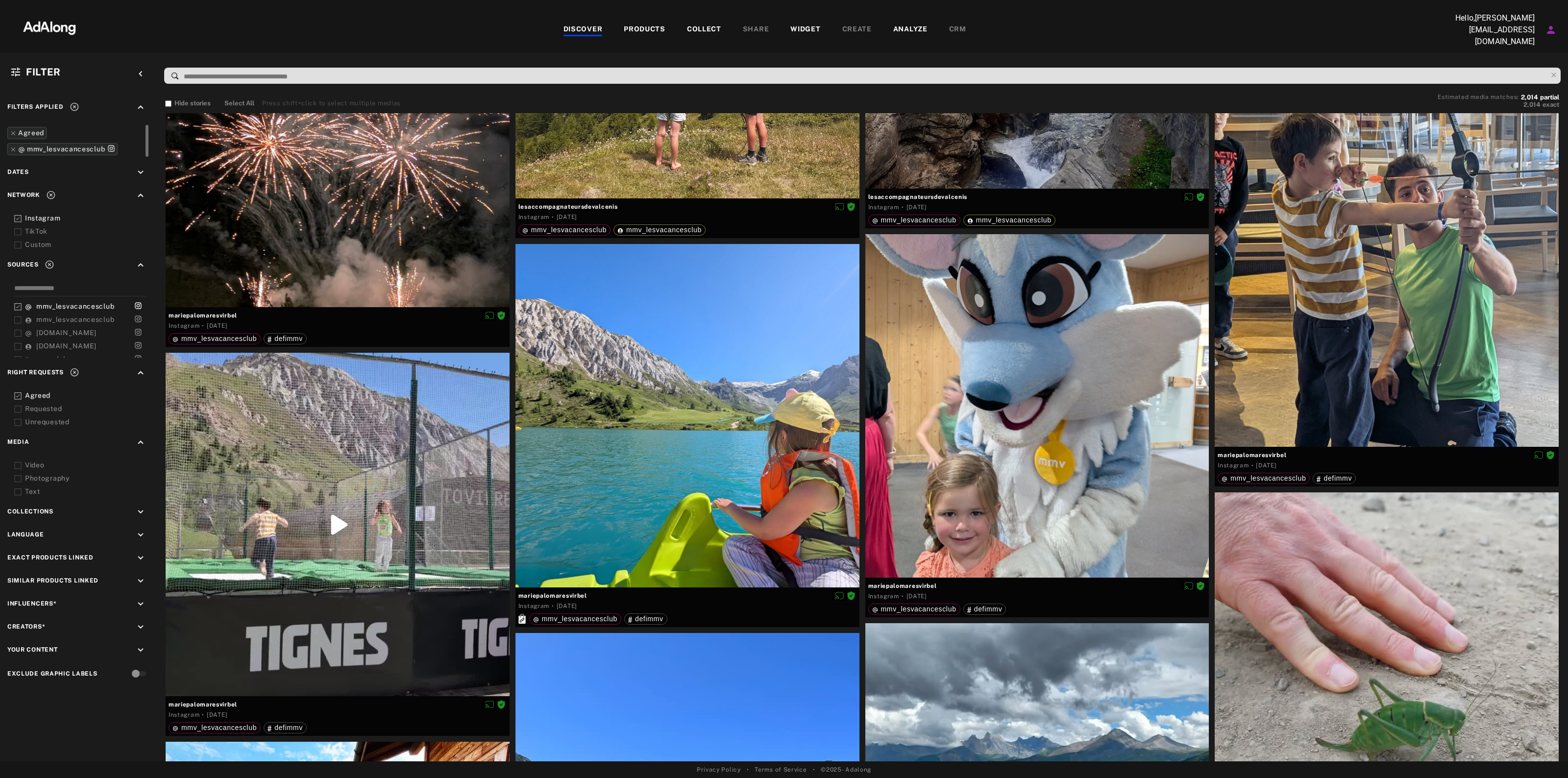
scroll to position [76562, 0]
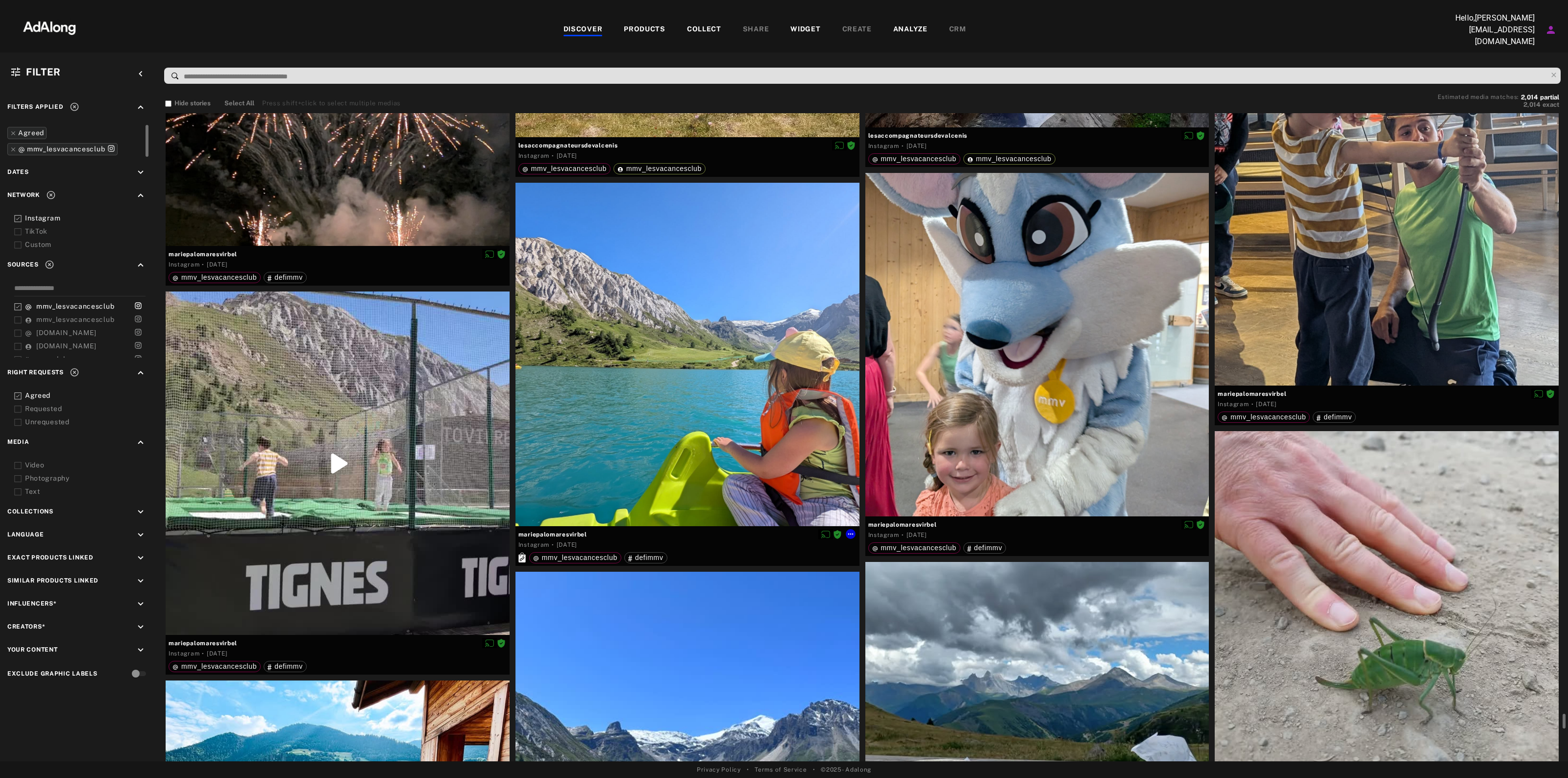
click at [562, 533] on span "mariepalomaresvirbel" at bounding box center [687, 534] width 338 height 9
click at [560, 533] on span "mariepalomaresvirbel" at bounding box center [687, 534] width 338 height 9
click at [853, 530] on icon at bounding box center [850, 534] width 8 height 8
click at [885, 607] on div "Download content" at bounding box center [878, 611] width 49 height 9
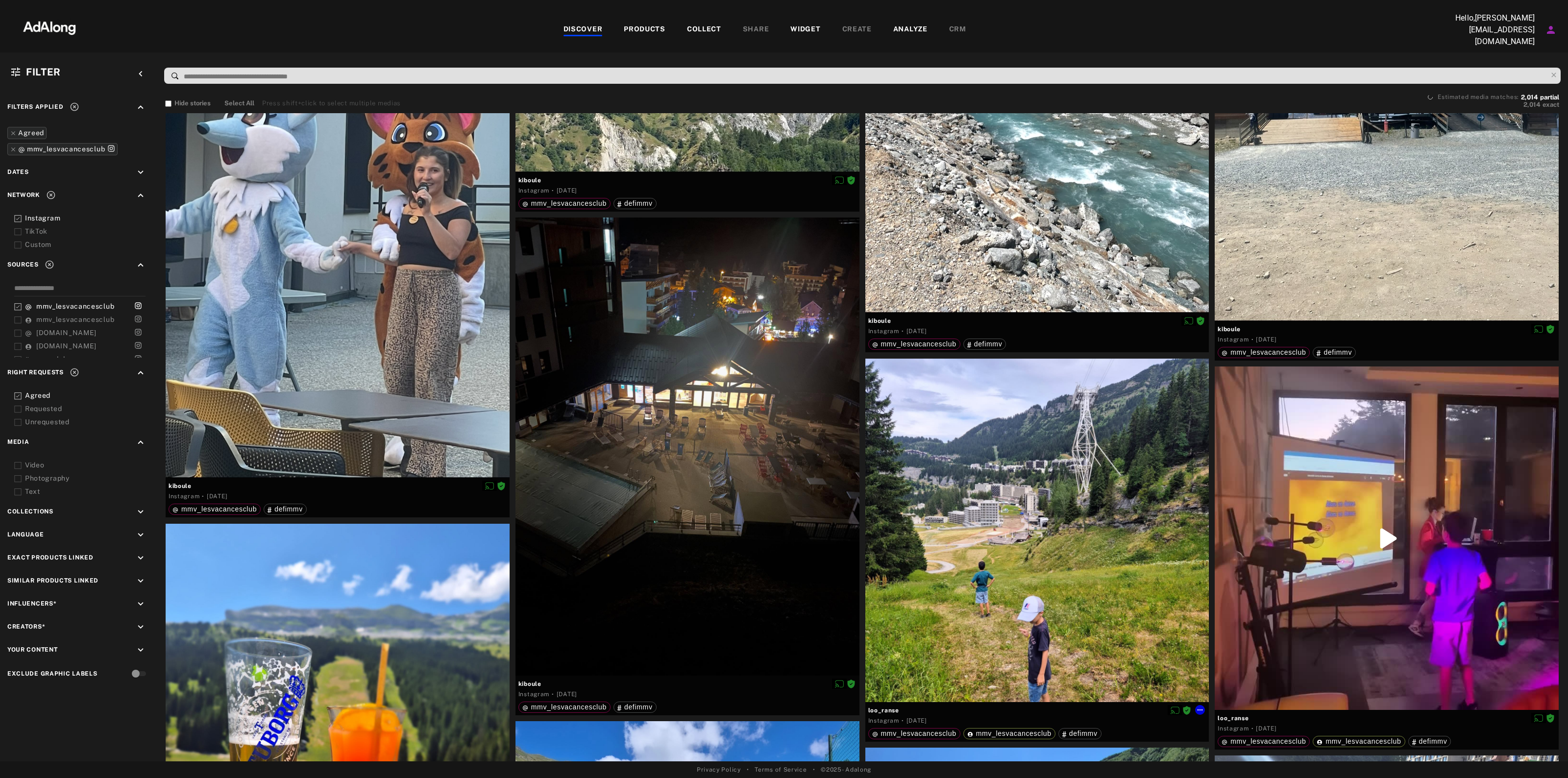
scroll to position [86302, 0]
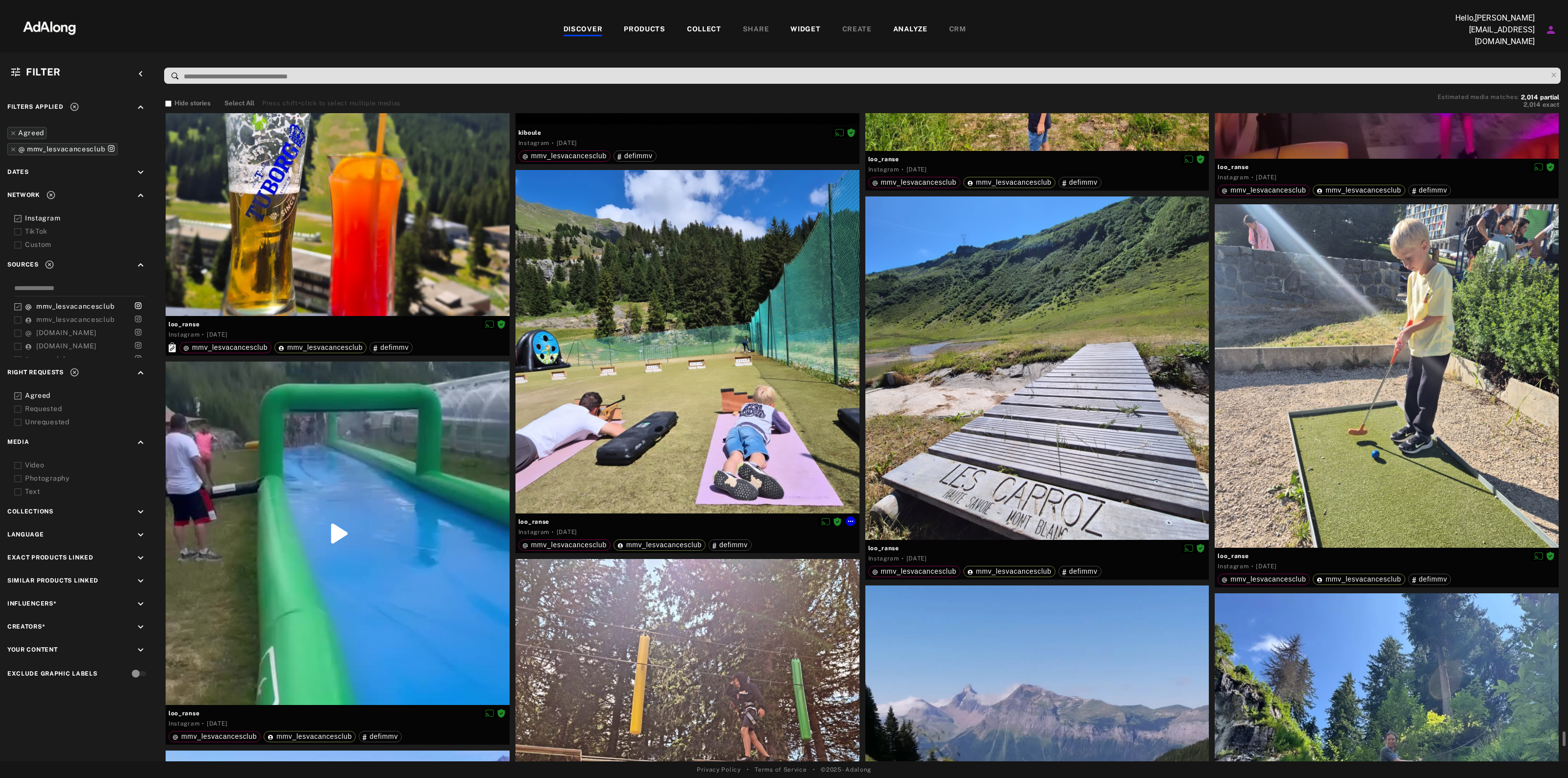
click at [539, 517] on span "loo_ranse" at bounding box center [687, 522] width 338 height 9
click at [538, 517] on span "loo_ranse" at bounding box center [687, 522] width 338 height 9
copy div "loo_ranse"
click at [853, 521] on icon at bounding box center [850, 522] width 5 height 1
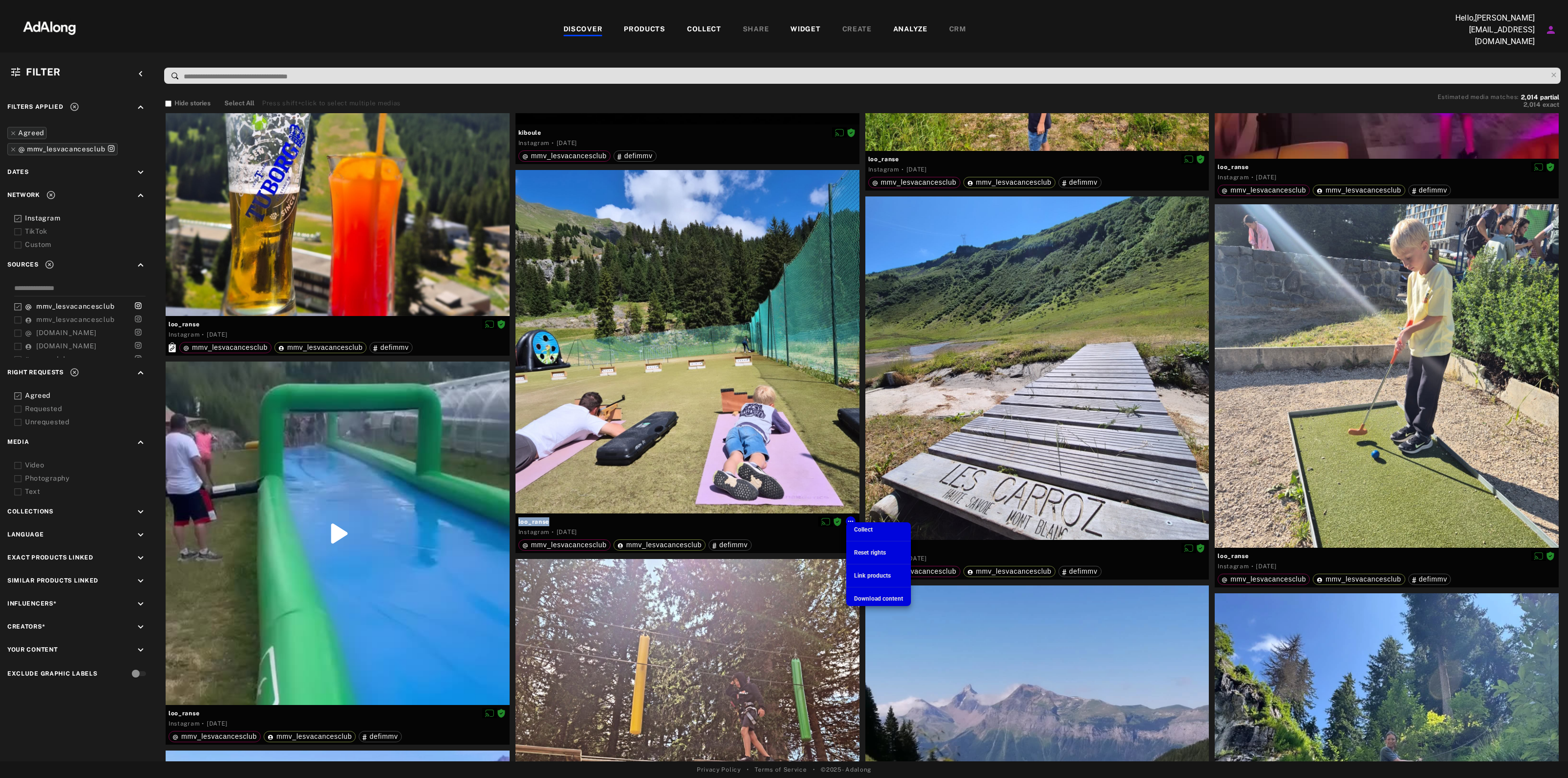
click at [891, 594] on div "Download content" at bounding box center [878, 598] width 49 height 9
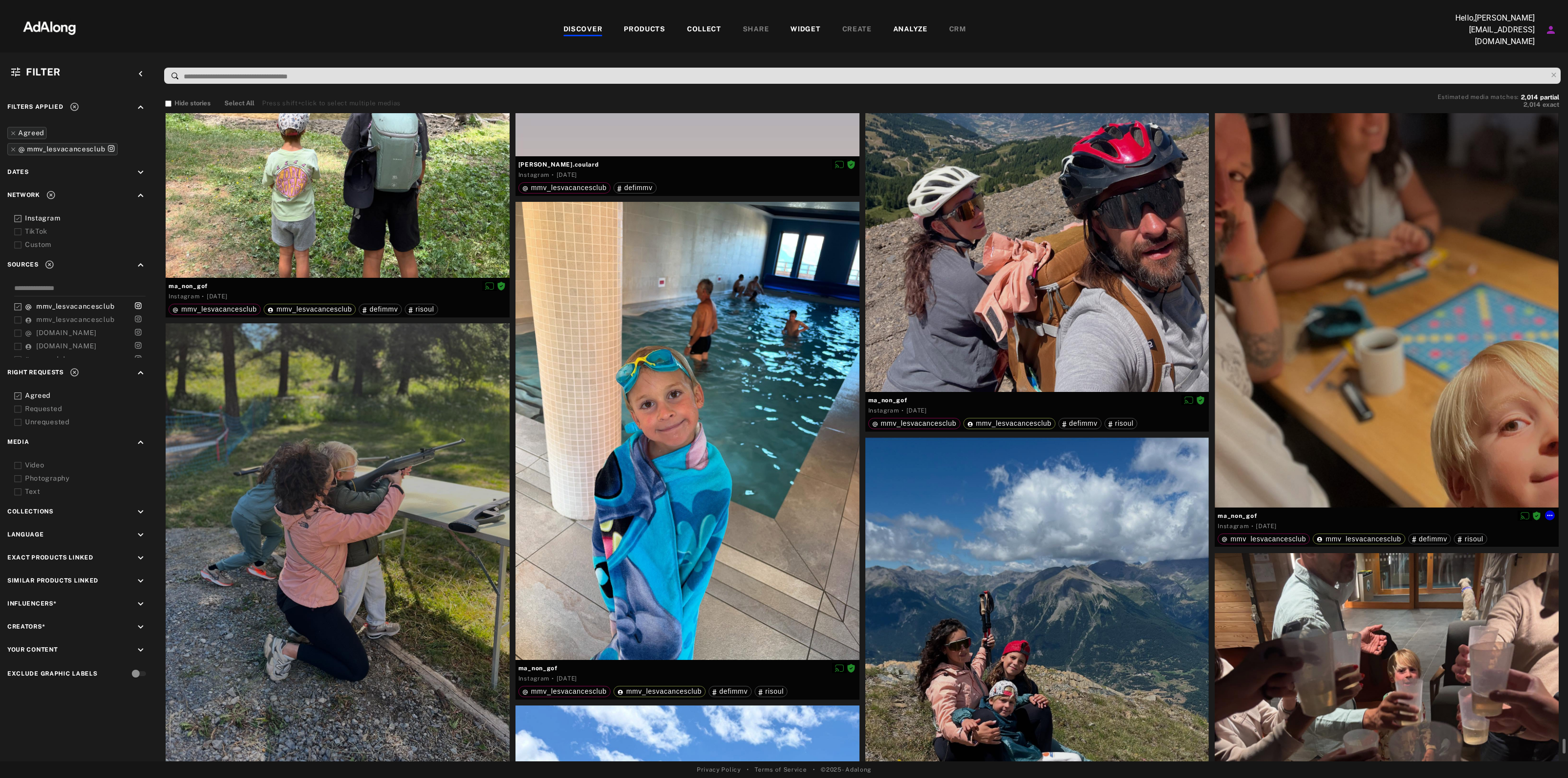
scroll to position [90222, 0]
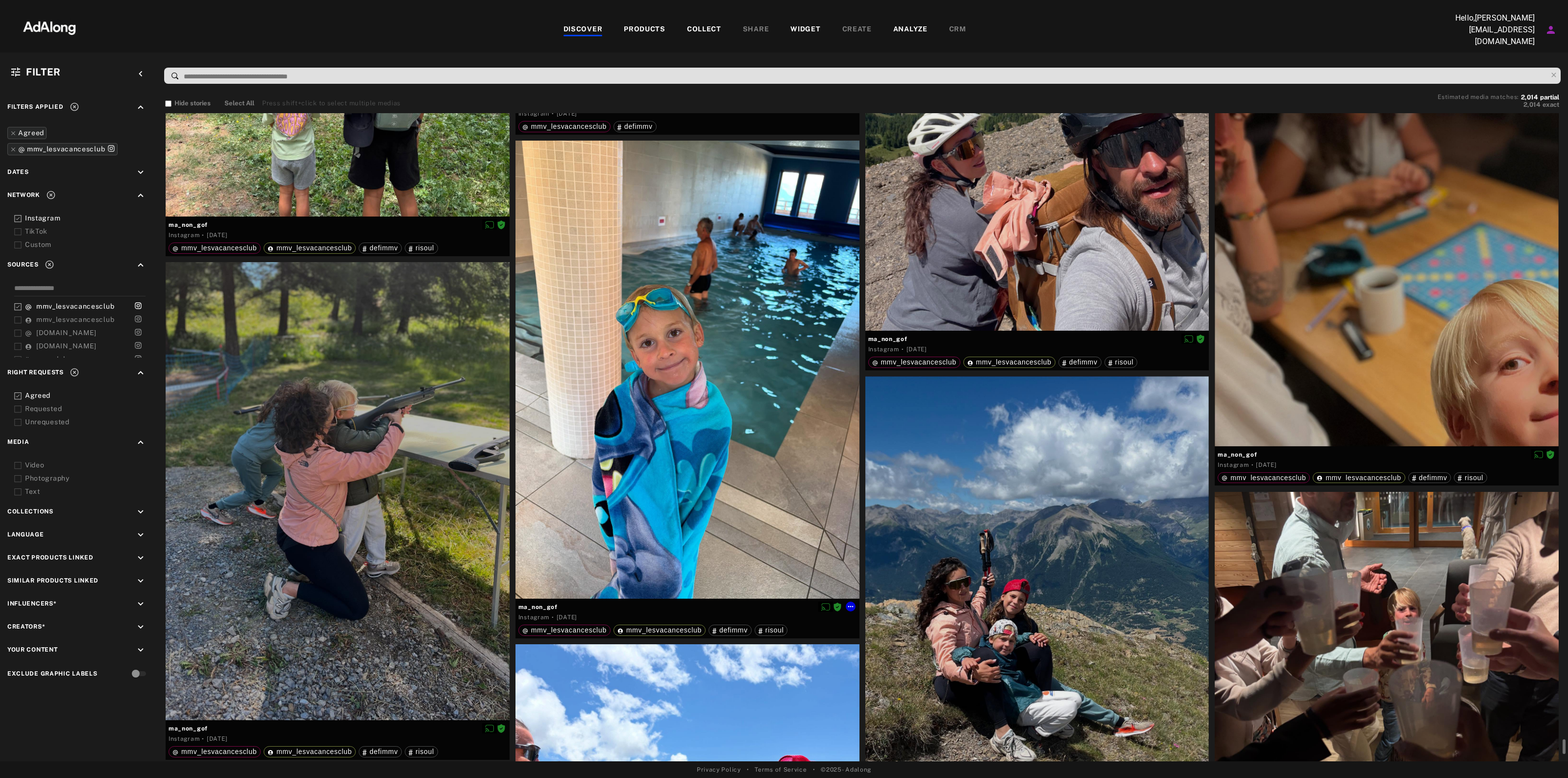
click at [549, 604] on span "ma_non_gof" at bounding box center [687, 607] width 338 height 9
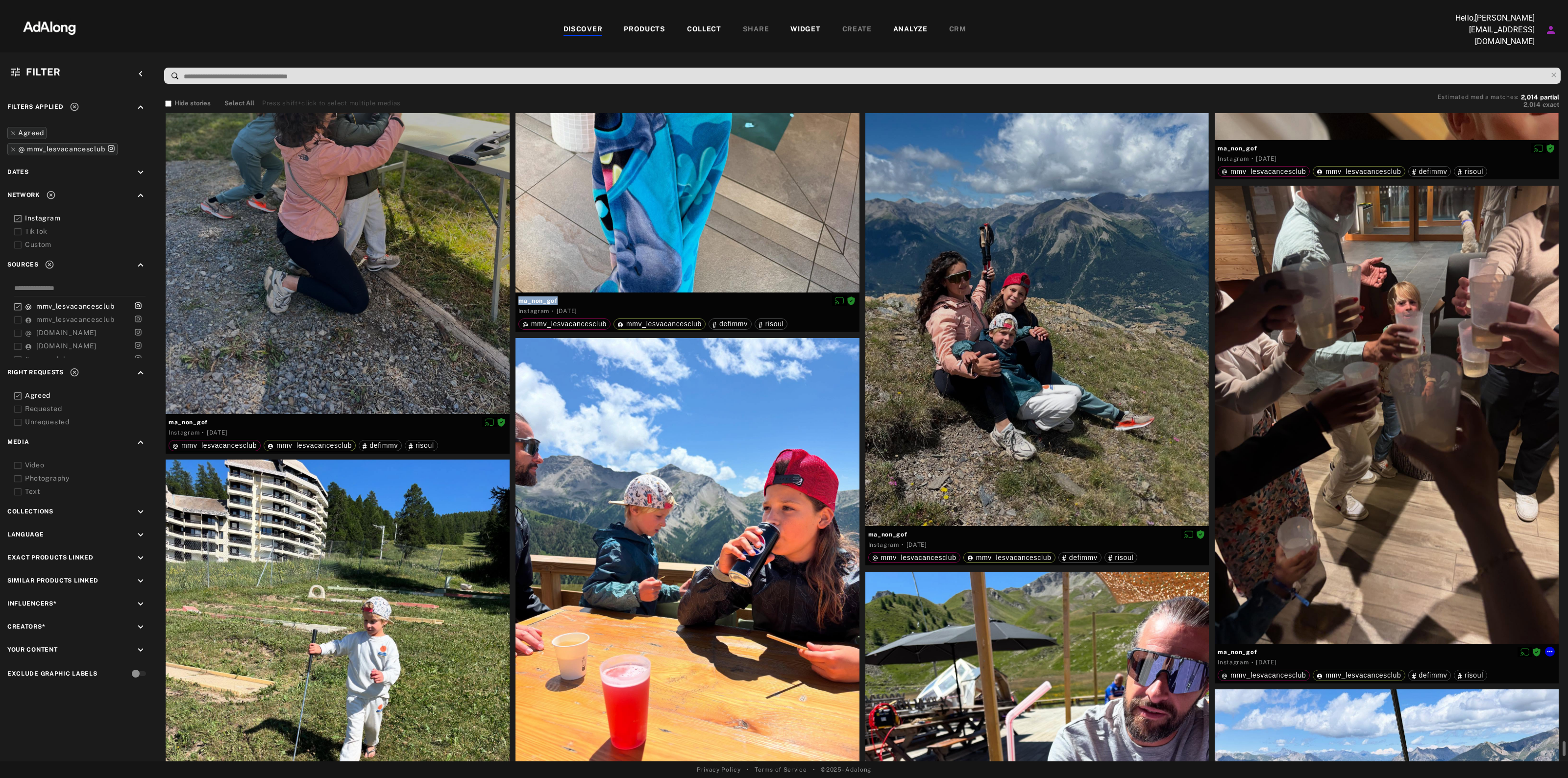
click at [1228, 650] on span "ma_non_gof" at bounding box center [1386, 652] width 338 height 9
copy div "ma_non_gof"
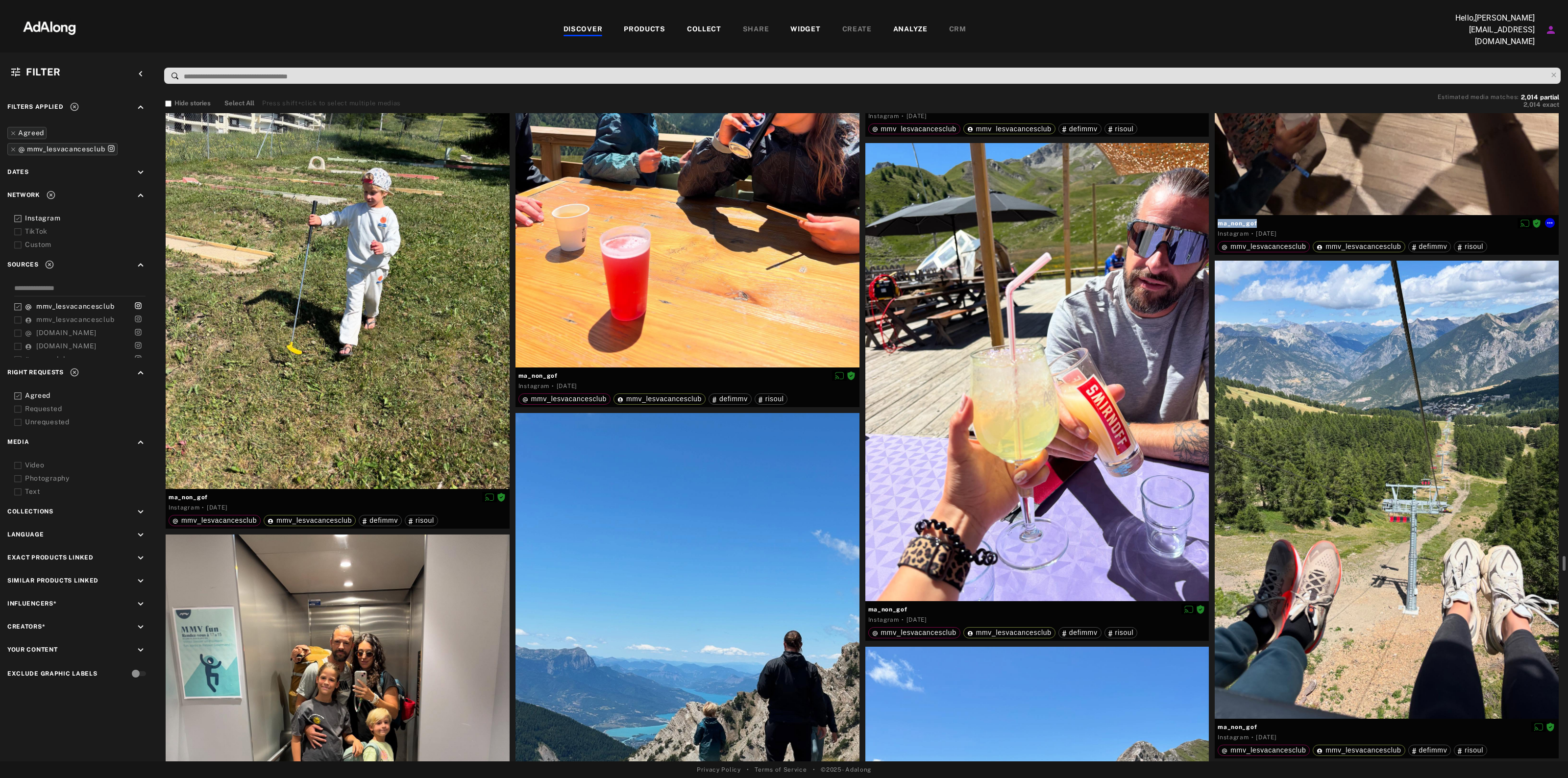
scroll to position [90774, 0]
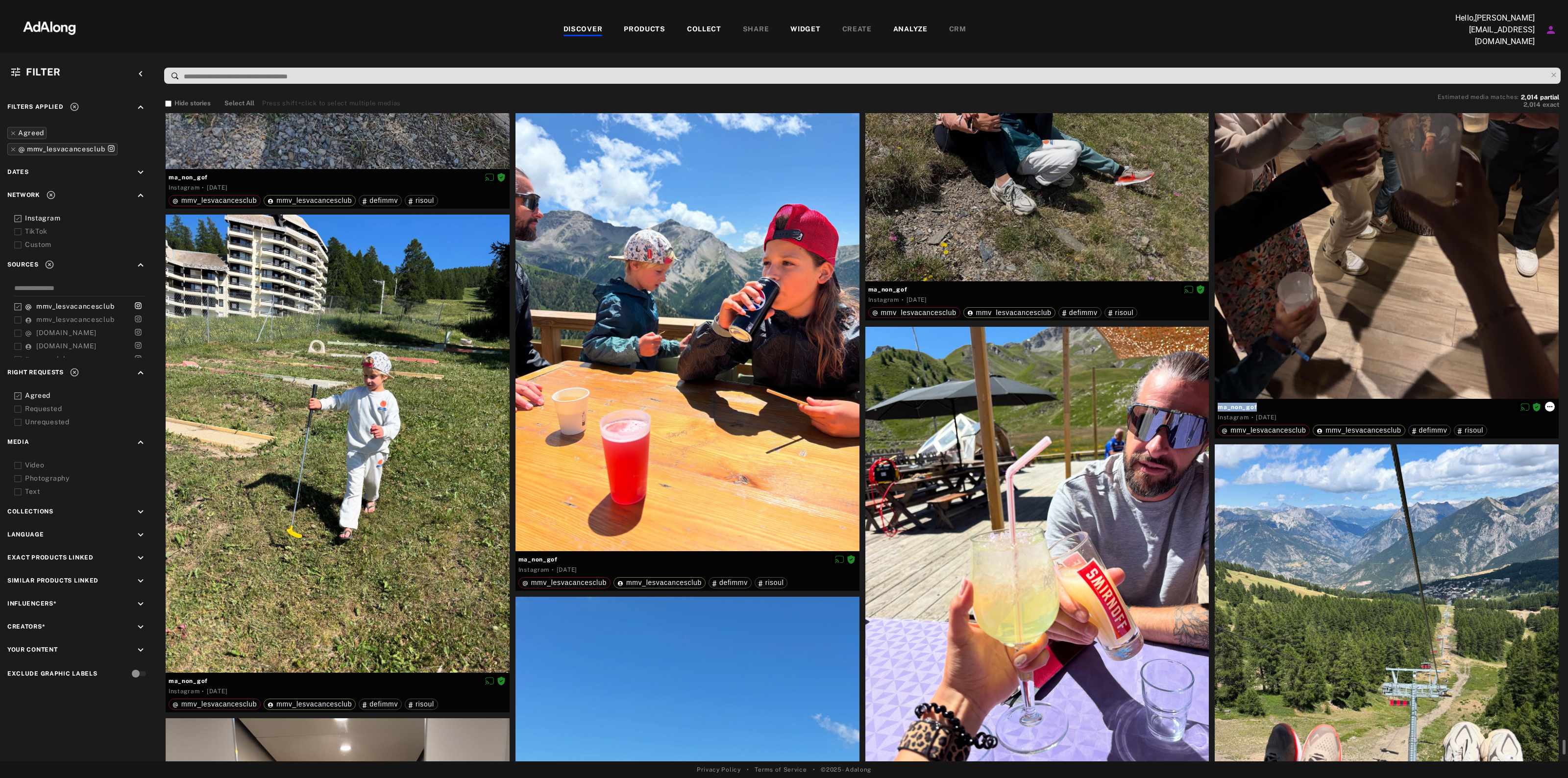
click at [1550, 404] on icon at bounding box center [1550, 407] width 8 height 8
click at [1517, 482] on span "Download content" at bounding box center [1528, 483] width 49 height 7
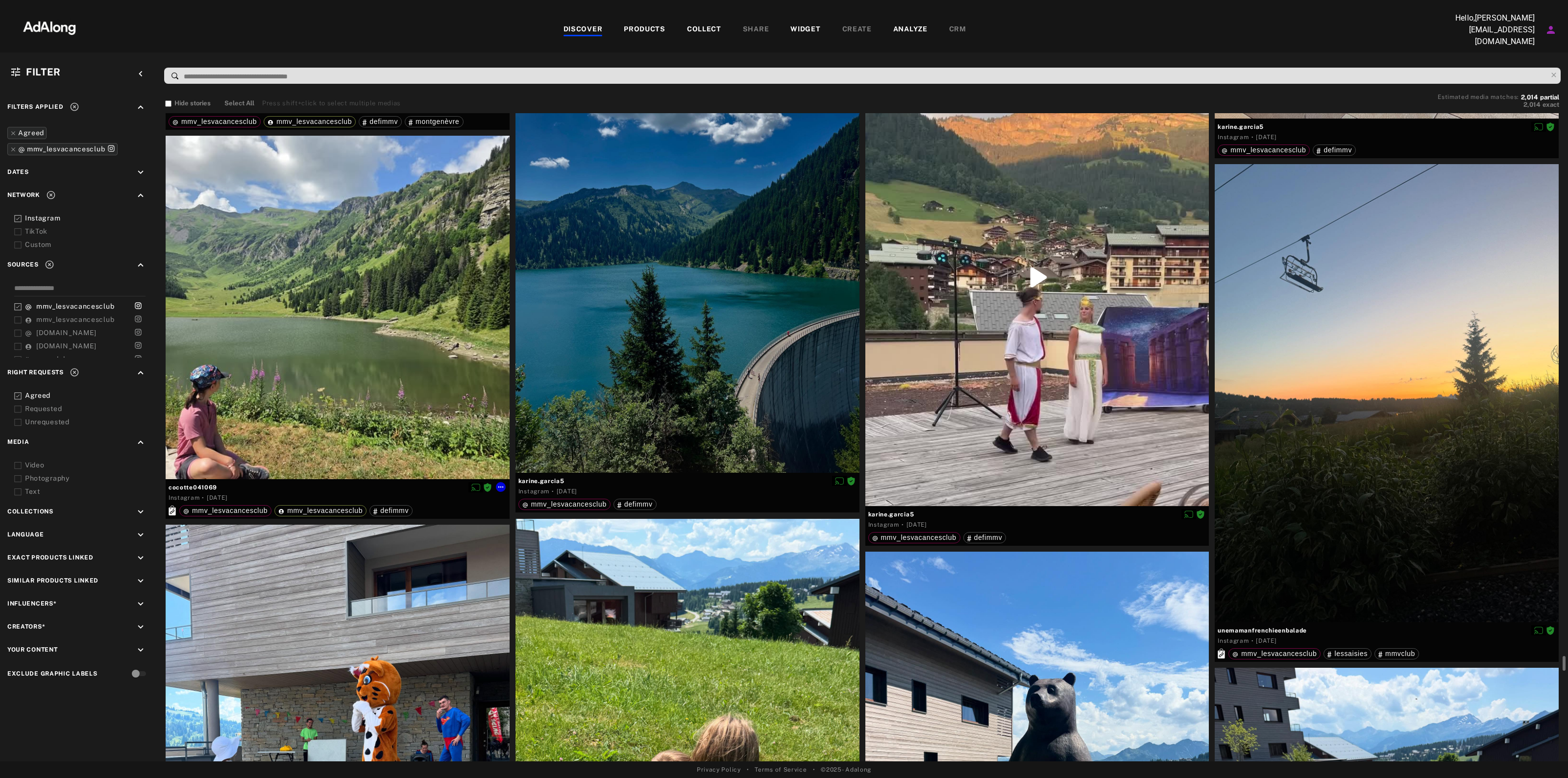
scroll to position [94817, 0]
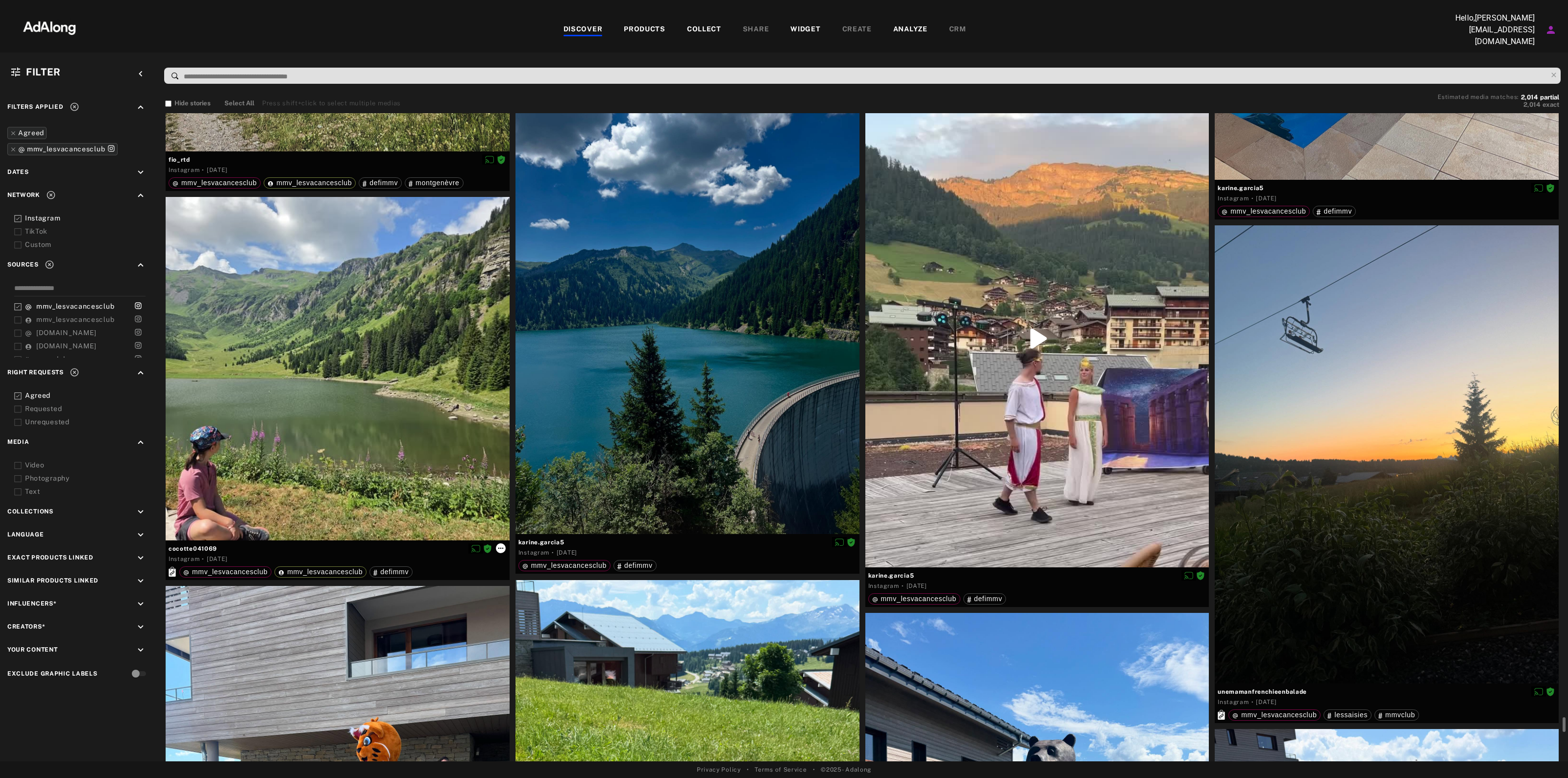
click at [502, 544] on icon at bounding box center [500, 548] width 8 height 8
click at [513, 625] on span "Download content" at bounding box center [528, 625] width 49 height 7
drag, startPoint x: 220, startPoint y: 542, endPoint x: 165, endPoint y: 547, distance: 55.2
click at [166, 547] on div "cocotte041069 Instagram · [DATE] mmv_lesvacancesclub mmv_lesvacancesclub defimmv" at bounding box center [337, 560] width 344 height 39
copy div "cocotte041069"
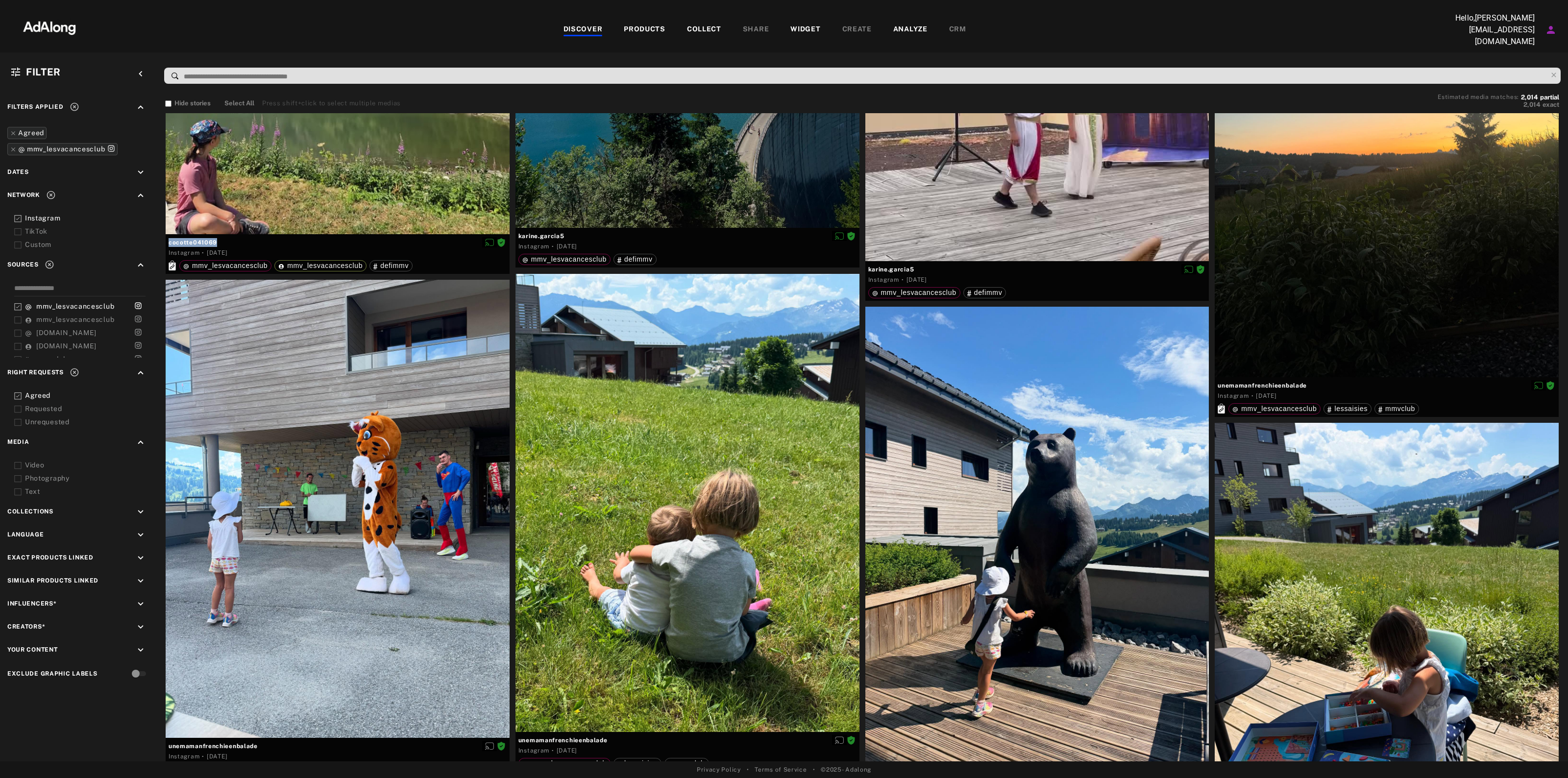
scroll to position [95368, 0]
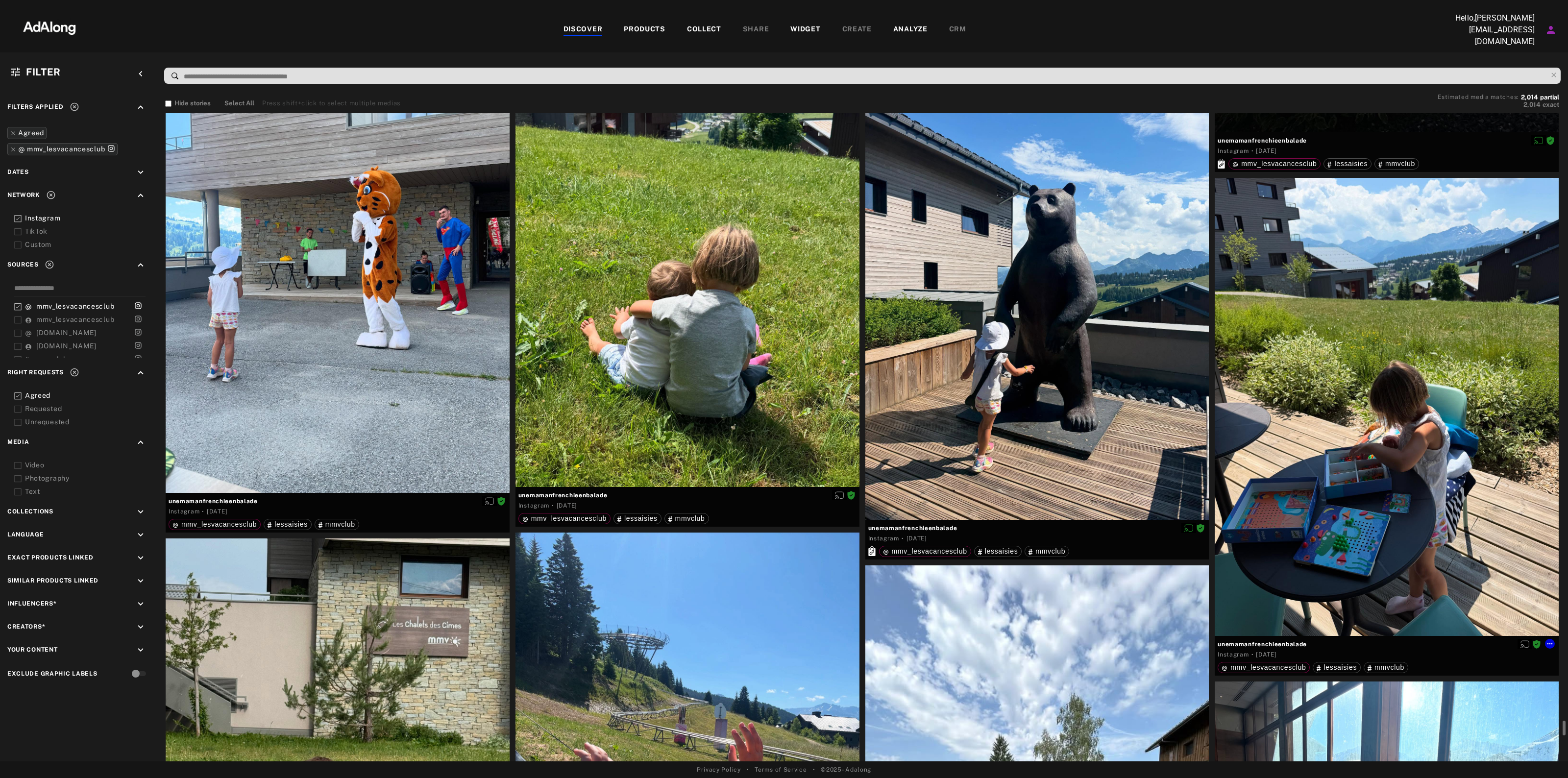
click at [1273, 643] on span "unemamanfrenchieenbalade" at bounding box center [1386, 644] width 338 height 9
copy div "unemamanfrenchieenbalade"
click at [1547, 640] on icon at bounding box center [1550, 643] width 8 height 8
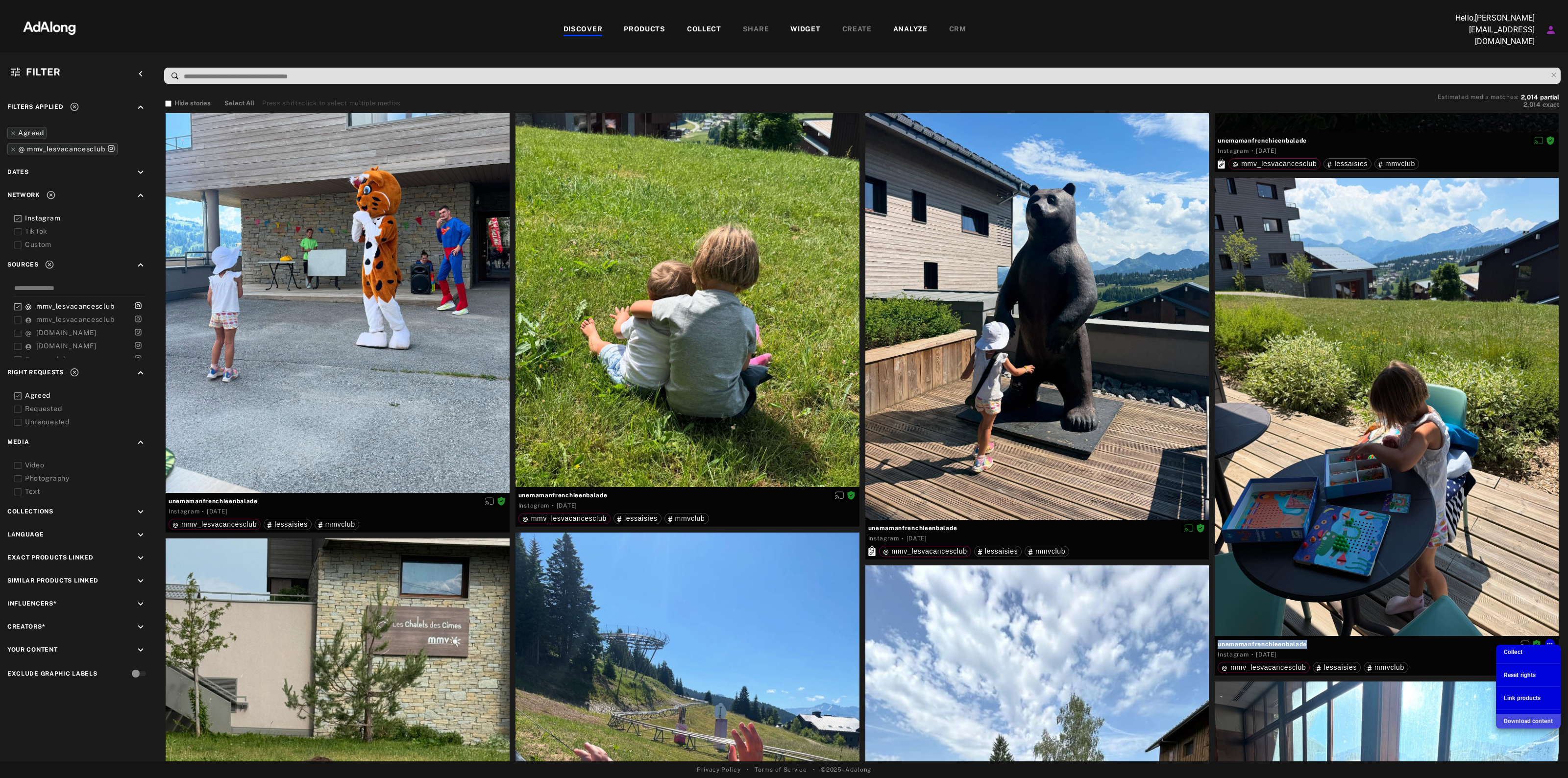
click at [1542, 723] on span "Download content" at bounding box center [1528, 721] width 49 height 7
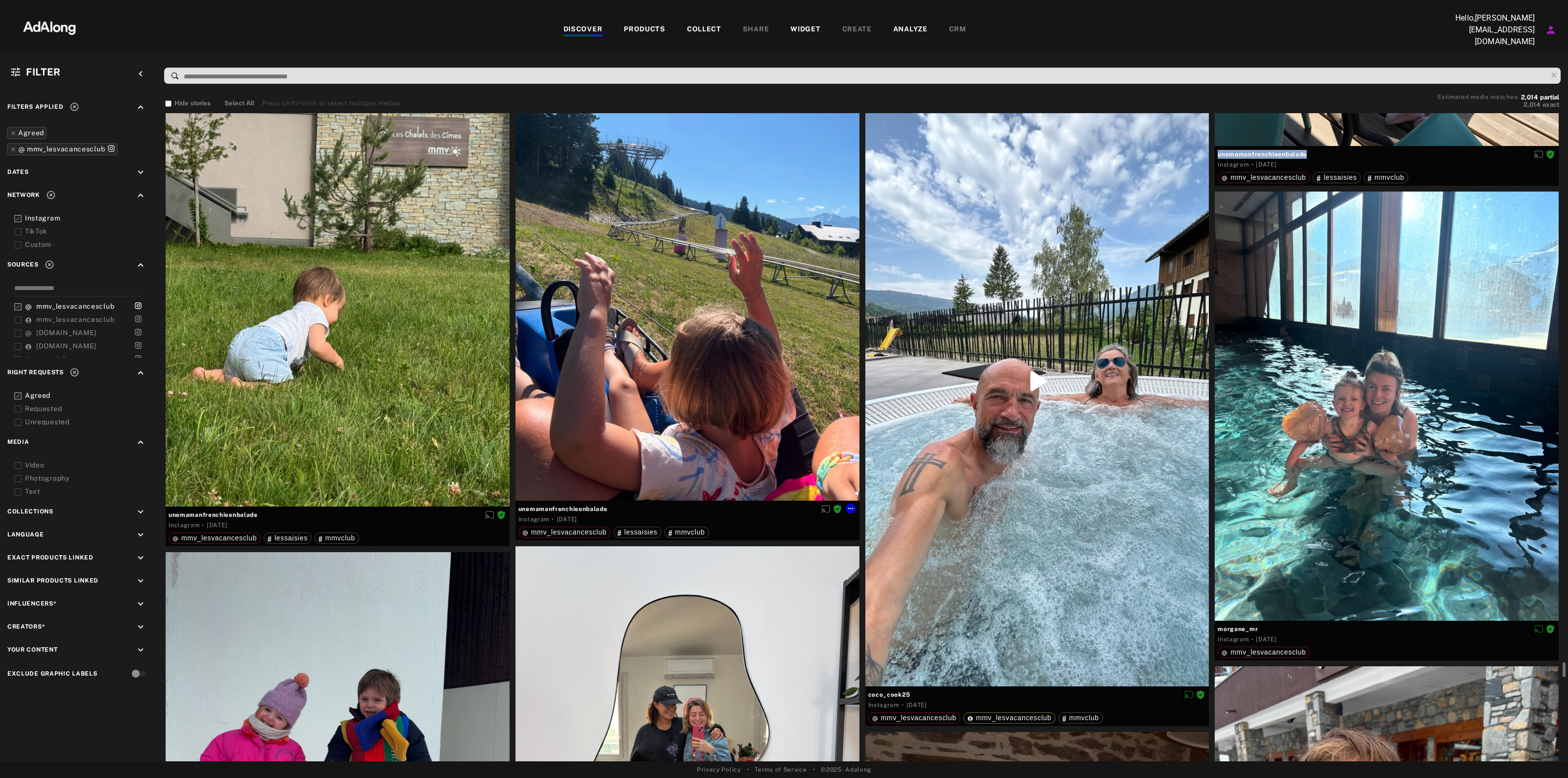
scroll to position [95797, 0]
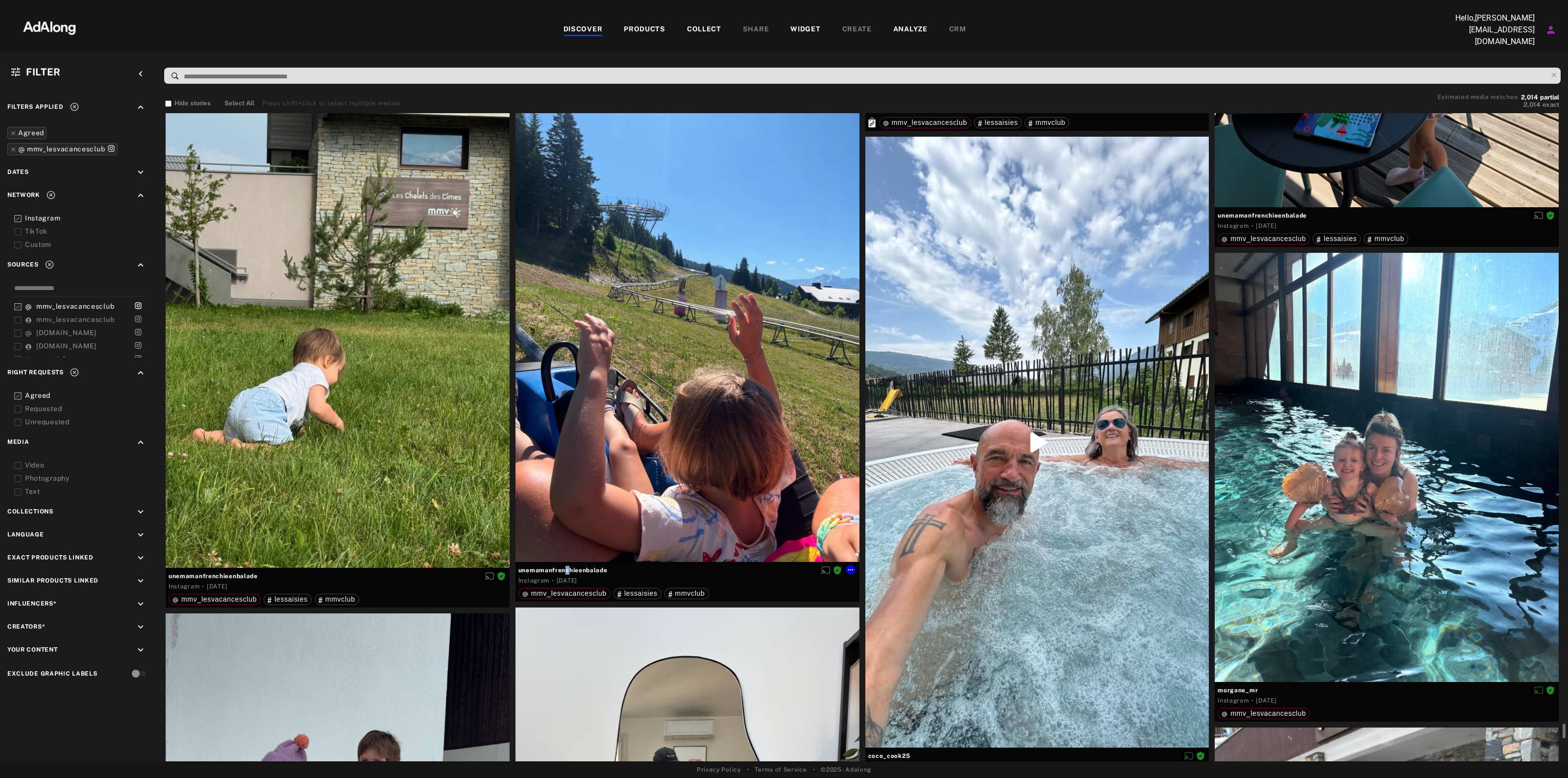
click at [567, 566] on span "unemamanfrenchieenbalade" at bounding box center [687, 570] width 338 height 9
copy div "unemamanfrenchieenbalade"
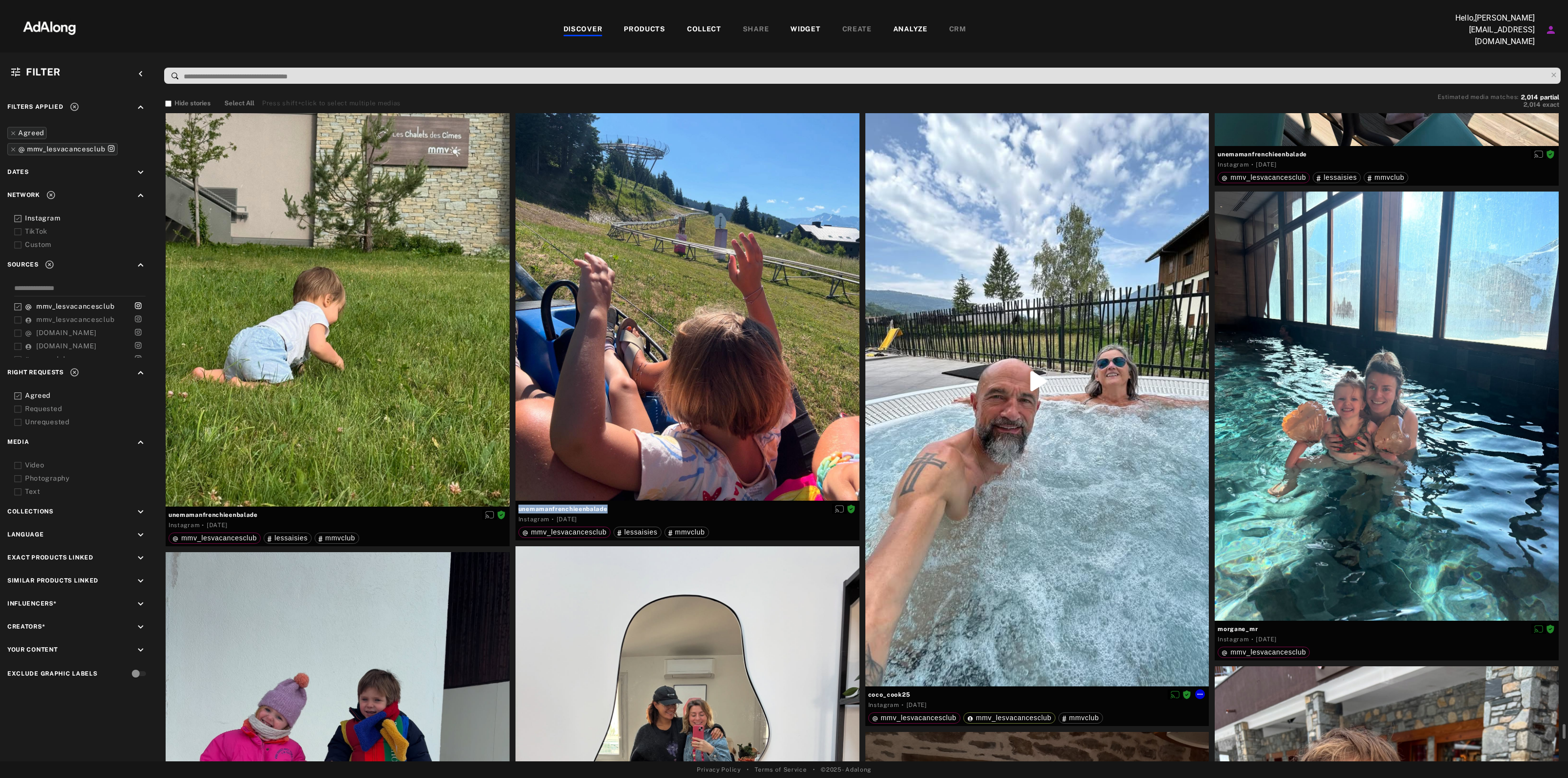
scroll to position [95919, 0]
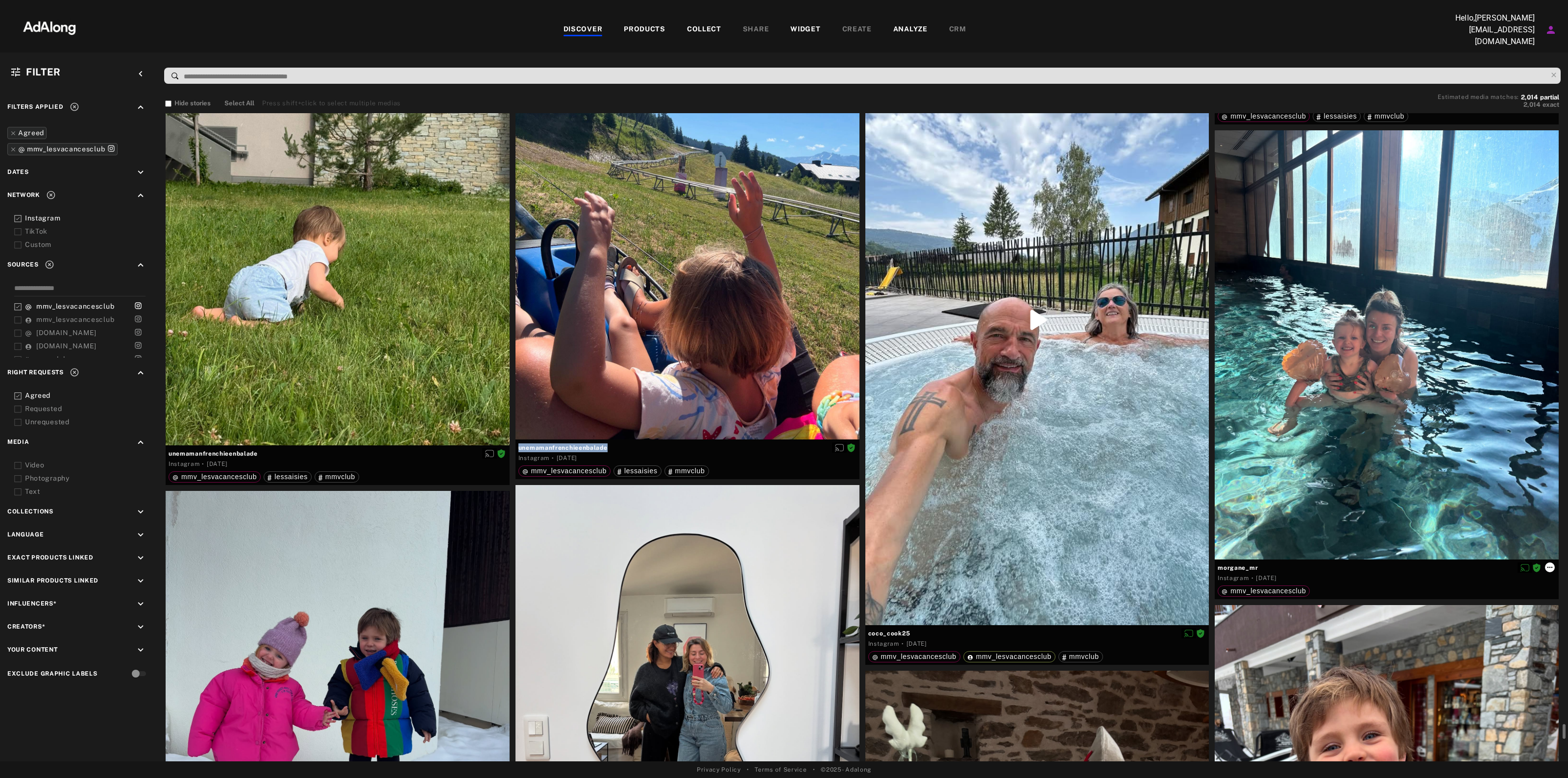
click at [1553, 564] on icon at bounding box center [1550, 567] width 8 height 8
click at [1253, 565] on div at bounding box center [784, 389] width 1568 height 778
click at [1253, 565] on div "Collect Reset rights Link products Download content" at bounding box center [784, 389] width 1568 height 778
click at [1253, 565] on span "morgane_mr" at bounding box center [1386, 568] width 338 height 9
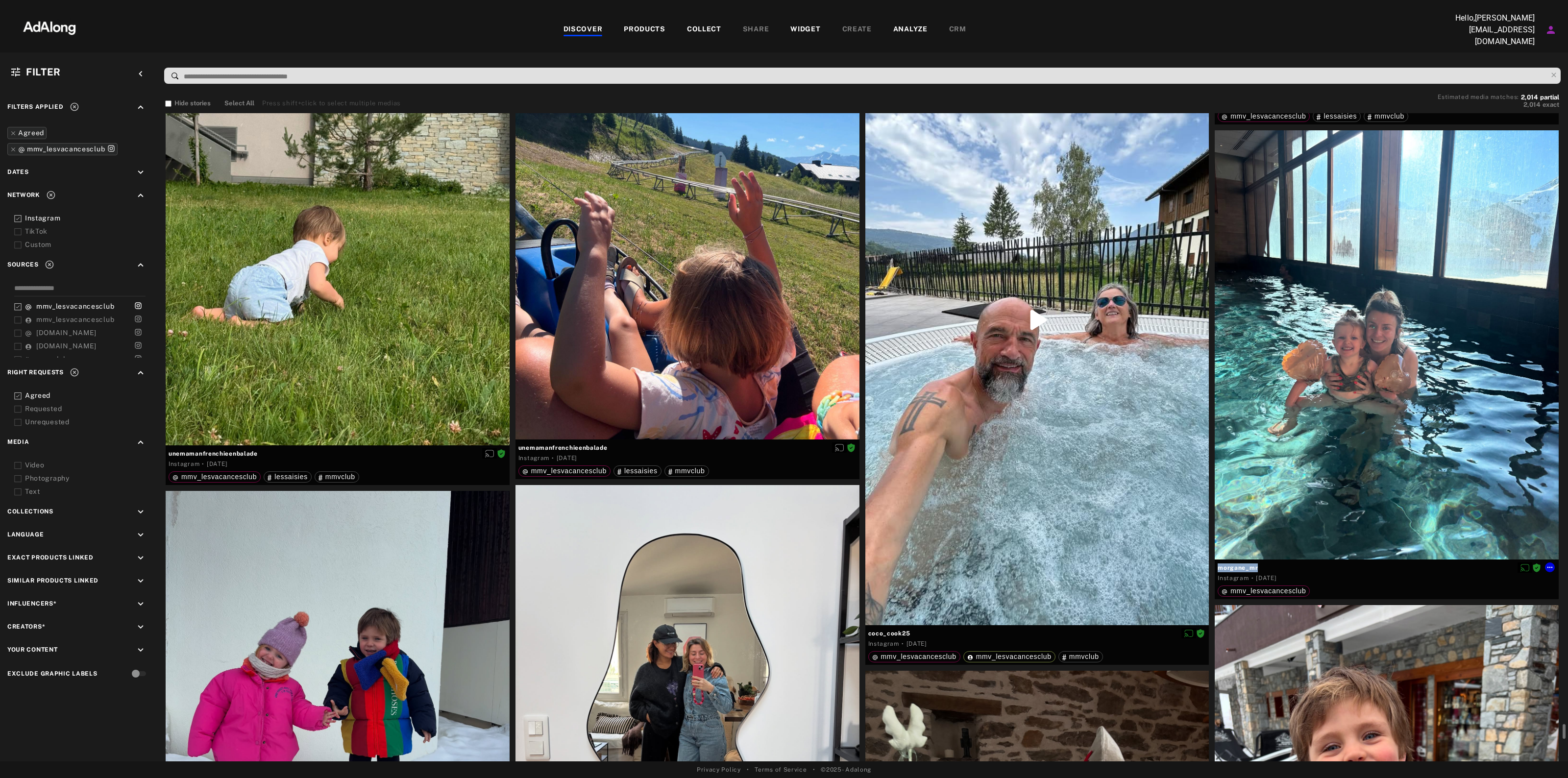
click at [1253, 565] on span "morgane_mr" at bounding box center [1386, 568] width 338 height 9
copy div "morgane_mr"
click at [1552, 566] on icon at bounding box center [1550, 567] width 8 height 8
click at [1538, 645] on span "Download content" at bounding box center [1528, 645] width 49 height 7
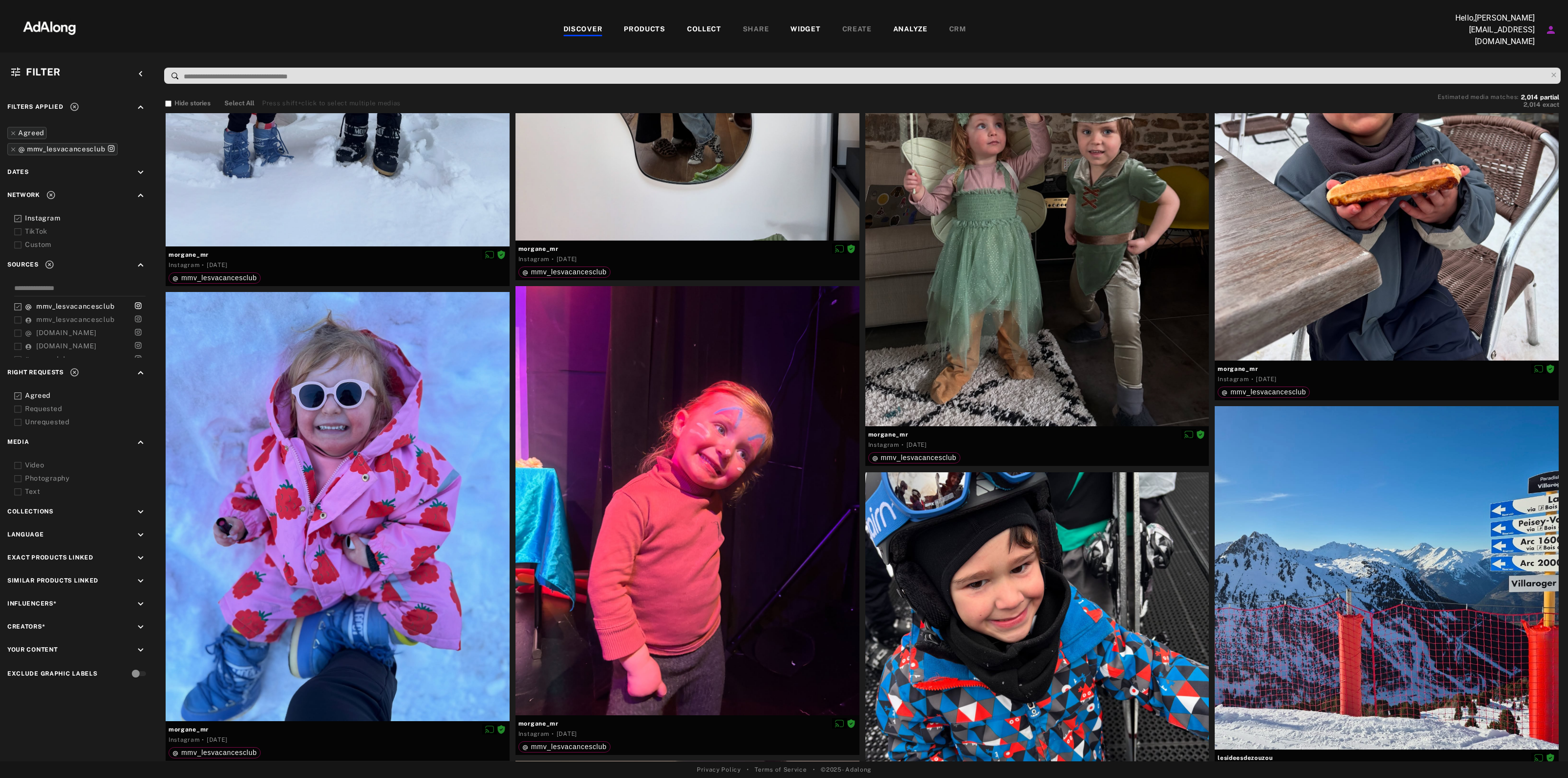
scroll to position [96838, 0]
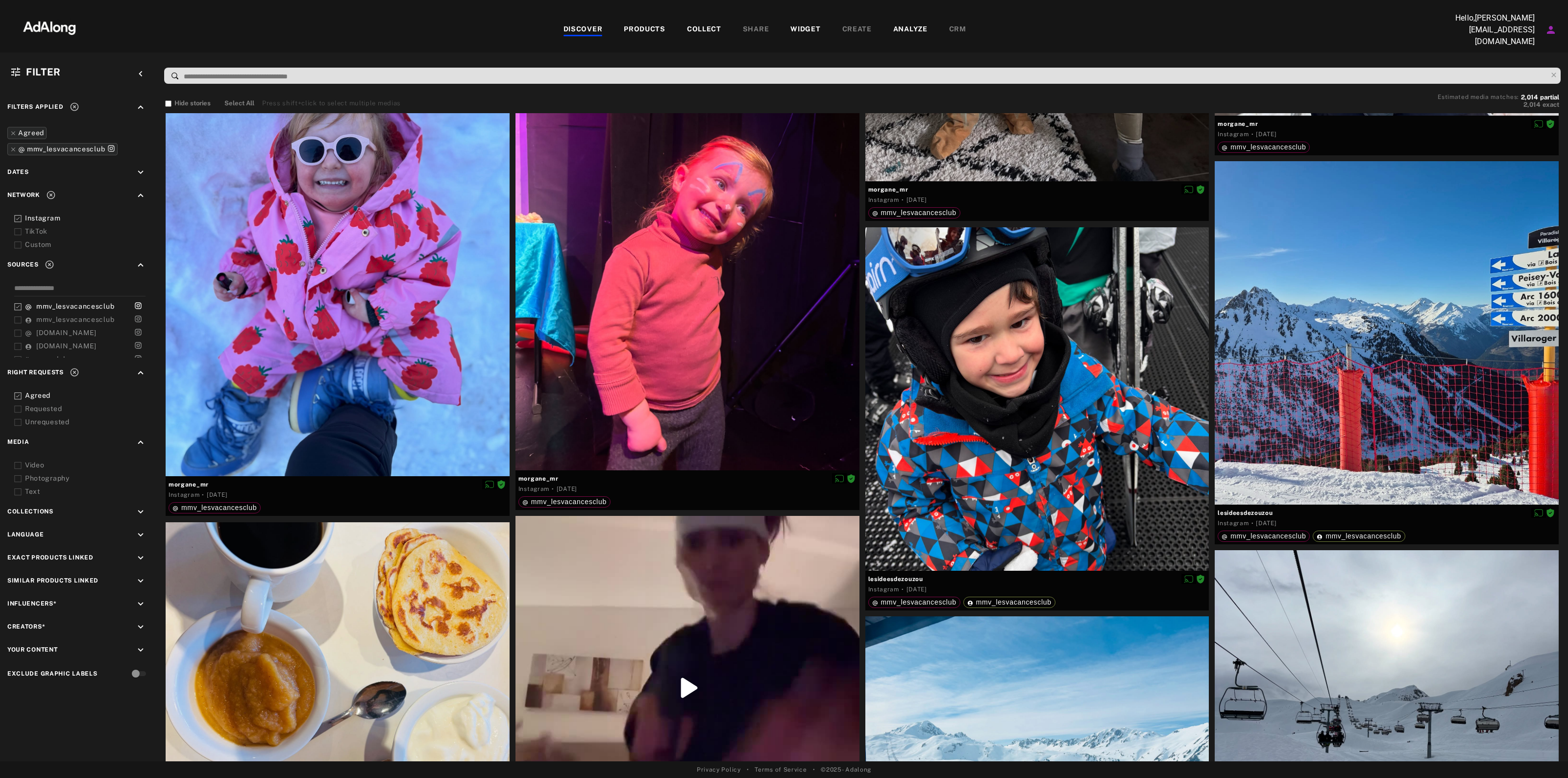
click at [30, 391] on div "Agreed" at bounding box center [87, 396] width 124 height 10
click at [39, 315] on div "mmv_lesvacancesclub" at bounding box center [71, 320] width 92 height 10
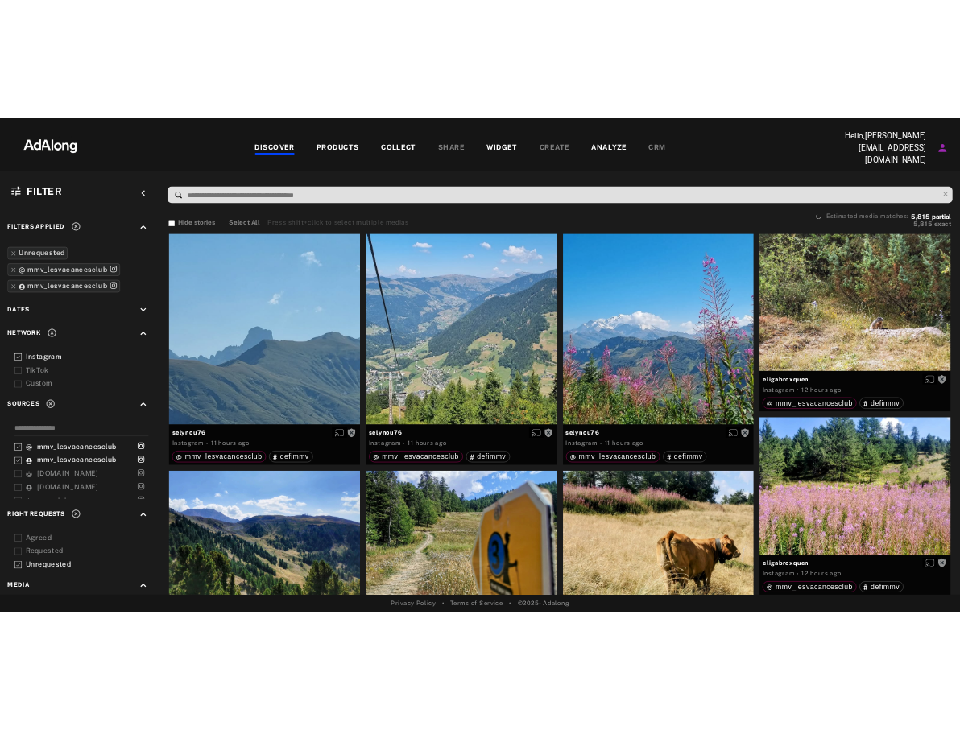
scroll to position [574, 0]
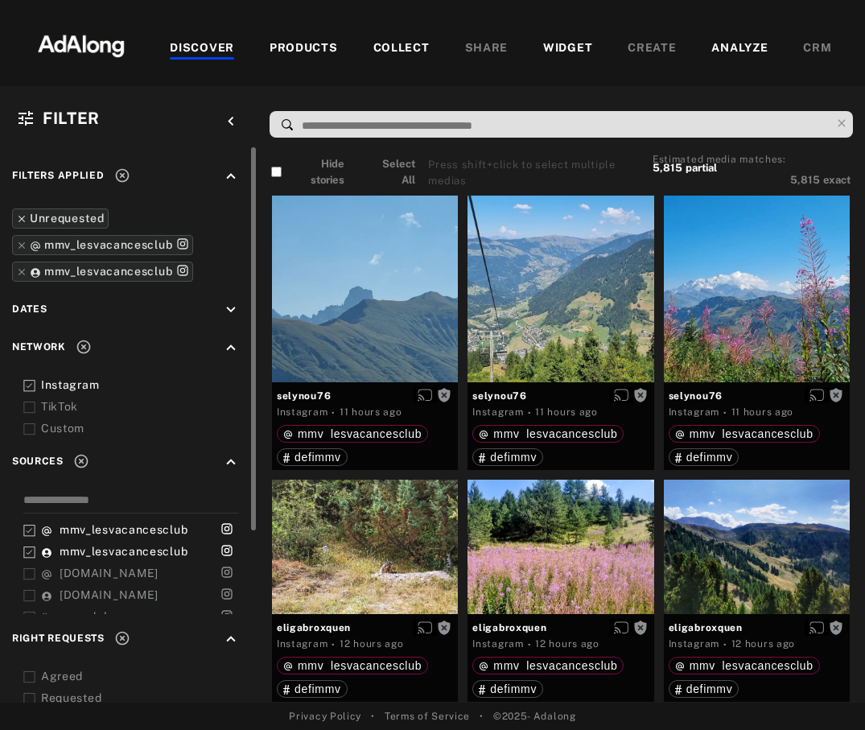
click at [23, 216] on icon at bounding box center [21, 218] width 11 height 11
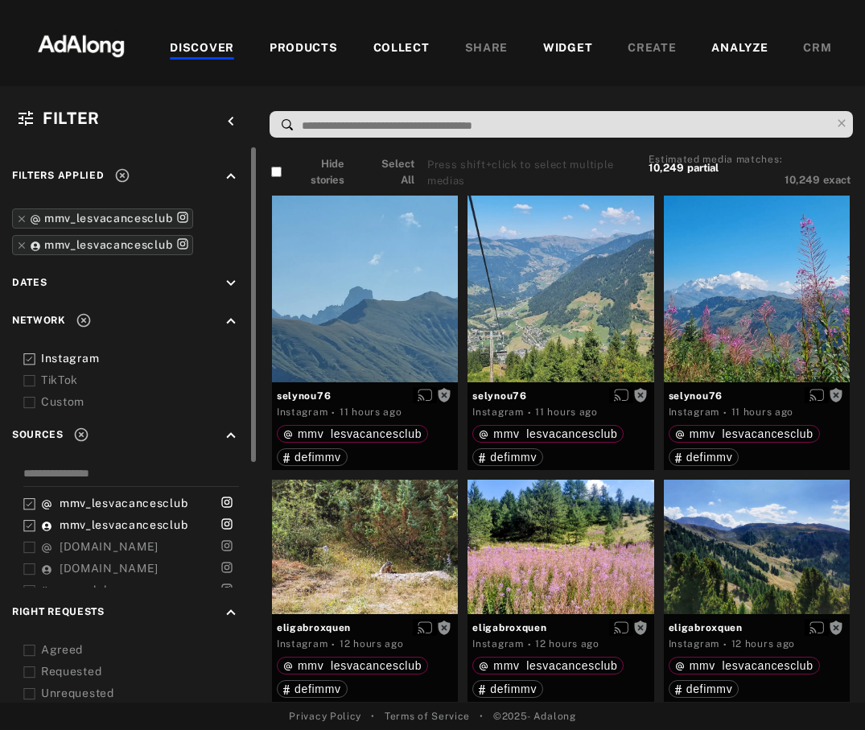
click at [23, 216] on icon at bounding box center [21, 218] width 11 height 11
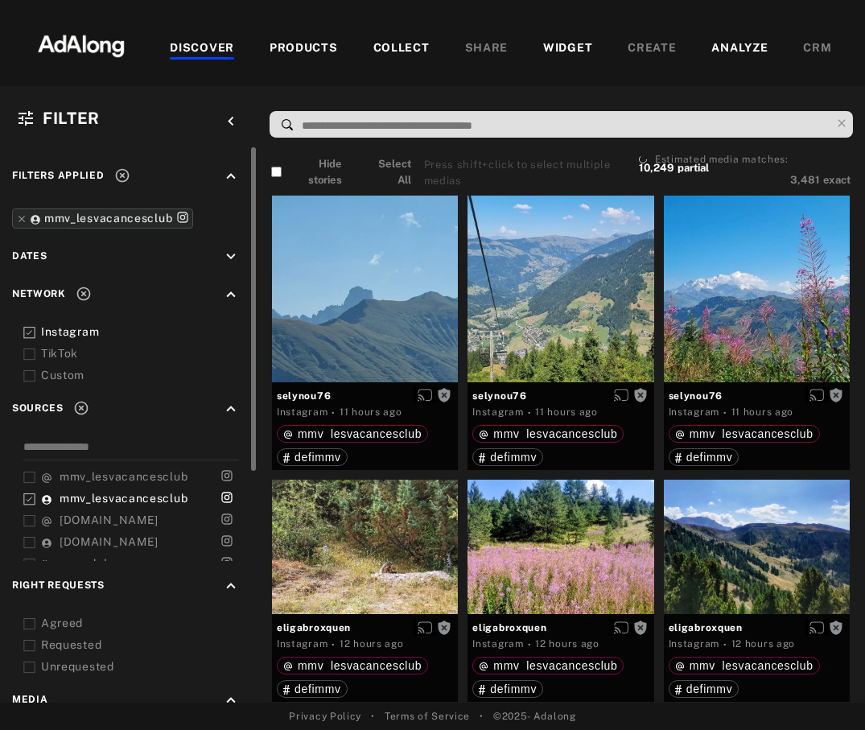
click at [23, 216] on icon at bounding box center [21, 218] width 11 height 11
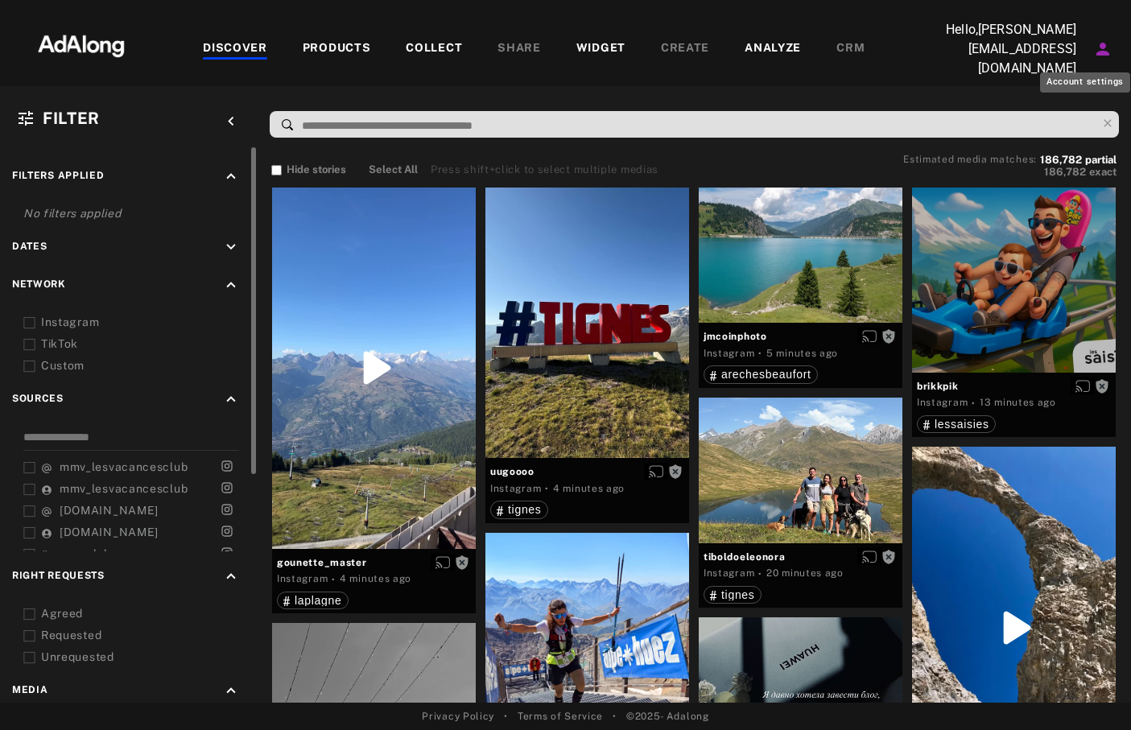
click at [1101, 43] on icon "Account settings" at bounding box center [1102, 49] width 13 height 13
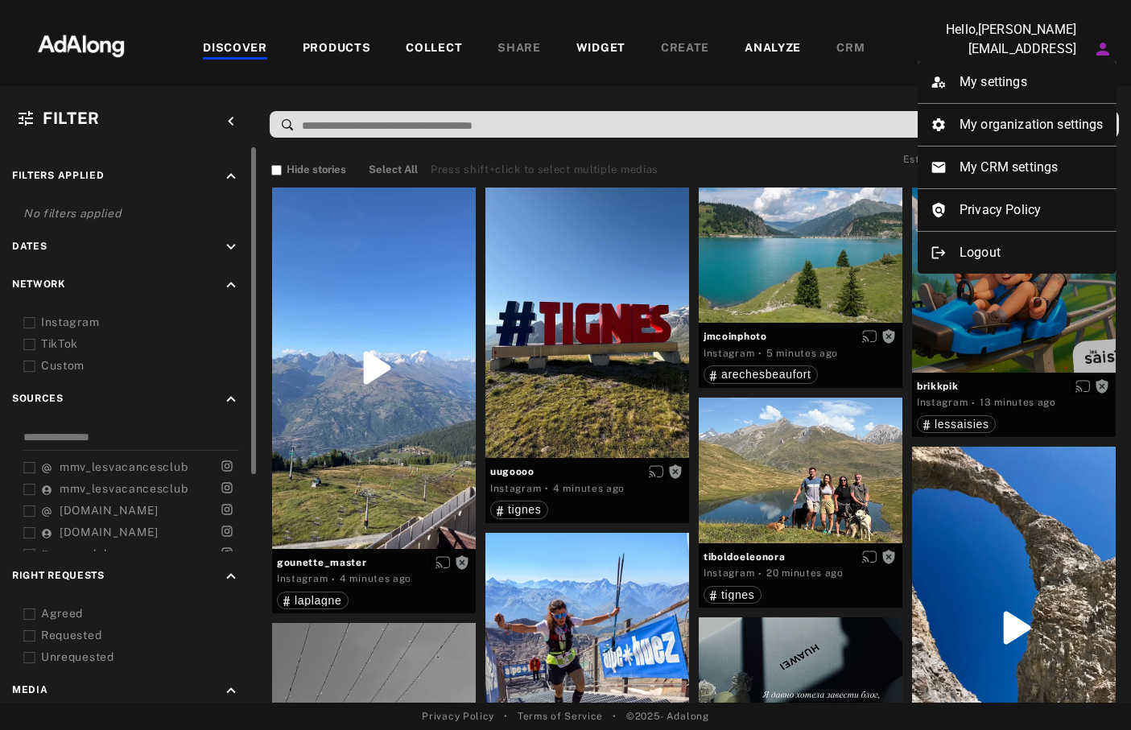
click at [981, 32] on div at bounding box center [565, 365] width 1131 height 730
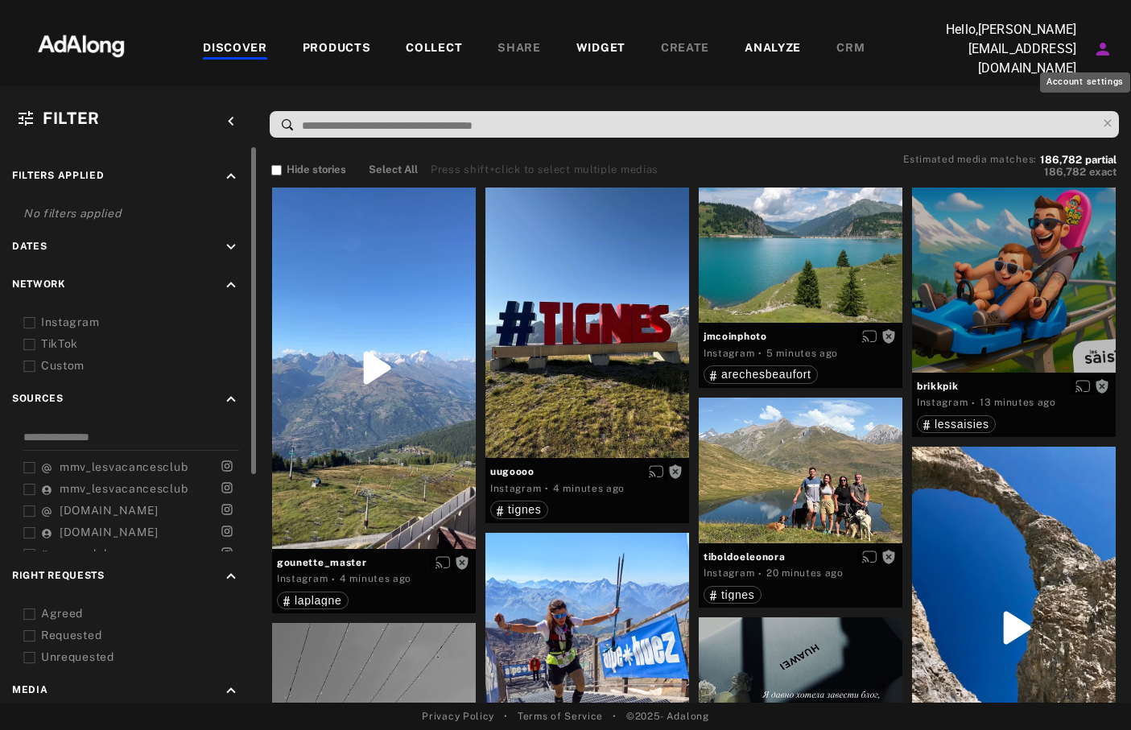
click at [1103, 54] on icon "Account settings" at bounding box center [1102, 48] width 19 height 19
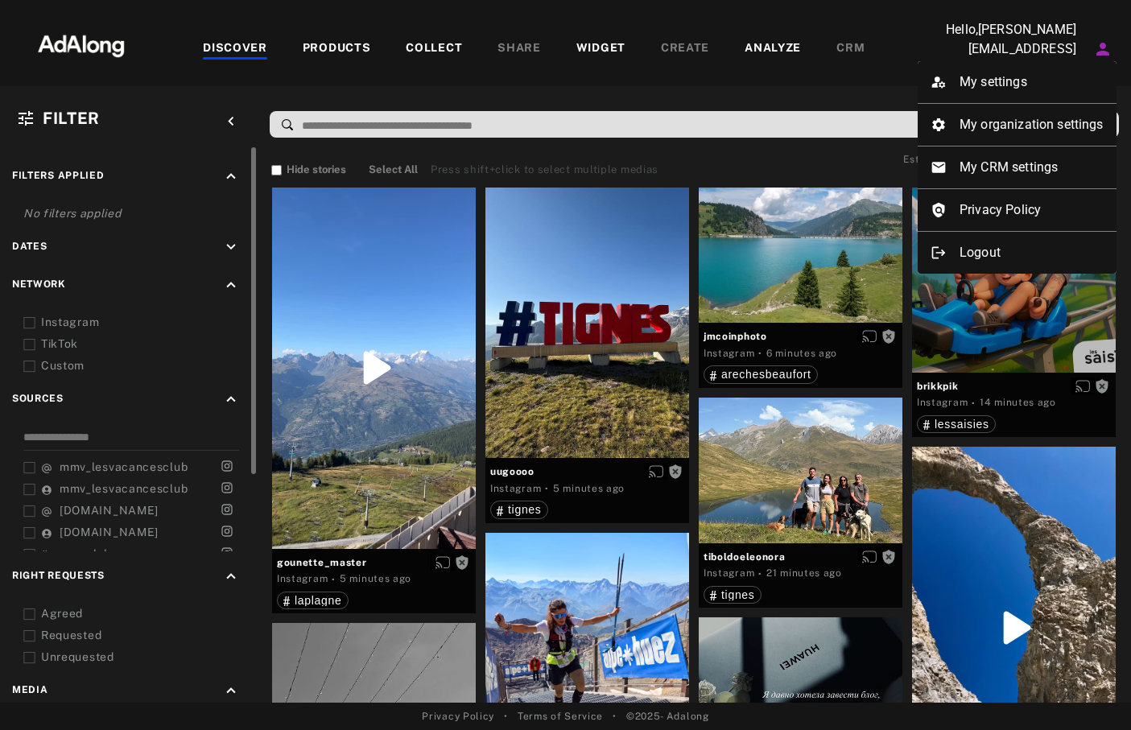
click at [881, 86] on div at bounding box center [565, 365] width 1131 height 730
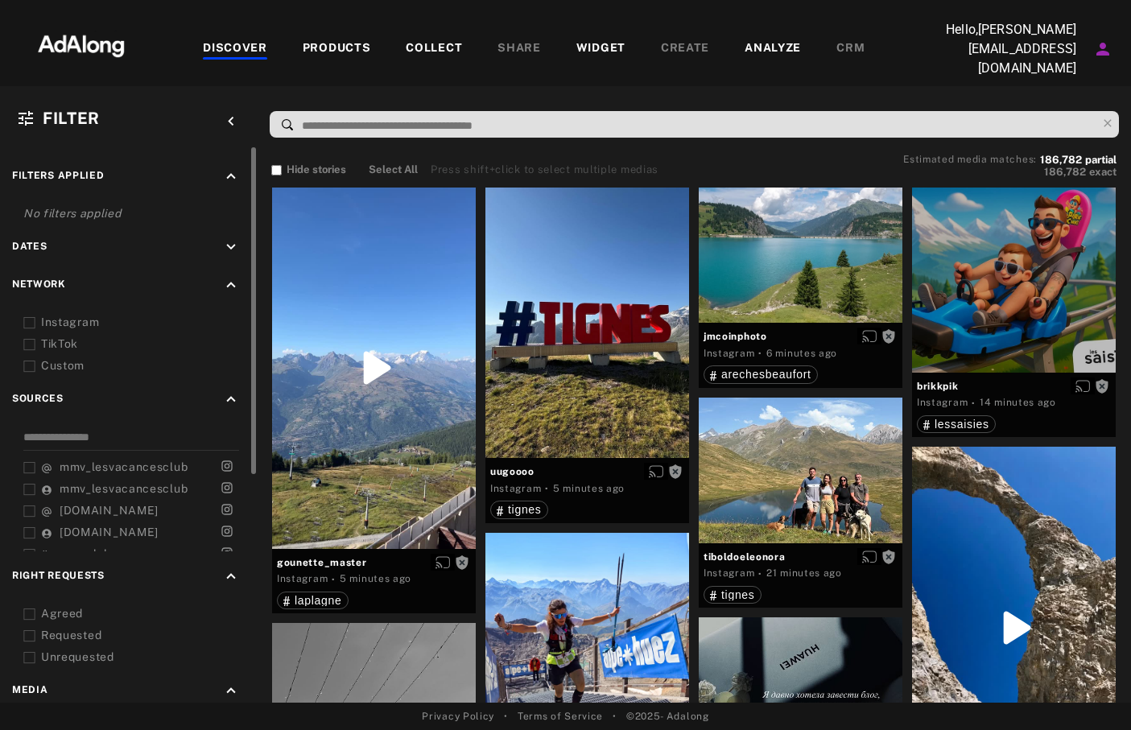
click at [1051, 78] on nav "DISCOVER PRODUCTS COLLECT SHARE WIDGET CREATE ANALYZE CRM Hello, [PERSON_NAME][…" at bounding box center [565, 43] width 1131 height 86
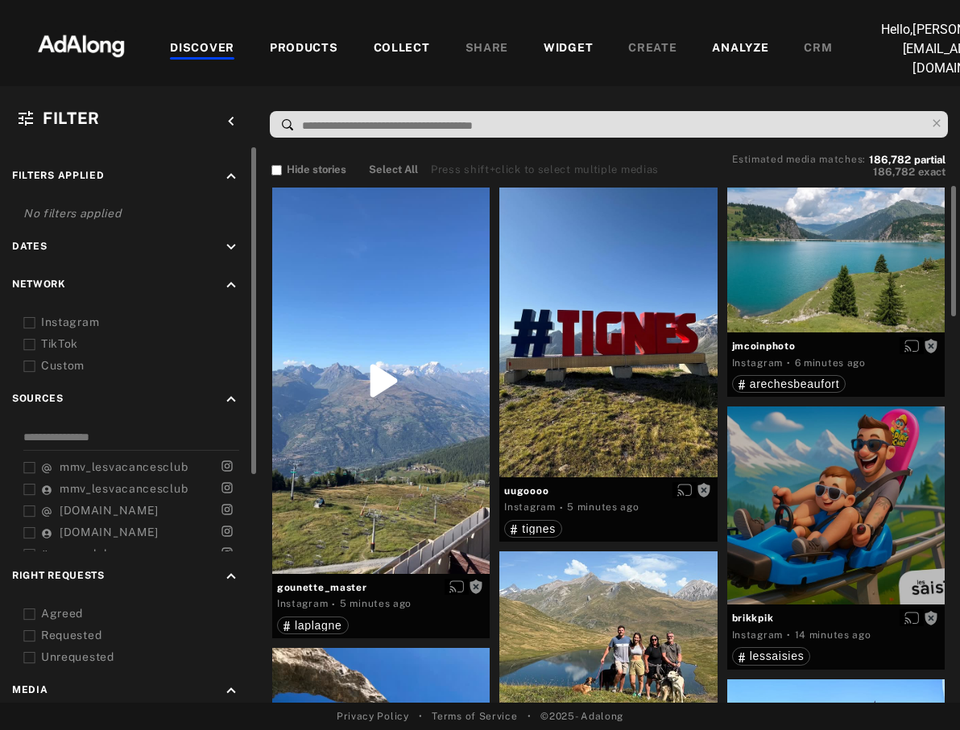
click at [687, 188] on div "Filter keyboard_arrow_left Filters applied keyboard_arrow_up No filters applied…" at bounding box center [480, 394] width 960 height 617
click at [769, 91] on div "Filter keyboard_arrow_left Filters applied keyboard_arrow_up No filters applied…" at bounding box center [480, 394] width 960 height 617
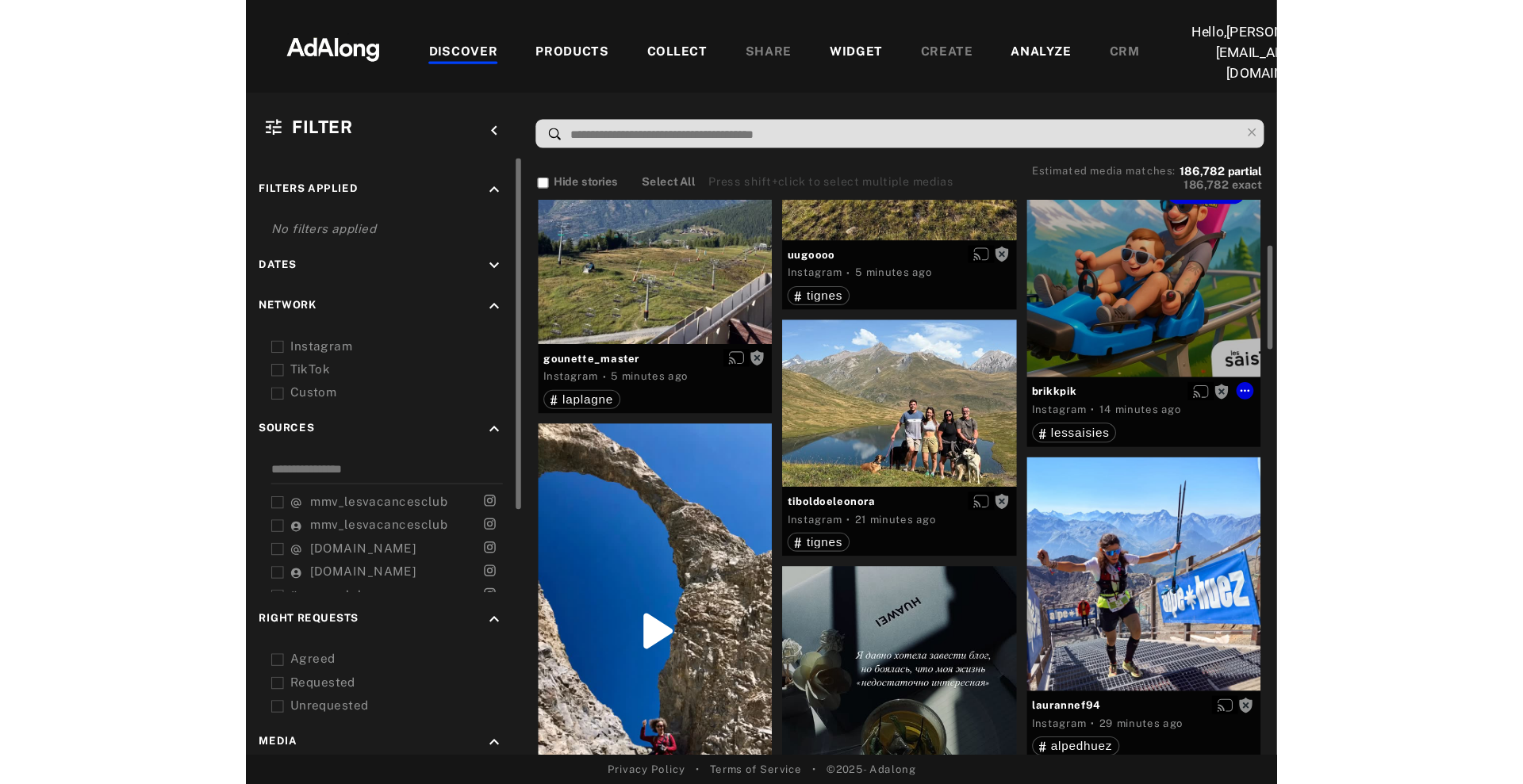
scroll to position [266, 0]
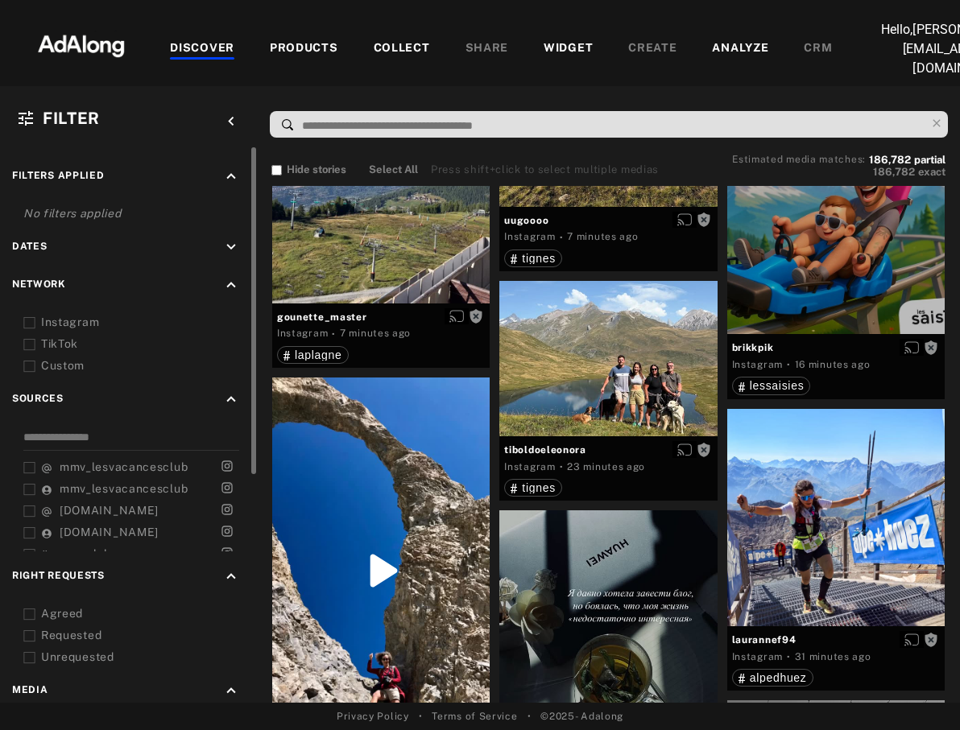
click at [407, 40] on div "COLLECT" at bounding box center [402, 48] width 56 height 19
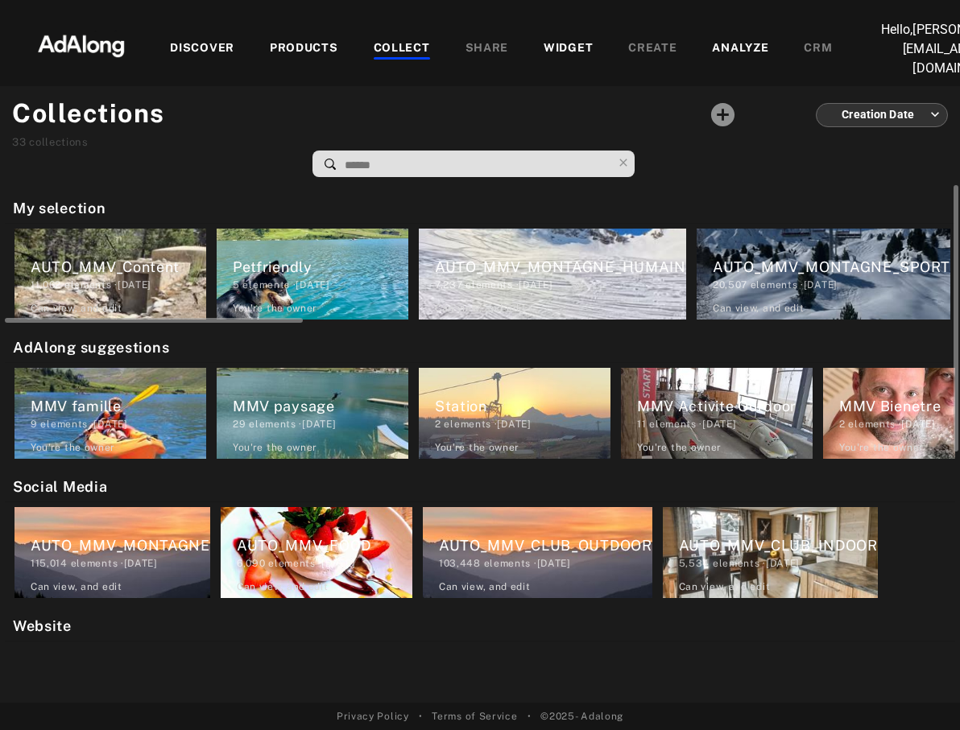
click at [312, 239] on div "Petfriendly 5 elements · [DATE] You're the owner delete" at bounding box center [313, 274] width 192 height 91
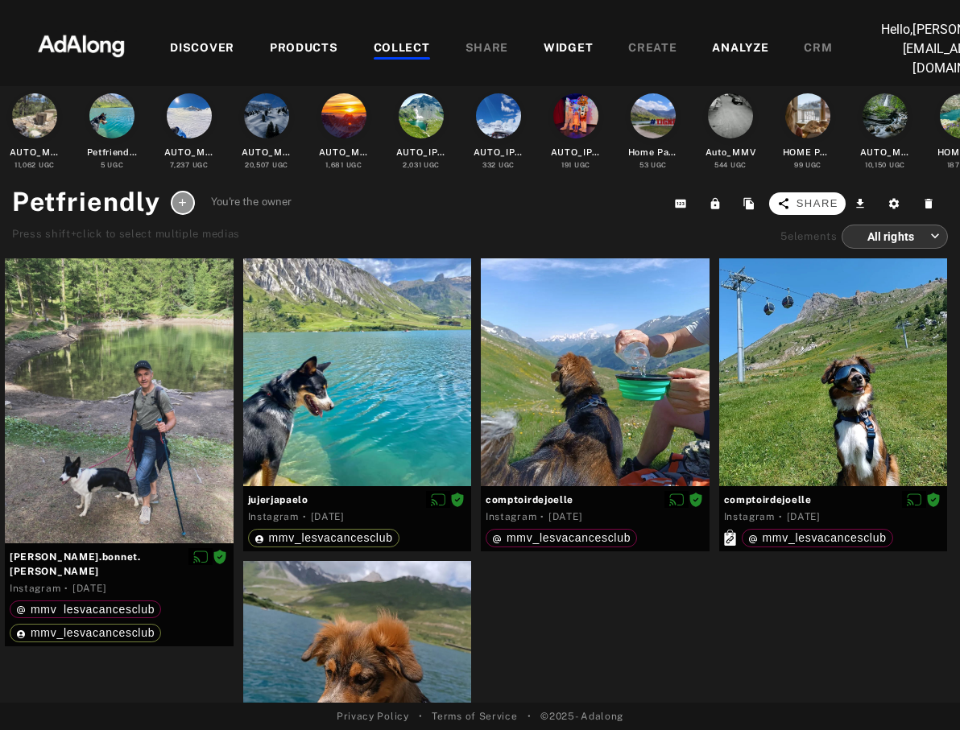
click at [821, 204] on span "Share" at bounding box center [817, 204] width 42 height 16
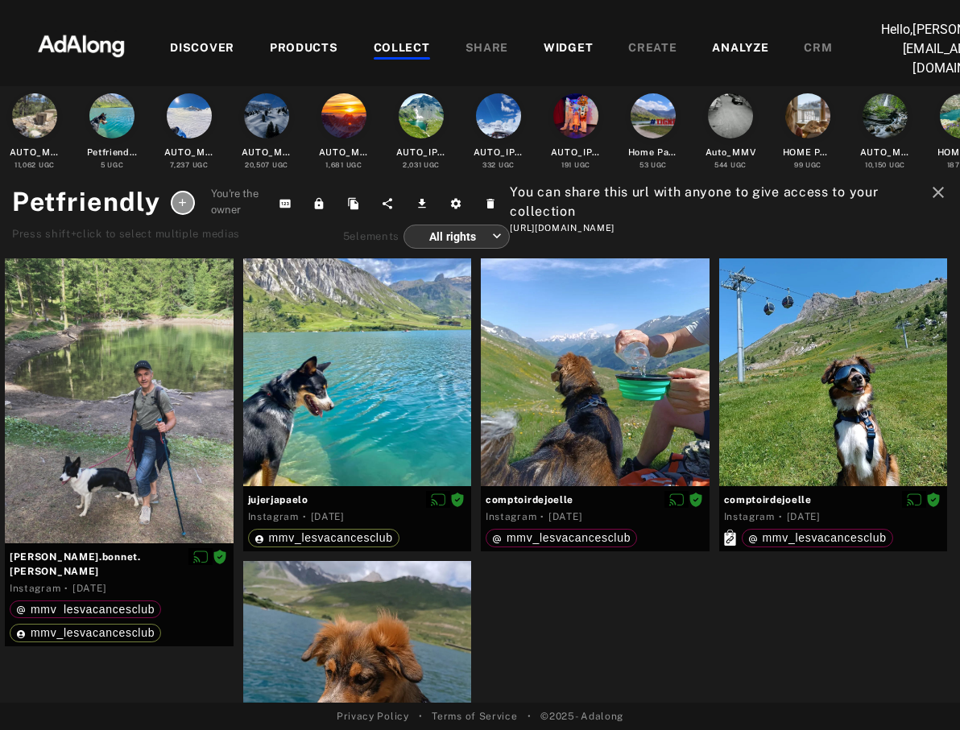
click at [482, 236] on body "Add to collection close CREATE NEW + AUTO_MMV_Content 11,062 elements · [DATE] …" at bounding box center [480, 365] width 960 height 730
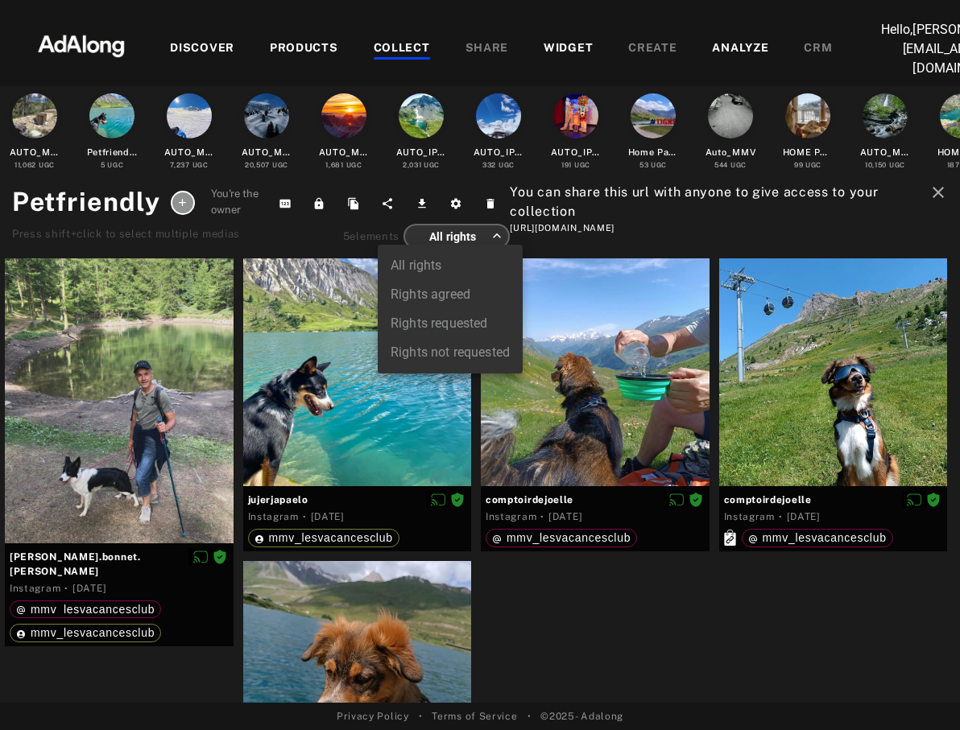
click at [673, 193] on div at bounding box center [480, 365] width 960 height 730
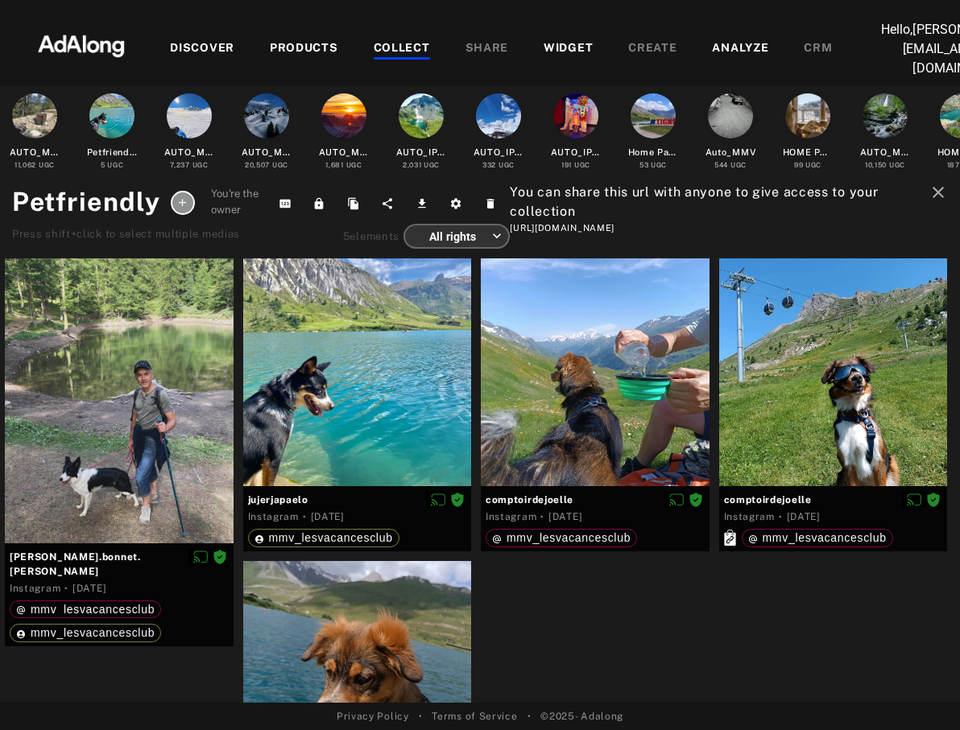
click at [935, 188] on icon "close" at bounding box center [937, 192] width 19 height 19
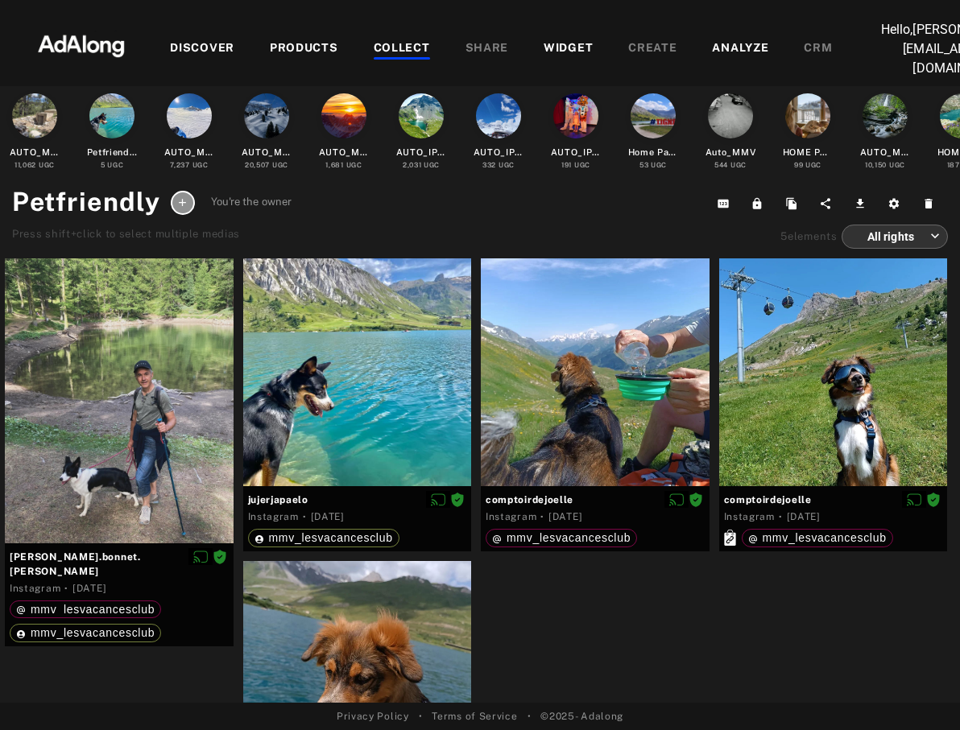
click at [572, 58] on div "DISCOVER PRODUCTS COLLECT SHARE WIDGET CREATE ANALYZE CRM" at bounding box center [500, 49] width 697 height 58
click at [564, 42] on div "WIDGET" at bounding box center [567, 48] width 49 height 19
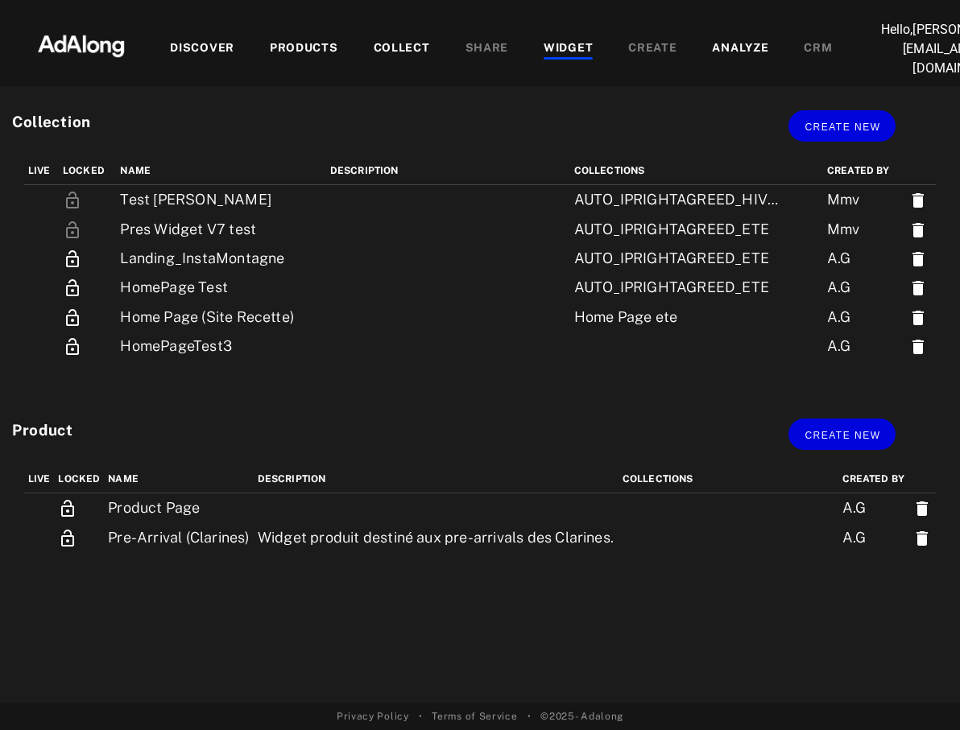
click at [95, 47] on img at bounding box center [81, 44] width 142 height 48
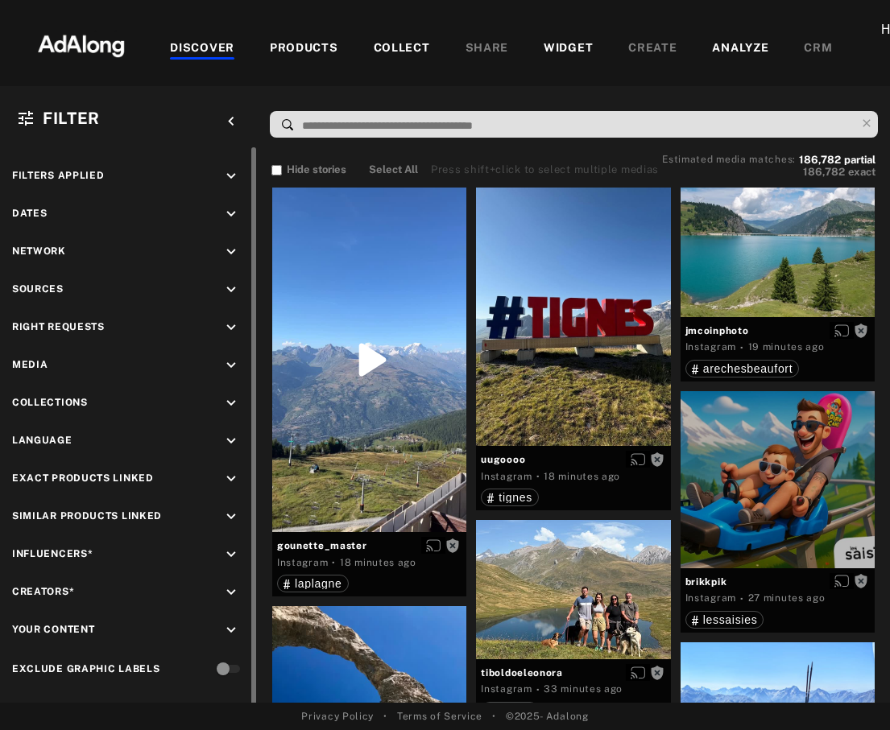
click at [233, 287] on icon "keyboard_arrow_down" at bounding box center [231, 290] width 18 height 18
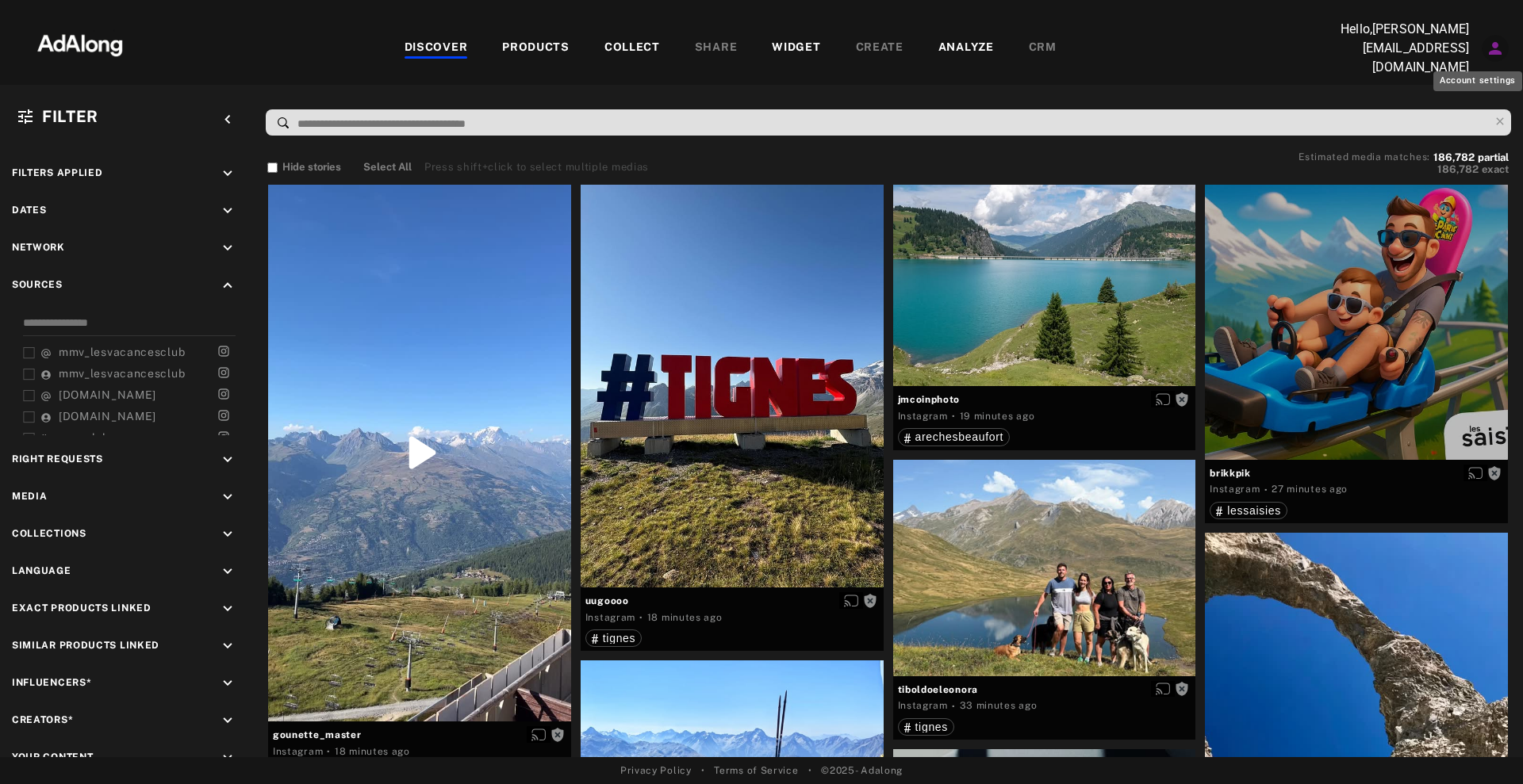
click at [1494, 46] on icon "Account settings" at bounding box center [1494, 47] width 19 height 19
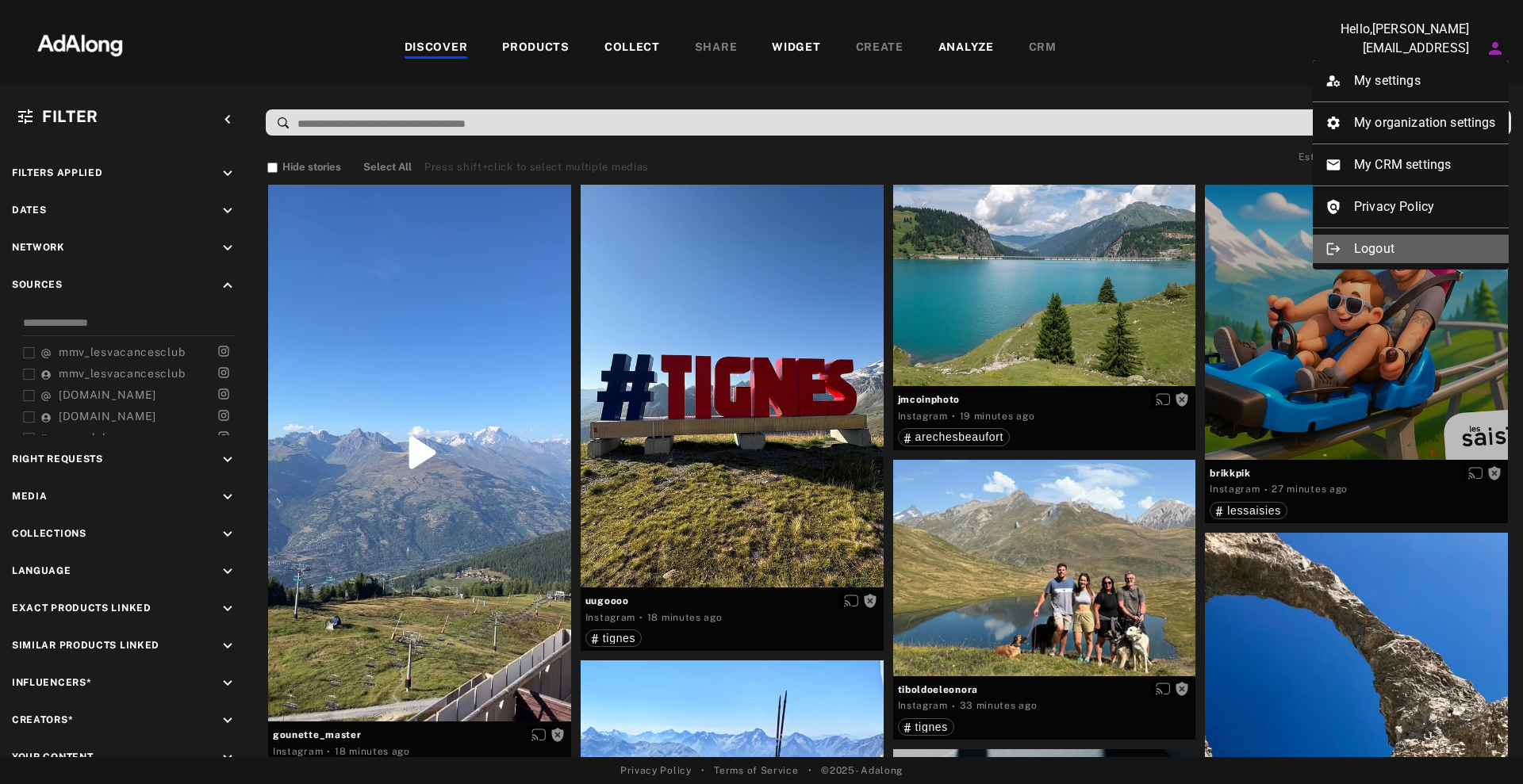
click at [1394, 249] on li "Logout" at bounding box center [1410, 248] width 196 height 29
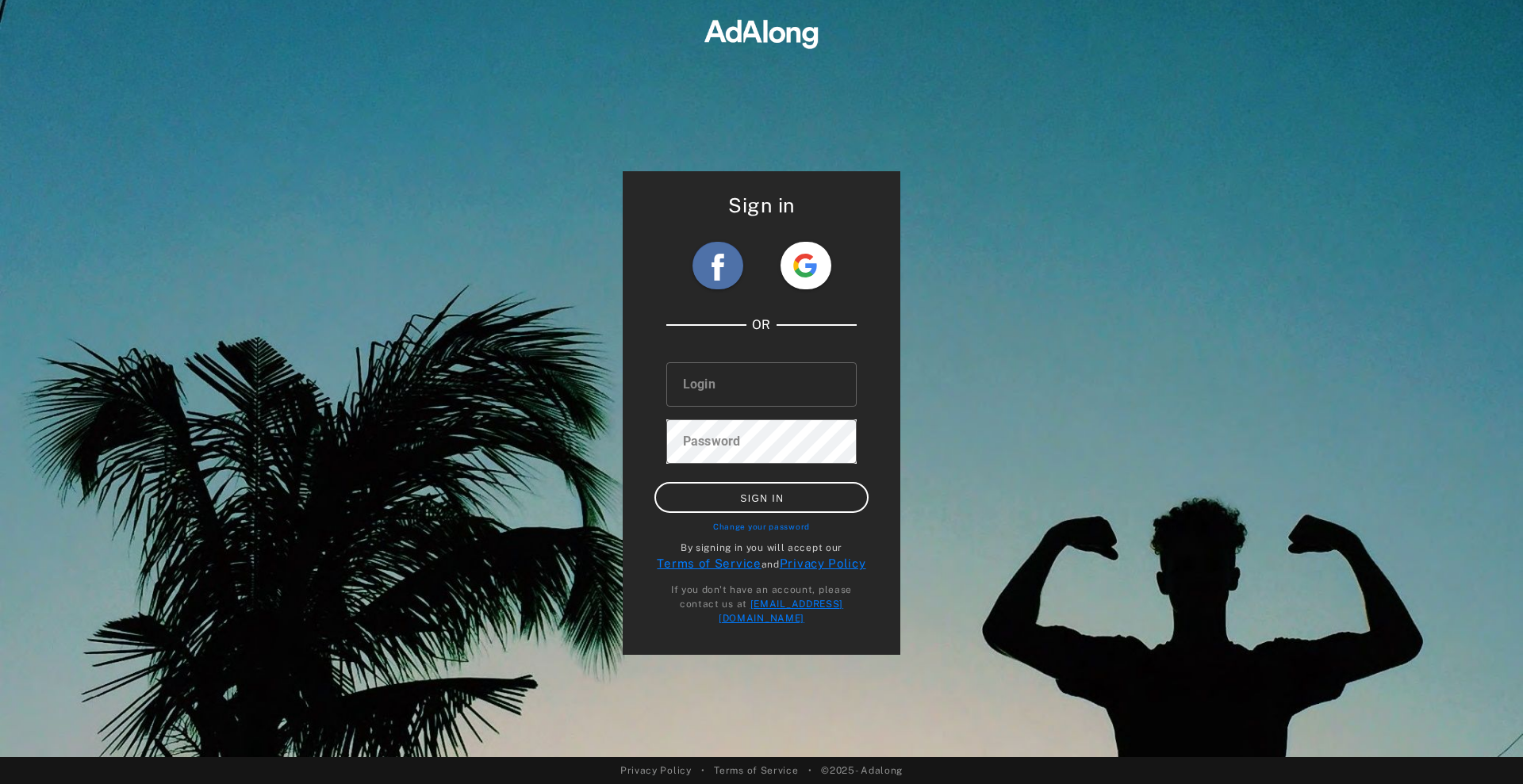
type input "**********"
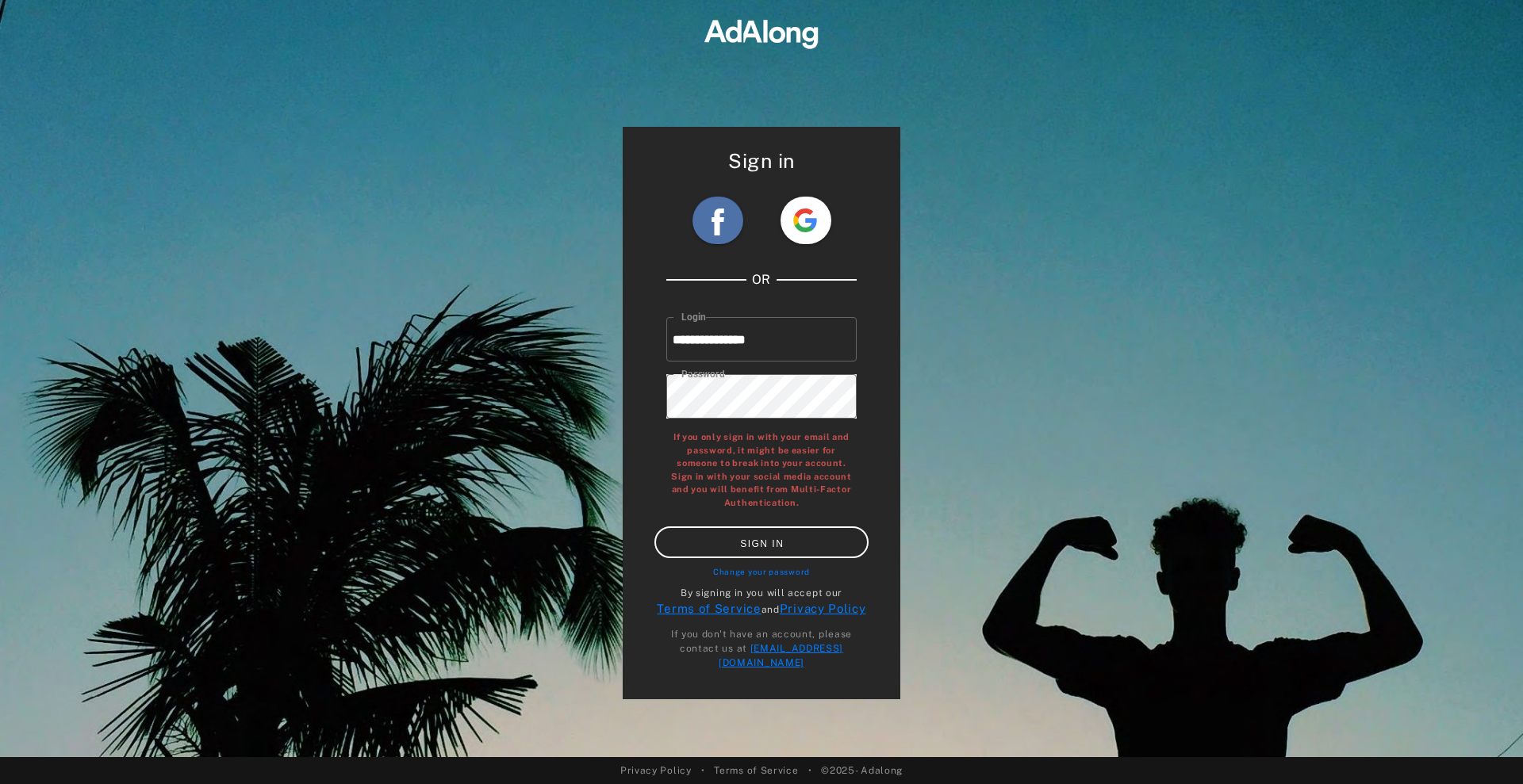
click at [779, 345] on input "**********" at bounding box center [761, 339] width 190 height 44
click at [744, 340] on input "**********" at bounding box center [761, 339] width 190 height 44
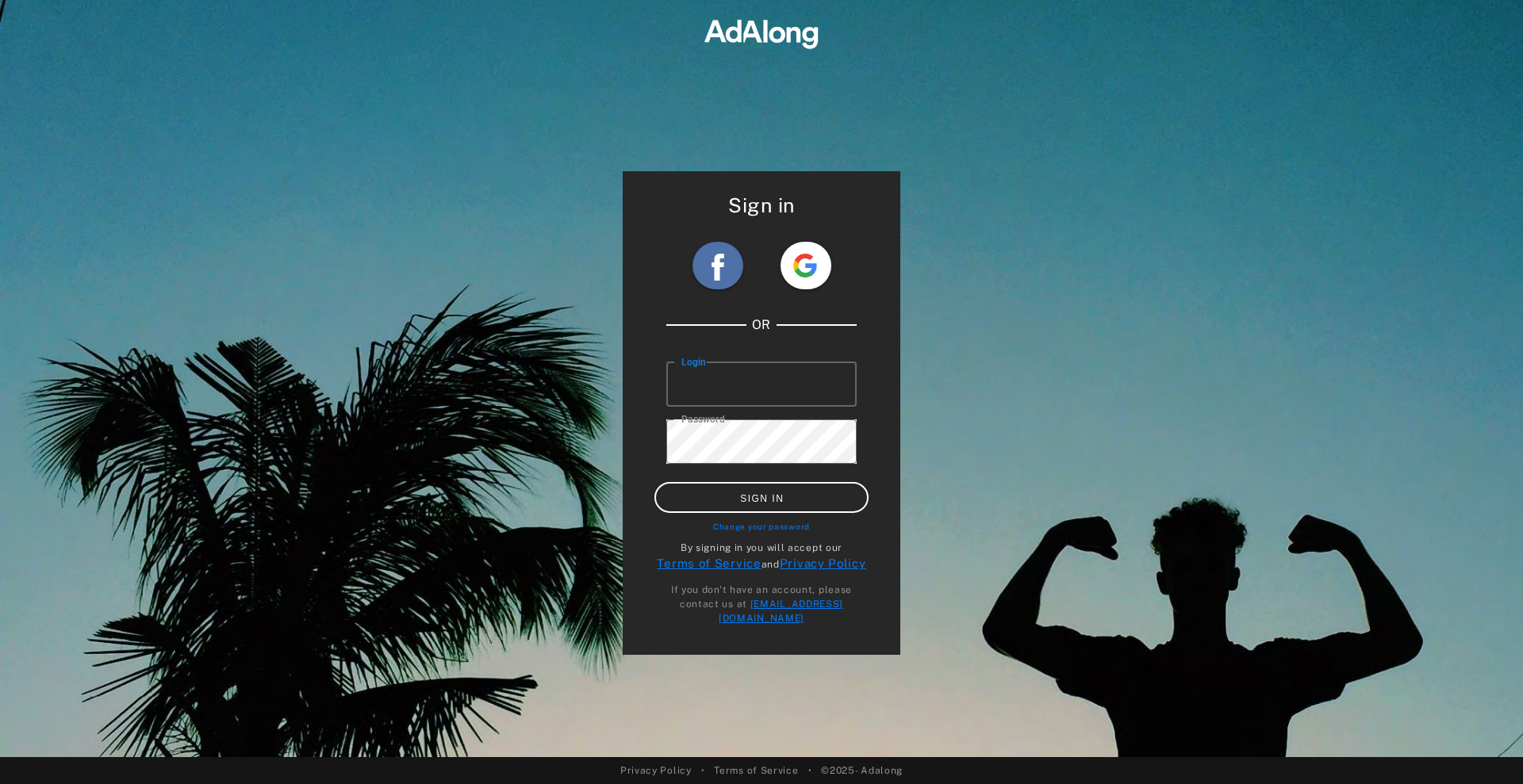
click at [713, 390] on input "Login" at bounding box center [761, 384] width 190 height 44
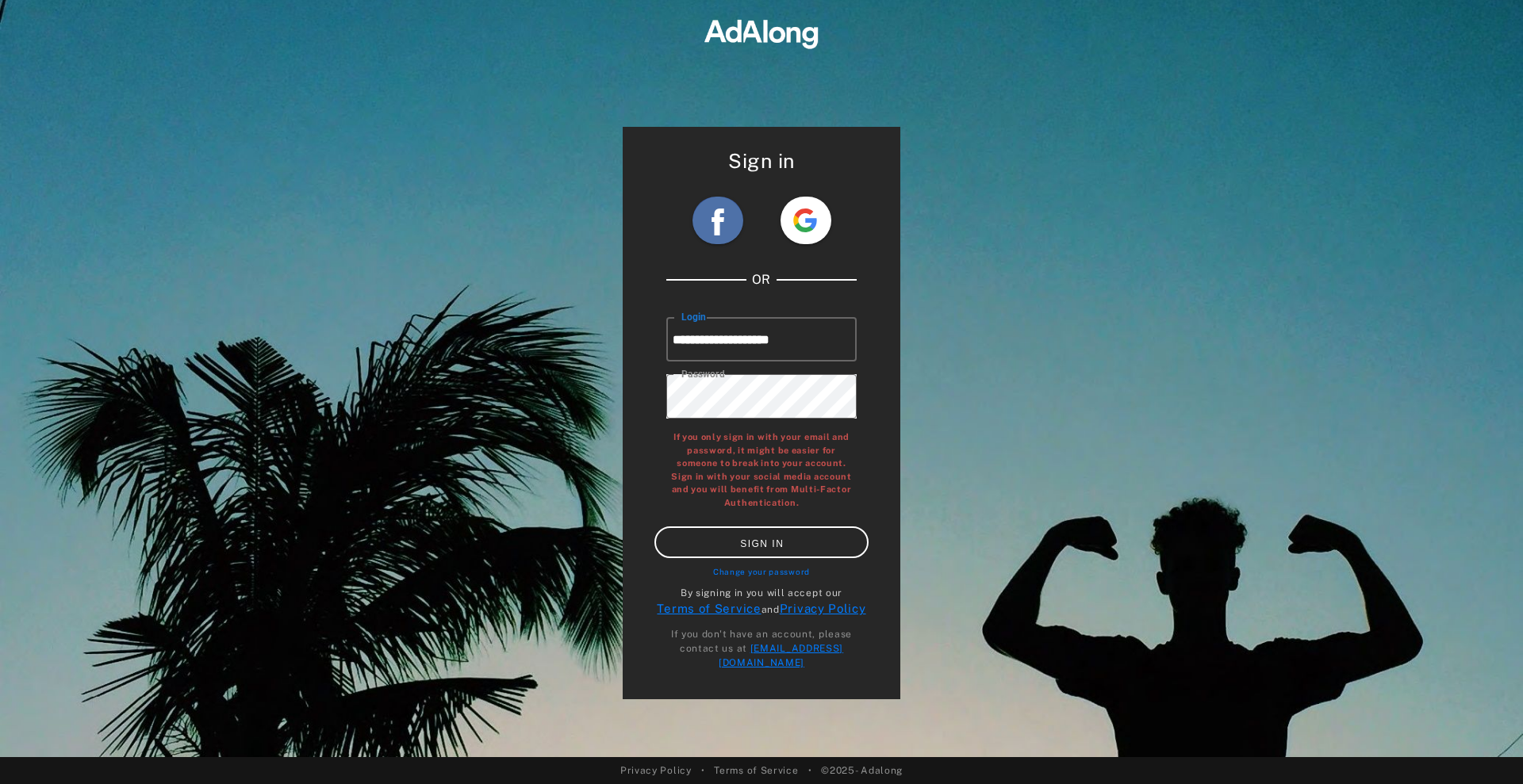
type input "**********"
click at [706, 557] on button "SIGN IN" at bounding box center [761, 542] width 214 height 31
